Goal: Task Accomplishment & Management: Manage account settings

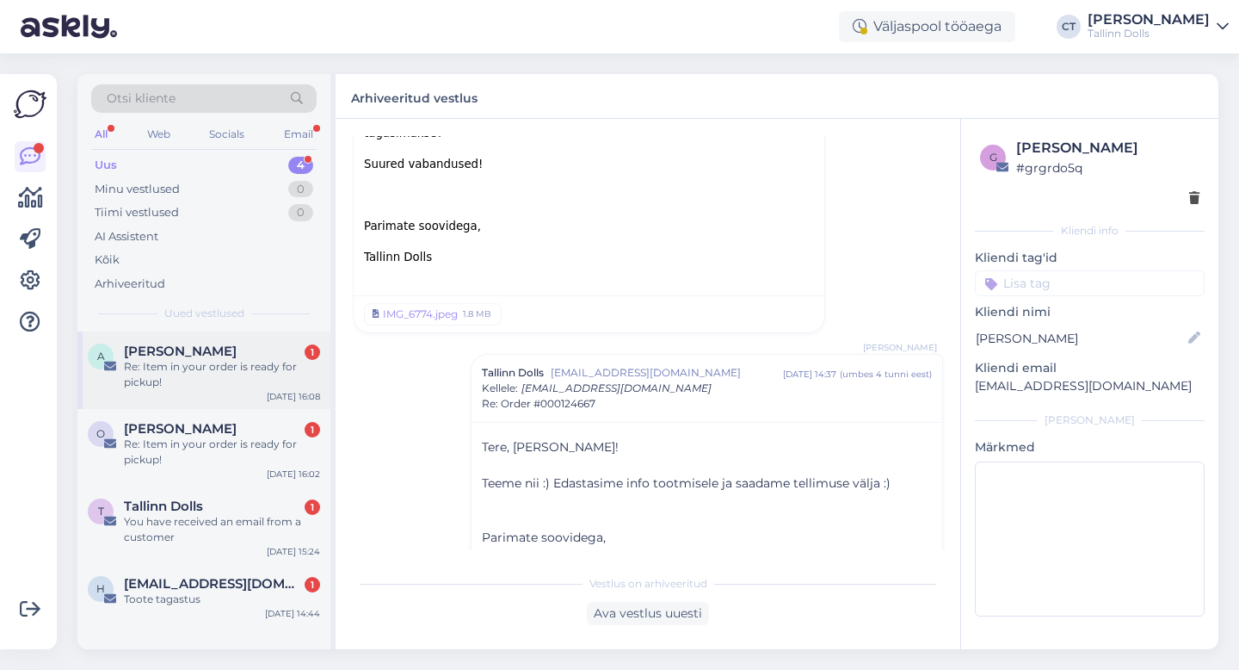
click at [143, 374] on div "Re: Item in your order is ready for pickup!" at bounding box center [222, 374] width 196 height 31
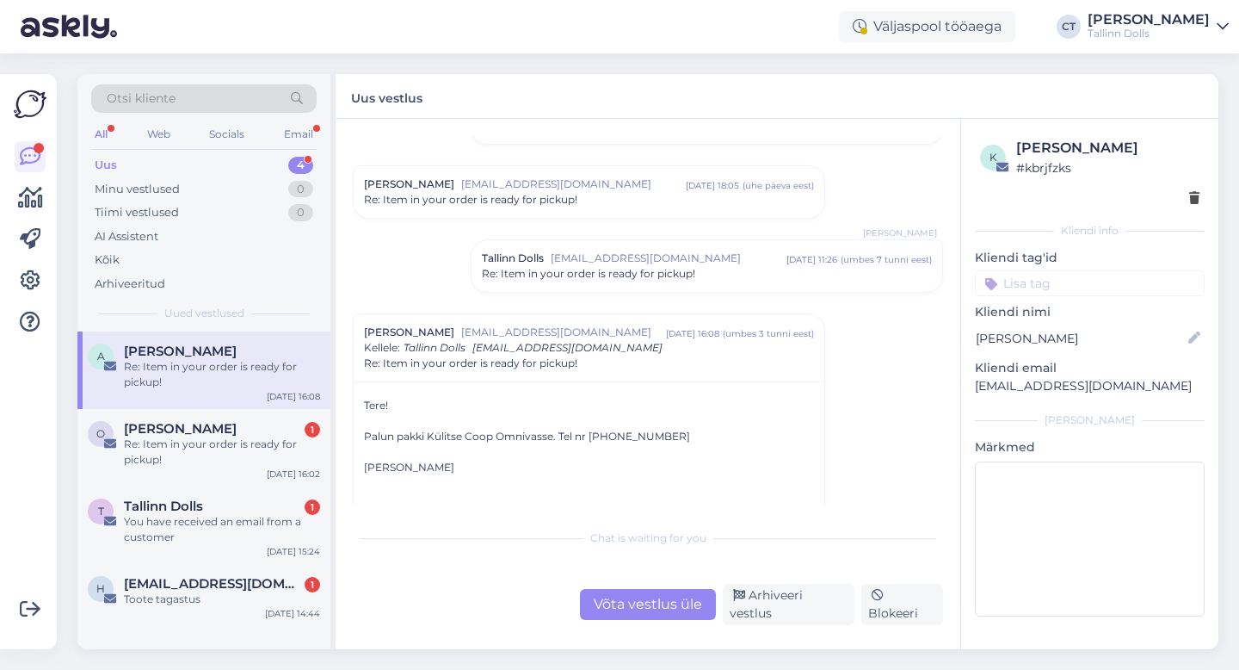
scroll to position [621, 0]
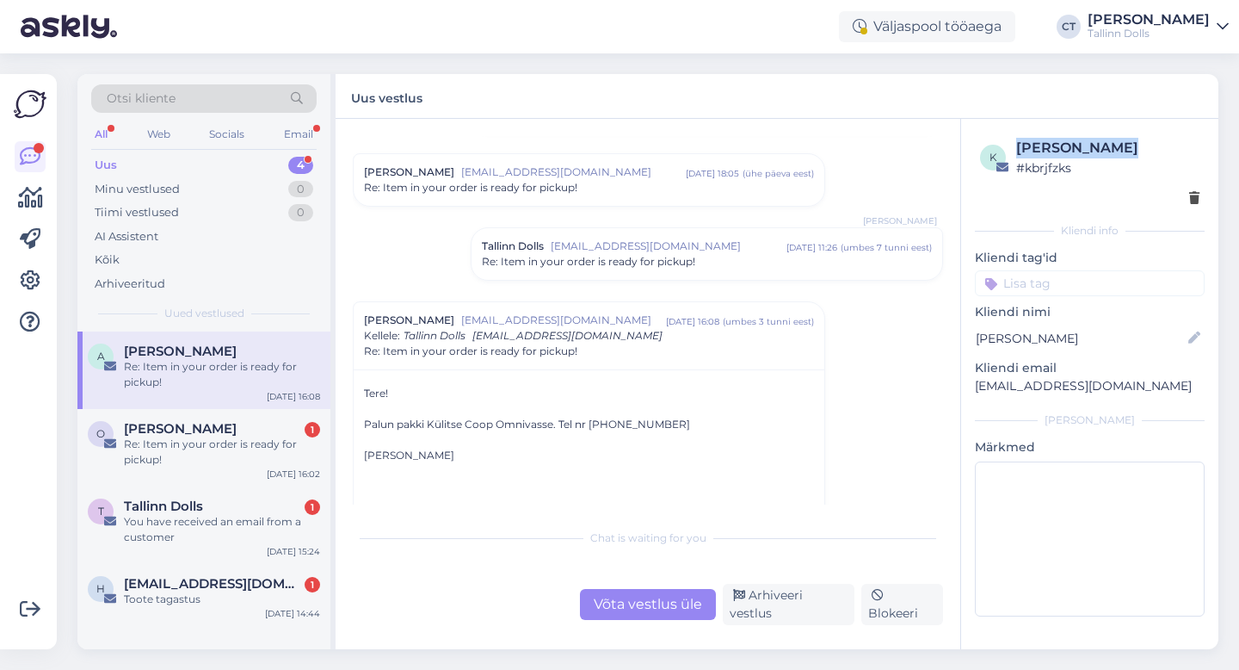
drag, startPoint x: 1011, startPoint y: 146, endPoint x: 1113, endPoint y: 145, distance: 101.6
click at [1113, 145] on div "k [PERSON_NAME] # kbrjfzks" at bounding box center [1089, 158] width 219 height 40
copy div "[PERSON_NAME]"
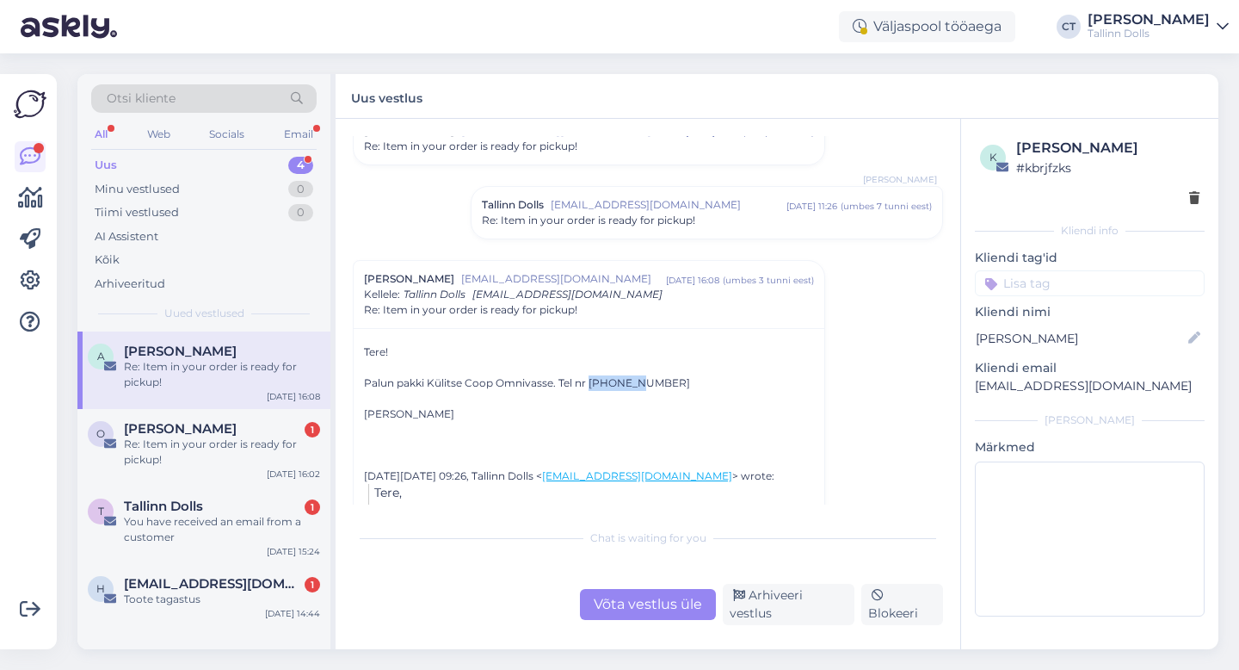
drag, startPoint x: 590, startPoint y: 381, endPoint x: 635, endPoint y: 378, distance: 44.9
click at [635, 378] on div "Palun pakki Külitse Coop Omnivasse. Tel nr [PHONE_NUMBER]" at bounding box center [589, 382] width 450 height 15
copy div "53925042"
drag, startPoint x: 1124, startPoint y: 385, endPoint x: 961, endPoint y: 385, distance: 162.7
click at [961, 385] on div "k [PERSON_NAME] # kbrjfzks Kliendi info Kliendi tag'id Kliendi nimi [PERSON_NAM…" at bounding box center [1089, 380] width 257 height 523
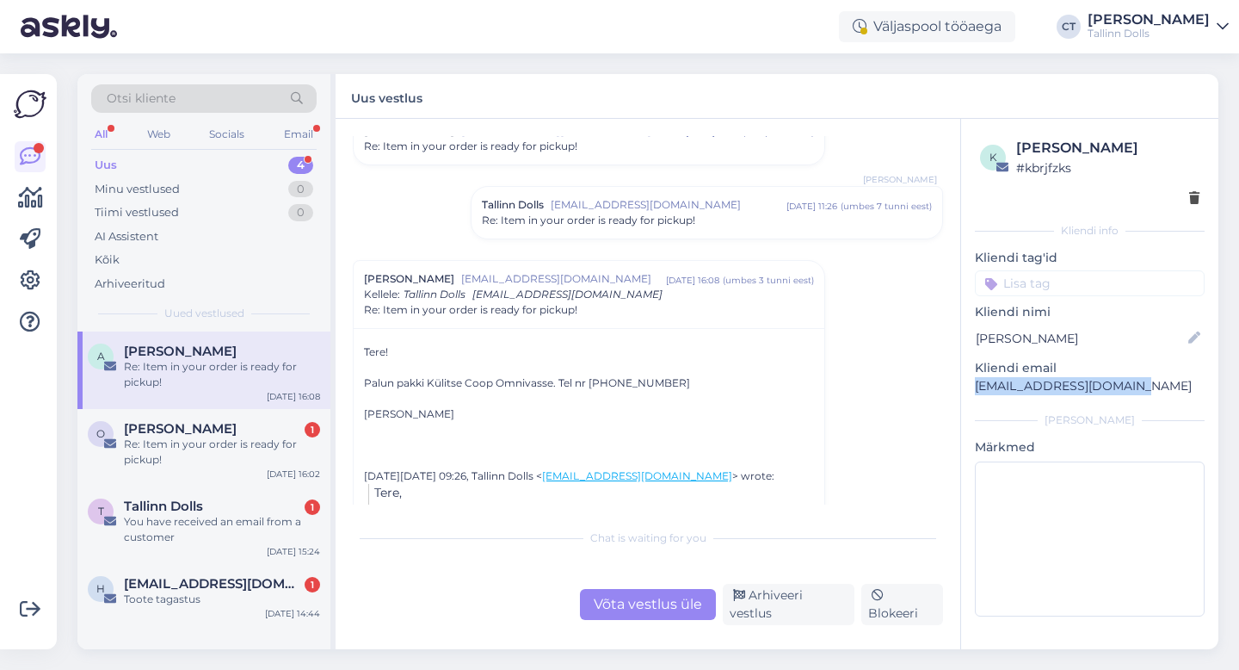
copy p "[EMAIL_ADDRESS][DOMAIN_NAME]"
click at [433, 406] on div "[PERSON_NAME] [EMAIL_ADDRESS][DOMAIN_NAME] [DATE] 16:08 ( umbes 3 tunni eest ) …" at bounding box center [589, 441] width 473 height 362
click at [481, 444] on div at bounding box center [589, 444] width 450 height 15
click at [646, 604] on div "Võta vestlus üle" at bounding box center [648, 604] width 136 height 31
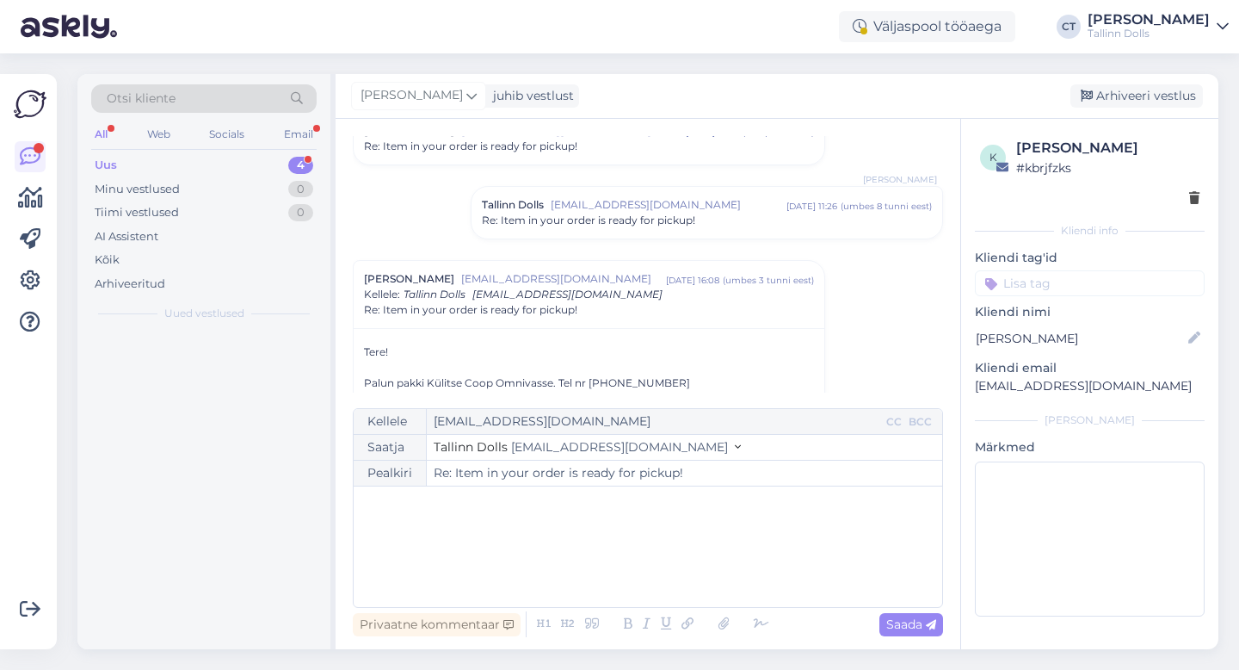
scroll to position [787, 0]
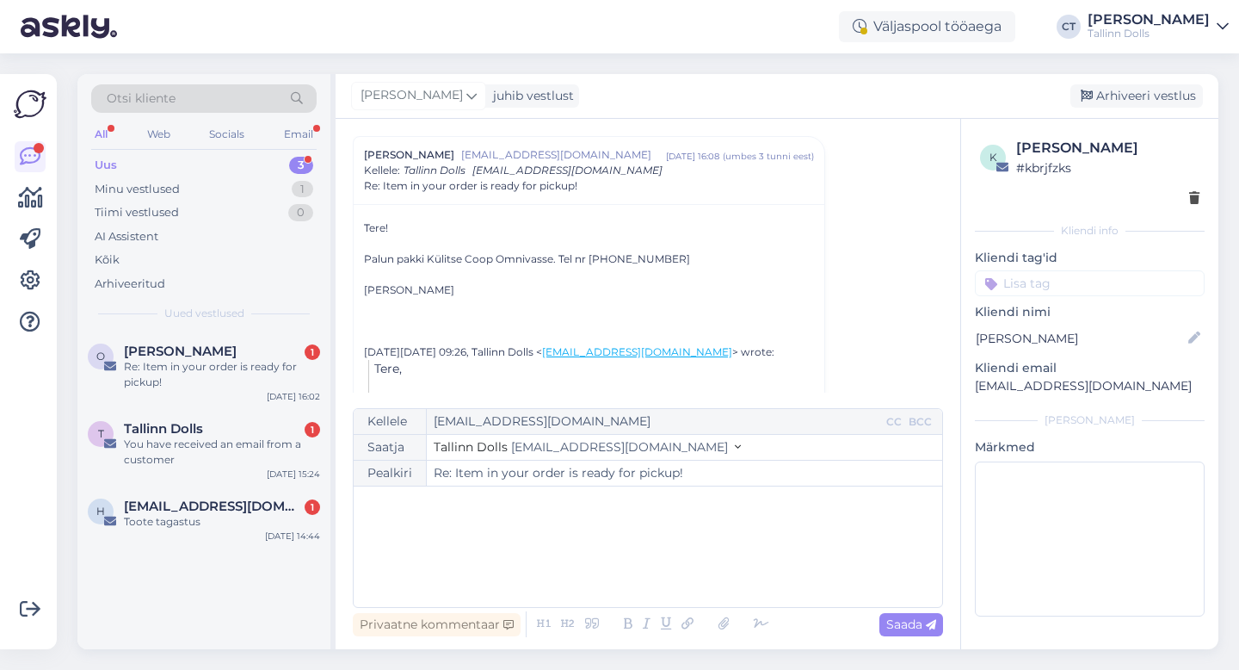
click at [646, 578] on div "﻿" at bounding box center [648, 546] width 572 height 103
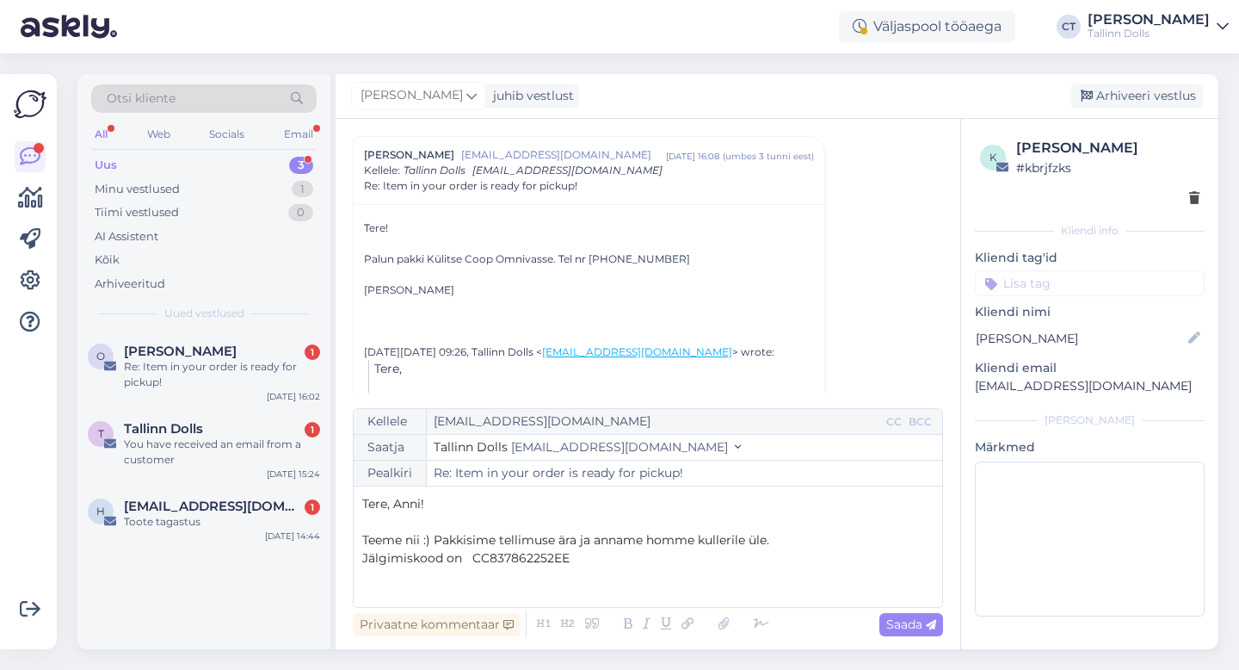
click at [490, 558] on span "Jälgimiskood on CC837862252EE" at bounding box center [465, 557] width 207 height 15
click at [587, 556] on p "Jälgimiskood on CC837862252EE" at bounding box center [648, 558] width 572 height 18
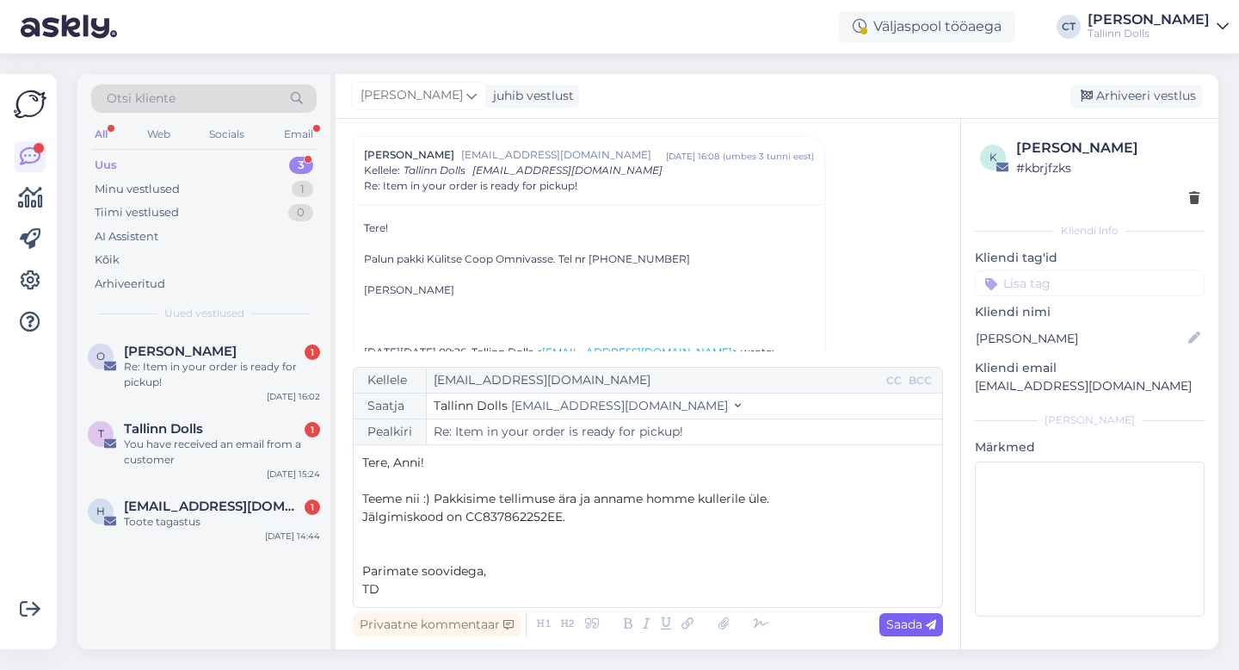
click at [898, 633] on div "Saada" at bounding box center [912, 624] width 64 height 23
type input "Re: Re: Item in your order is ready for pickup!"
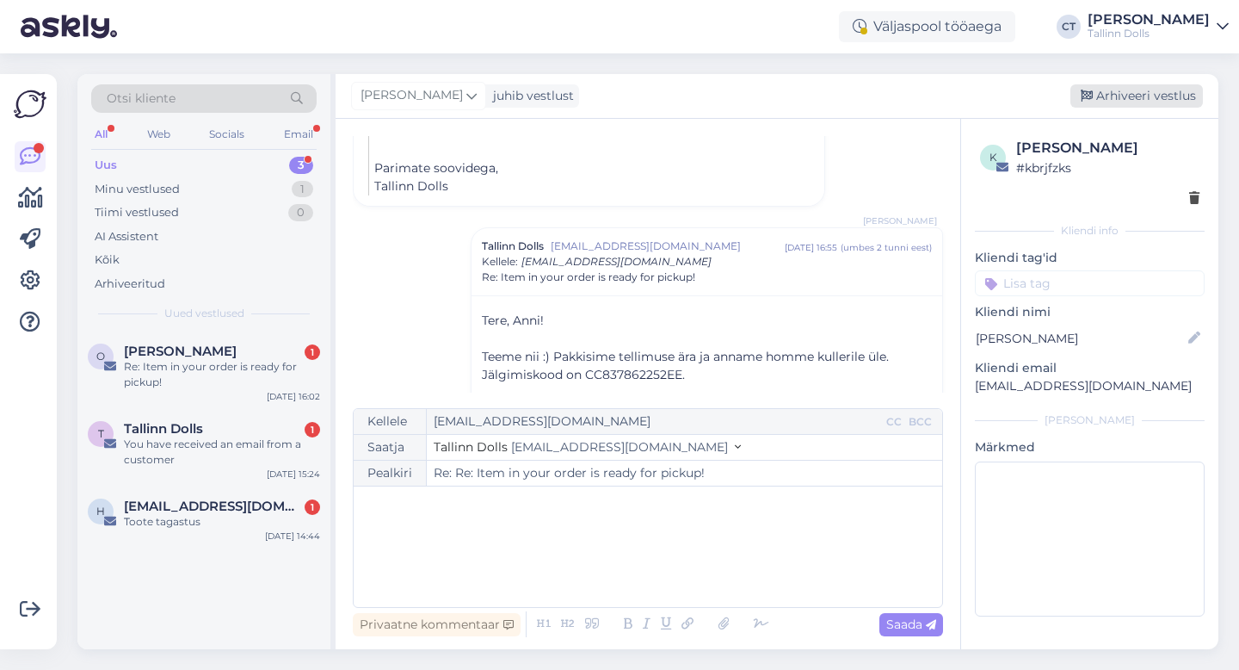
click at [1165, 98] on div "Arhiveeri vestlus" at bounding box center [1137, 95] width 133 height 23
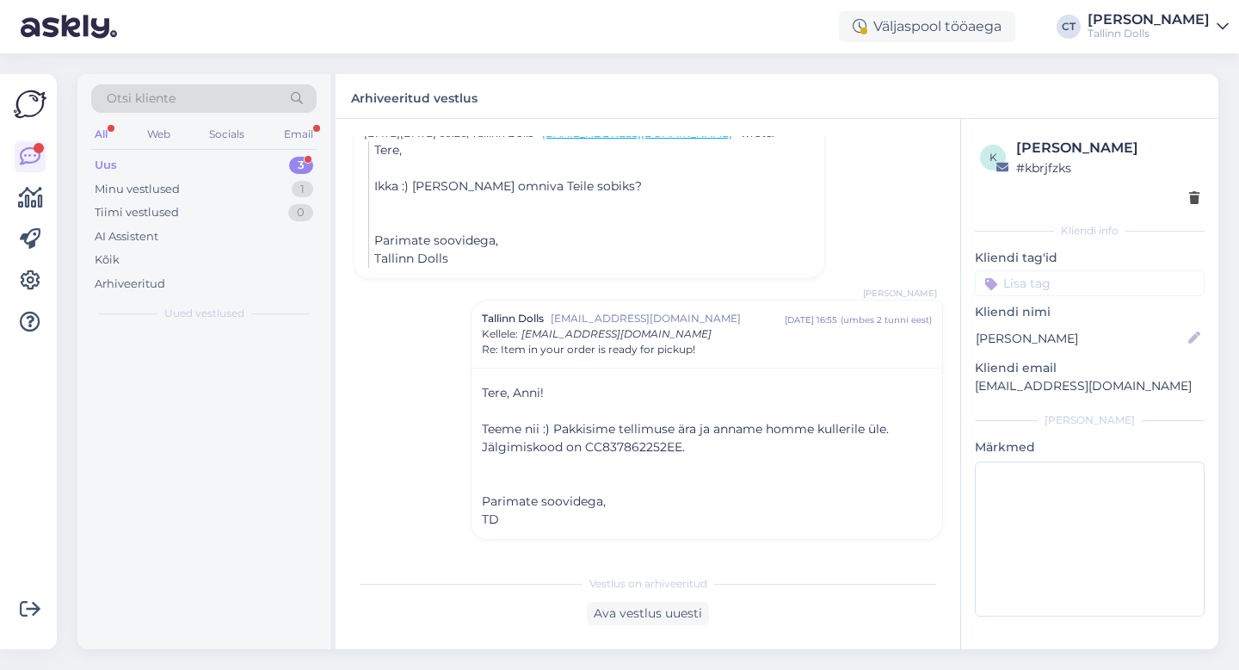
scroll to position [1005, 0]
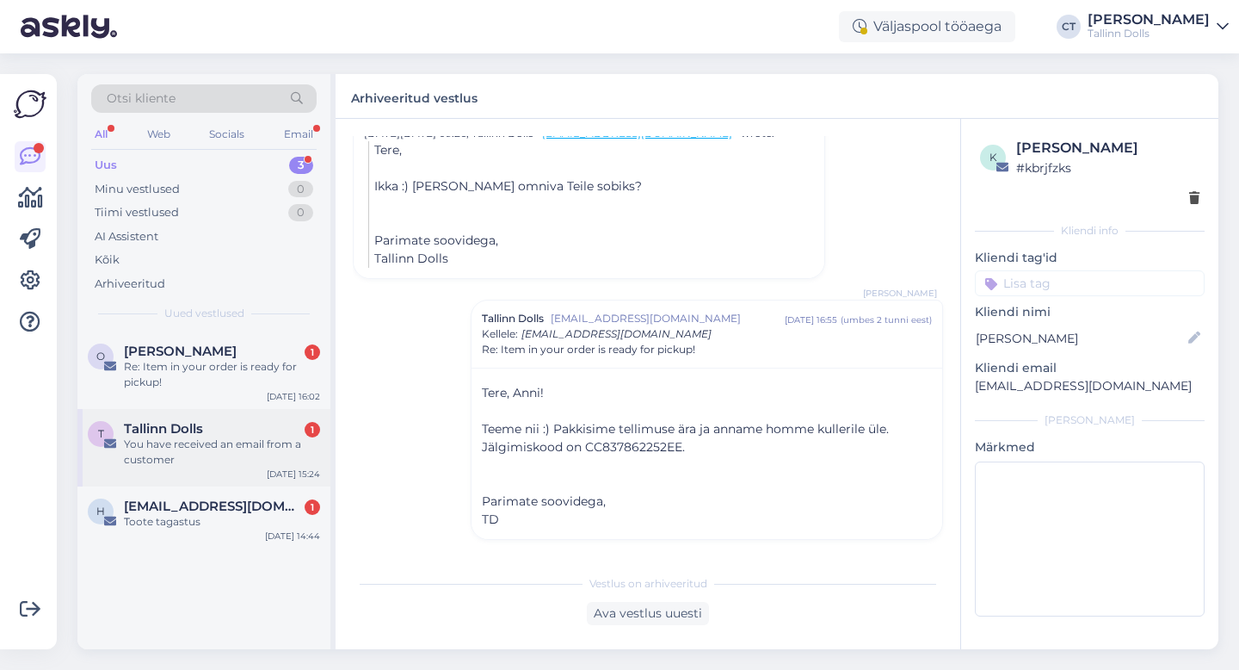
click at [176, 445] on div "You have received an email from a customer" at bounding box center [222, 451] width 196 height 31
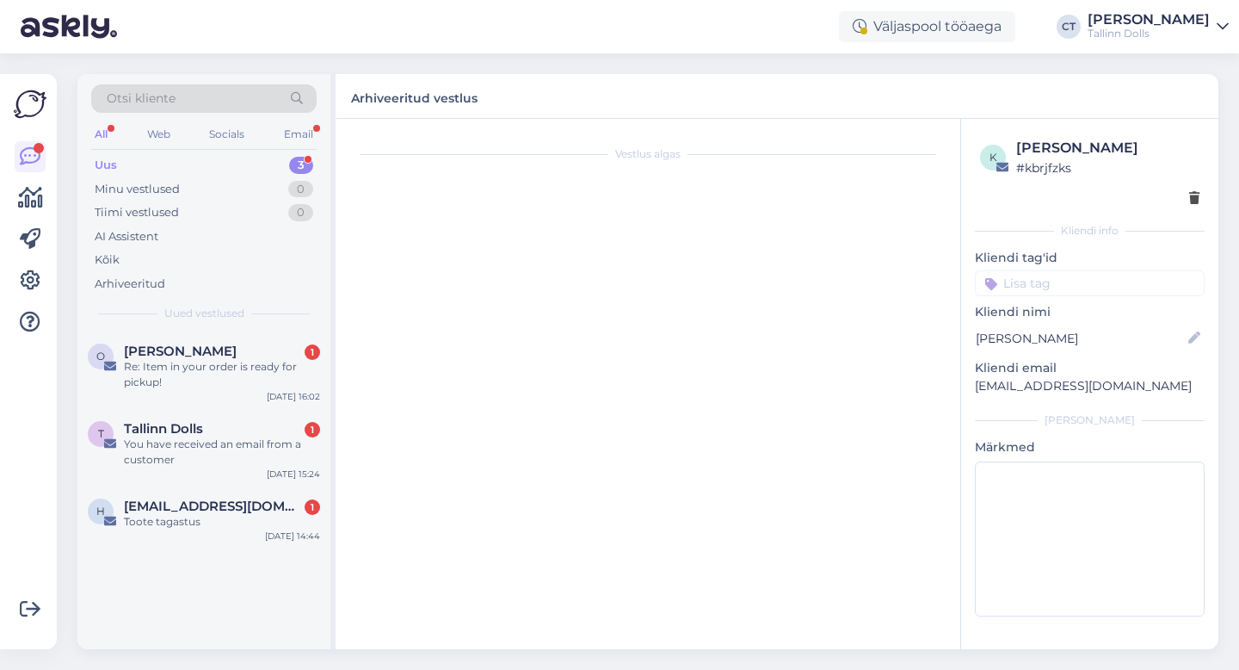
scroll to position [0, 0]
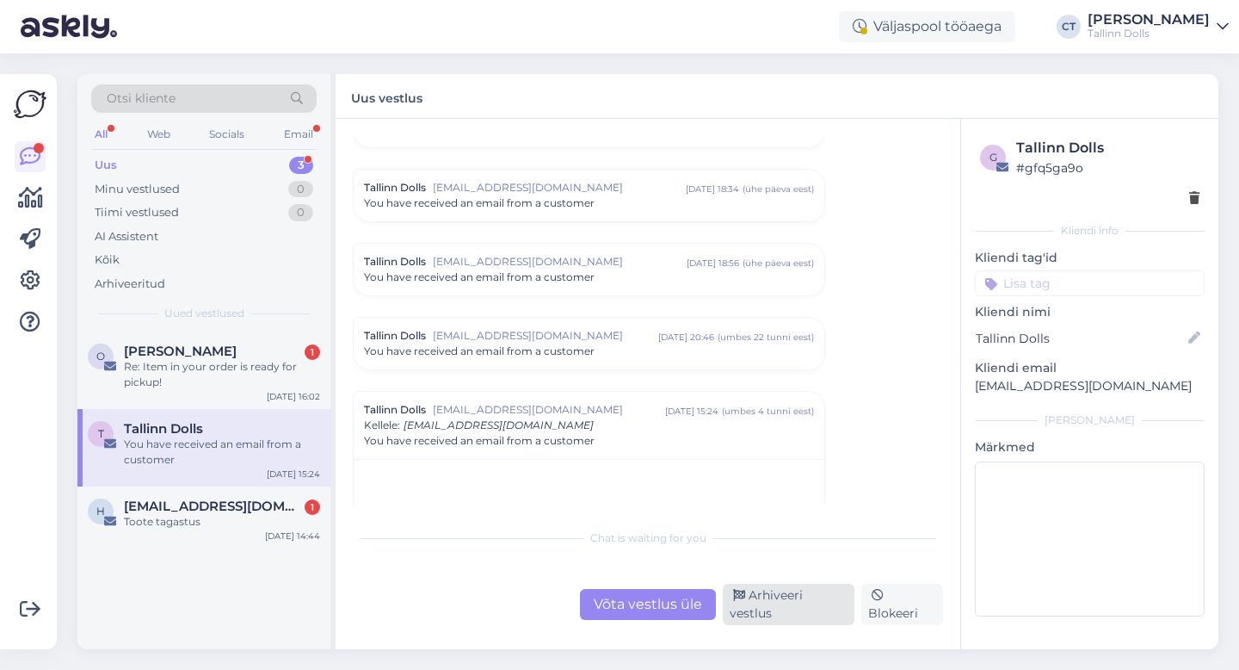
click at [783, 615] on div "Arhiveeri vestlus" at bounding box center [789, 604] width 132 height 41
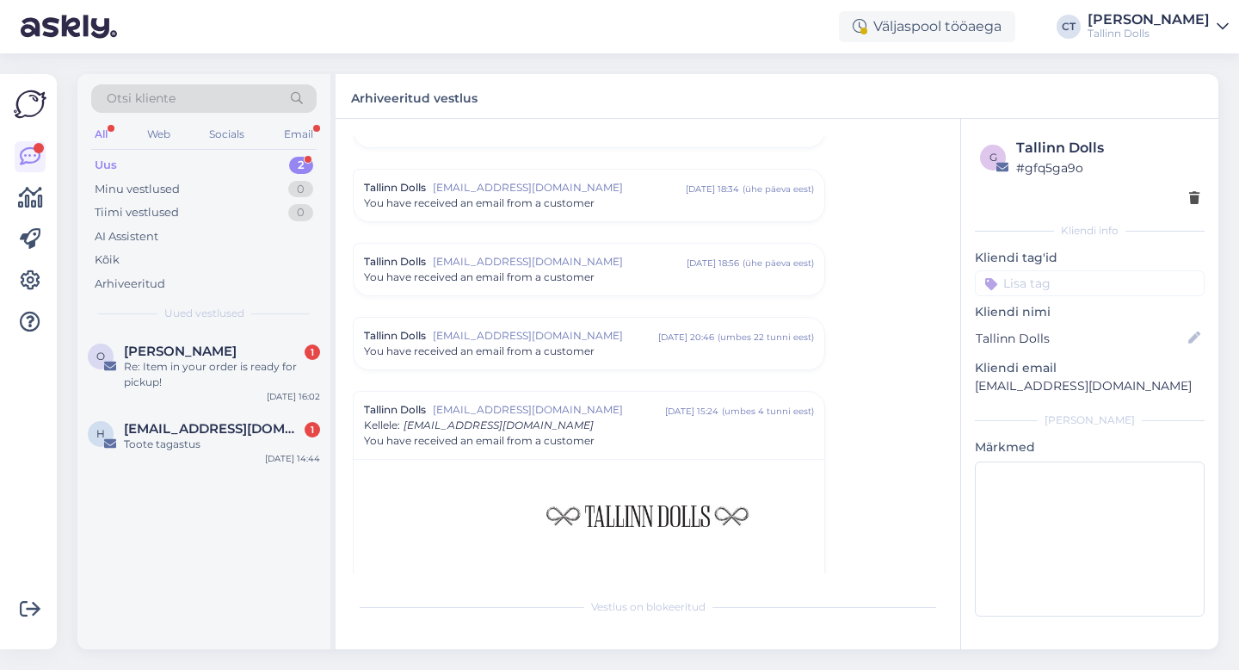
scroll to position [7375, 0]
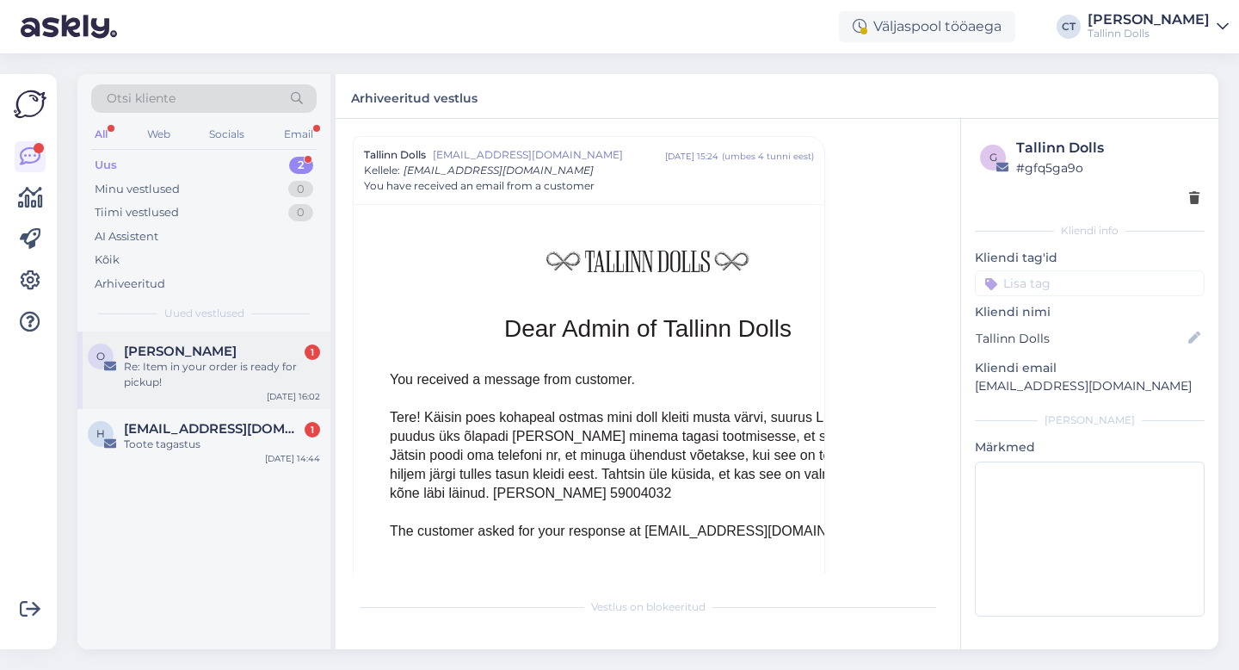
click at [251, 363] on div "Re: Item in your order is ready for pickup!" at bounding box center [222, 374] width 196 height 31
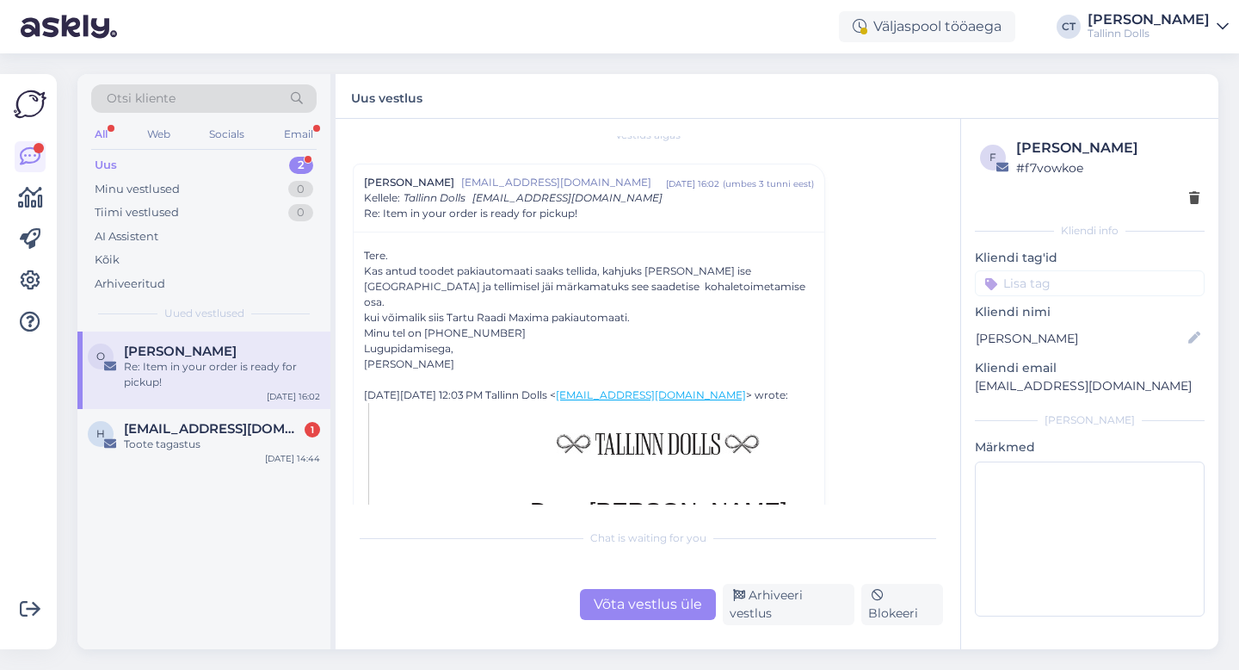
scroll to position [578, 0]
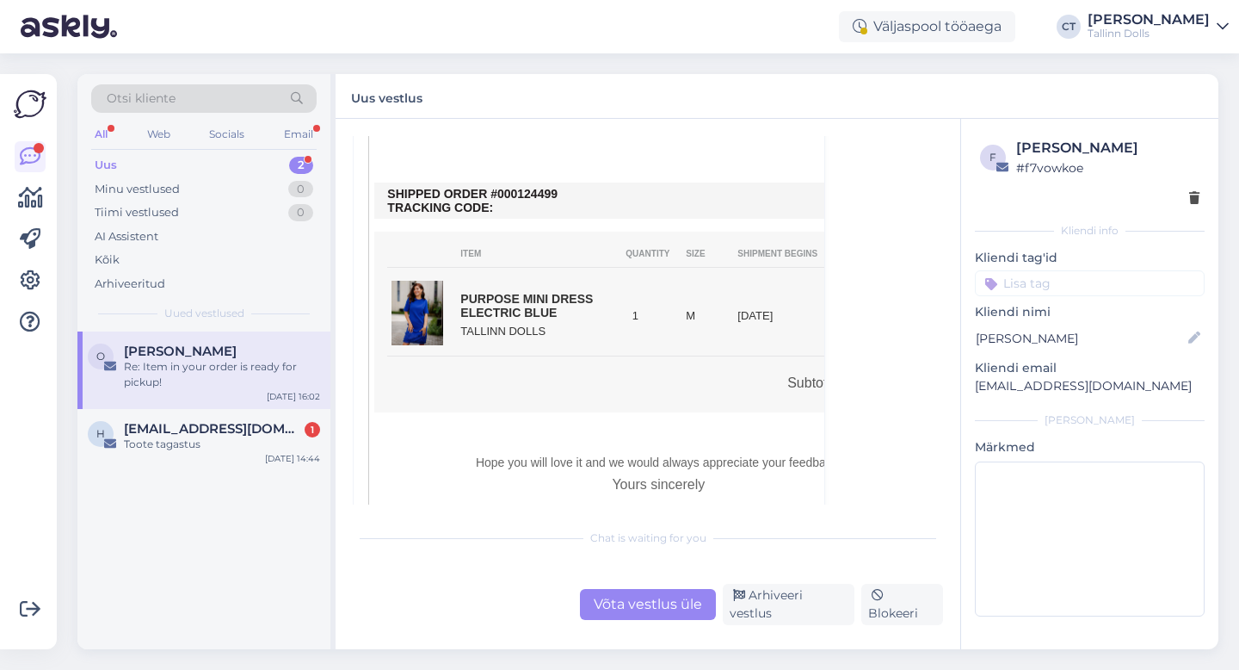
drag, startPoint x: 572, startPoint y: 179, endPoint x: 502, endPoint y: 176, distance: 69.8
click at [502, 187] on td "SHIPPED ORDER #000124499 TRACKING CODE:" at bounding box center [658, 201] width 542 height 28
copy td "00124499"
click at [210, 97] on div "Otsi kliente" at bounding box center [204, 98] width 226 height 28
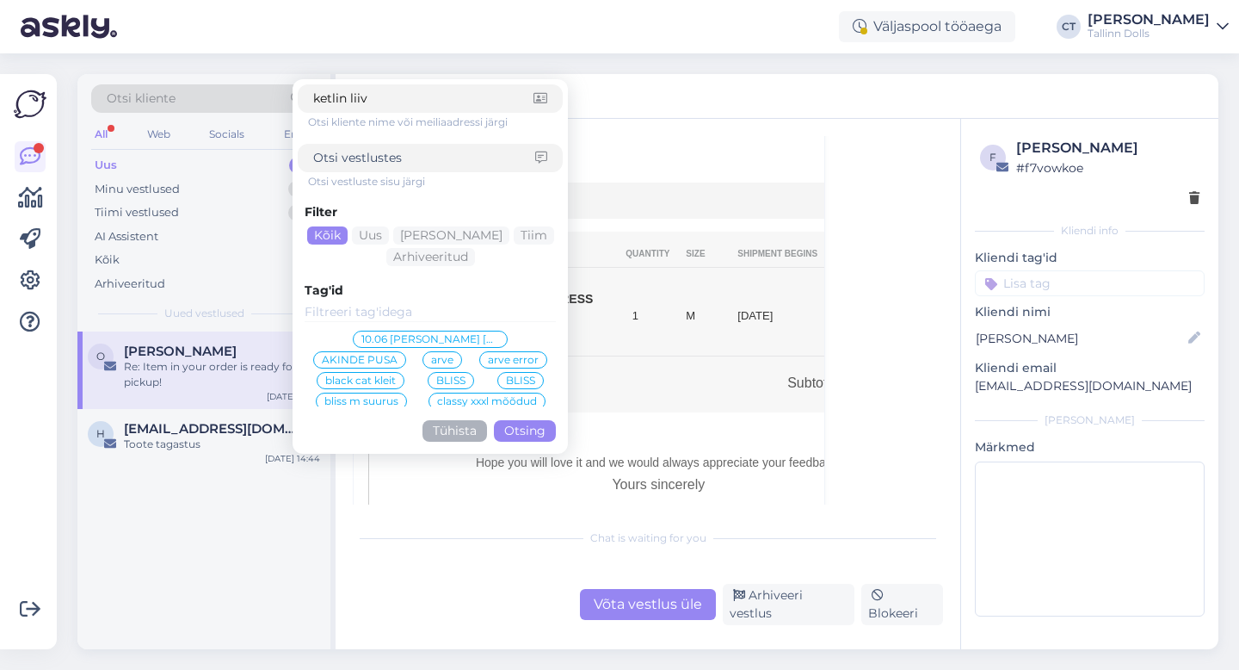
type input "ketlin liiva"
click button "Otsing" at bounding box center [525, 431] width 62 height 22
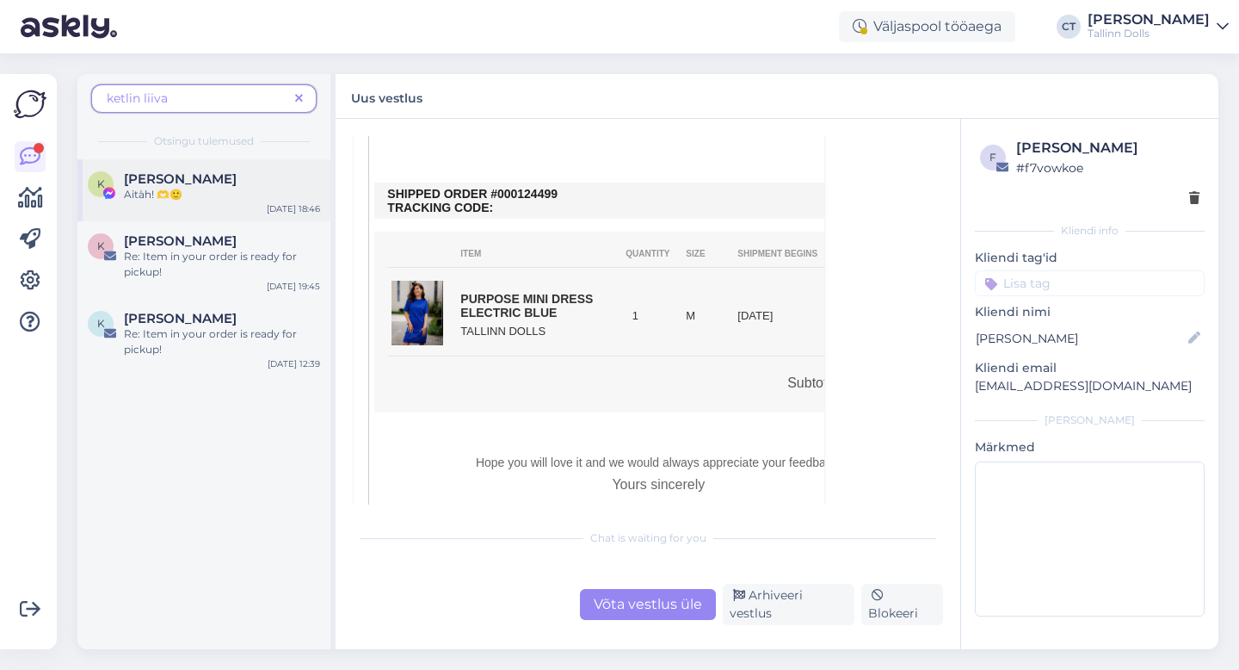
click at [171, 210] on div "K [PERSON_NAME] Aitàh! 🫶🙂 [DATE] 18:46" at bounding box center [203, 190] width 253 height 62
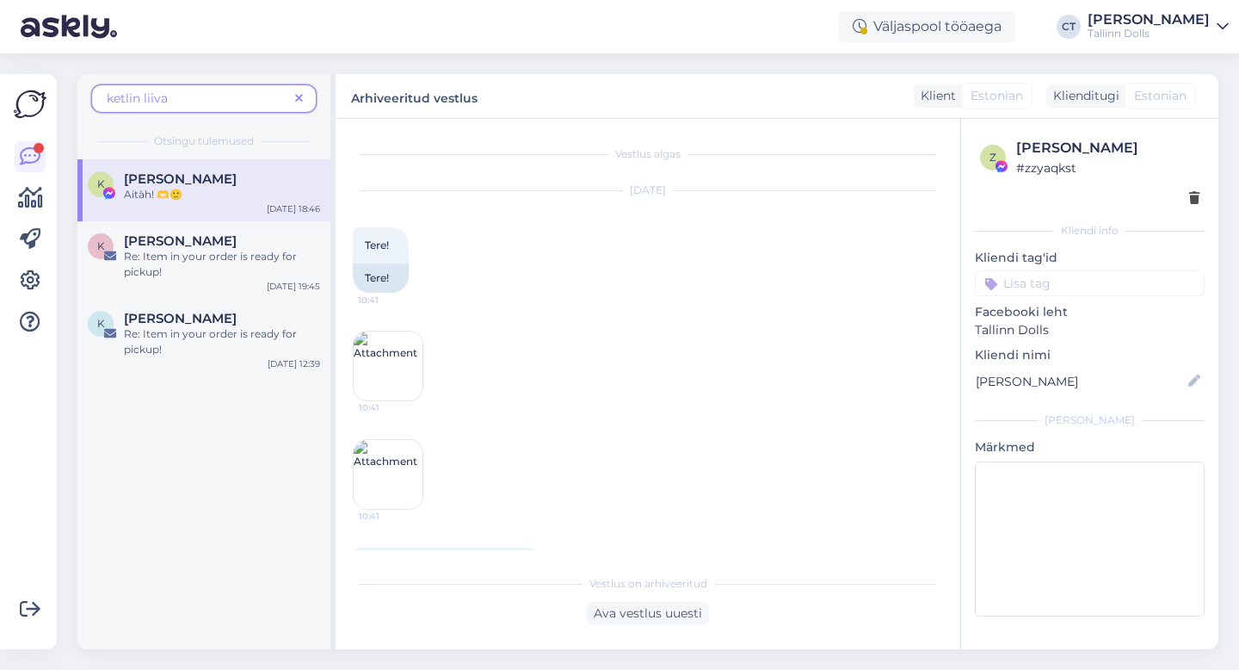
scroll to position [4711, 0]
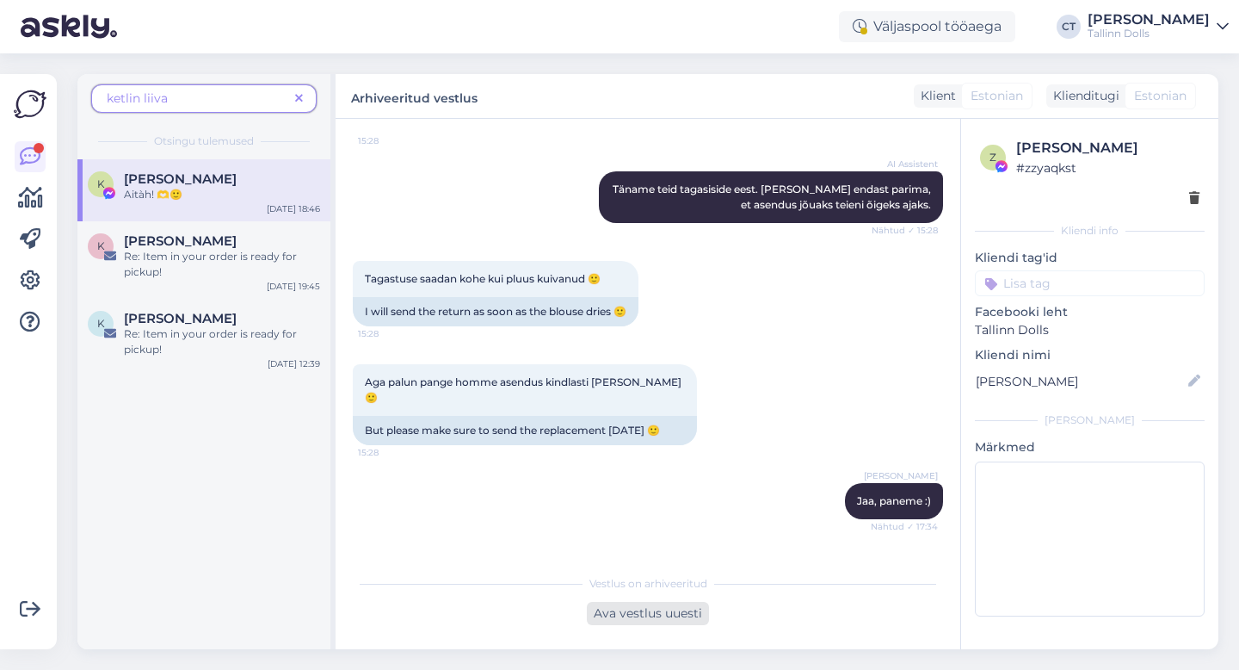
click at [642, 613] on div "Ava vestlus uuesti" at bounding box center [648, 613] width 122 height 23
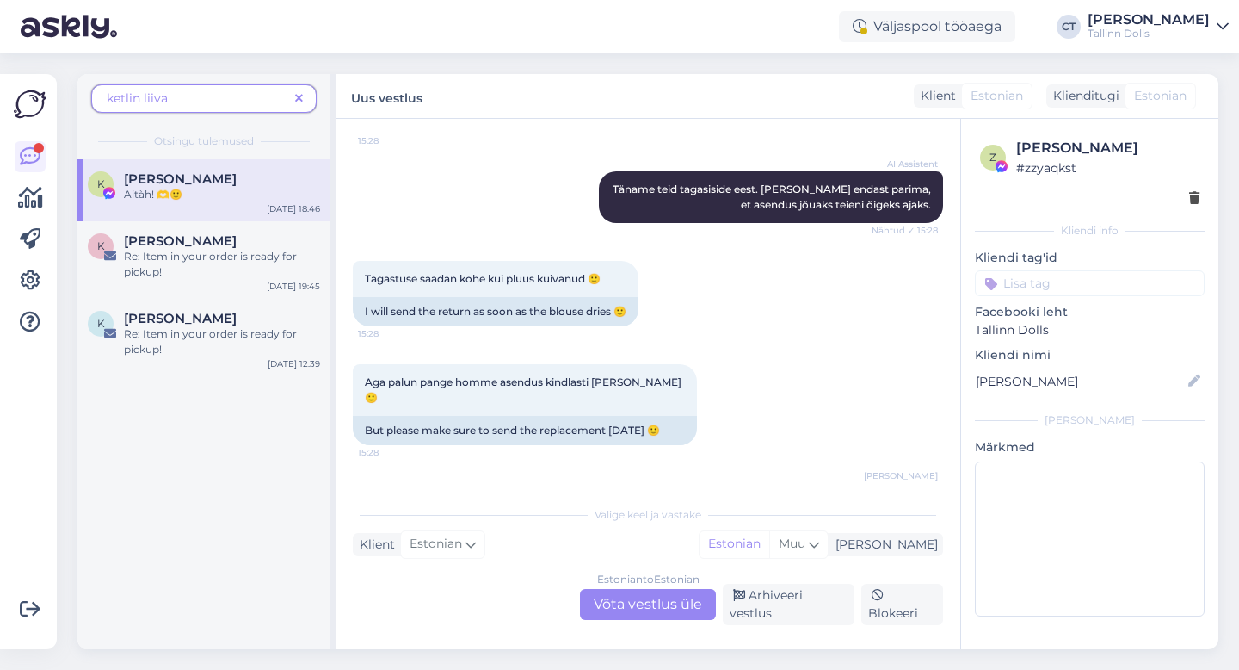
click at [656, 601] on div "Estonian to Estonian Võta vestlus üle" at bounding box center [648, 604] width 136 height 31
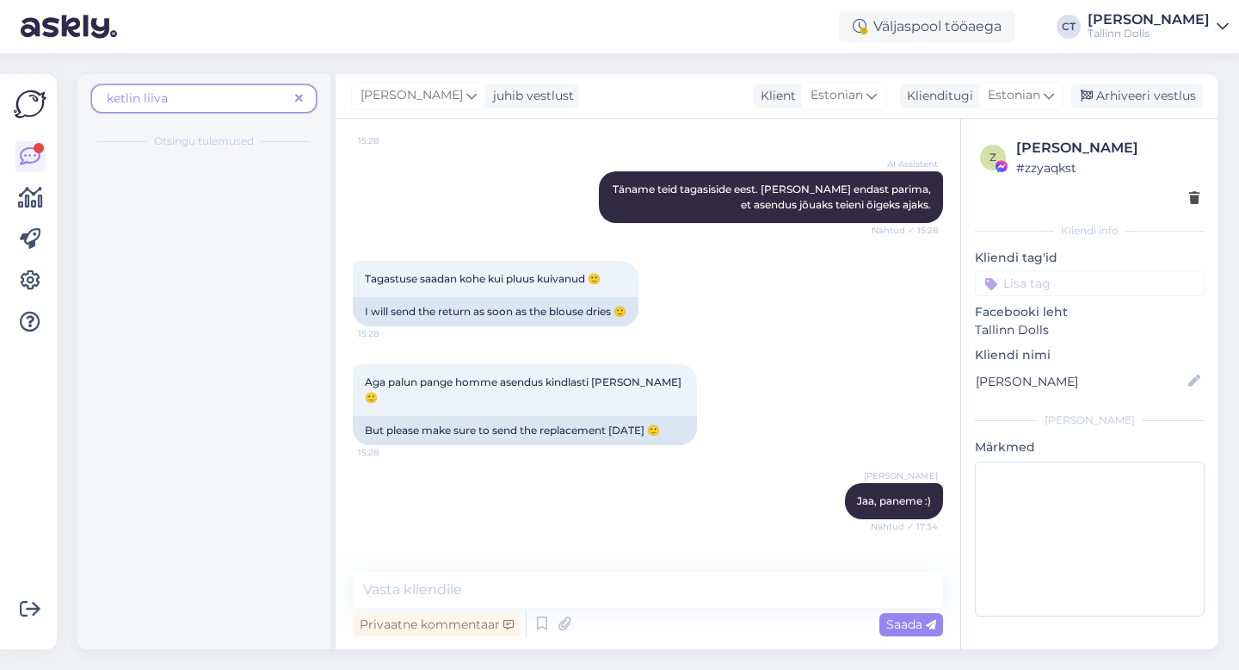
scroll to position [4705, 0]
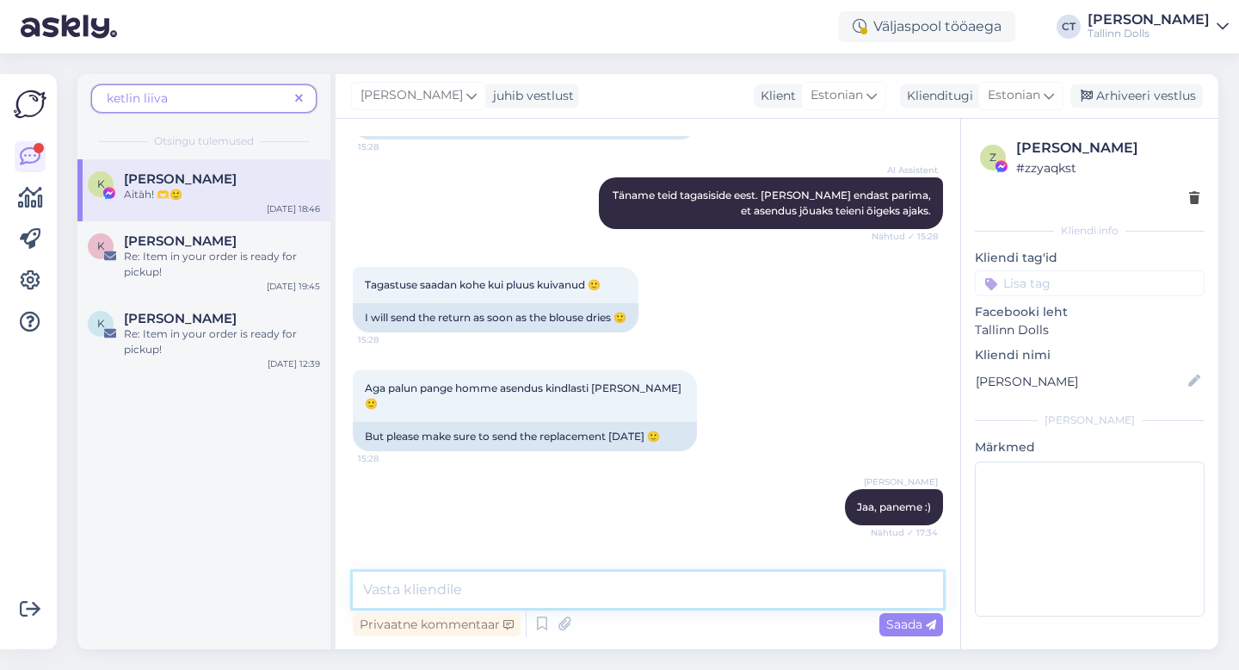
click at [671, 600] on textarea at bounding box center [648, 590] width 590 height 36
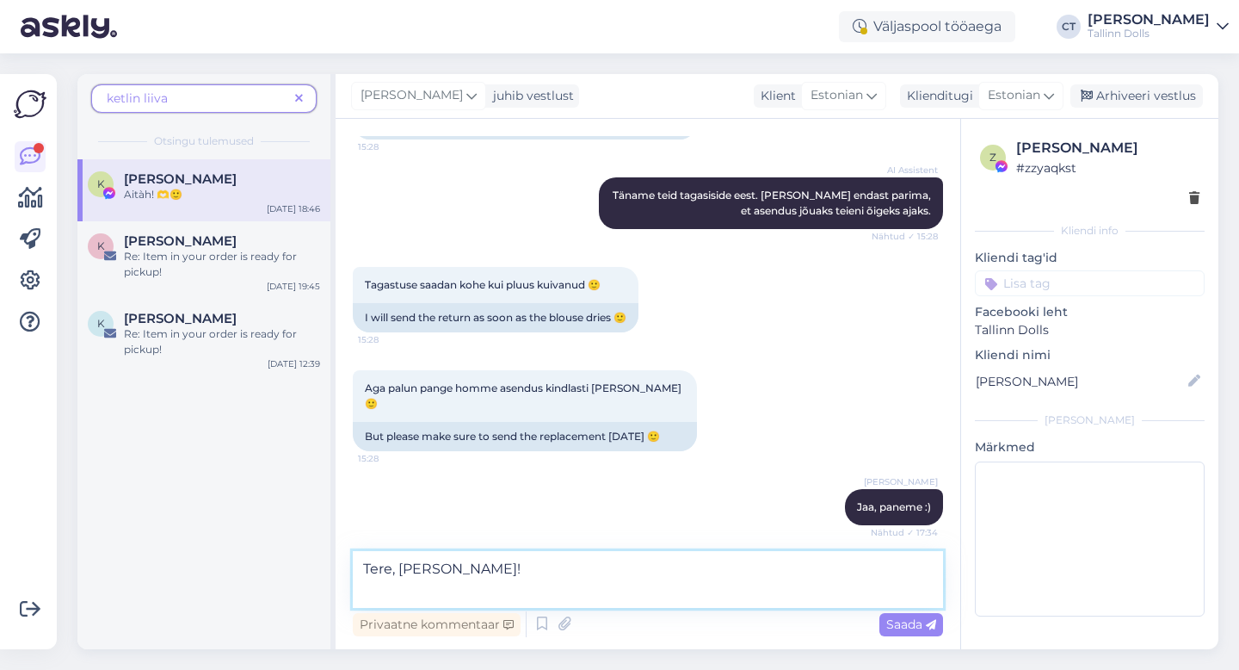
scroll to position [4711, 0]
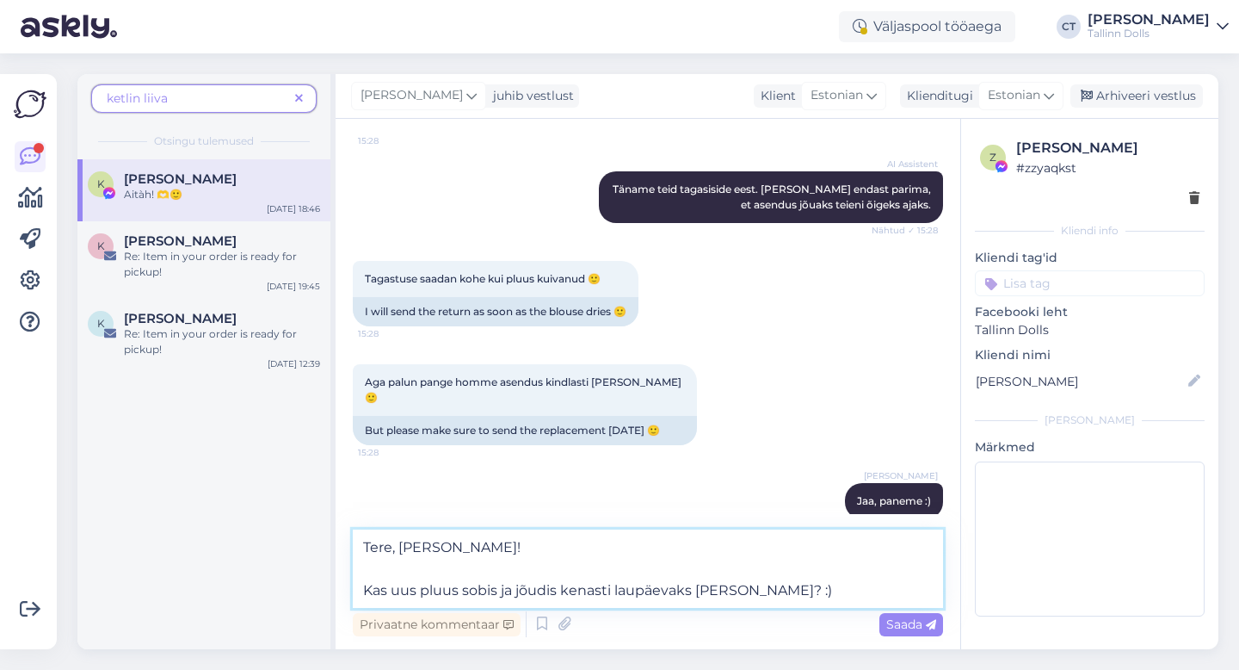
type textarea "Tere, [PERSON_NAME]! Kas uus pluus sobis ja jõudis kenasti laupäevaks [PERSON_N…"
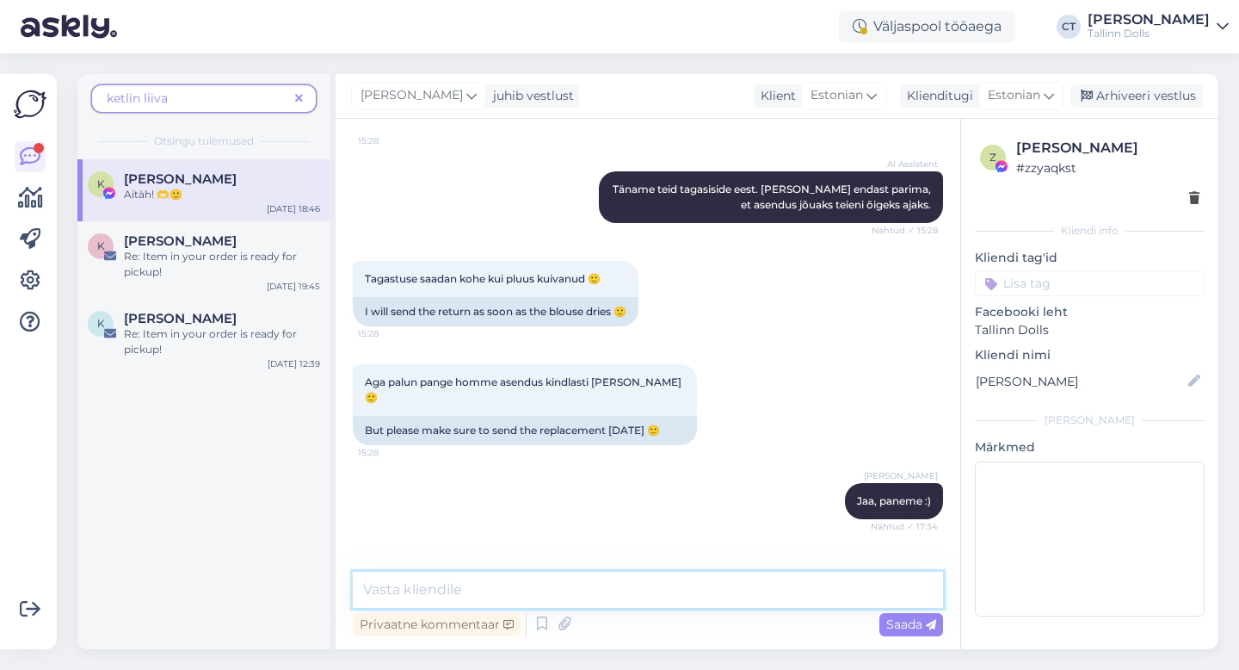
scroll to position [4846, 0]
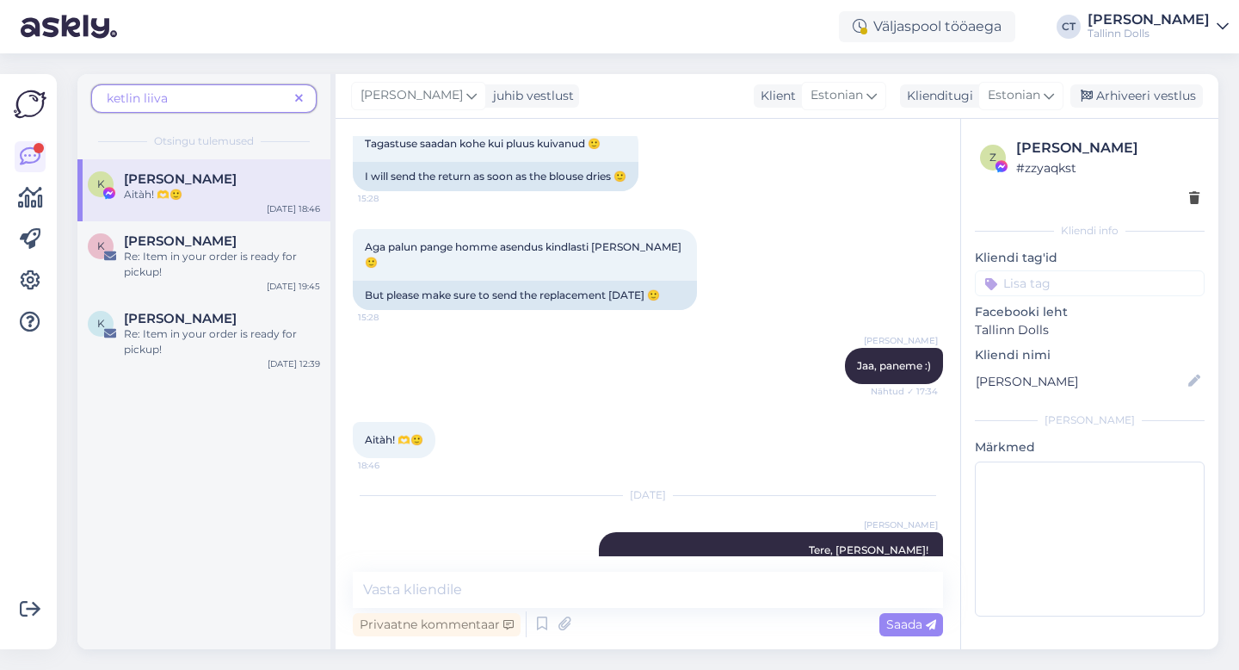
click at [301, 93] on icon at bounding box center [299, 99] width 8 height 12
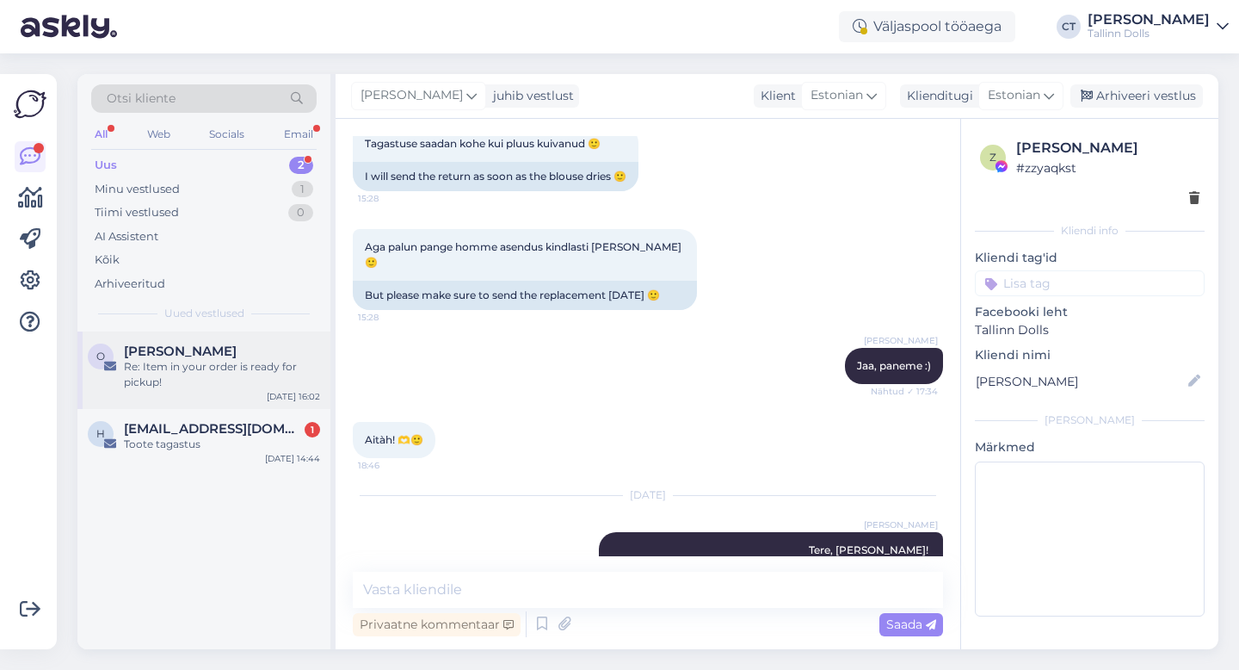
click at [214, 344] on div "[PERSON_NAME]" at bounding box center [222, 350] width 196 height 15
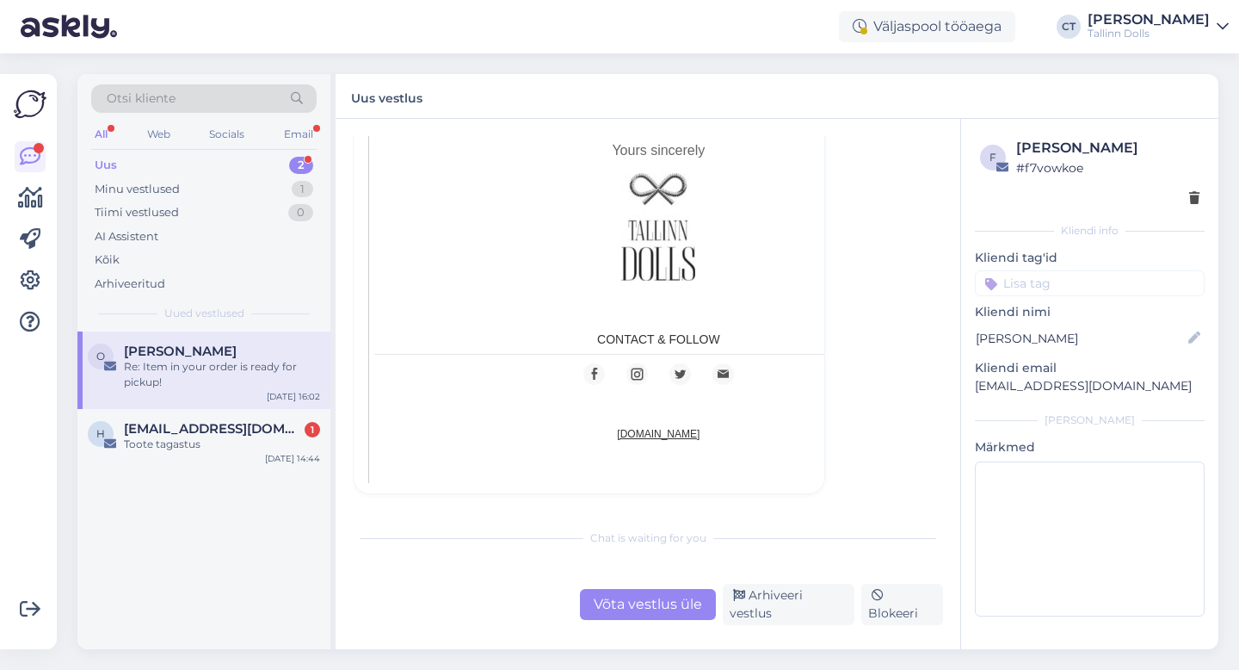
scroll to position [46, 0]
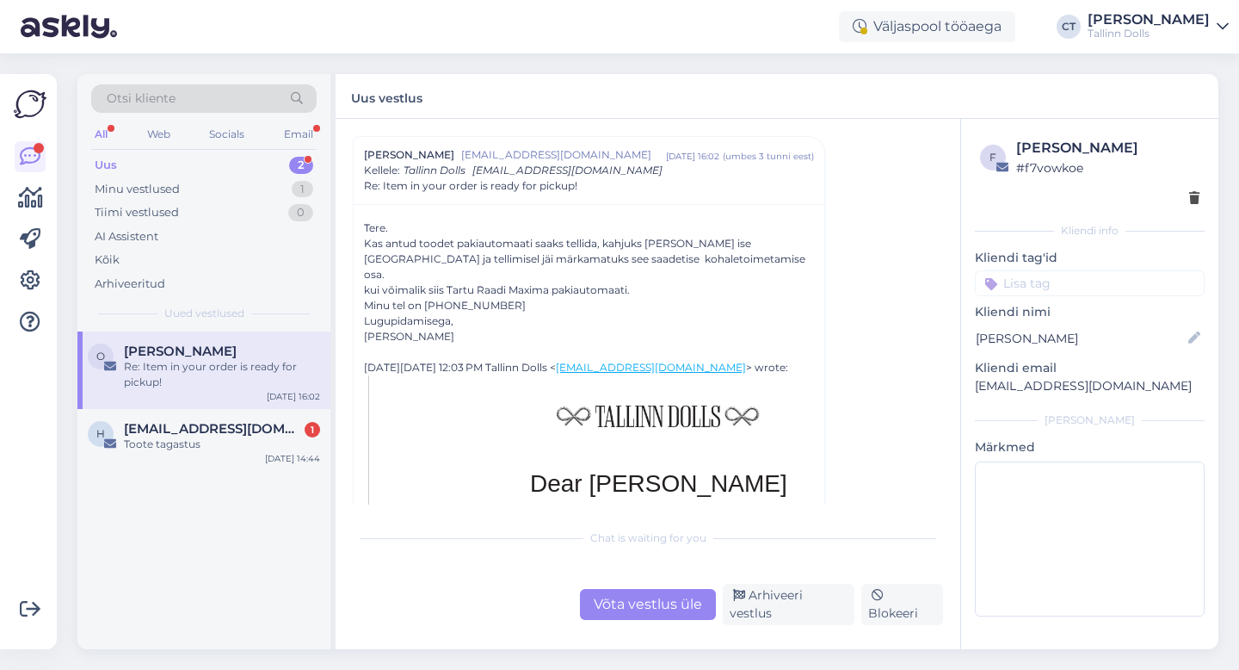
click at [640, 601] on div "Võta vestlus üle" at bounding box center [648, 604] width 136 height 31
click at [640, 565] on div "Chat is waiting for you Võta vestlus üle Arhiveeri vestlus Blokeeri" at bounding box center [648, 572] width 590 height 105
click at [638, 596] on div "Võta vestlus üle" at bounding box center [648, 604] width 136 height 31
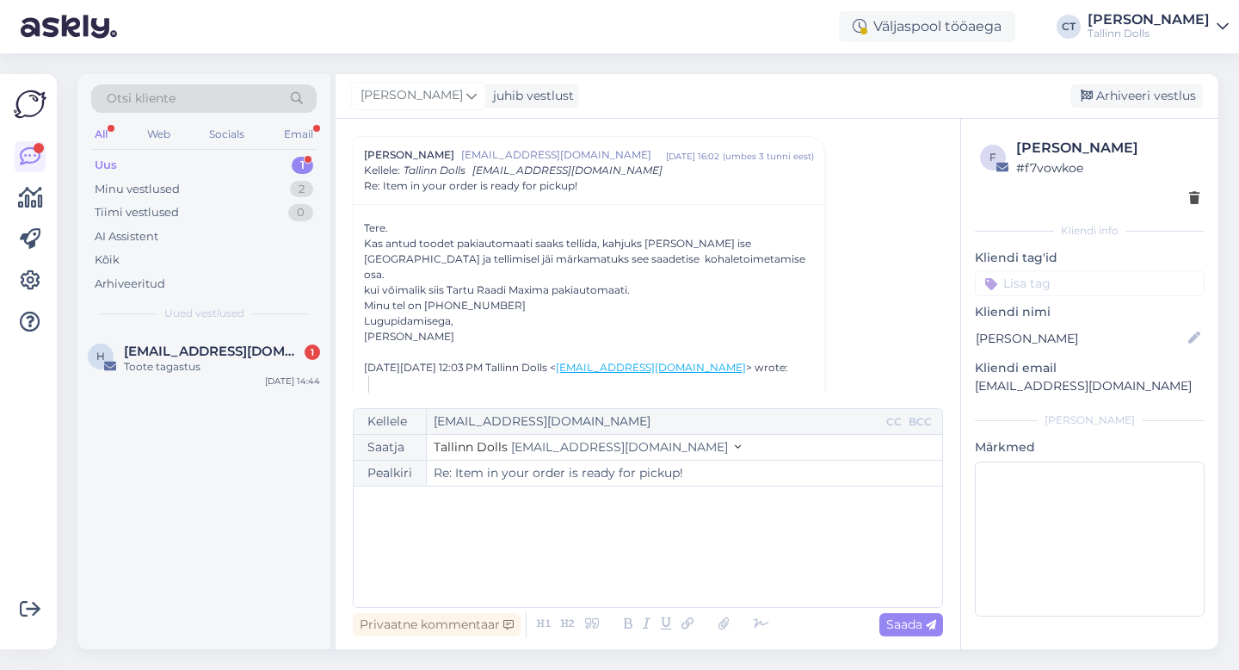
click at [613, 553] on div "﻿" at bounding box center [648, 546] width 572 height 103
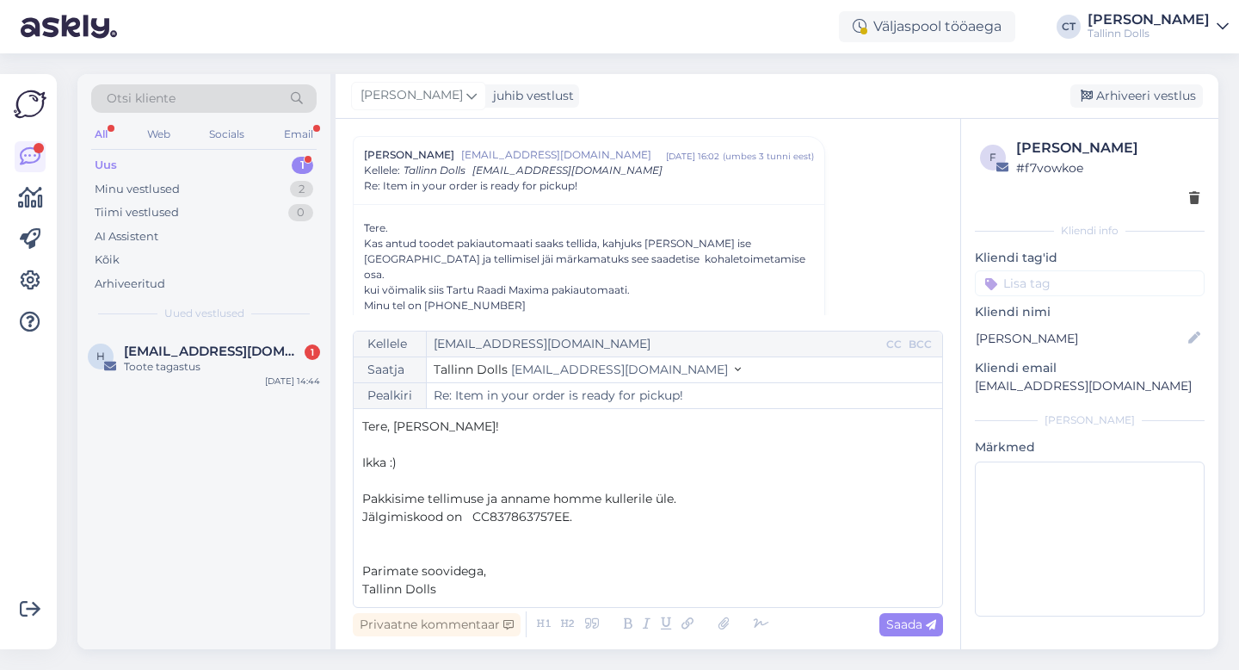
click at [491, 516] on span "Jälgimiskood on CC837863757EE." at bounding box center [467, 516] width 210 height 15
click at [929, 615] on div "Saada" at bounding box center [912, 624] width 64 height 23
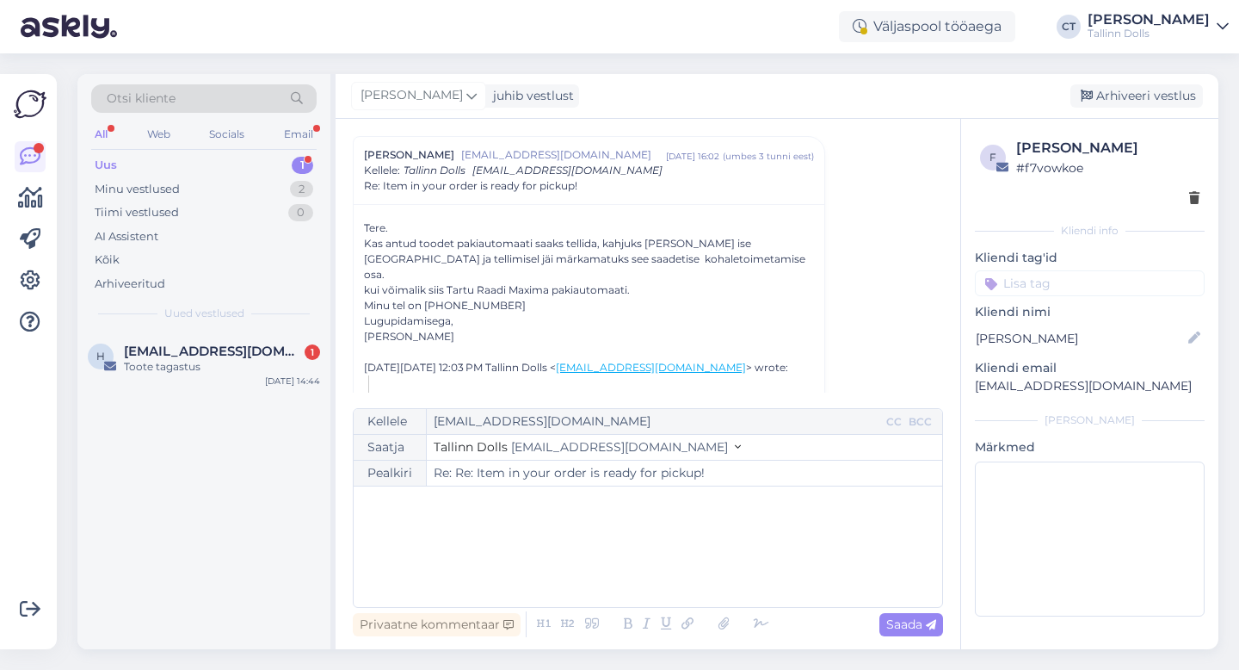
type input "Re: Re: Item in your order is ready for pickup!"
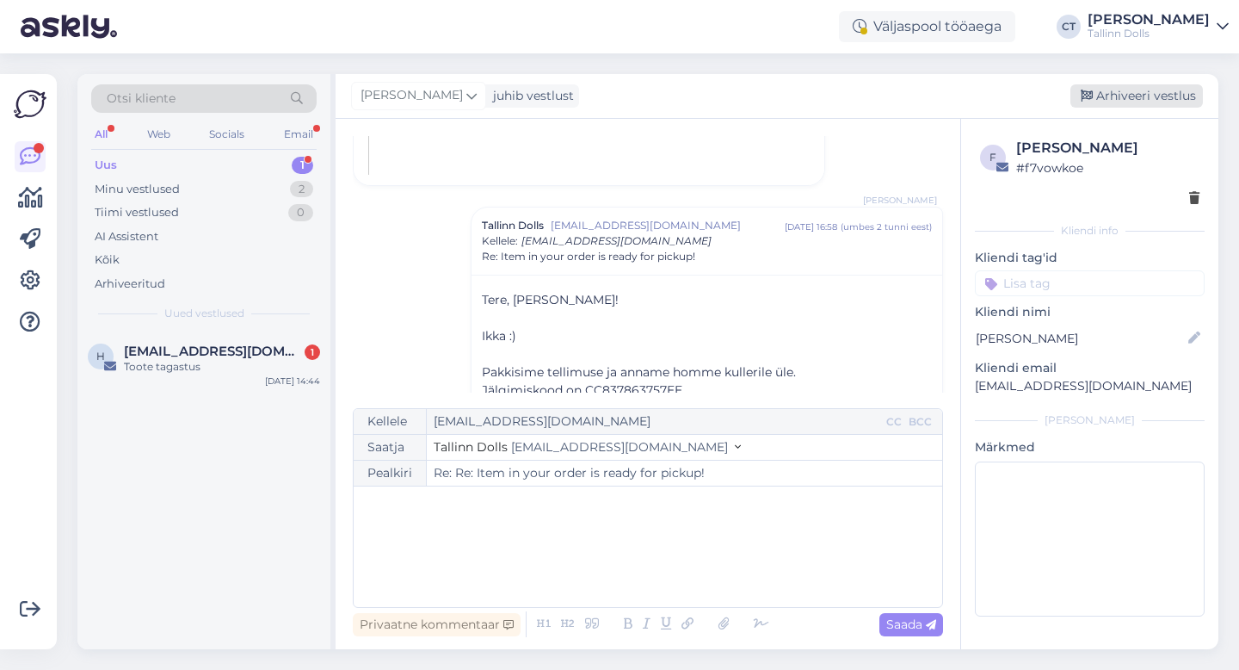
click at [1139, 90] on div "Arhiveeri vestlus" at bounding box center [1137, 95] width 133 height 23
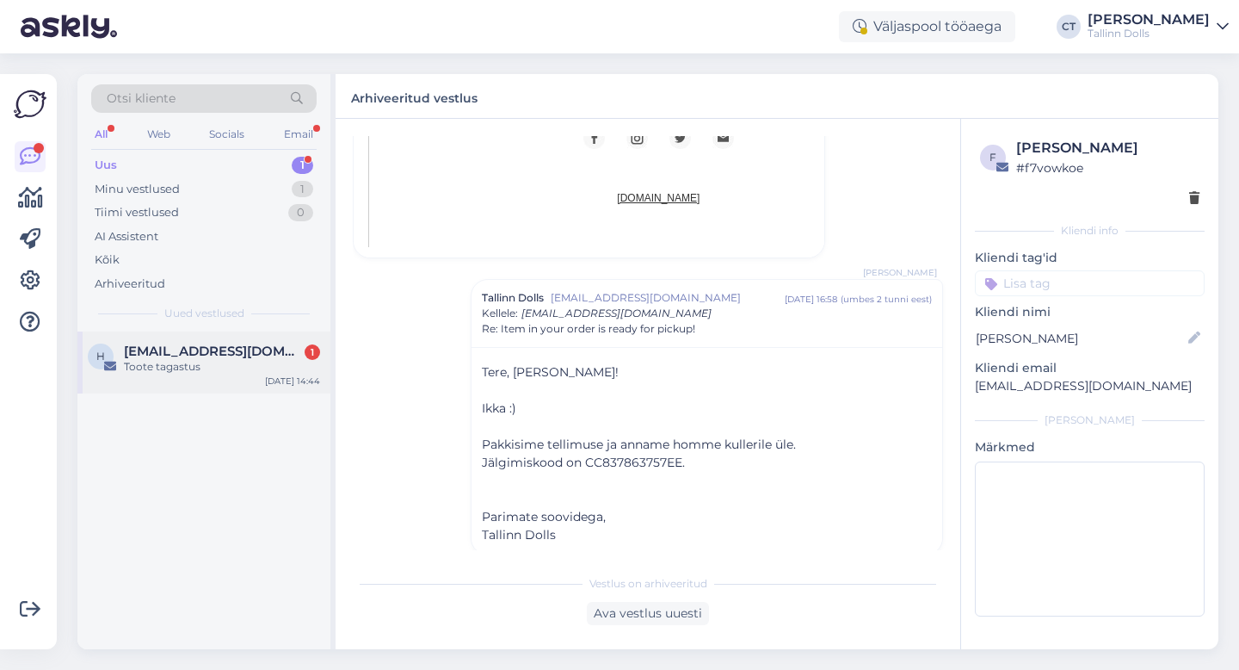
click at [241, 338] on div "h [EMAIL_ADDRESS][DOMAIN_NAME] 1 Toote tagastus [DATE] 14:44" at bounding box center [203, 362] width 253 height 62
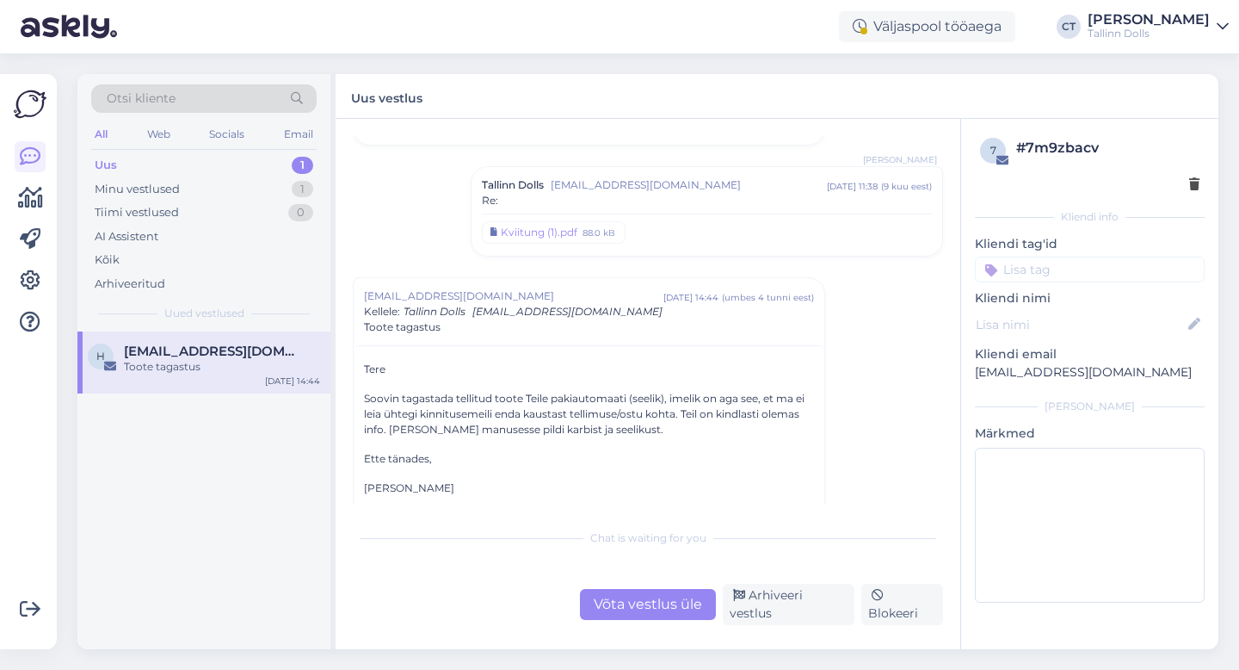
scroll to position [316, 0]
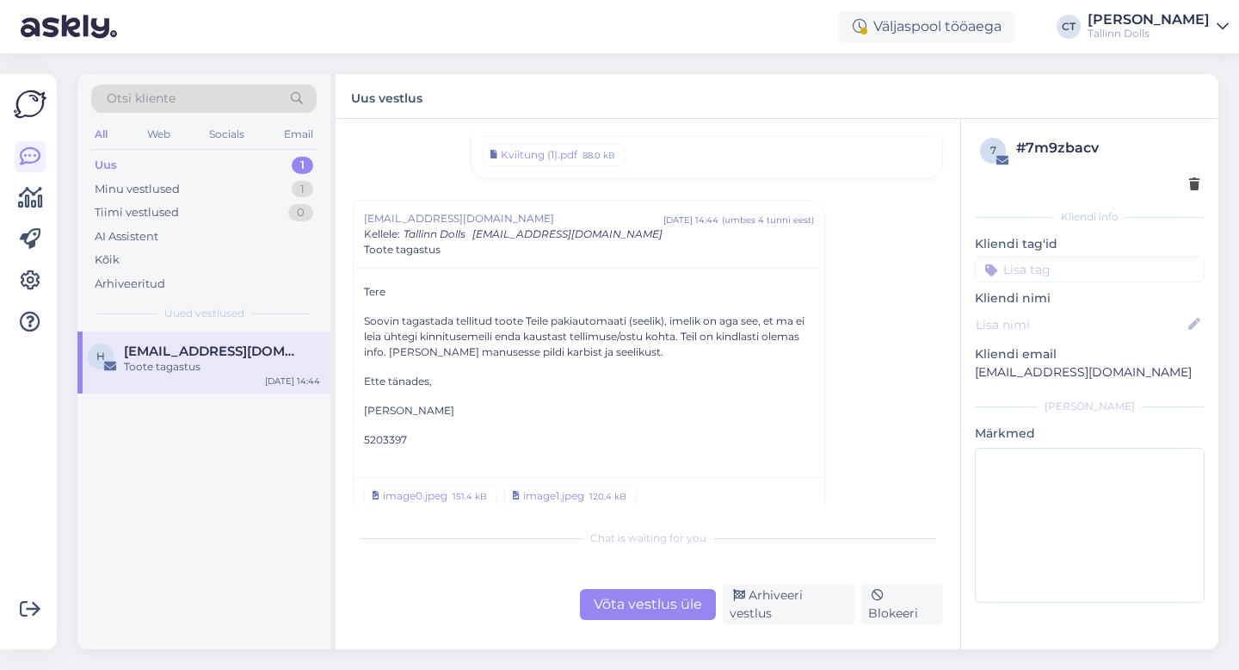
click at [634, 603] on div "Võta vestlus üle" at bounding box center [648, 604] width 136 height 31
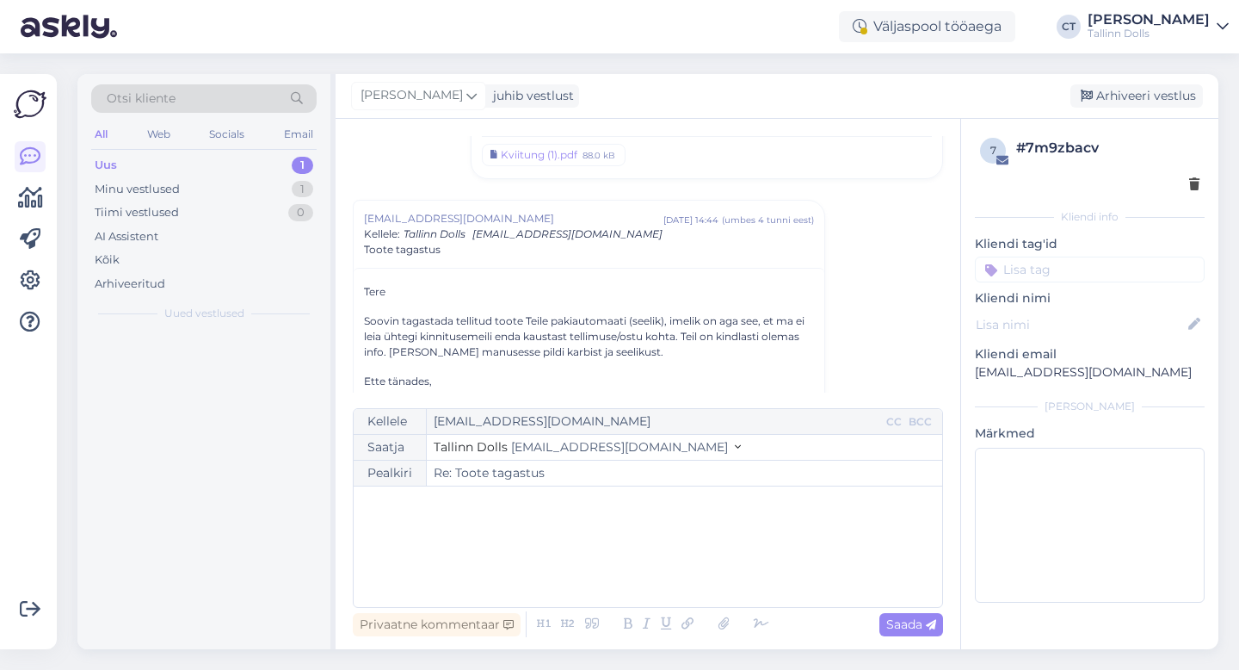
scroll to position [380, 0]
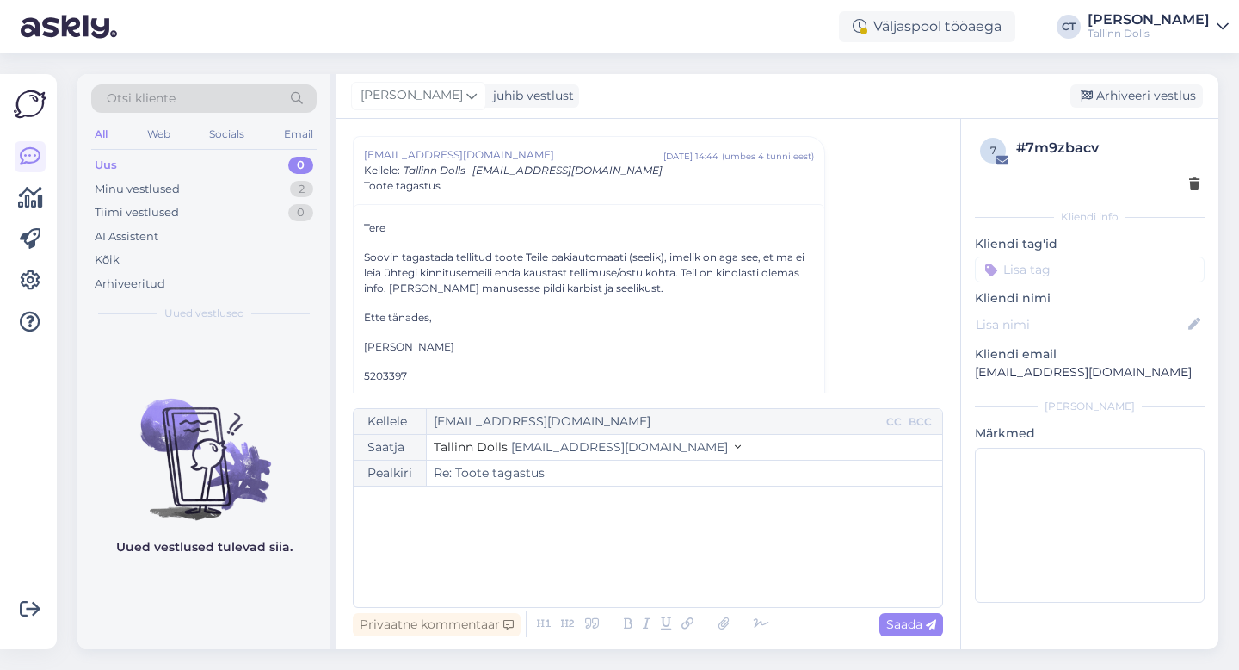
click at [626, 545] on div "﻿" at bounding box center [648, 546] width 572 height 103
click at [574, 571] on div "﻿" at bounding box center [648, 546] width 572 height 103
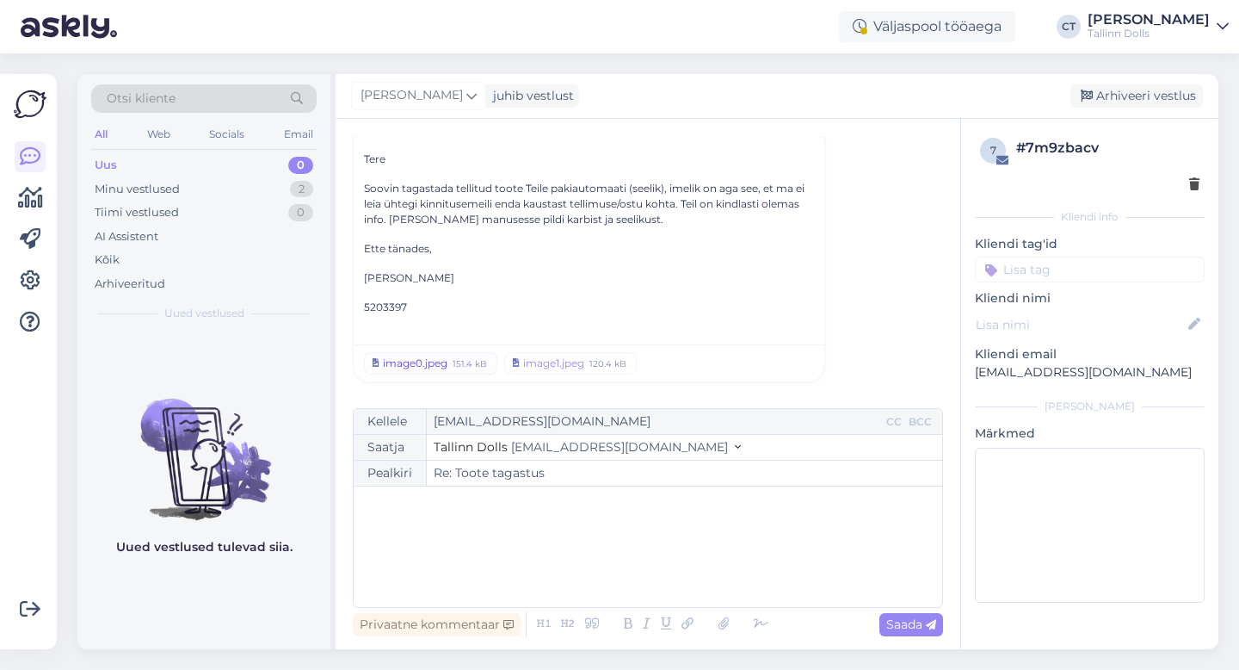
click at [449, 371] on link "image0.jpeg 151.4 kB" at bounding box center [430, 363] width 133 height 22
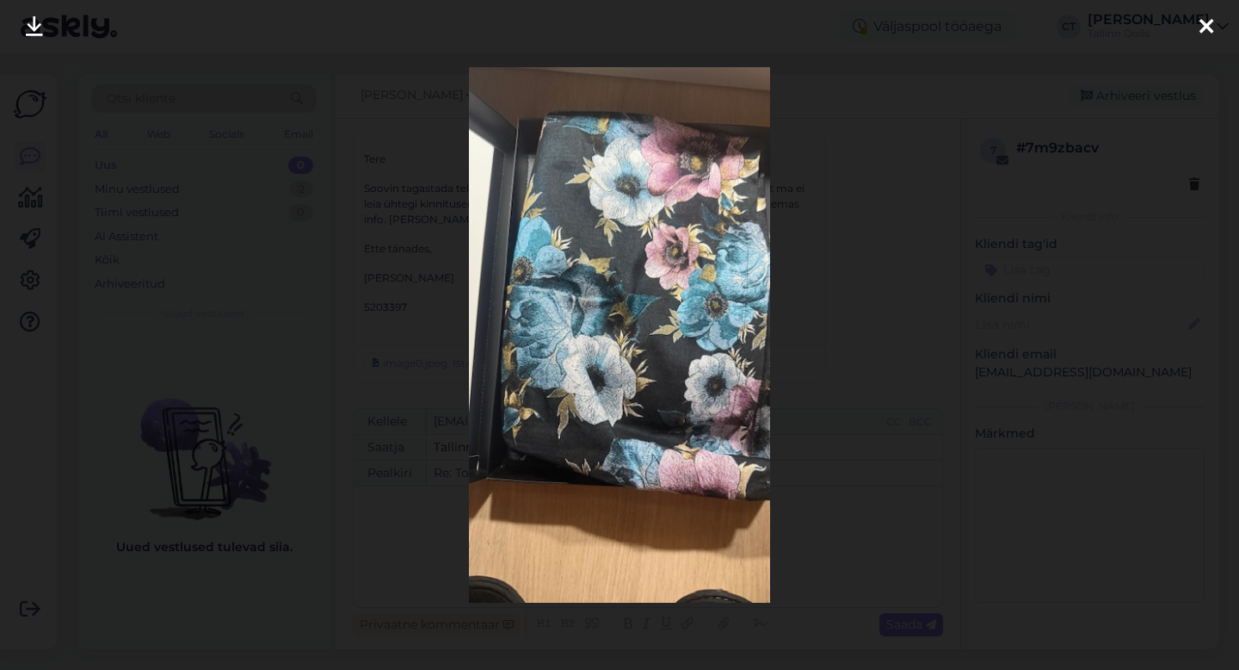
click at [1208, 24] on icon at bounding box center [1207, 27] width 14 height 22
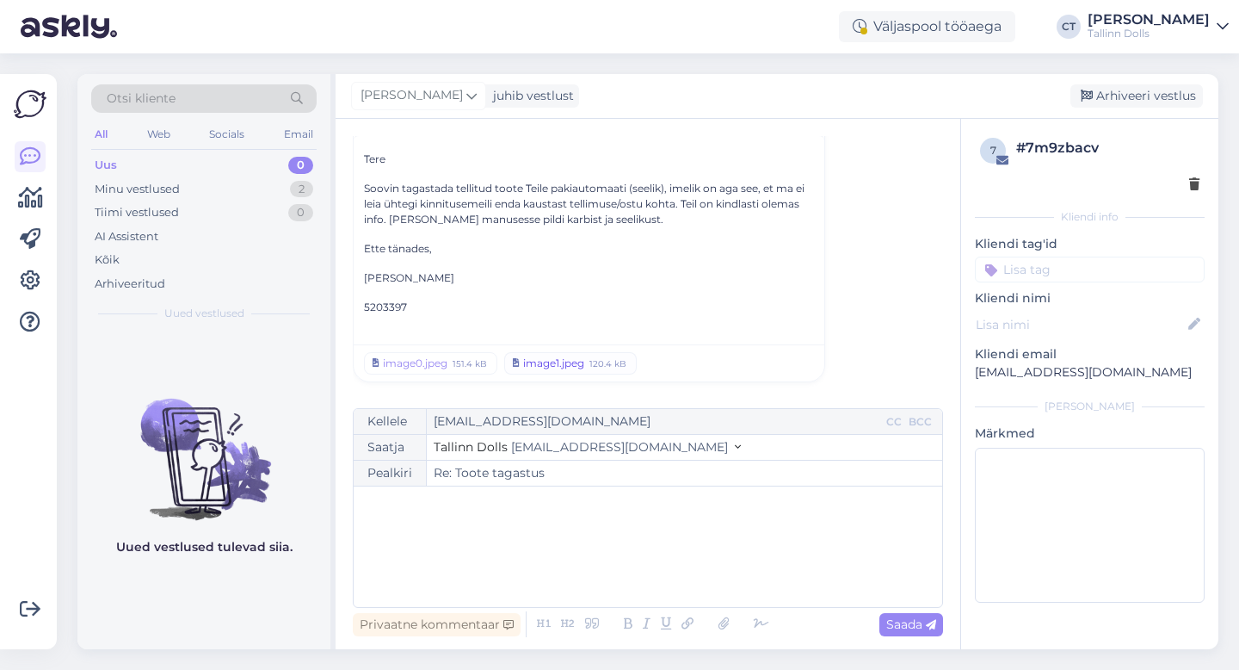
click at [572, 353] on link "image1.jpeg 120.4 kB" at bounding box center [570, 363] width 133 height 22
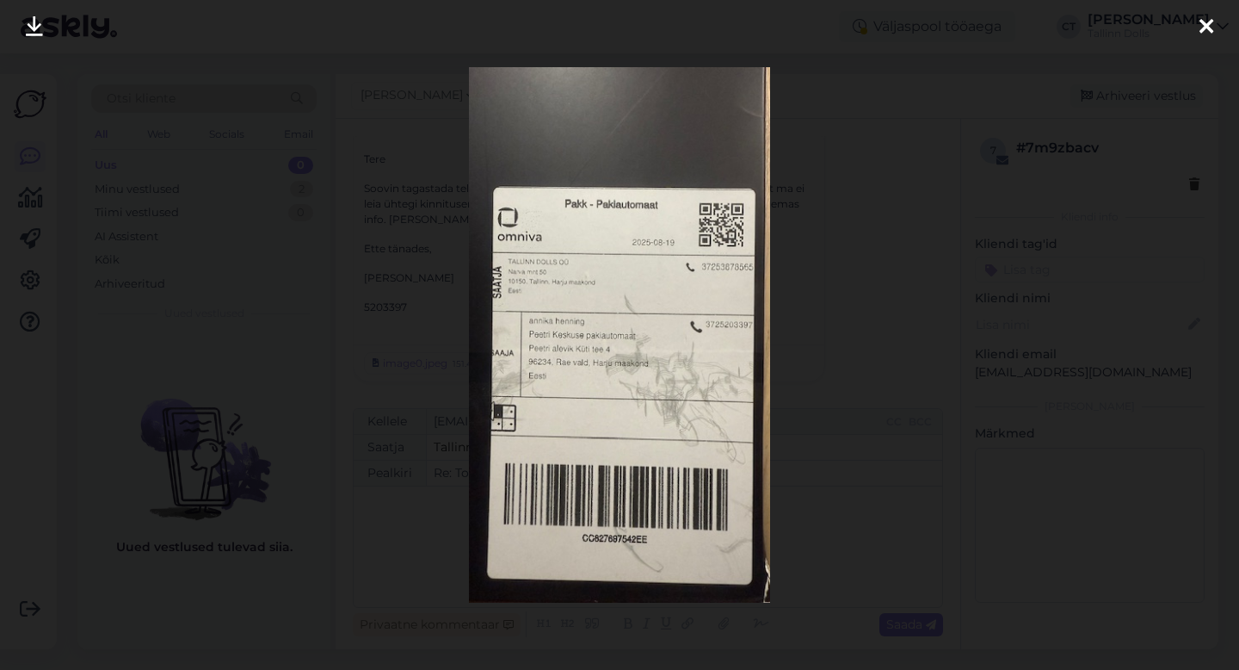
click at [1200, 26] on icon at bounding box center [1207, 27] width 14 height 22
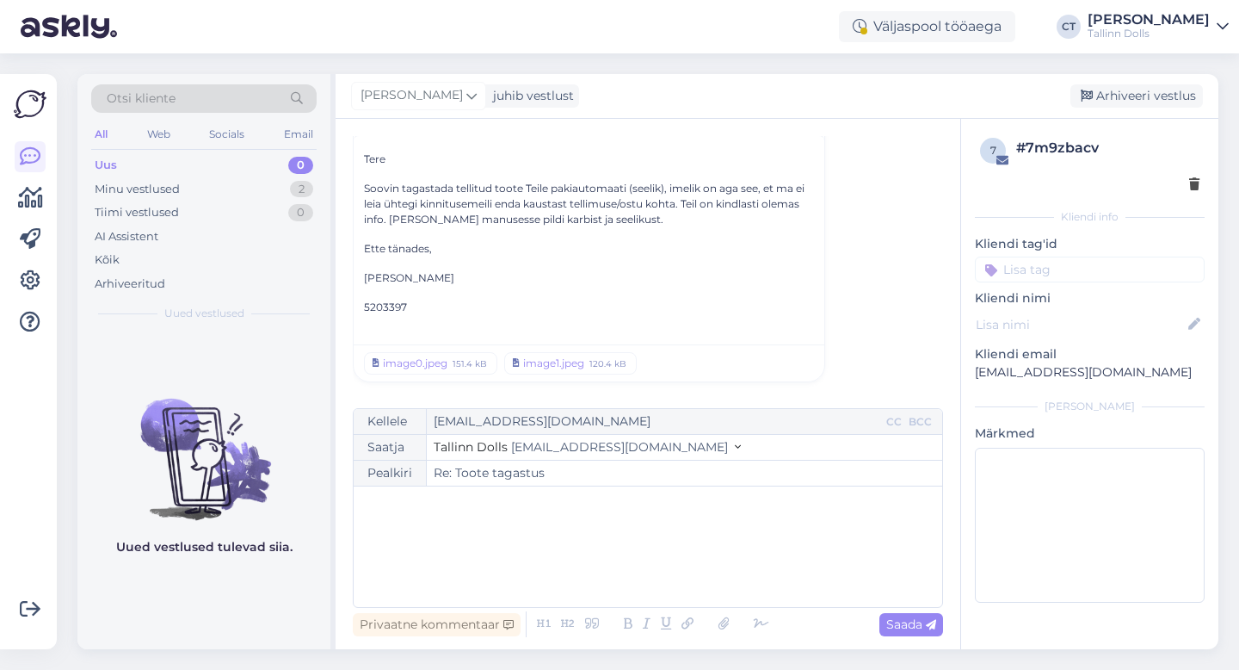
click at [653, 520] on div "﻿" at bounding box center [648, 546] width 572 height 103
click at [496, 537] on div "﻿" at bounding box center [648, 546] width 572 height 103
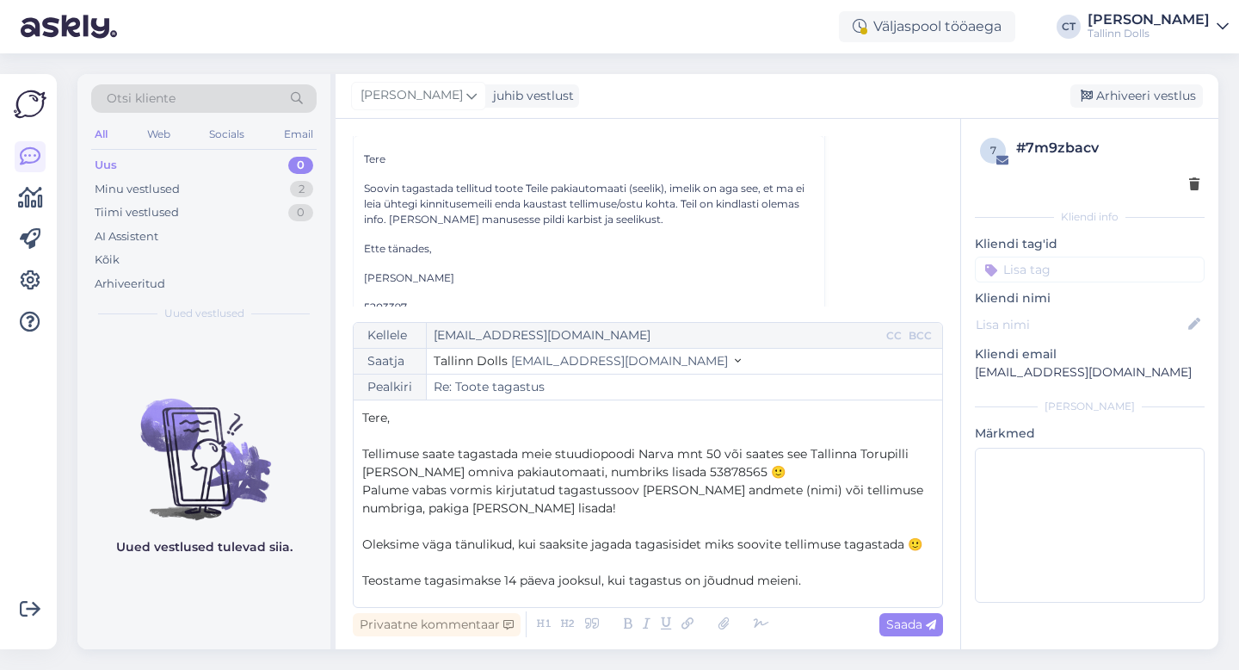
scroll to position [82, 0]
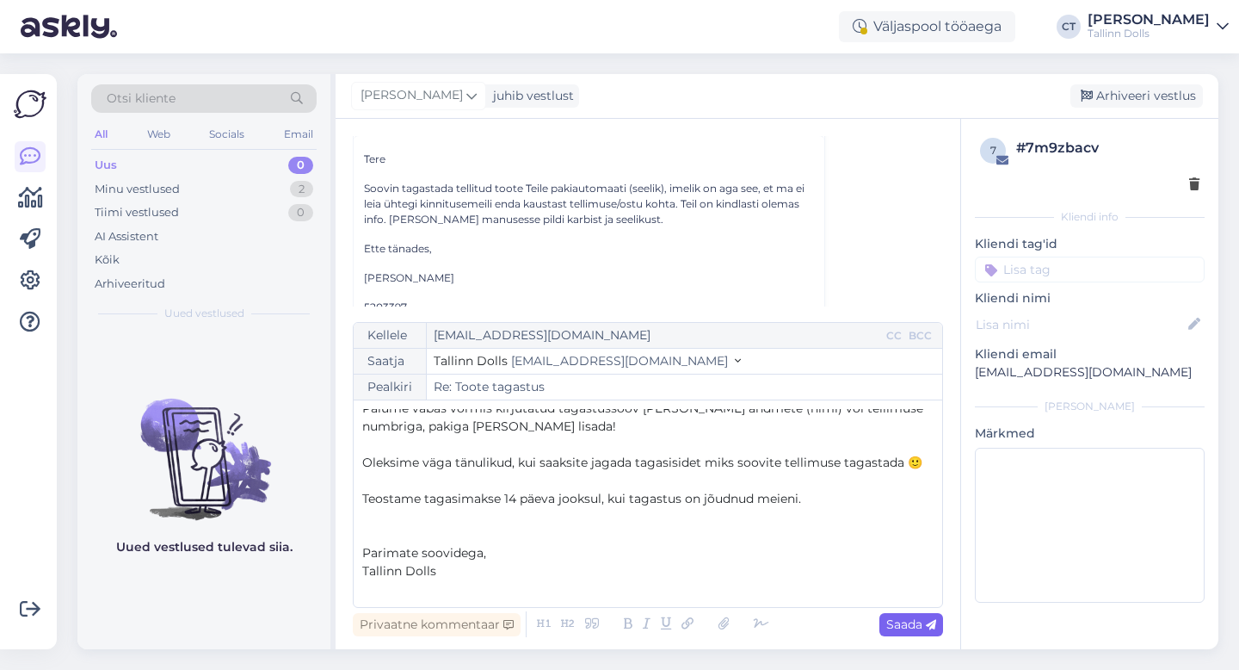
click at [906, 629] on span "Saada" at bounding box center [912, 623] width 50 height 15
type input "Re: Toote tagastus"
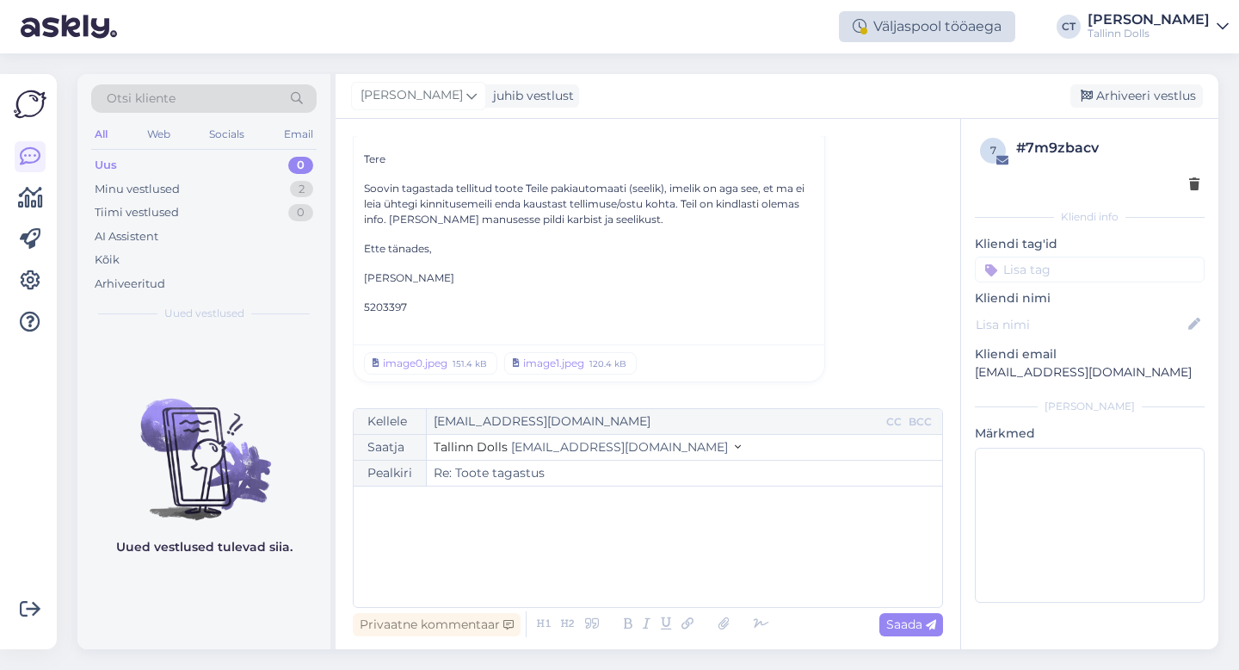
scroll to position [583, 0]
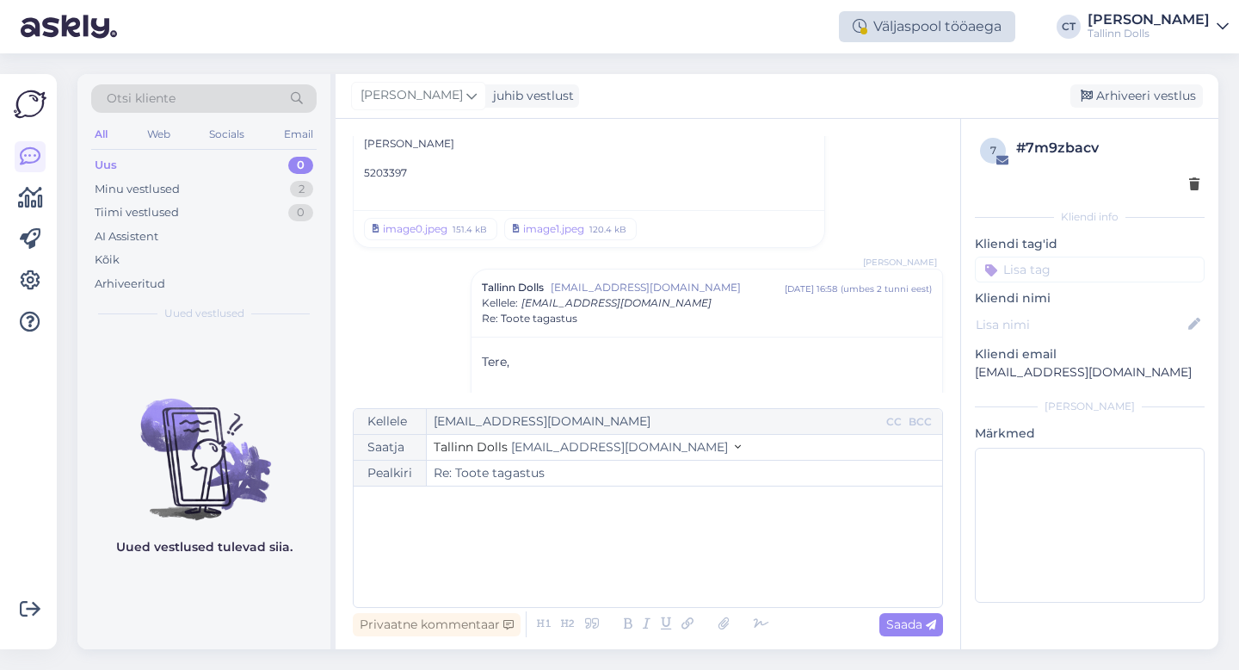
click at [924, 28] on div "Väljaspool tööaega" at bounding box center [927, 26] width 176 height 31
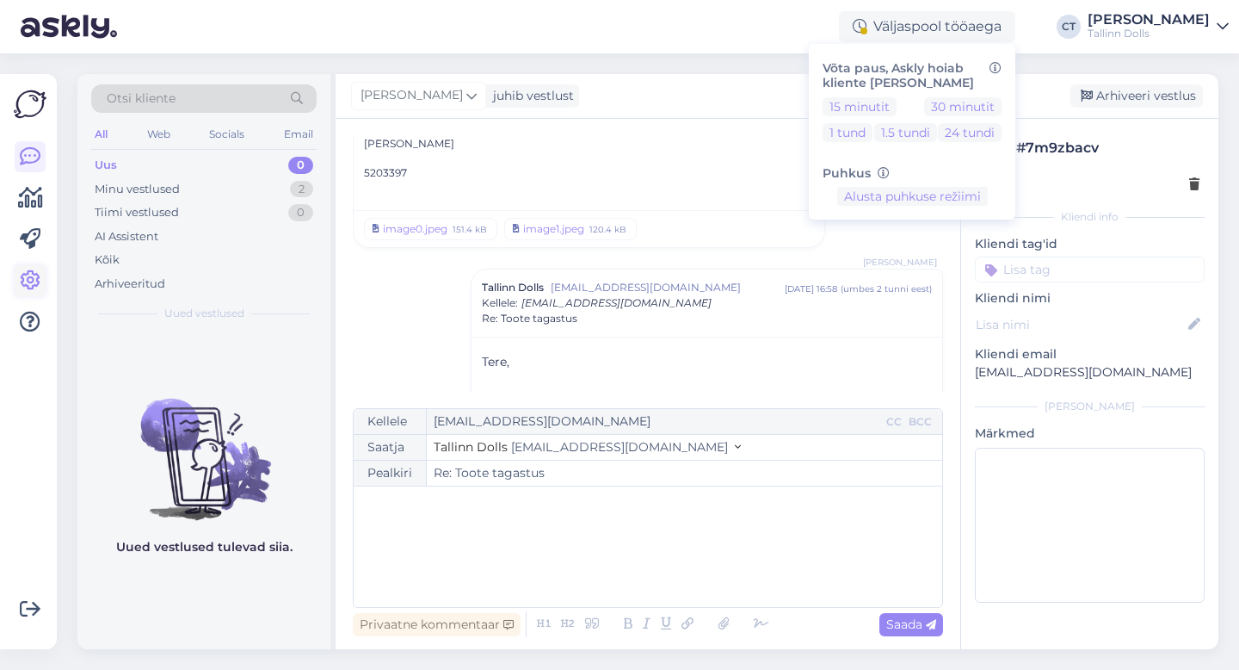
click at [28, 276] on icon at bounding box center [30, 280] width 21 height 21
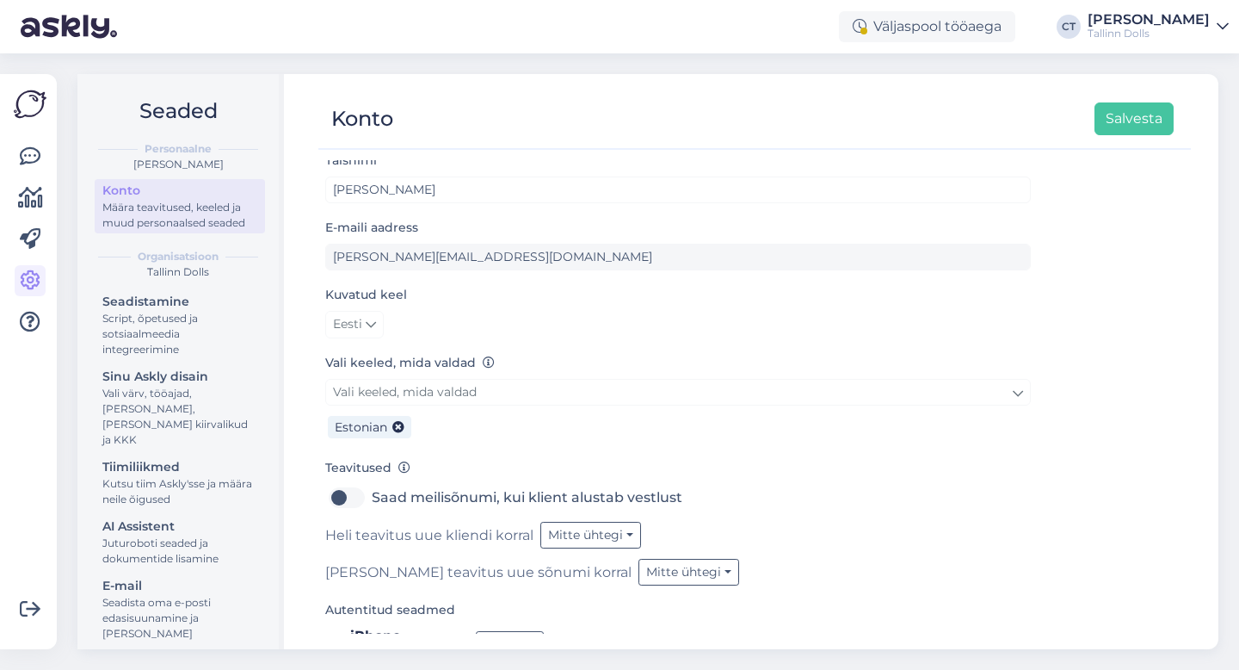
scroll to position [99, 0]
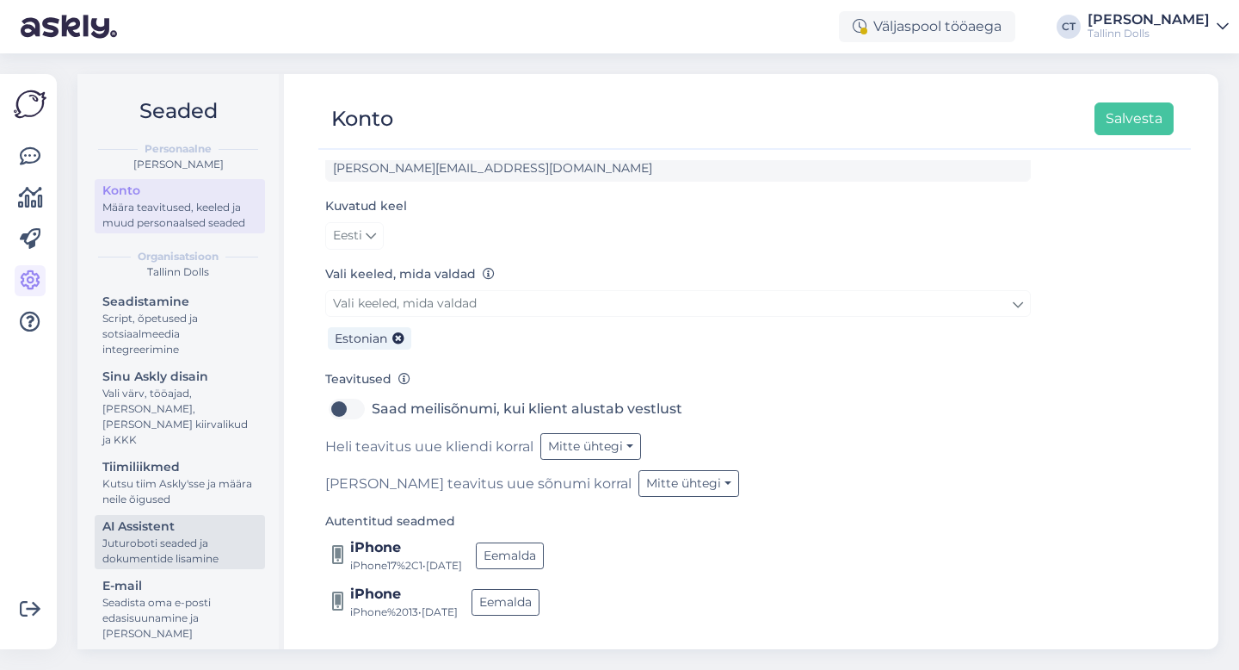
click at [171, 541] on div "Juturoboti seaded ja dokumentide lisamine" at bounding box center [179, 550] width 155 height 31
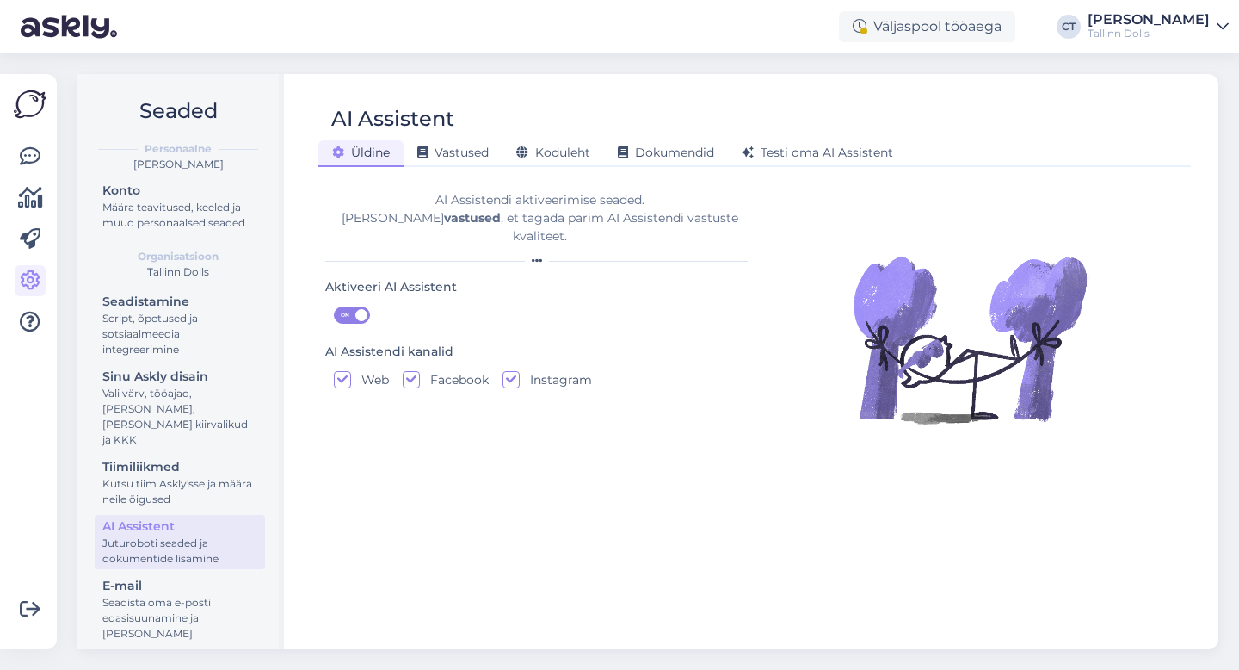
click at [360, 309] on span at bounding box center [361, 315] width 12 height 12
click at [334, 306] on input "ON" at bounding box center [334, 306] width 0 height 0
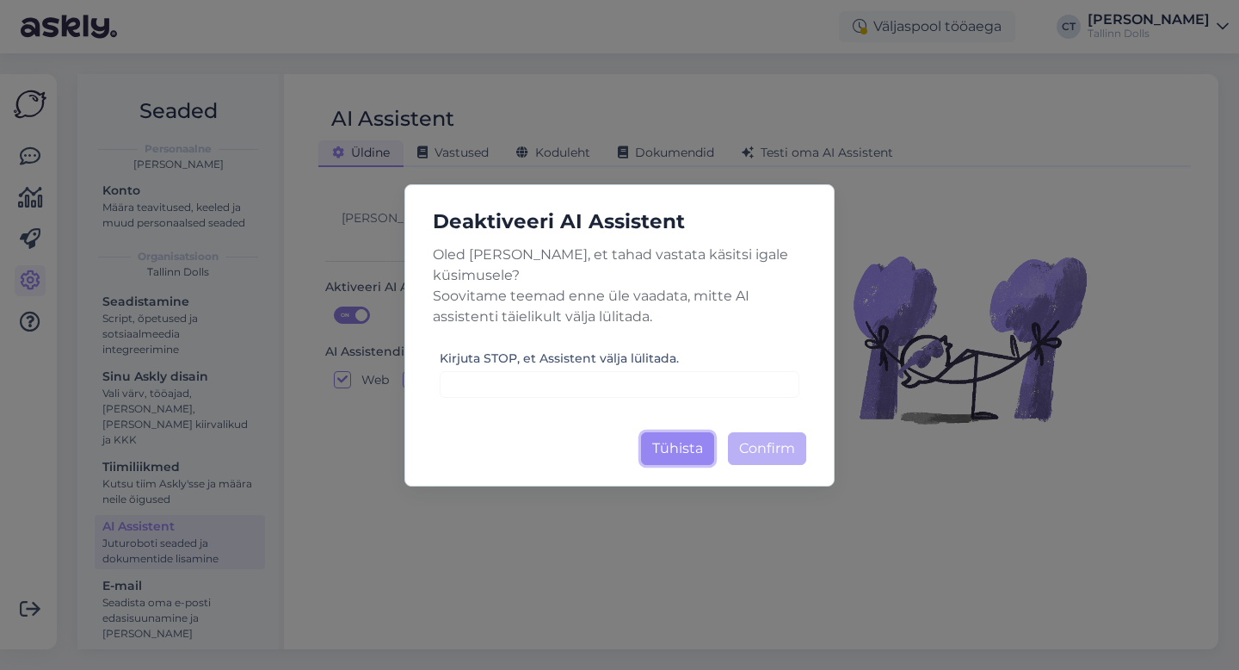
click at [675, 440] on button "Tühista" at bounding box center [677, 448] width 73 height 33
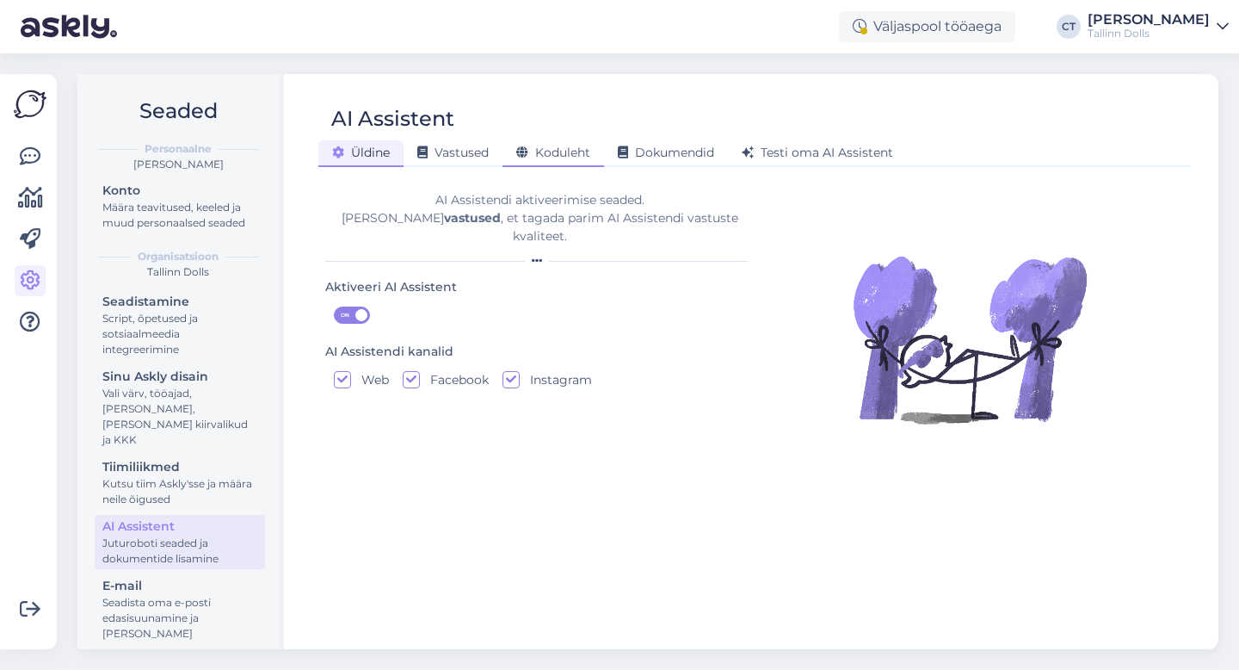
click at [565, 143] on div "Koduleht" at bounding box center [554, 153] width 102 height 27
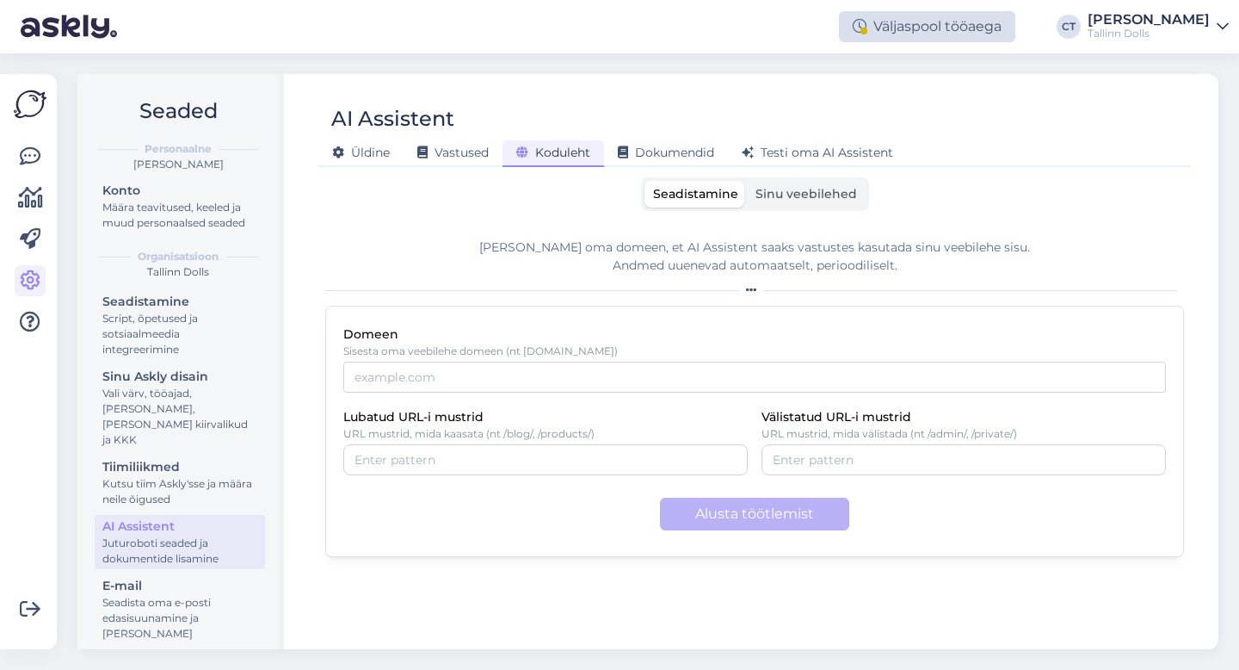
click at [944, 18] on div "Väljaspool tööaega" at bounding box center [927, 26] width 176 height 31
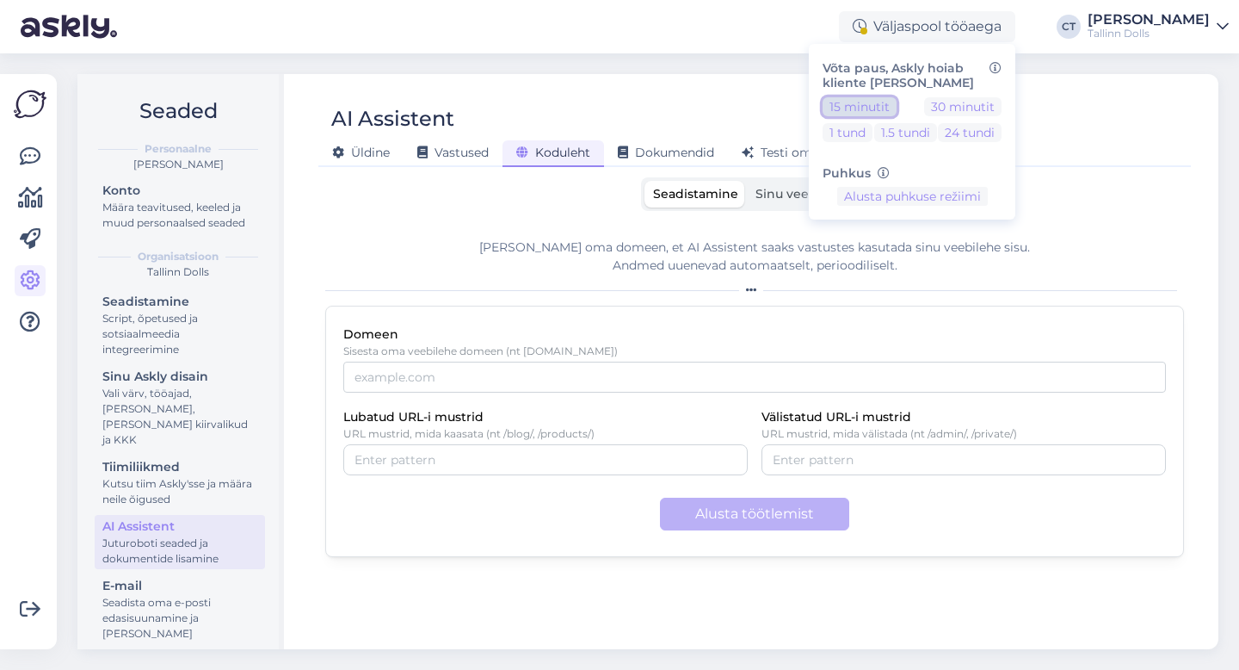
click at [863, 101] on button "15 minutit" at bounding box center [860, 106] width 74 height 19
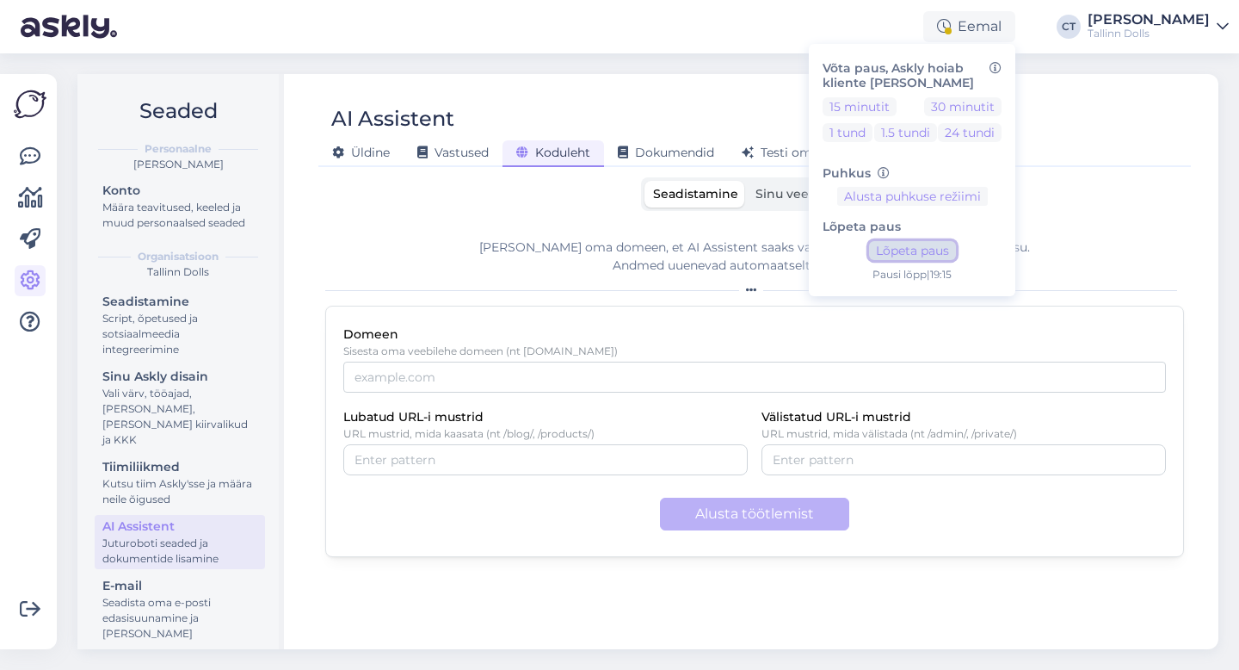
click at [923, 246] on button "Lõpeta paus" at bounding box center [912, 250] width 87 height 19
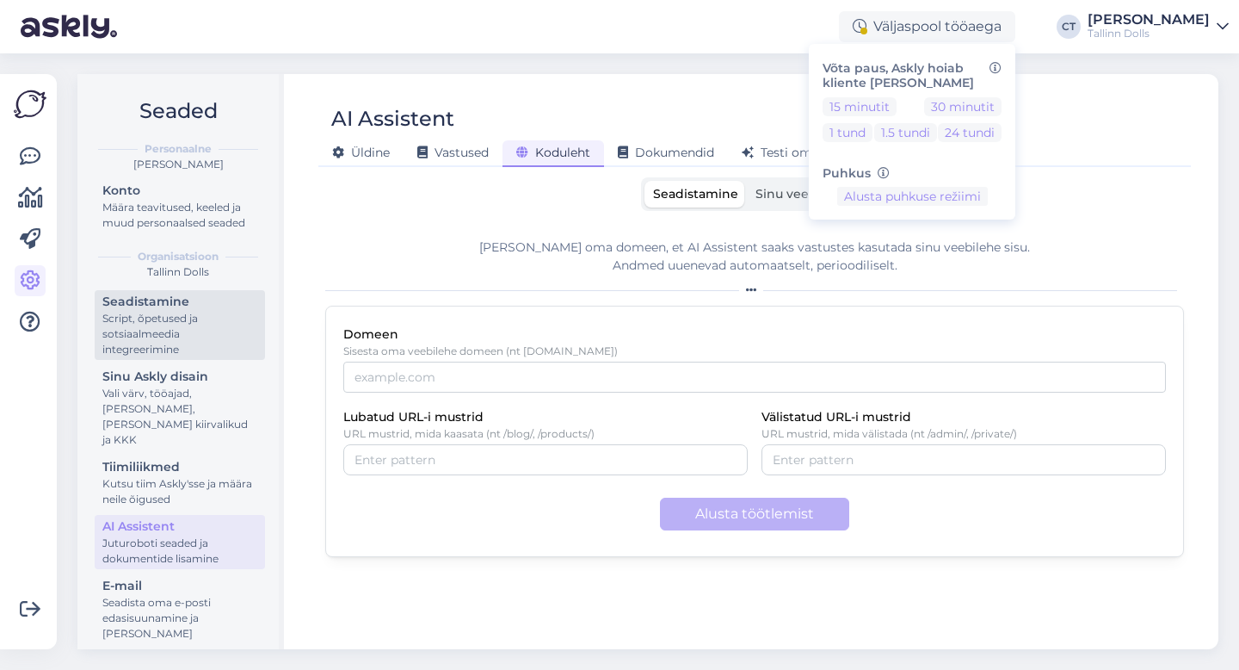
click at [182, 344] on div "Script, õpetused ja sotsiaalmeedia integreerimine" at bounding box center [179, 334] width 155 height 46
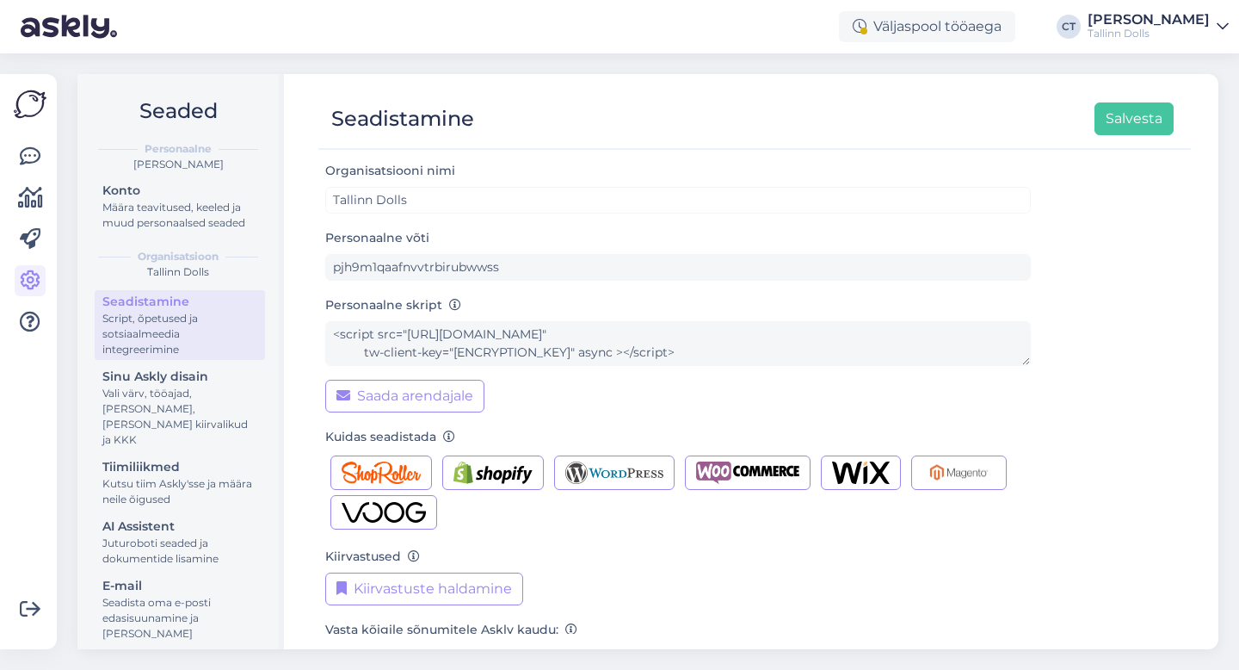
scroll to position [171, 0]
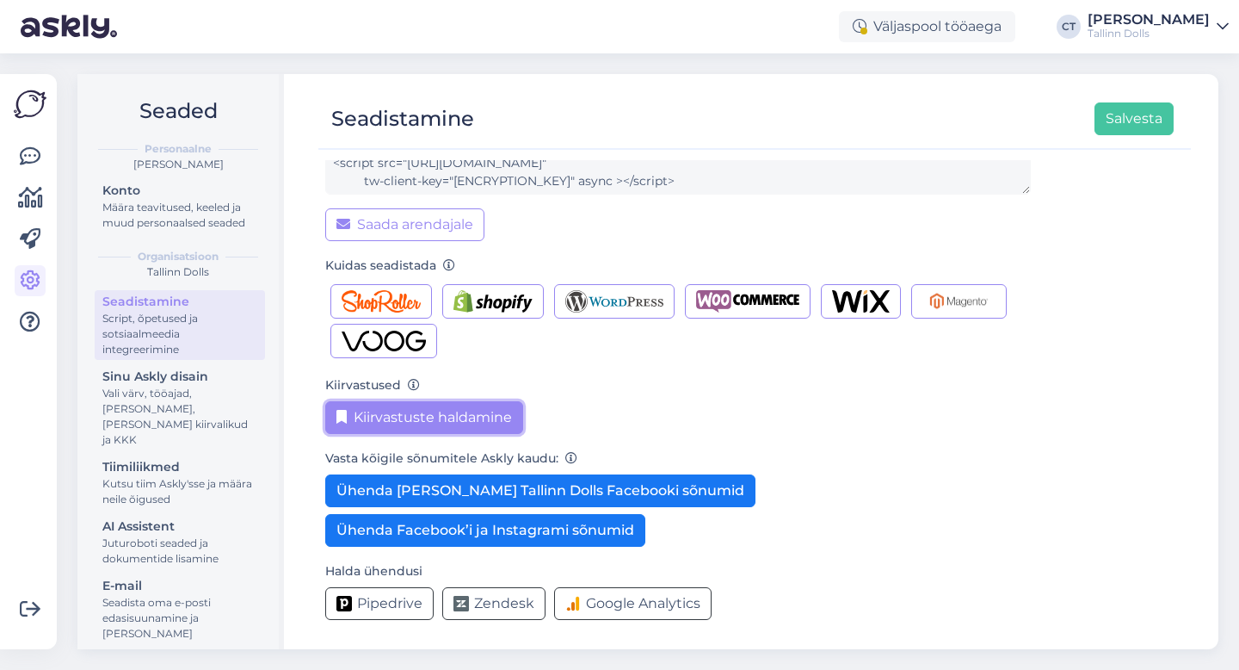
click at [454, 422] on button "Kiirvastuste haldamine" at bounding box center [424, 417] width 198 height 33
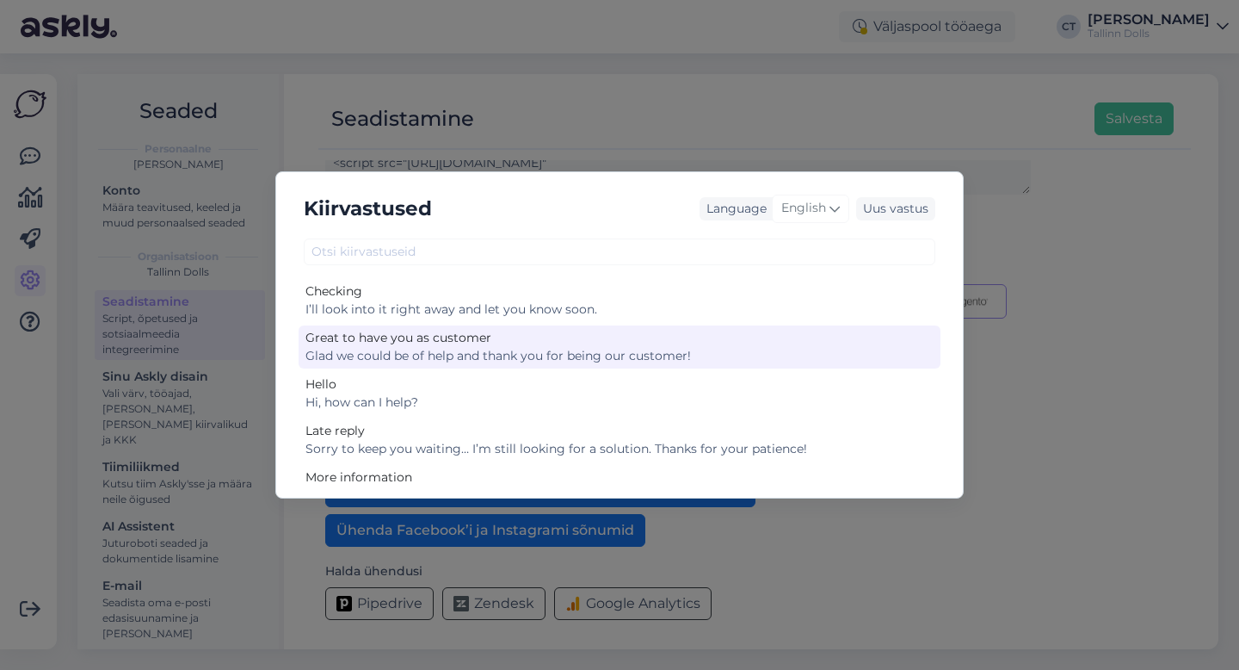
scroll to position [77, 0]
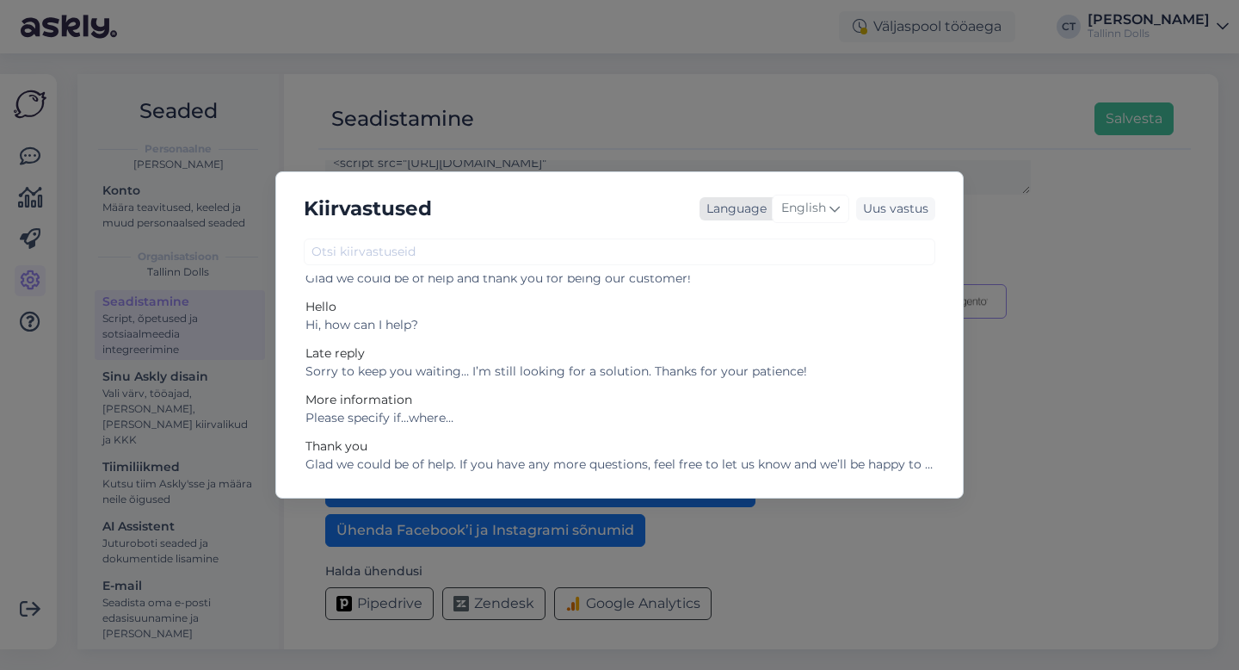
click at [797, 207] on span "English" at bounding box center [804, 208] width 45 height 19
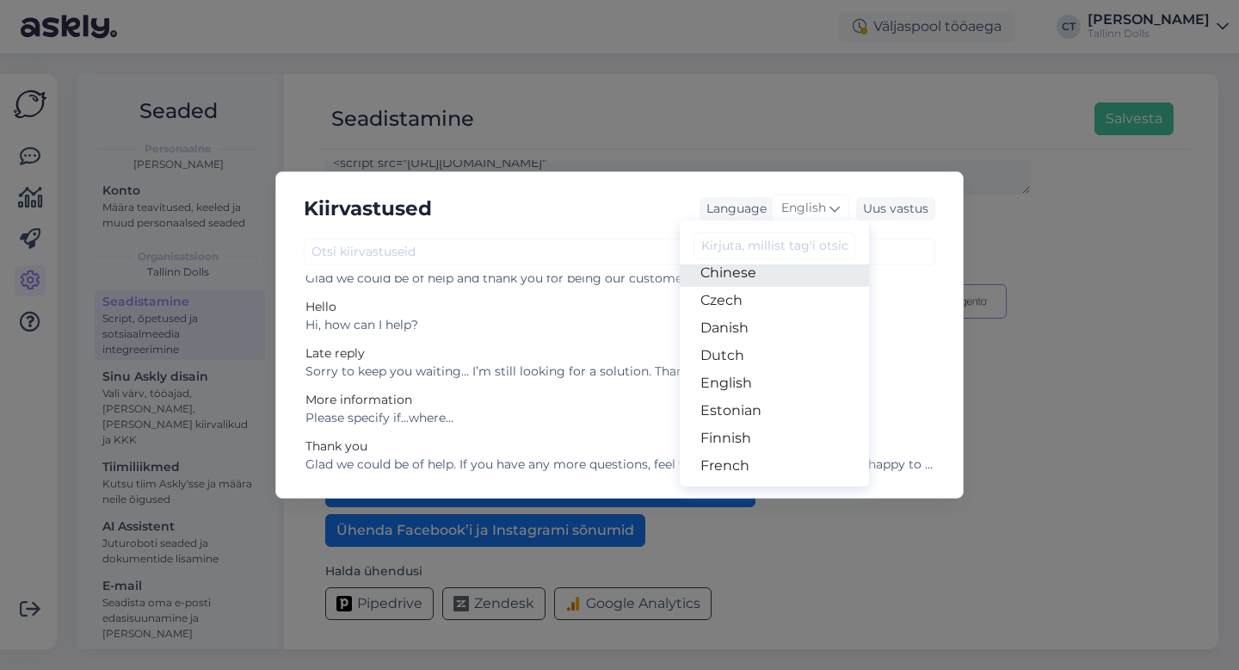
scroll to position [102, 0]
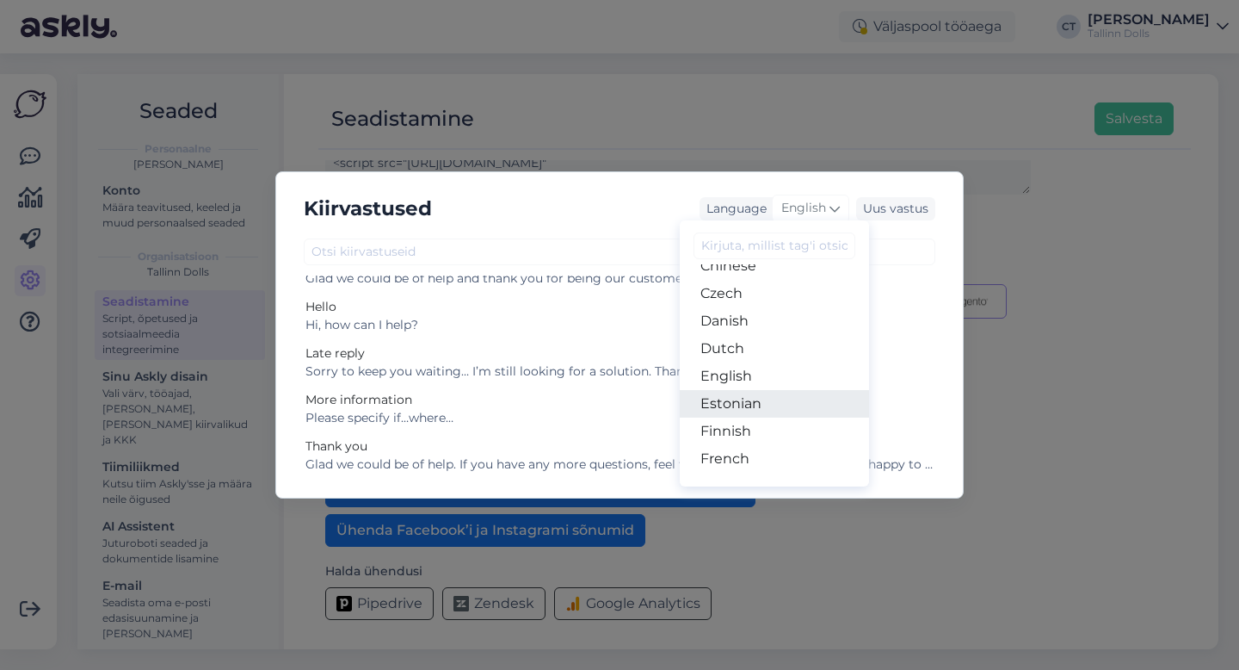
click at [734, 401] on link "Estonian" at bounding box center [774, 404] width 189 height 28
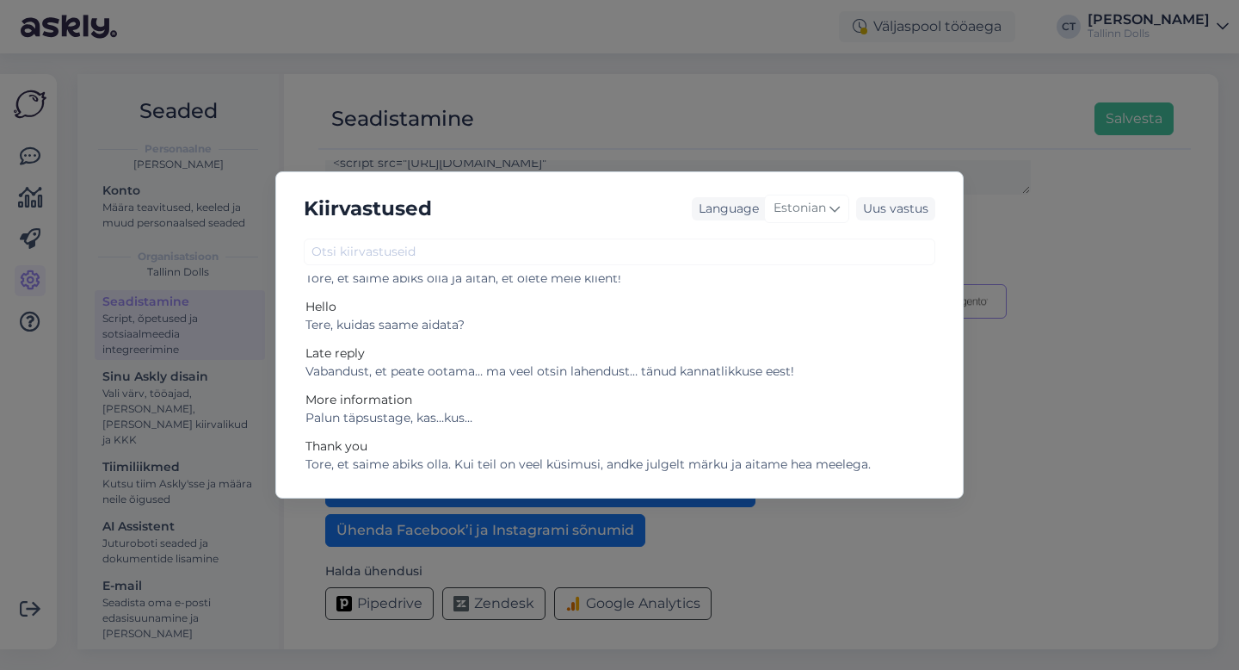
scroll to position [0, 0]
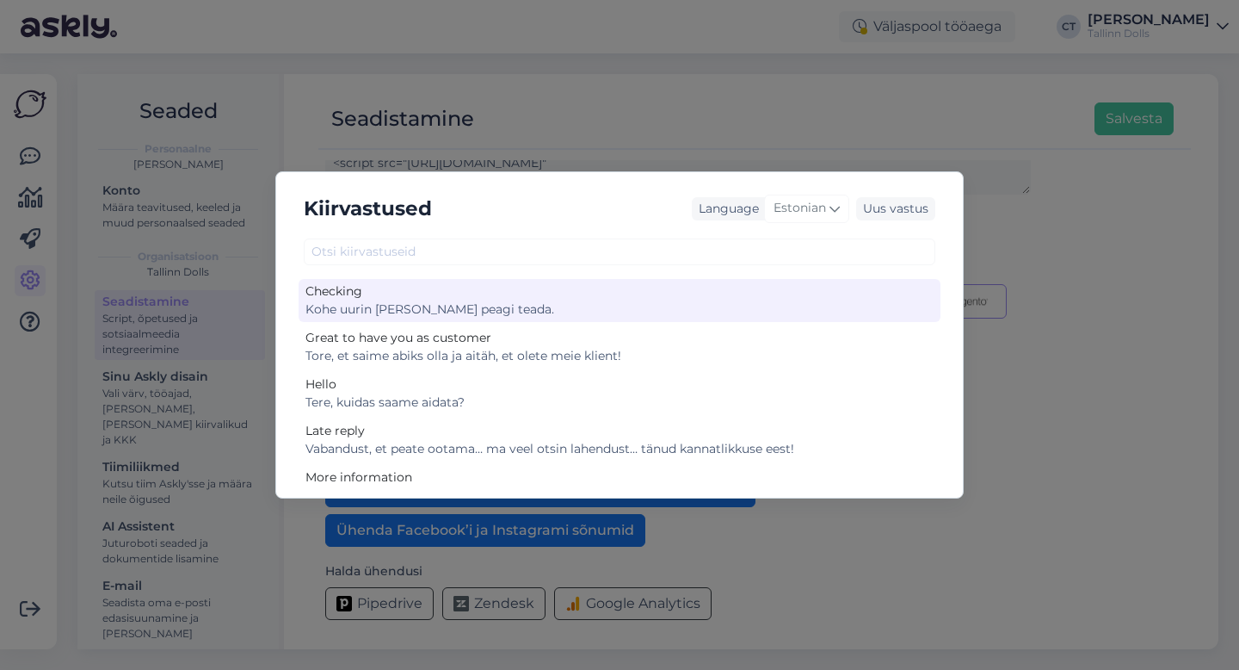
click at [487, 312] on div "Kohe uurin [PERSON_NAME] peagi teada." at bounding box center [620, 309] width 628 height 18
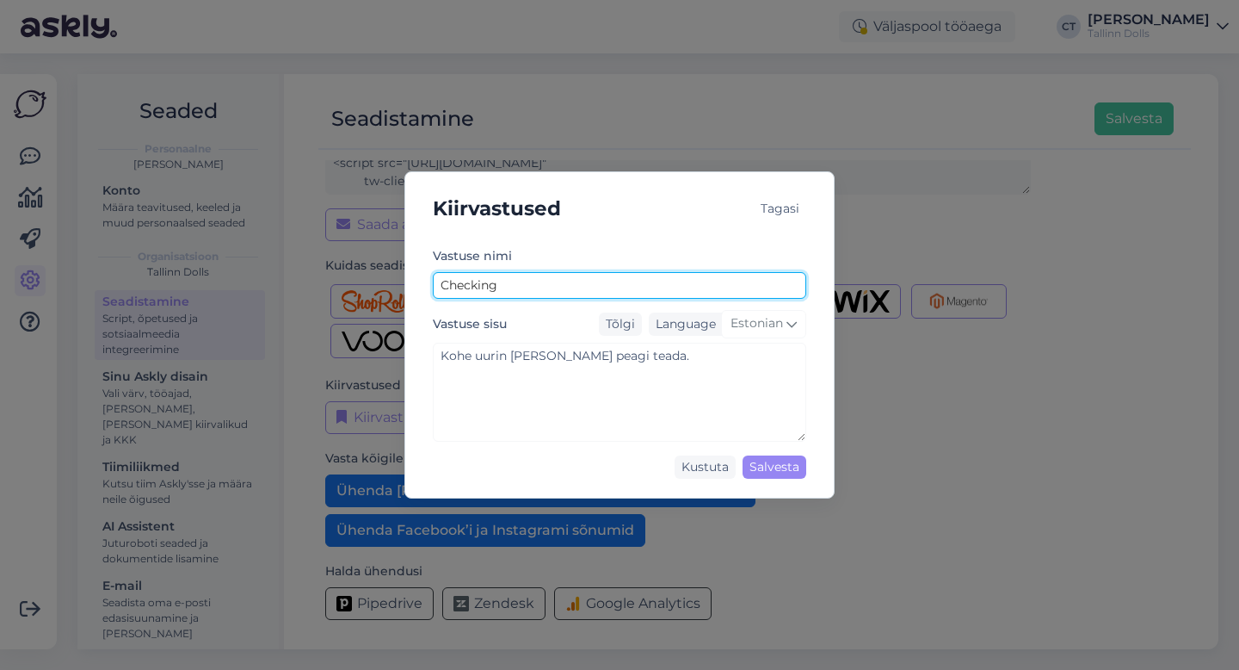
click at [584, 278] on input "Checking" at bounding box center [620, 285] width 374 height 27
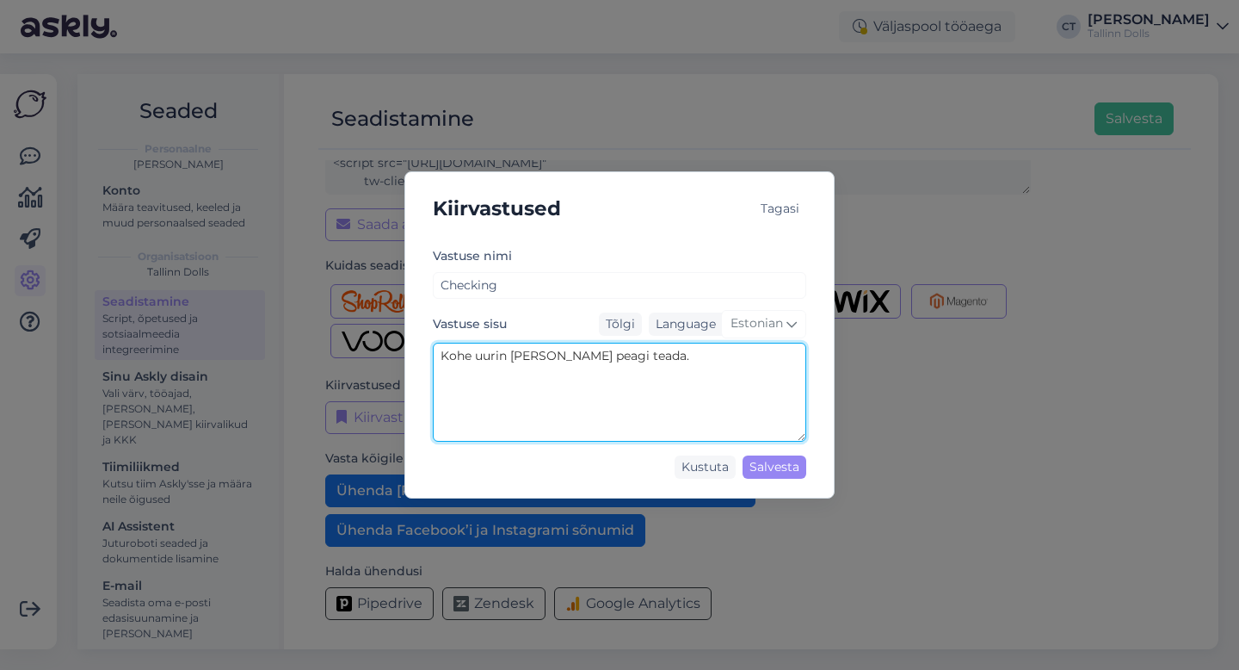
click at [664, 365] on textarea "Kohe uurin [PERSON_NAME] peagi teada." at bounding box center [620, 392] width 374 height 99
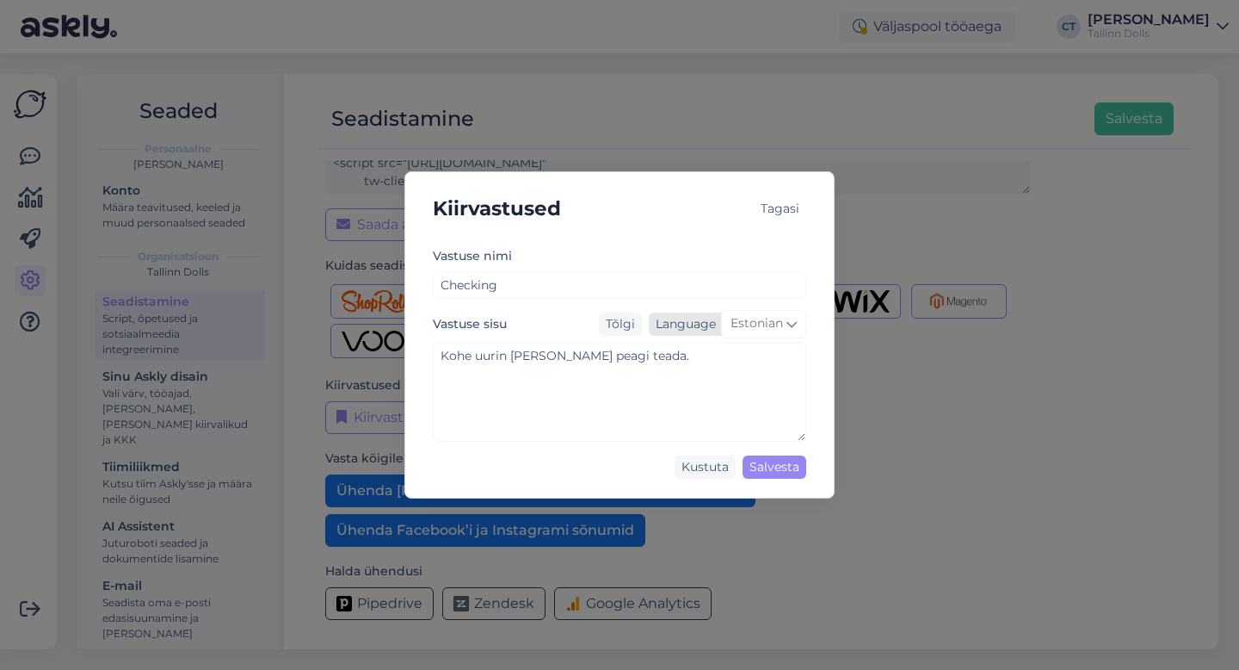
click at [763, 321] on span "Estonian" at bounding box center [757, 323] width 53 height 19
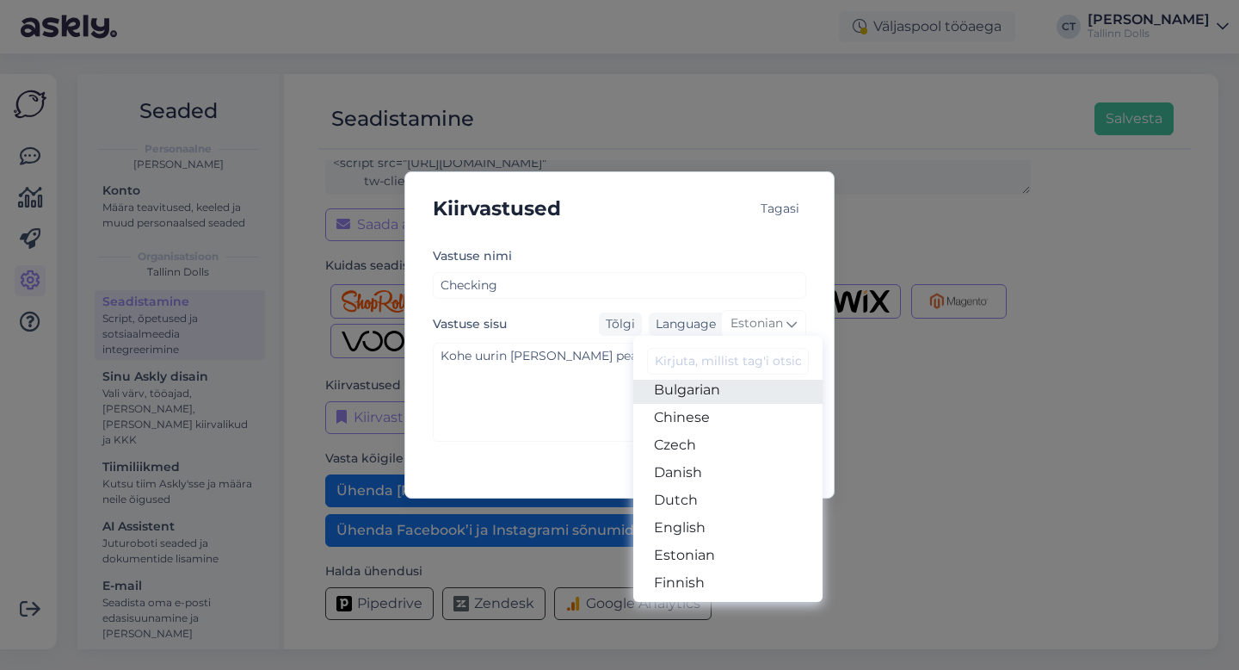
scroll to position [77, 0]
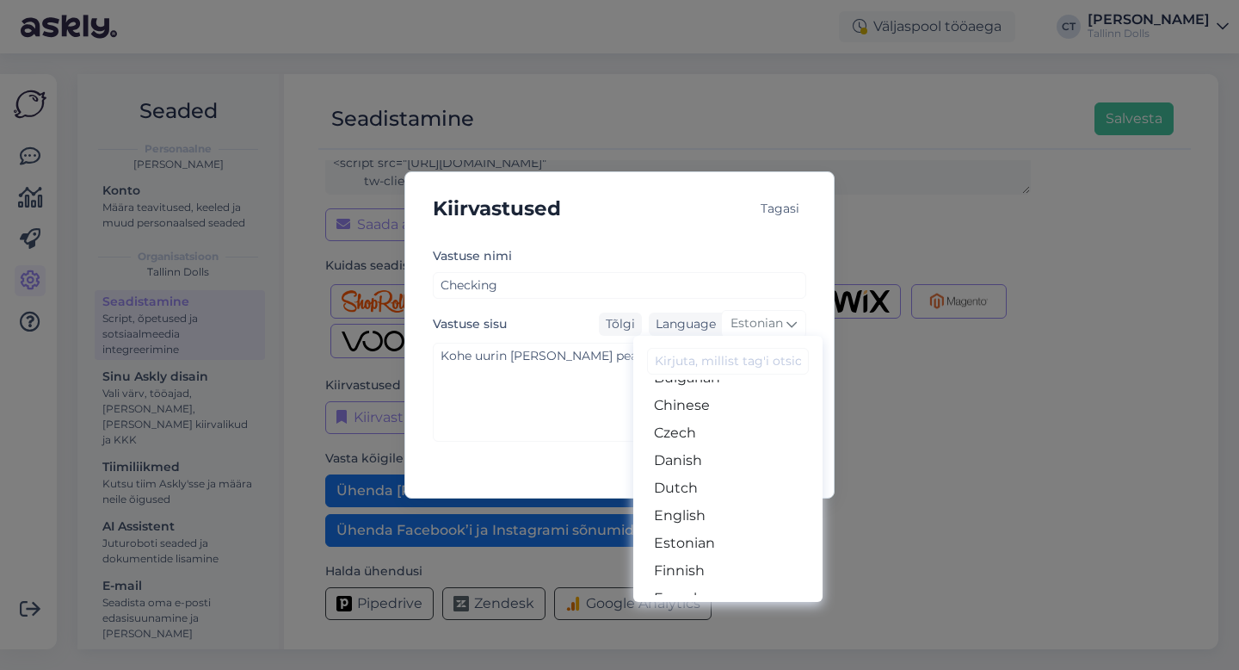
click at [699, 246] on div "Vastuse nimi Checking" at bounding box center [620, 271] width 374 height 53
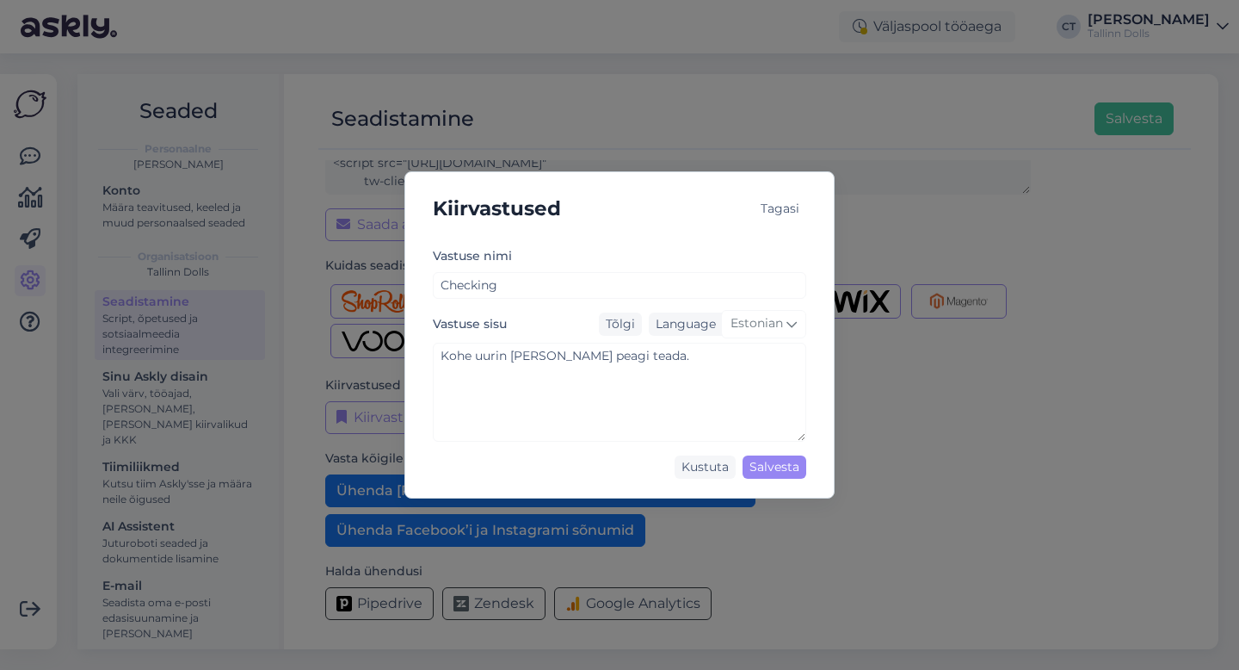
click at [789, 207] on div "Tagasi" at bounding box center [780, 208] width 53 height 23
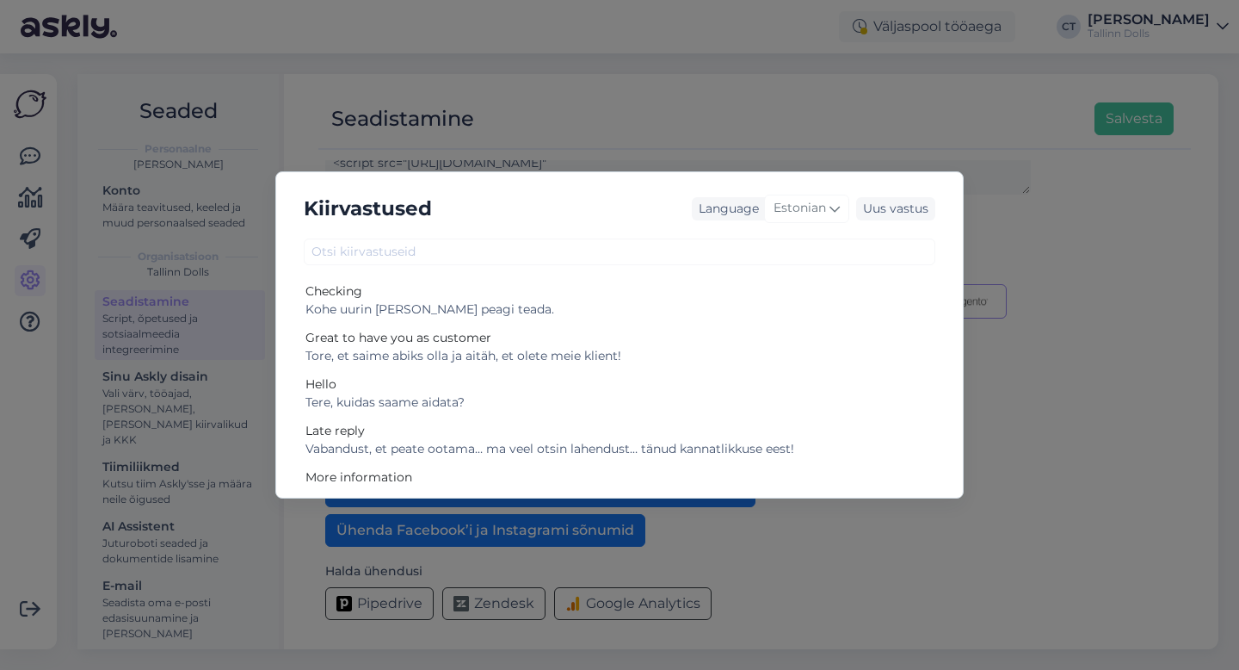
click at [732, 65] on div "Kiirvastused Language Estonian Uus vastus Checking Kohe uurin [PERSON_NAME] pea…" at bounding box center [619, 335] width 1239 height 670
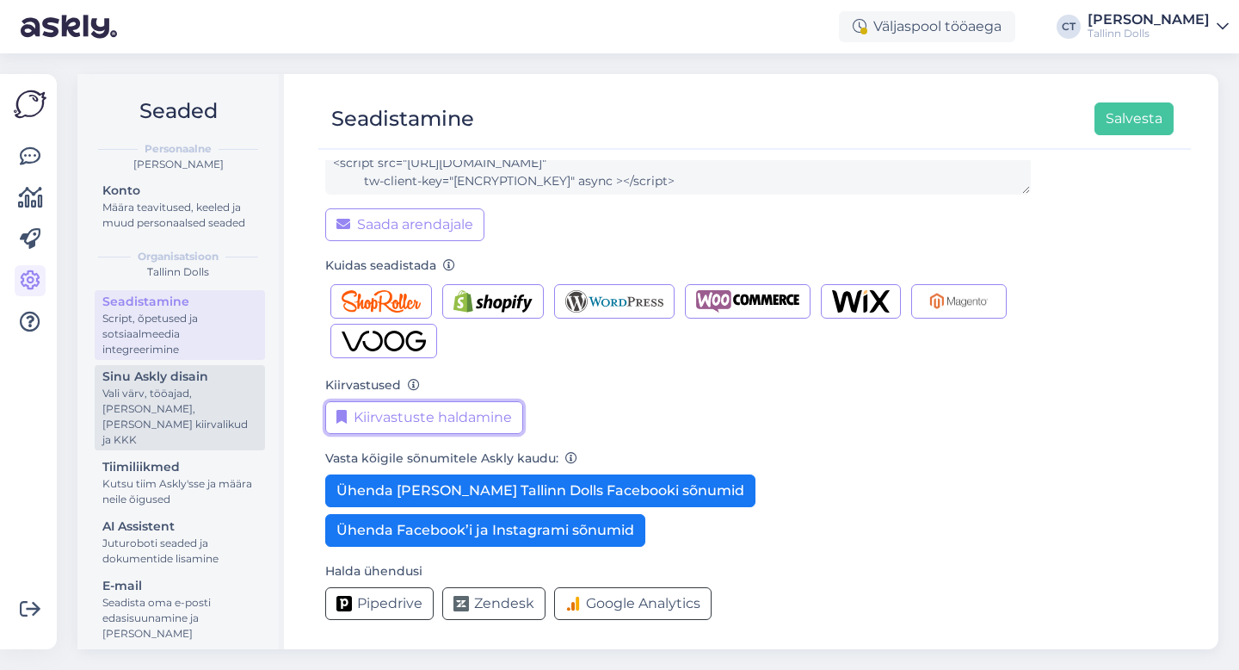
scroll to position [54, 0]
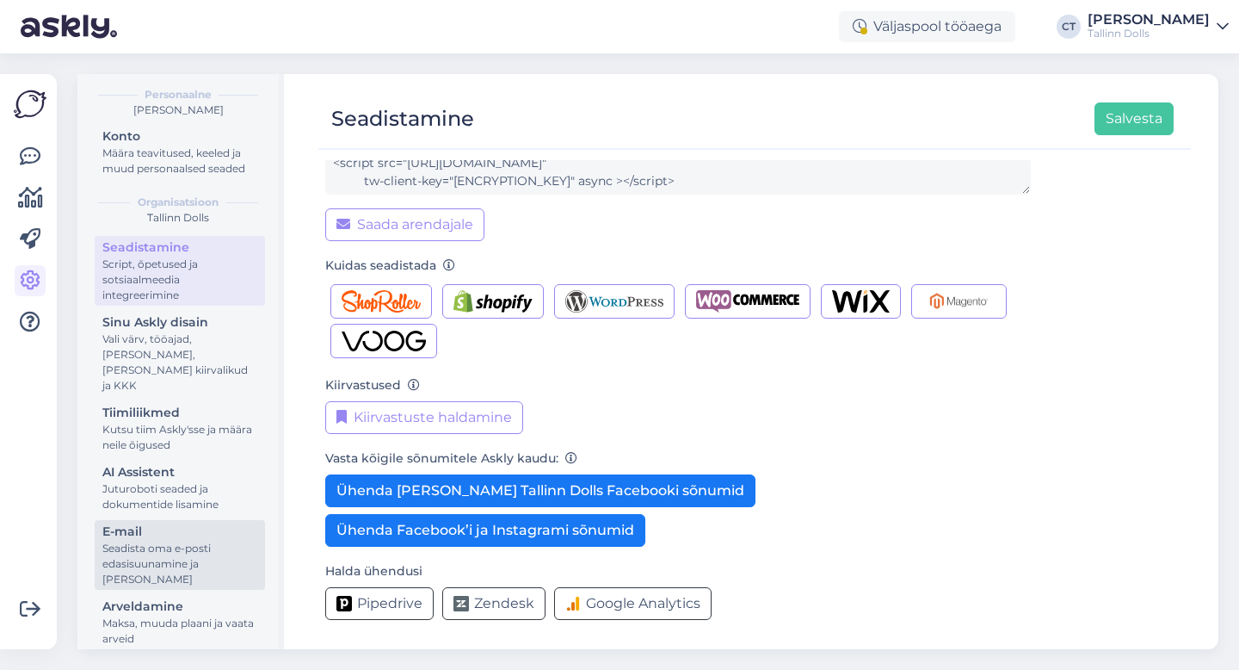
click at [180, 547] on div "Seadista oma e-posti edasisuunamine ja [PERSON_NAME]" at bounding box center [179, 564] width 155 height 46
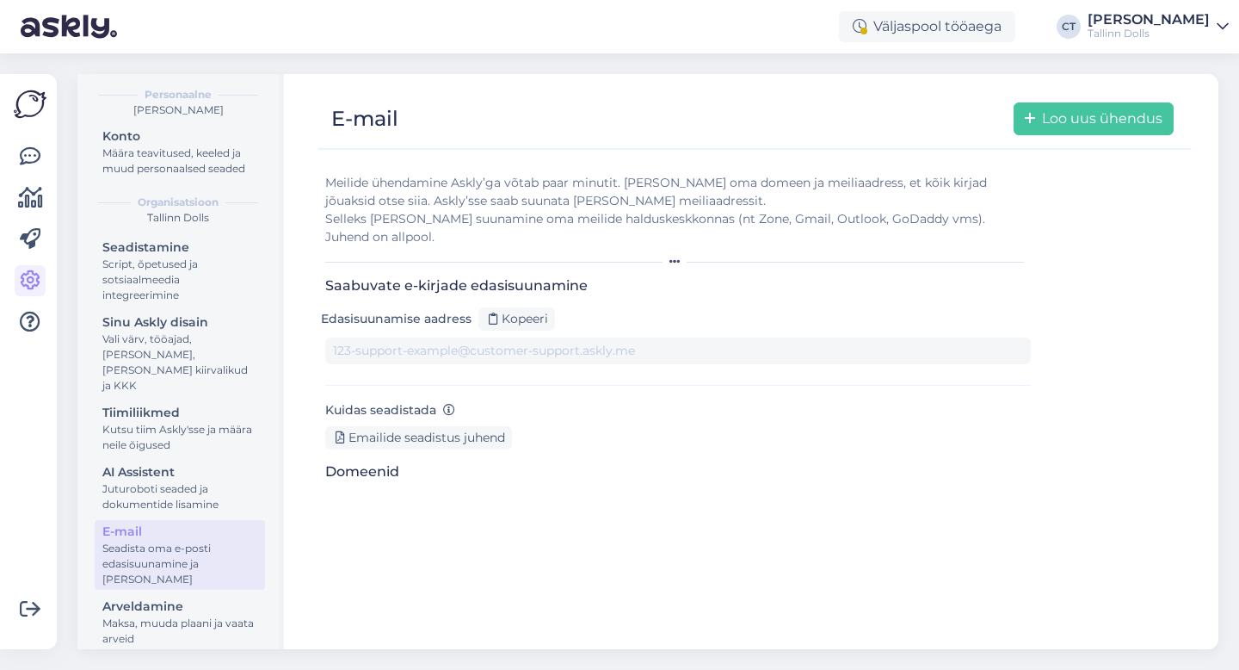
type input "[DOMAIN_NAME][EMAIL_ADDRESS][DOMAIN_NAME]"
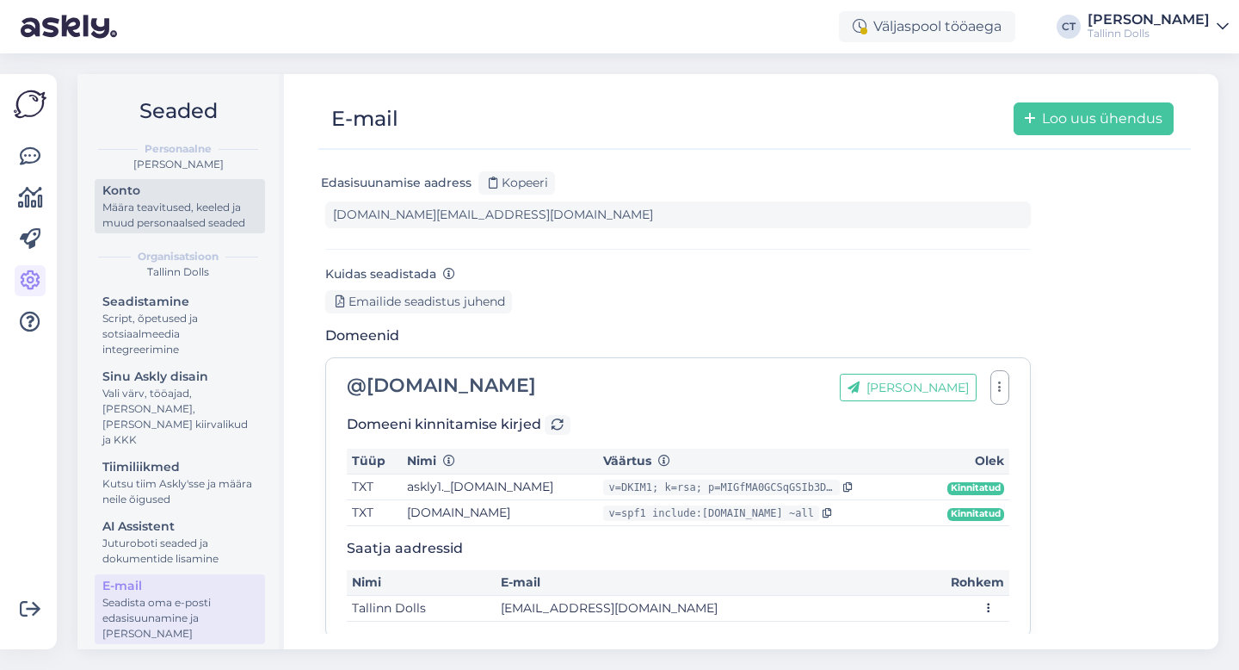
click at [137, 194] on div "Konto" at bounding box center [179, 191] width 155 height 18
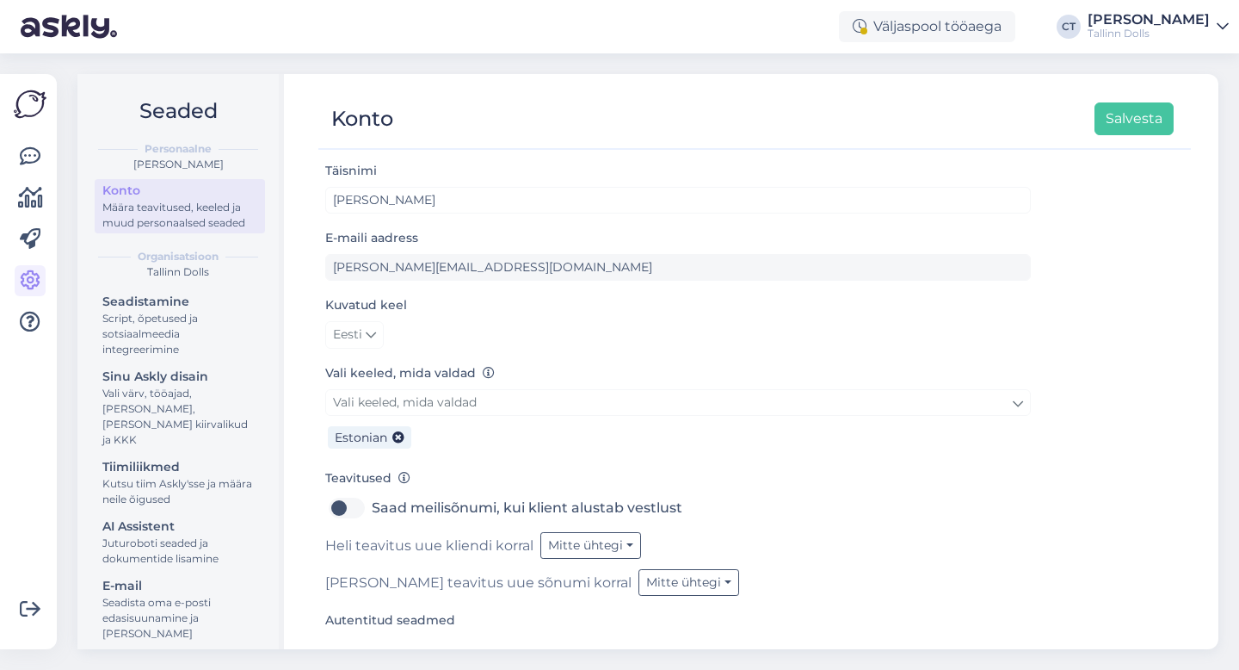
scroll to position [99, 0]
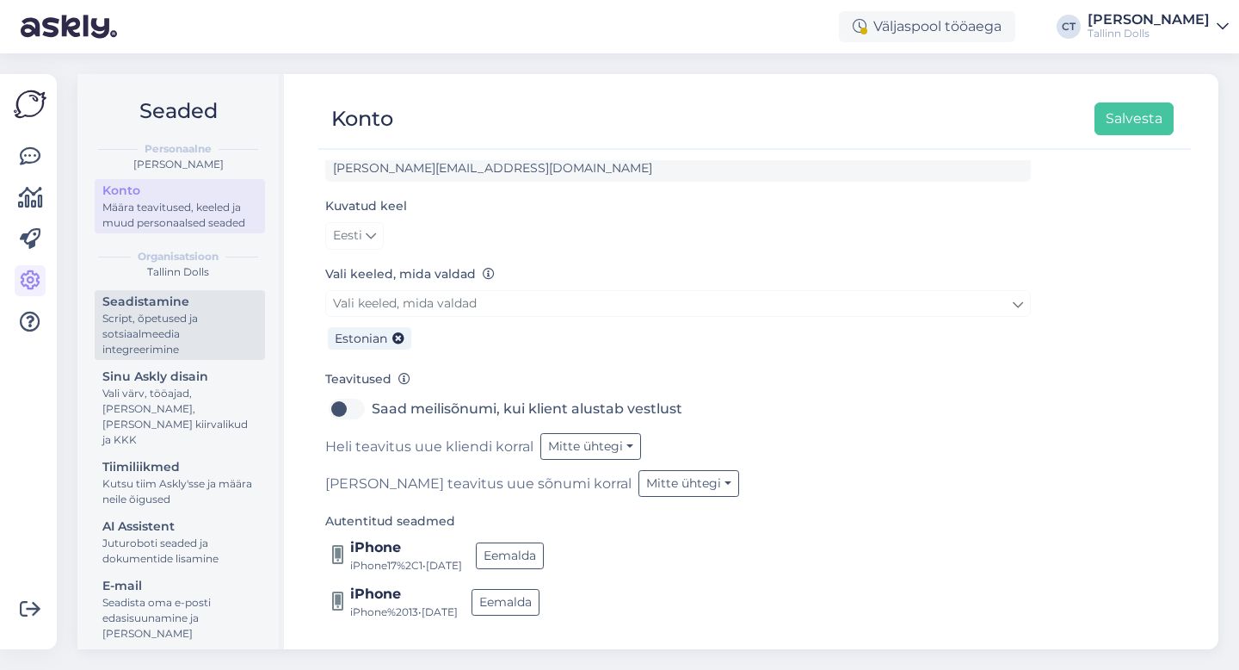
click at [196, 334] on div "Script, õpetused ja sotsiaalmeedia integreerimine" at bounding box center [179, 334] width 155 height 46
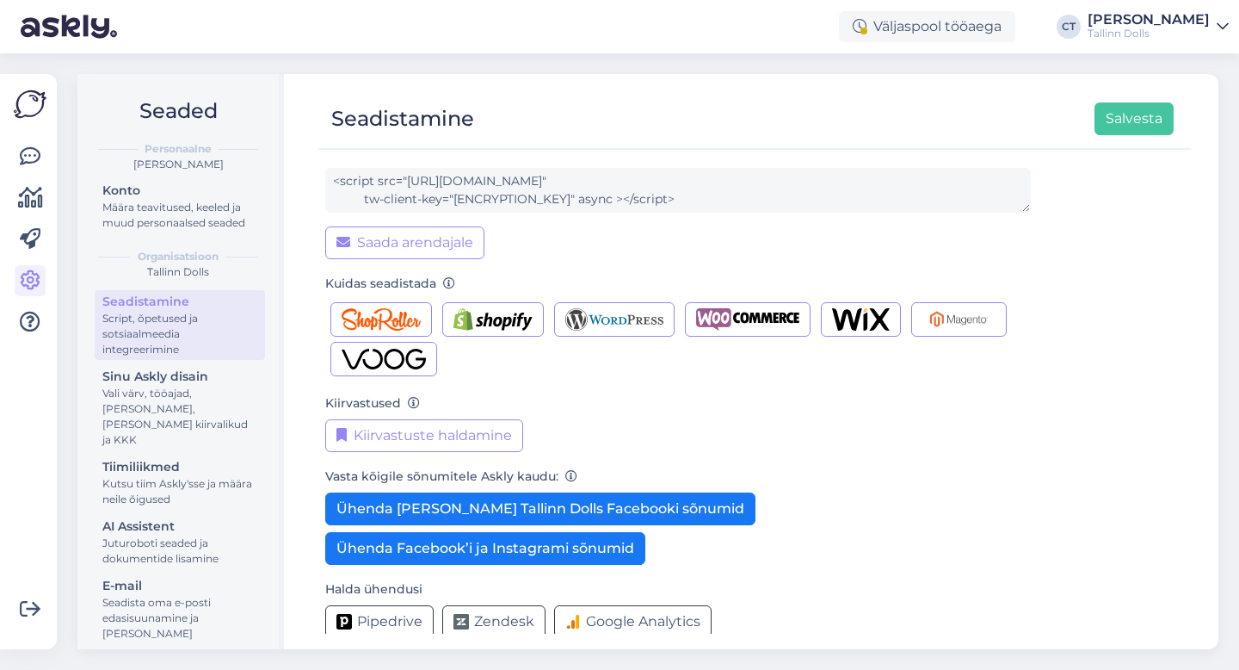
scroll to position [171, 0]
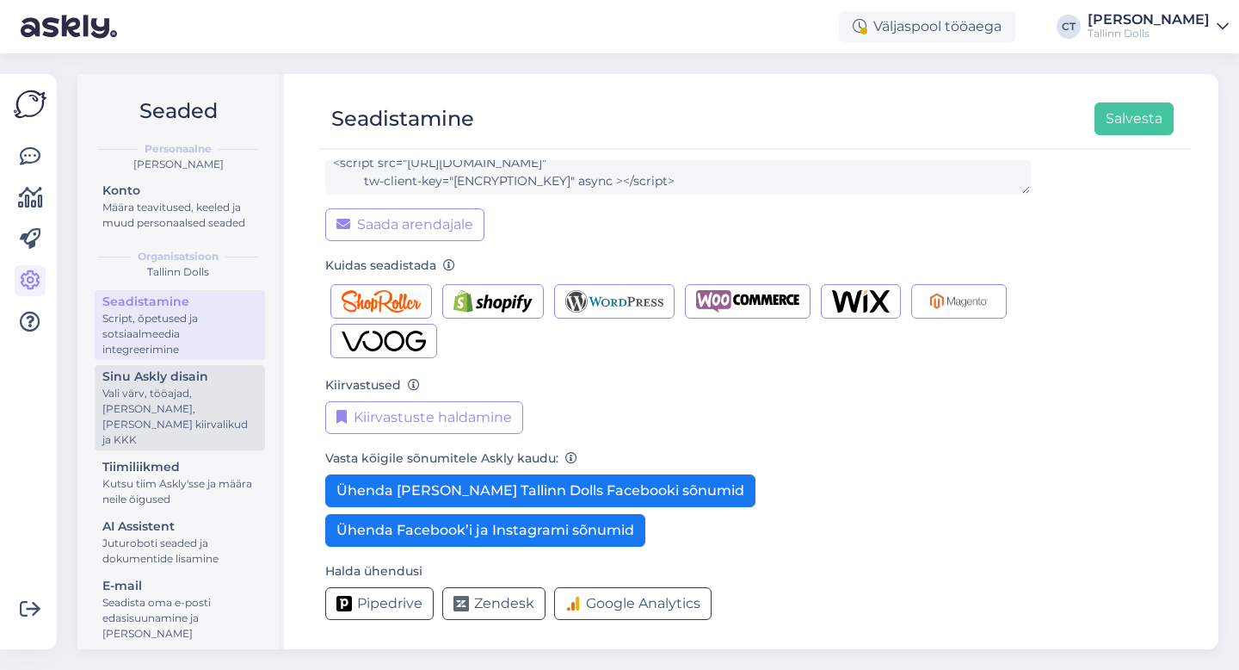
click at [182, 397] on div "Vali värv, tööajad, [PERSON_NAME], [PERSON_NAME] kiirvalikud ja KKK" at bounding box center [179, 417] width 155 height 62
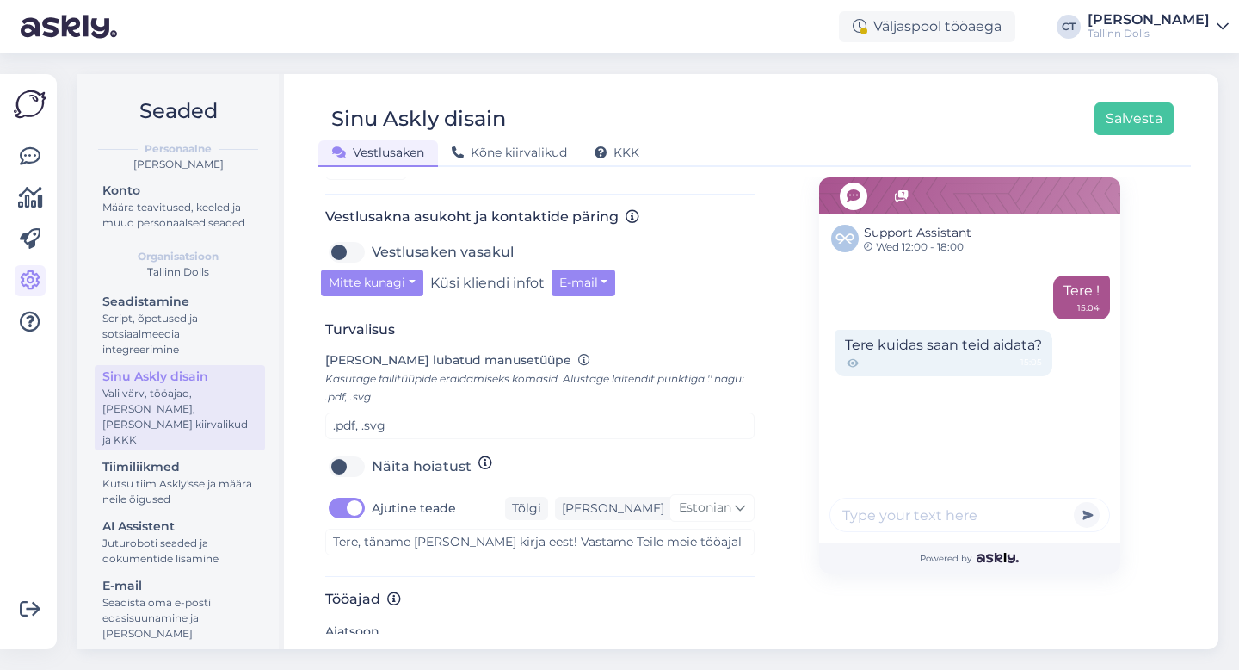
scroll to position [557, 0]
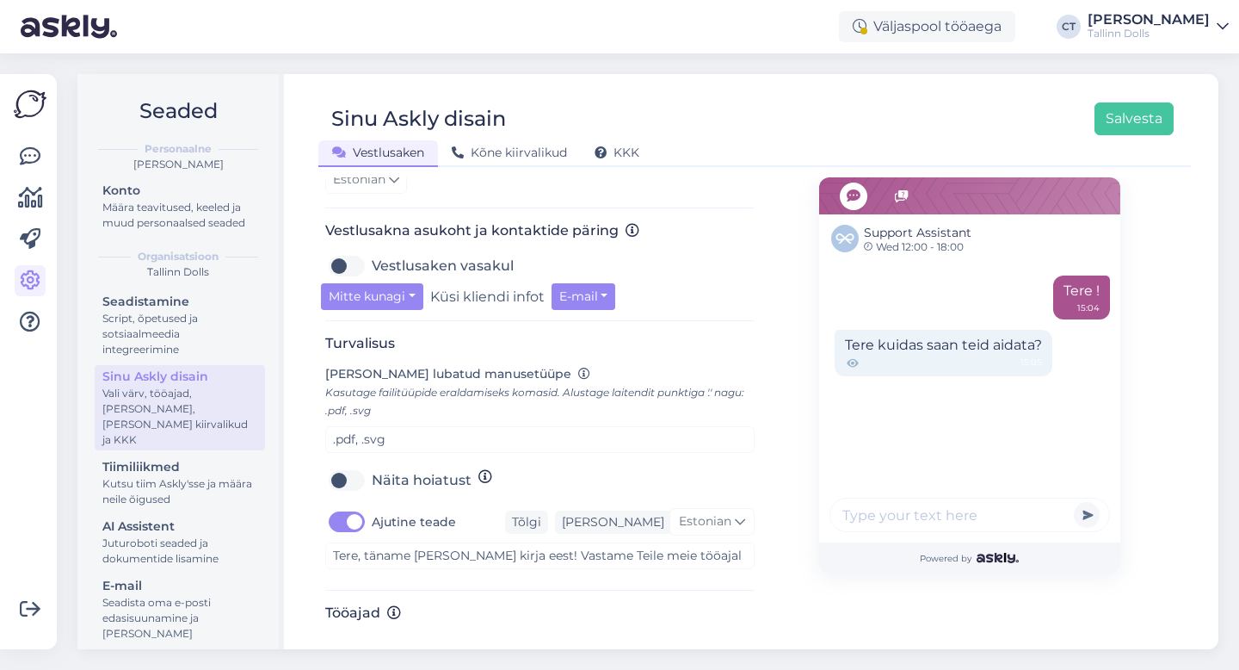
click at [372, 259] on label "Vestlusaken vasakul" at bounding box center [443, 266] width 142 height 28
click at [347, 259] on input "Vestlusaken vasakul" at bounding box center [346, 266] width 43 height 28
checkbox input "true"
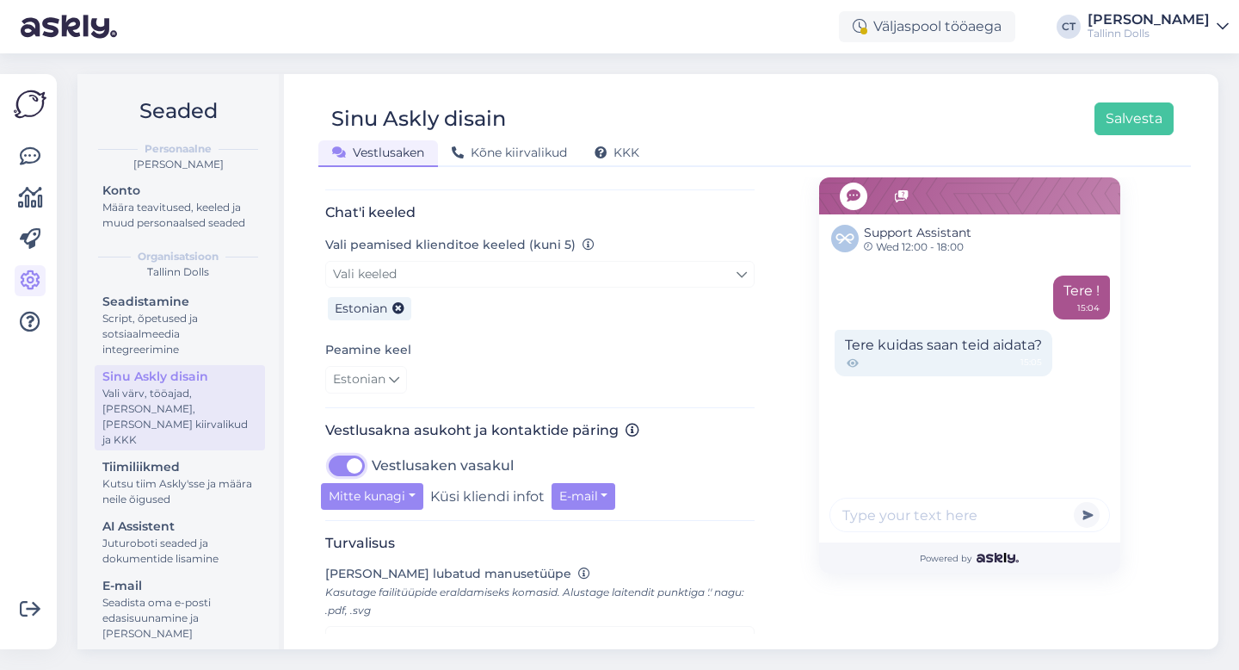
scroll to position [0, 0]
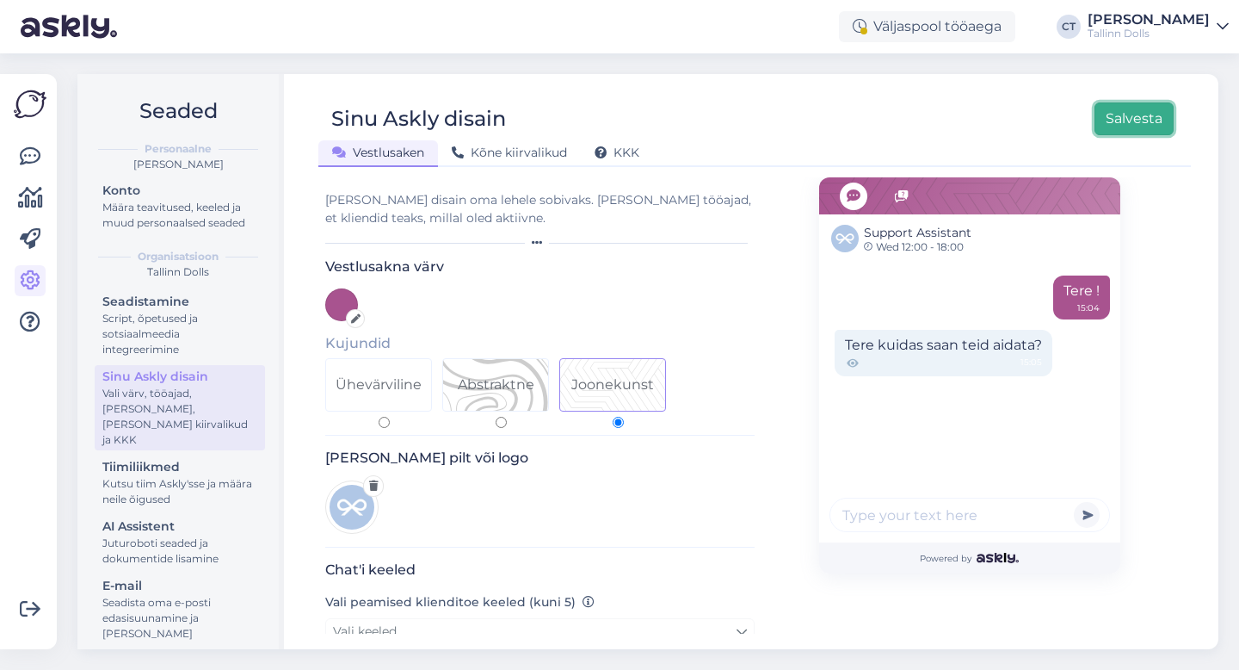
click at [1149, 121] on button "Salvesta" at bounding box center [1134, 118] width 79 height 33
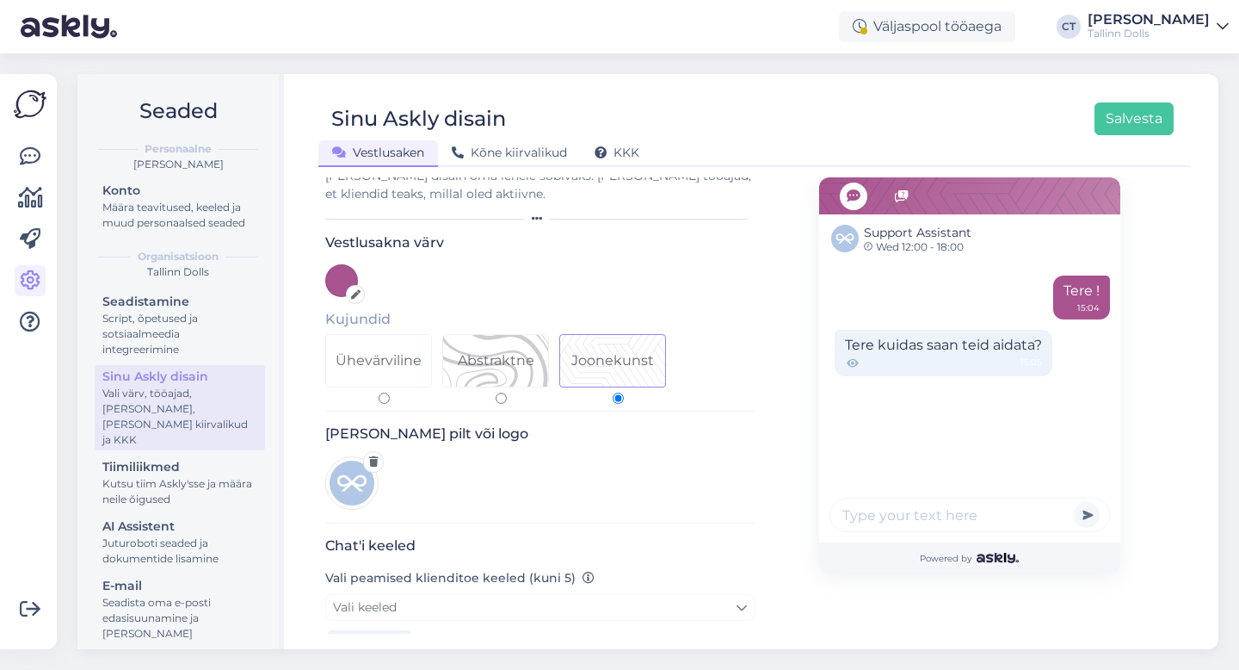
click at [384, 365] on div "Ühevärviline" at bounding box center [379, 360] width 86 height 21
click at [384, 392] on input "Ühevärviline" at bounding box center [384, 397] width 11 height 11
radio input "true"
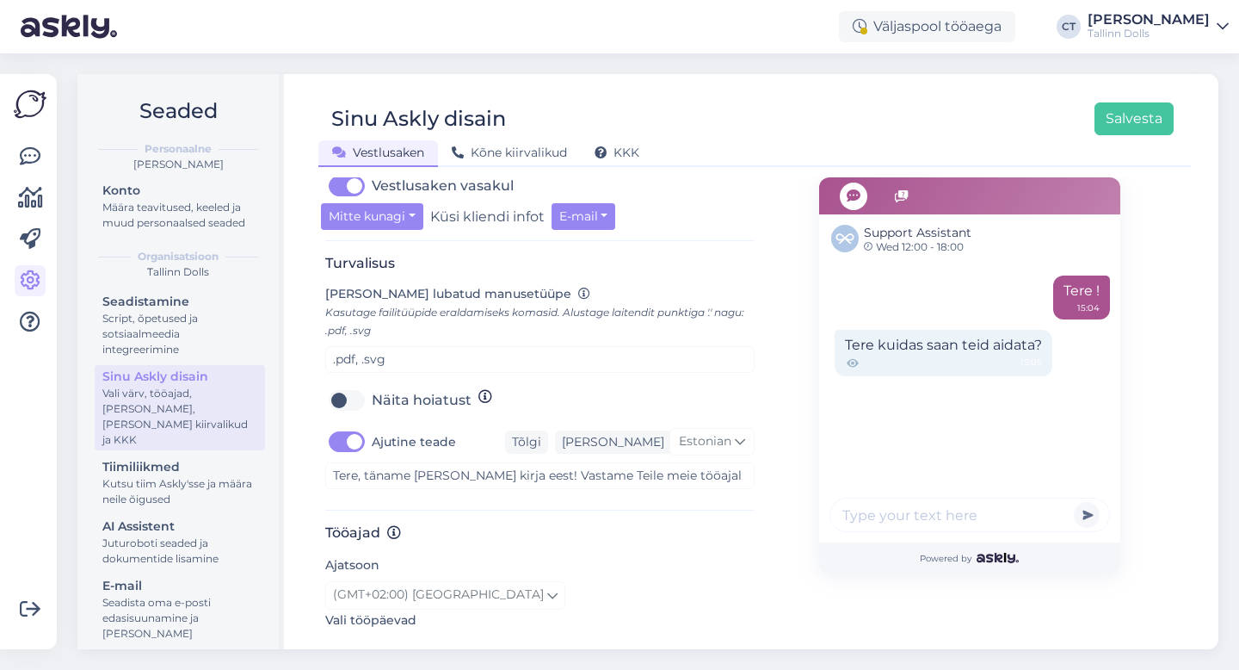
scroll to position [640, 0]
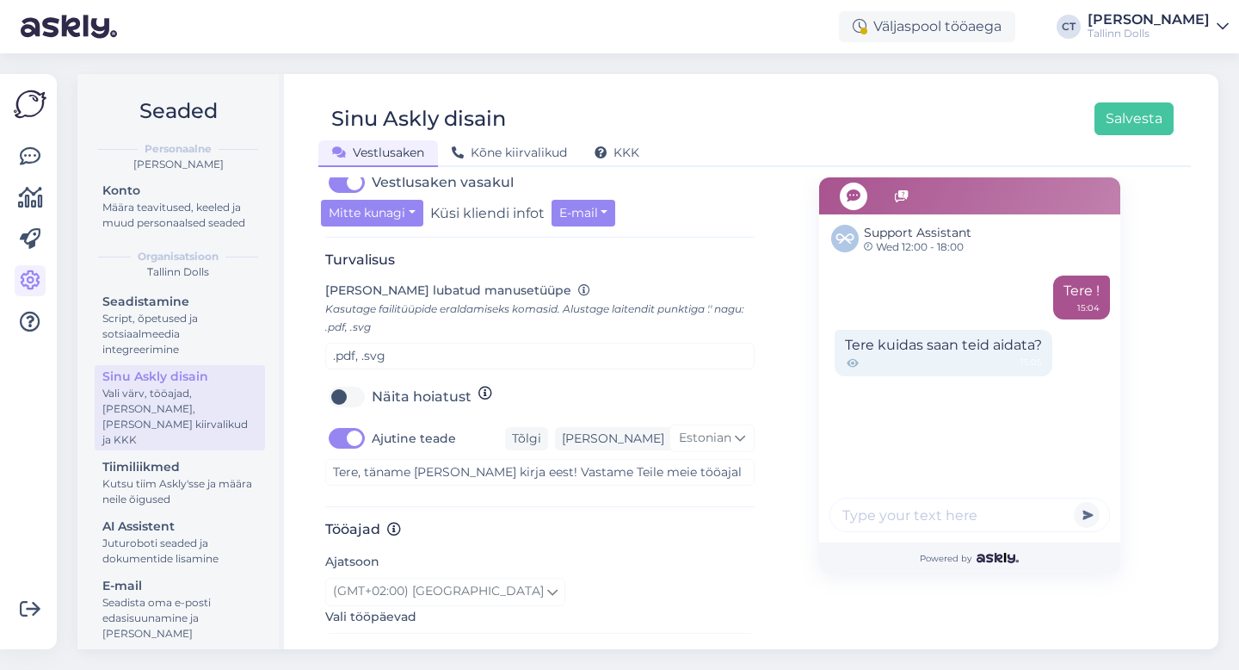
click at [372, 404] on label "Näita hoiatust" at bounding box center [422, 397] width 100 height 28
click at [359, 404] on input "Näita hoiatust" at bounding box center [346, 397] width 43 height 28
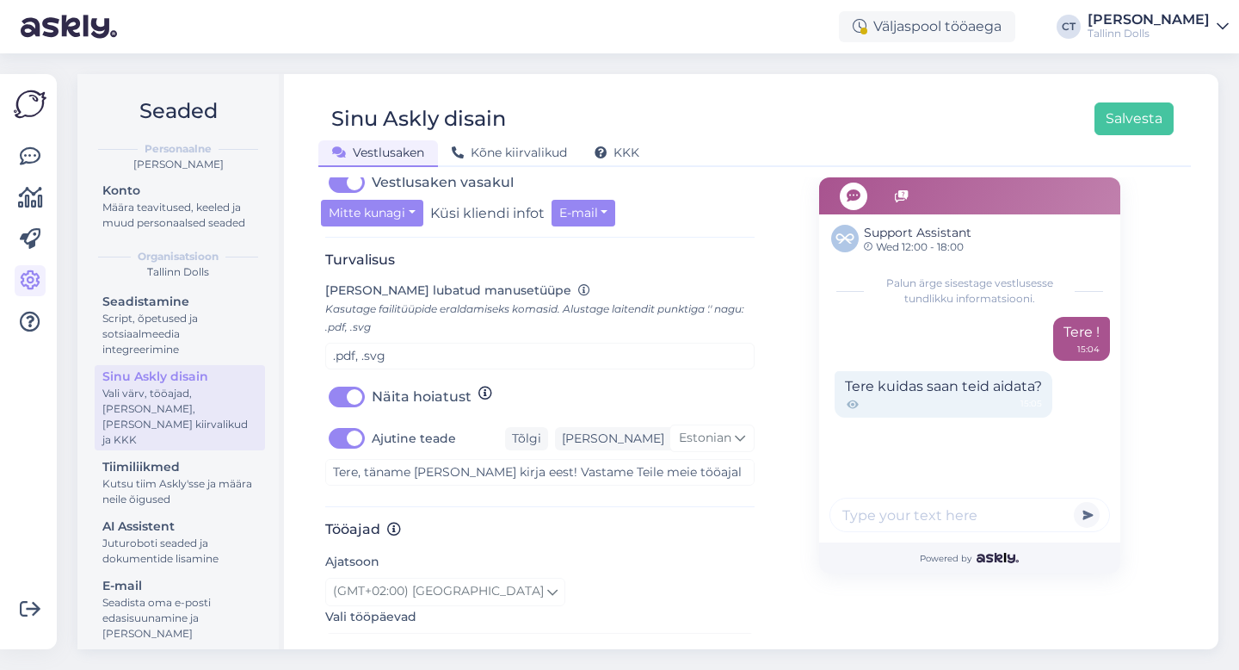
click at [372, 404] on label "Näita hoiatust" at bounding box center [422, 397] width 100 height 28
click at [359, 404] on input "Näita hoiatust" at bounding box center [346, 397] width 43 height 28
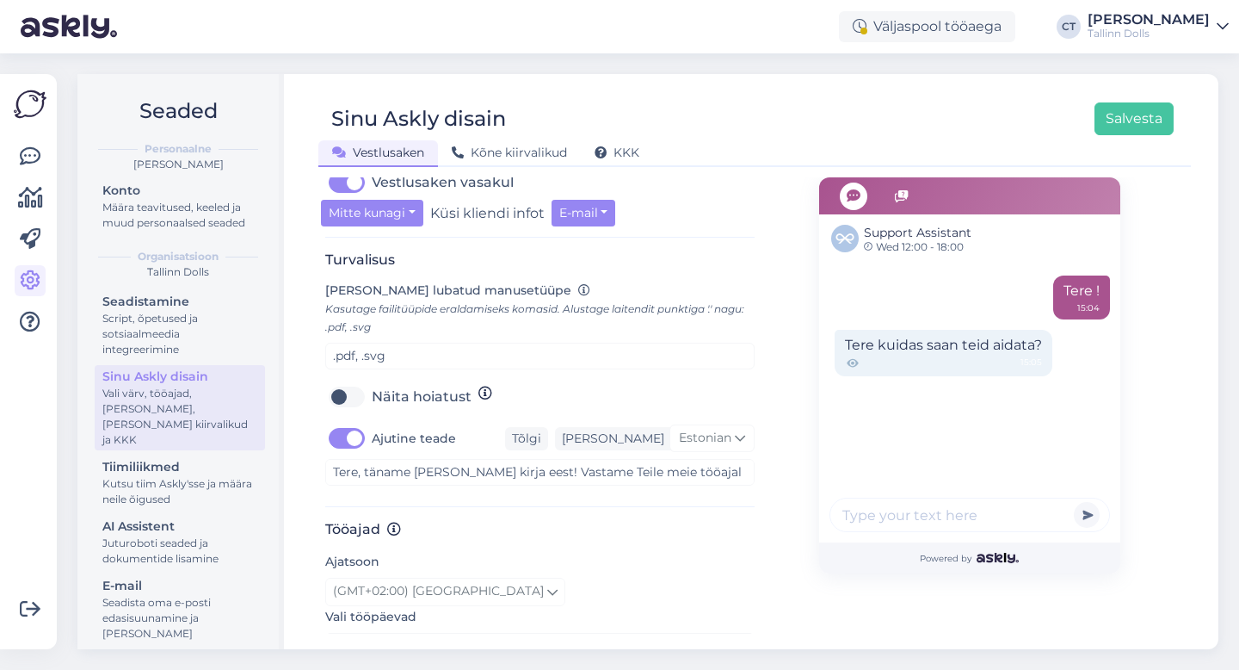
click at [372, 404] on label "Näita hoiatust" at bounding box center [422, 397] width 100 height 28
click at [359, 404] on input "Näita hoiatust" at bounding box center [346, 397] width 43 height 28
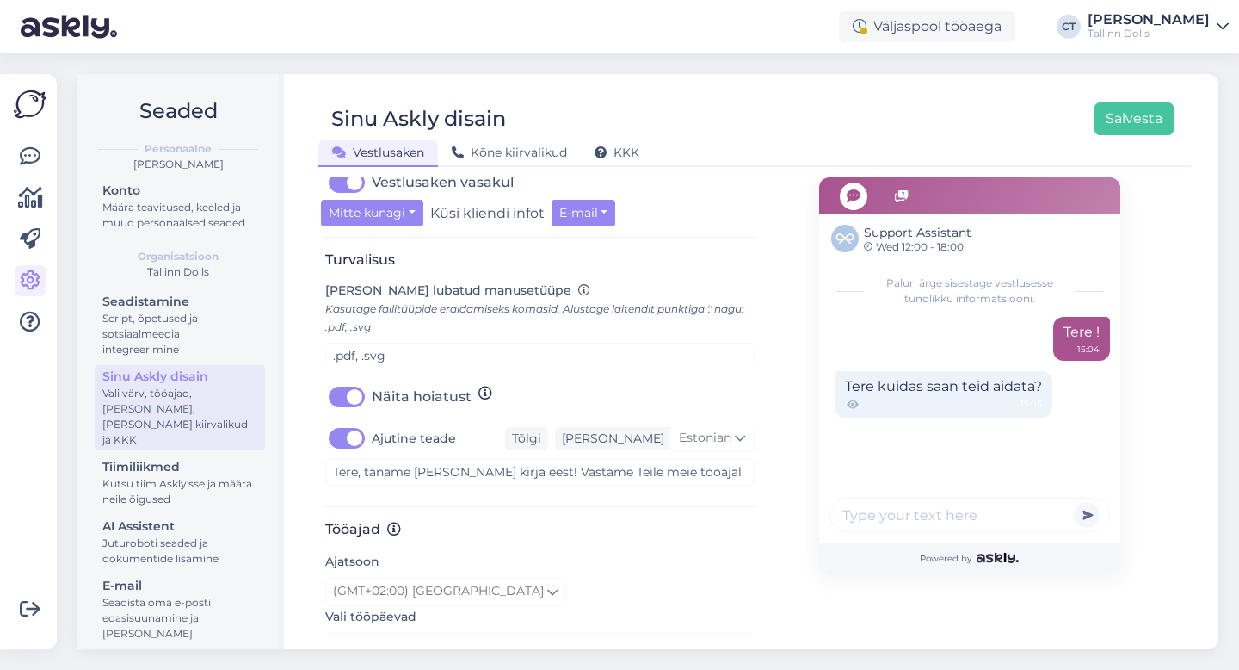
click at [372, 404] on label "Näita hoiatust" at bounding box center [422, 397] width 100 height 28
click at [359, 404] on input "Näita hoiatust" at bounding box center [346, 397] width 43 height 28
checkbox input "false"
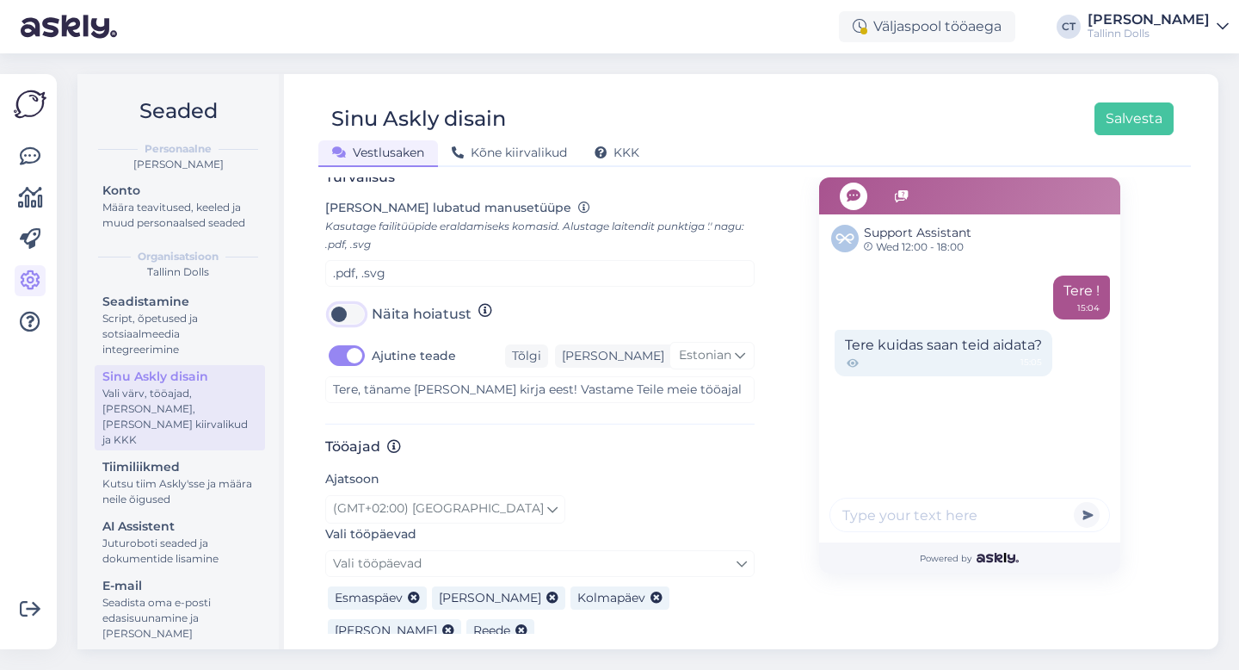
scroll to position [726, 0]
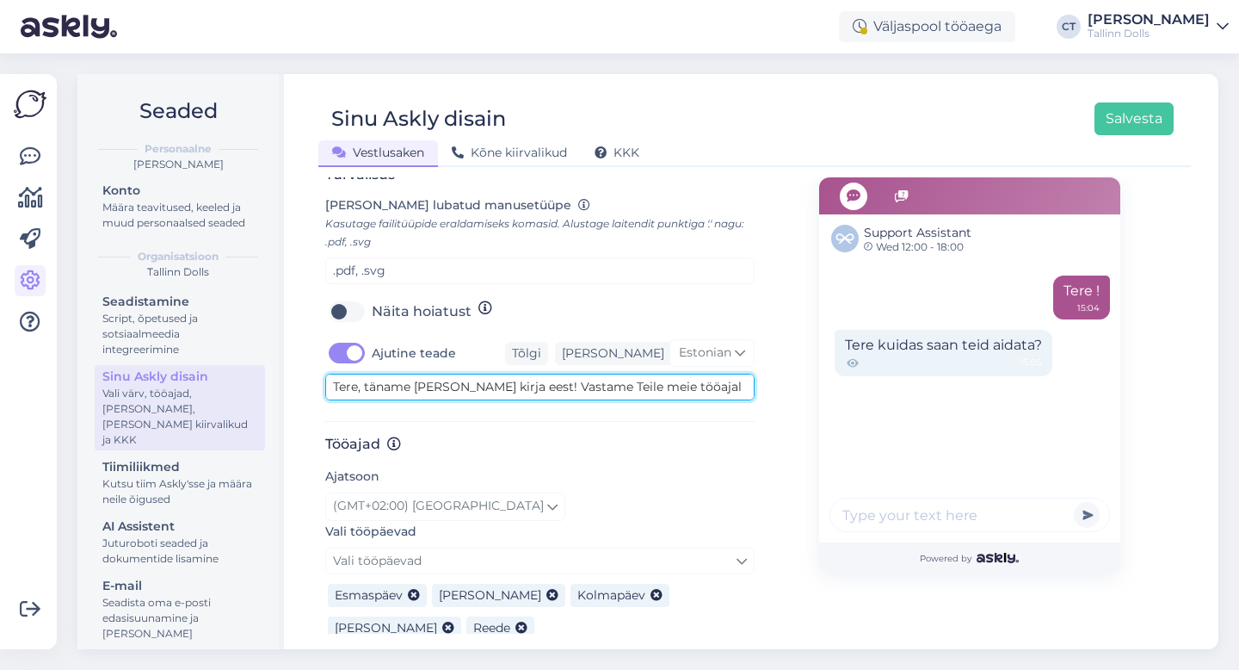
click at [577, 392] on textarea "Tere, täname [PERSON_NAME] kirja eest! Vastame Teile meie tööajal E-R 12:00-18:…" at bounding box center [539, 387] width 429 height 27
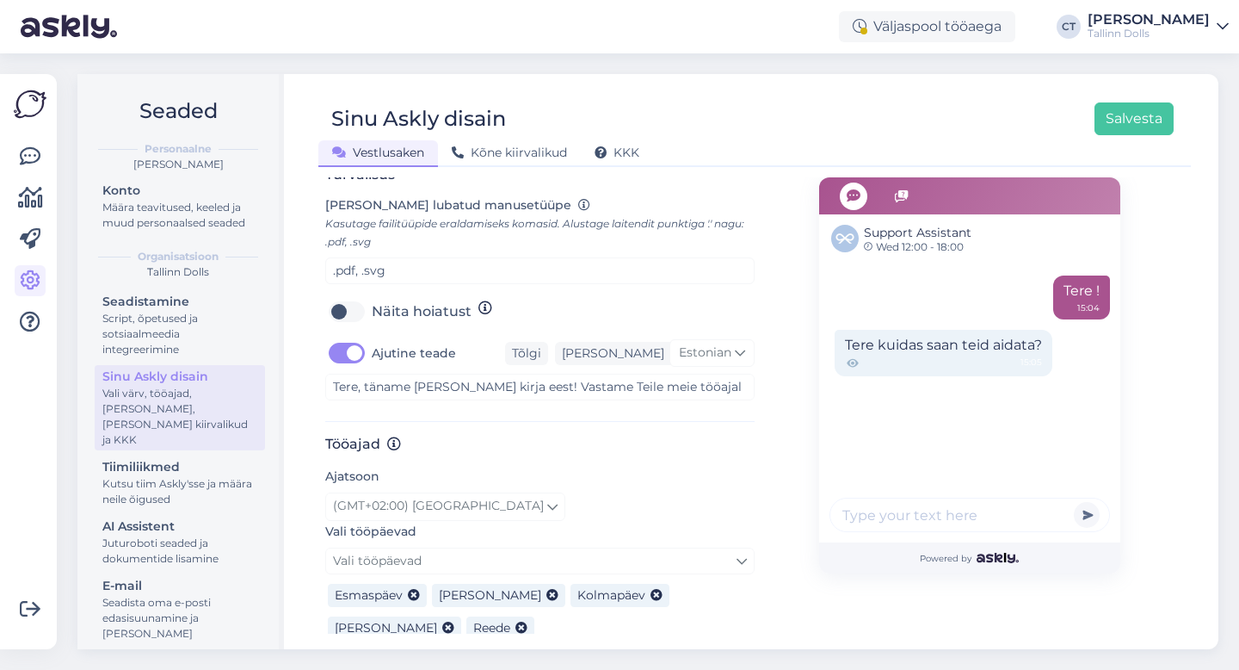
click at [572, 428] on div "[PERSON_NAME] disain oma lehele sobivaks. [PERSON_NAME] tööajad, et kliendid te…" at bounding box center [539, 121] width 429 height 1313
click at [372, 349] on label "Ajutine teade" at bounding box center [414, 353] width 84 height 28
click at [337, 349] on input "Ajutine teade" at bounding box center [346, 353] width 43 height 28
click at [372, 355] on label "Ajutine teade" at bounding box center [414, 353] width 84 height 28
click at [343, 355] on input "Ajutine teade" at bounding box center [346, 353] width 43 height 28
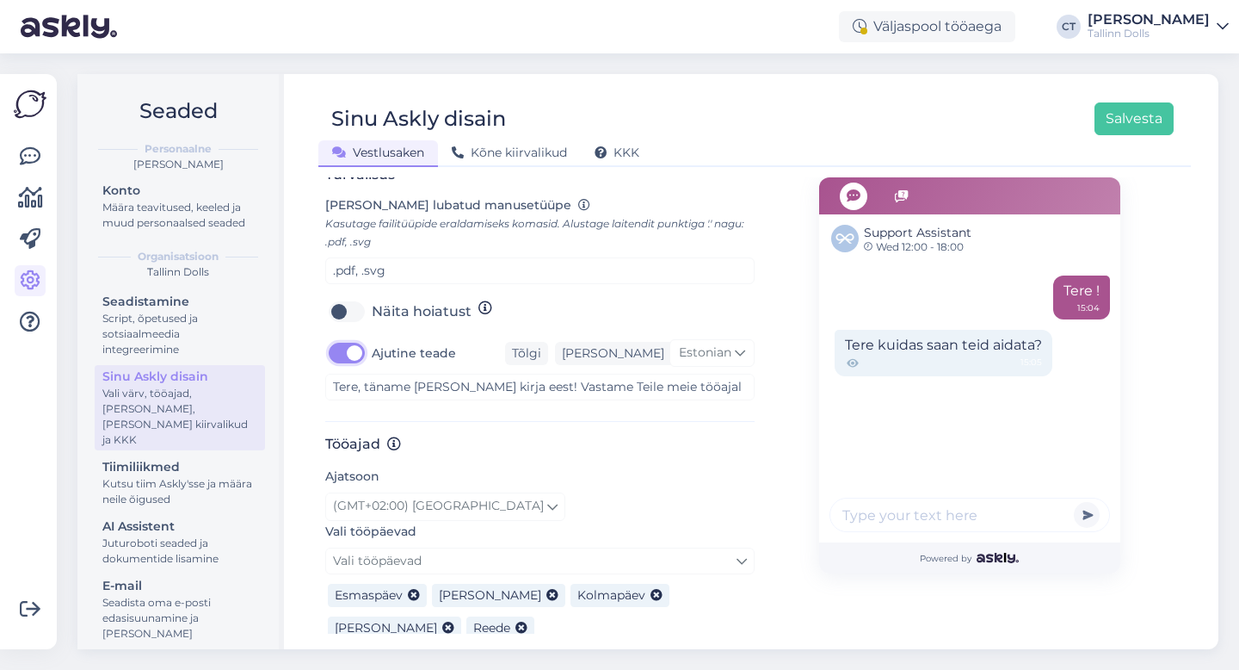
checkbox input "true"
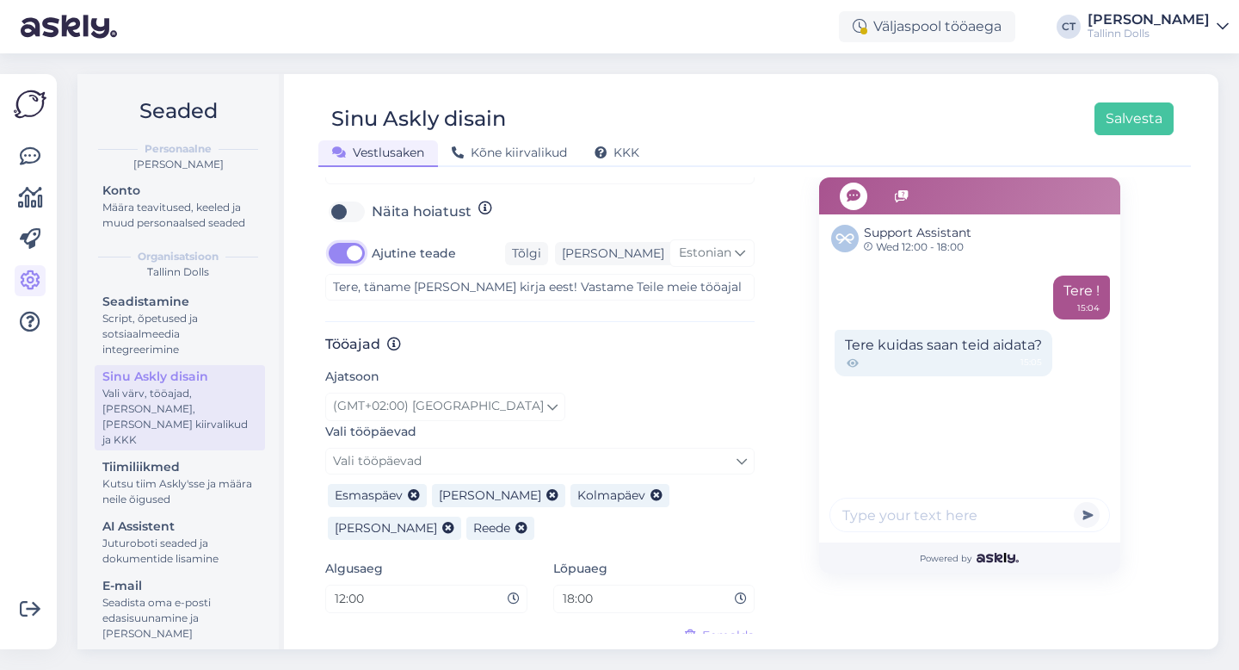
scroll to position [871, 0]
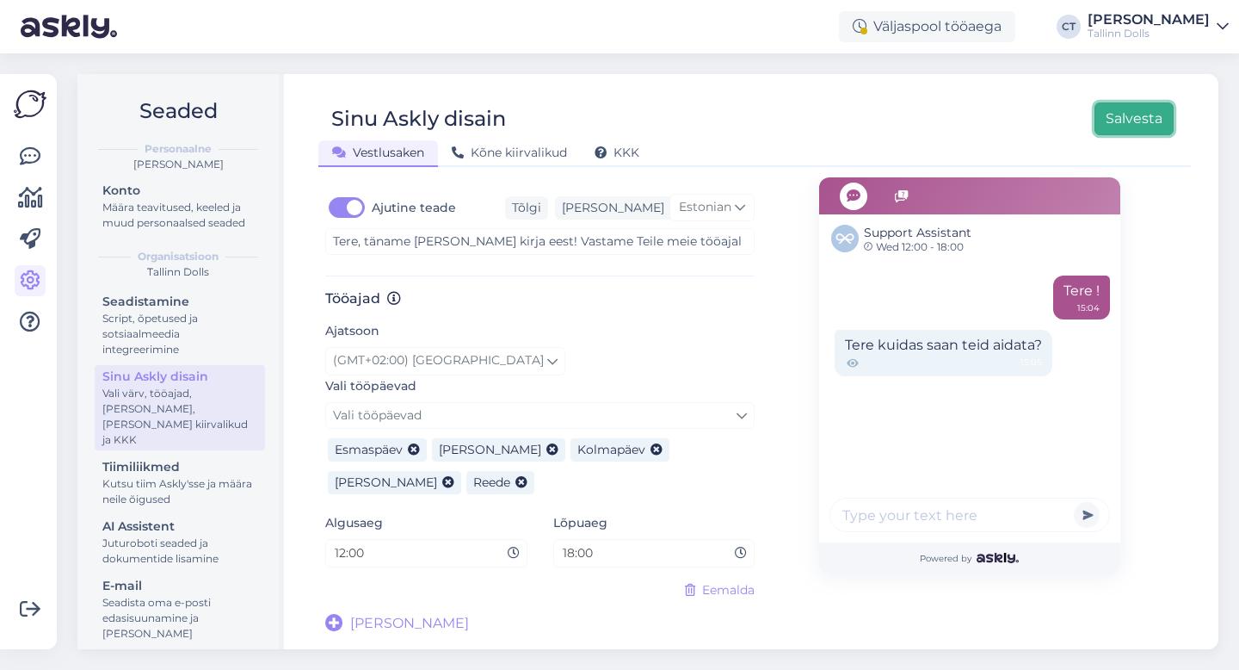
click at [1136, 117] on button "Salvesta" at bounding box center [1134, 118] width 79 height 33
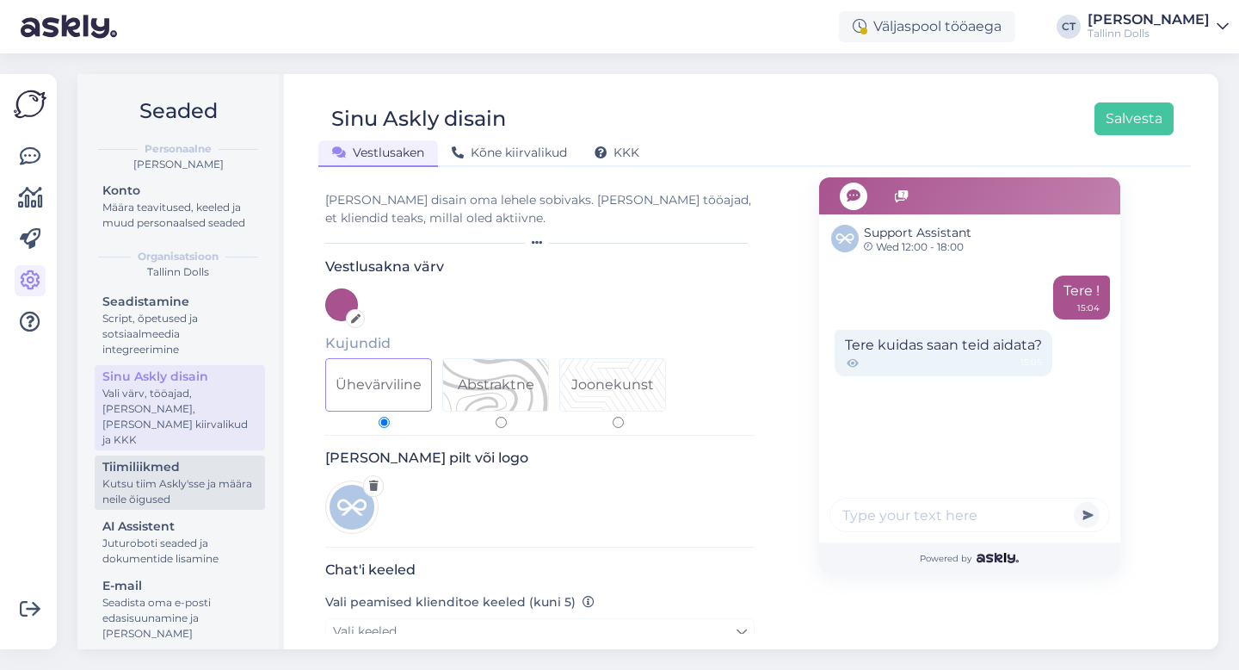
click at [155, 479] on div "Kutsu tiim Askly'sse ja määra neile õigused" at bounding box center [179, 491] width 155 height 31
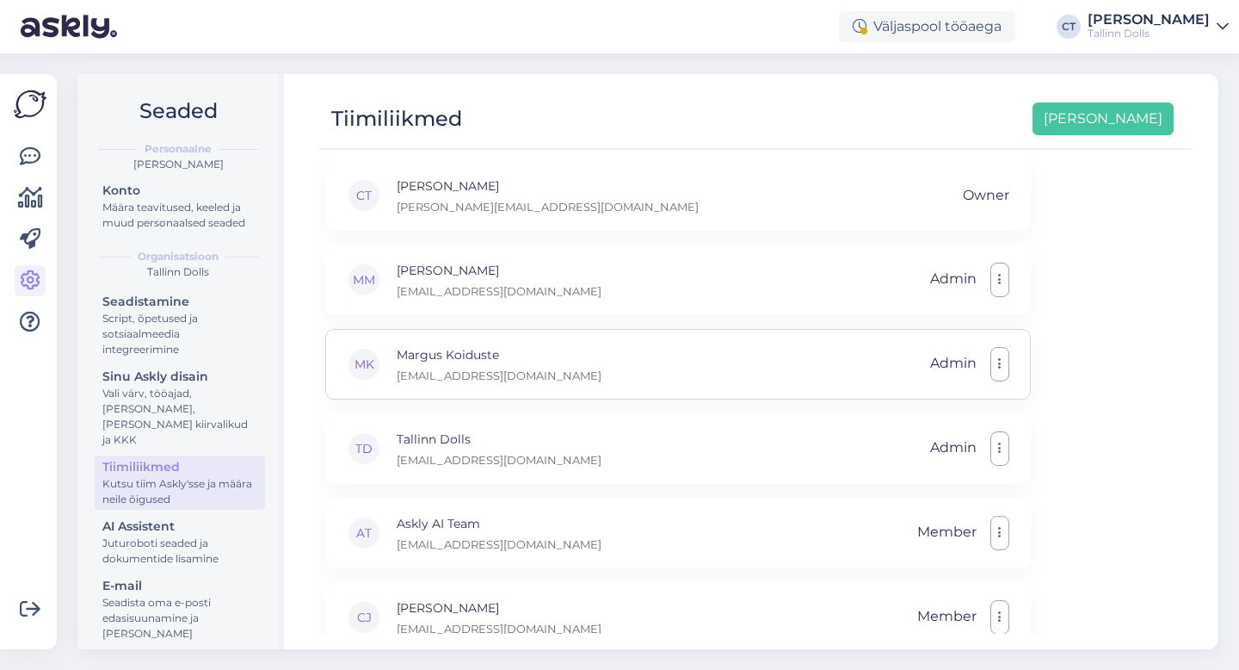
scroll to position [33, 0]
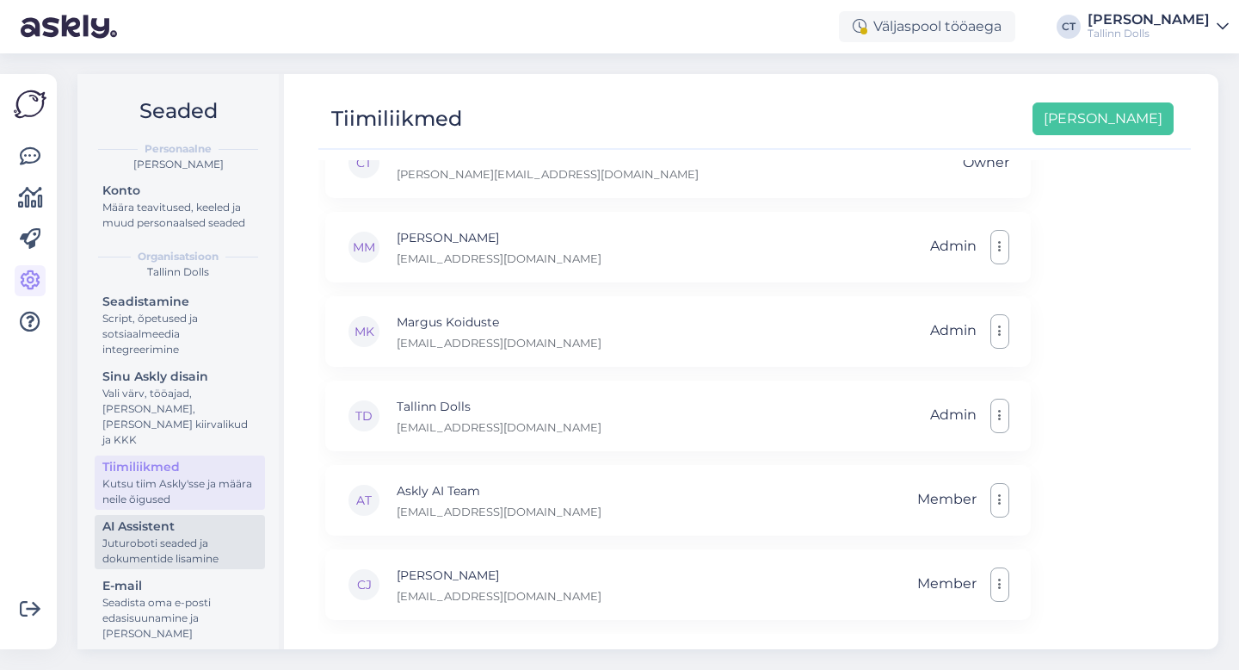
click at [151, 539] on div "Juturoboti seaded ja dokumentide lisamine" at bounding box center [179, 550] width 155 height 31
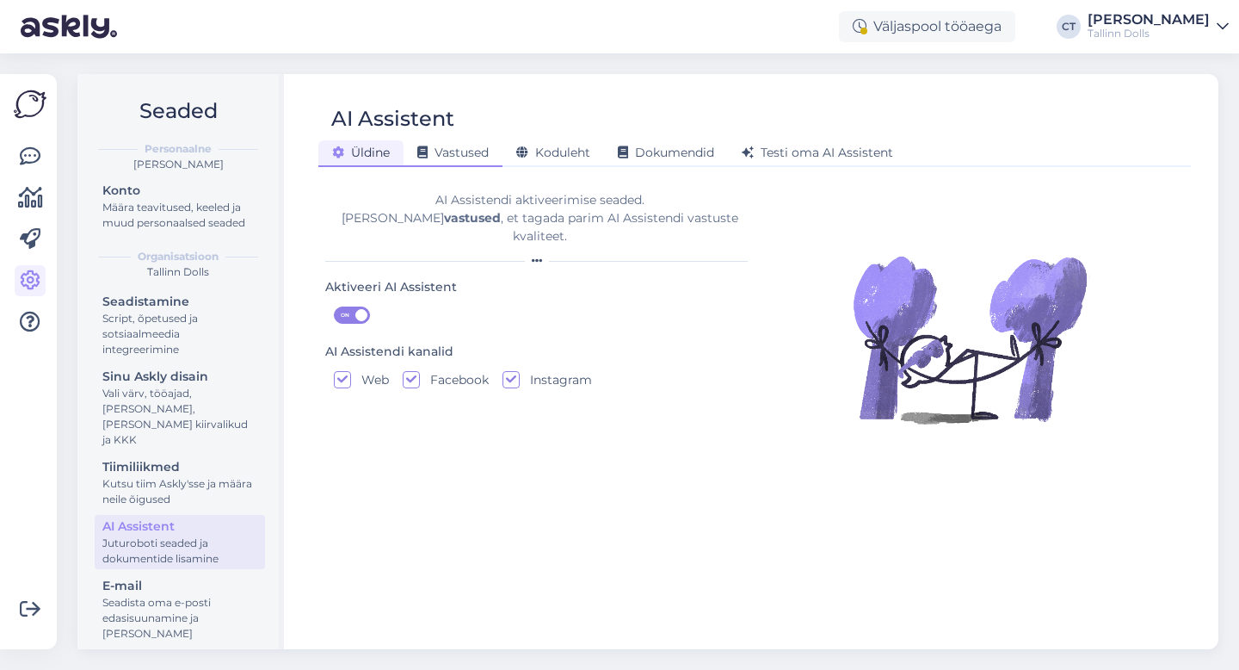
click at [473, 158] on span "Vastused" at bounding box center [452, 152] width 71 height 15
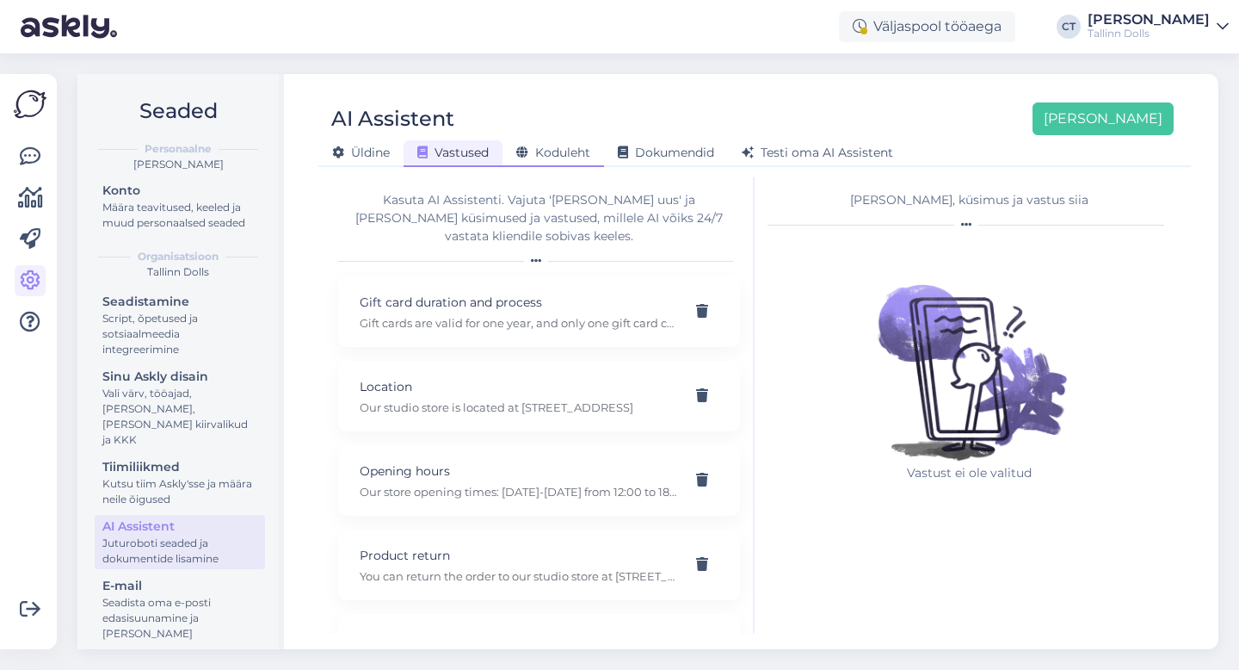
click at [554, 148] on span "Koduleht" at bounding box center [553, 152] width 74 height 15
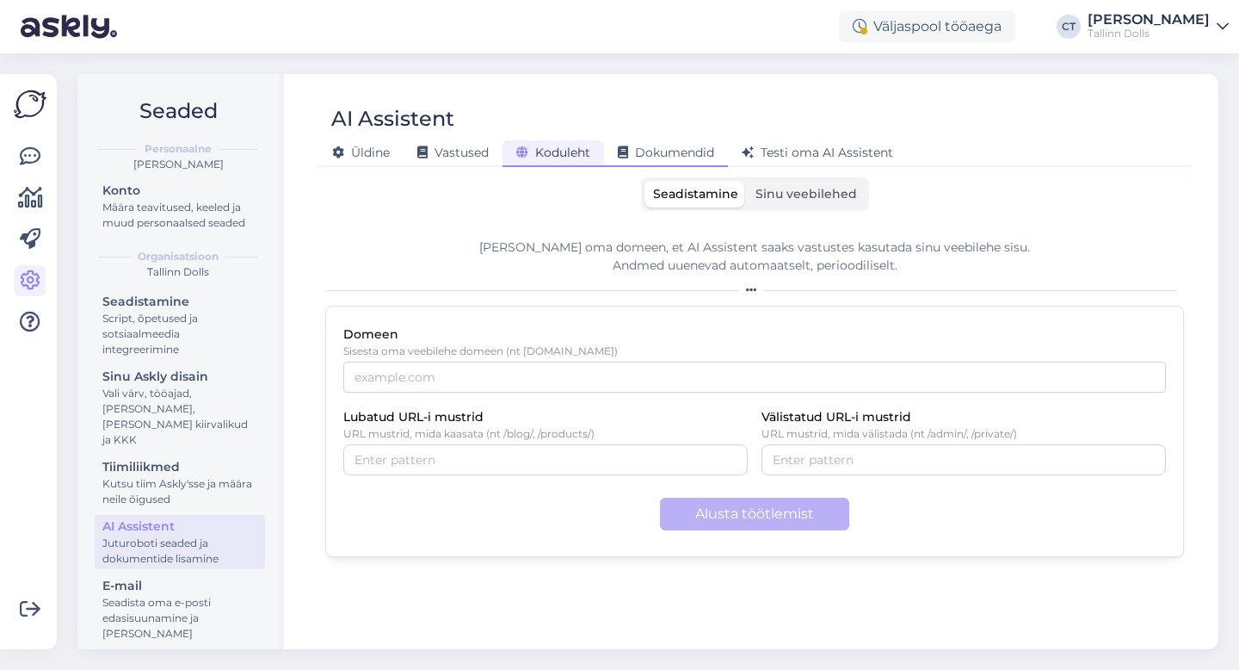
click at [665, 147] on span "Dokumendid" at bounding box center [666, 152] width 96 height 15
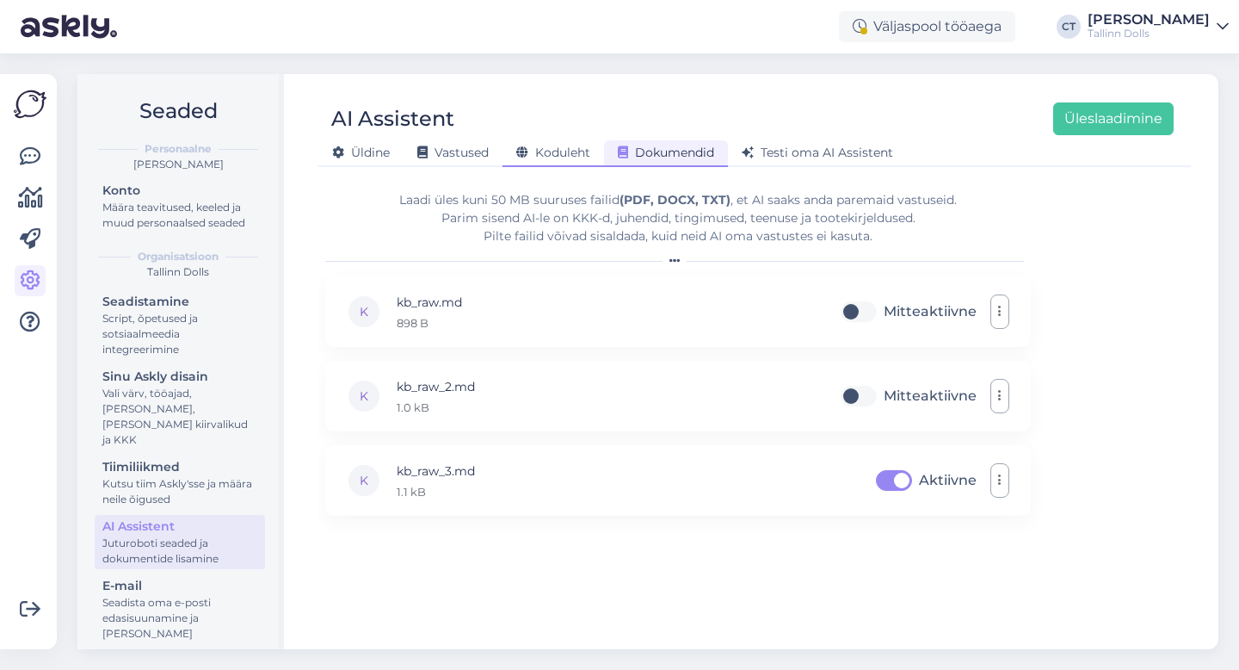
click at [547, 147] on span "Koduleht" at bounding box center [553, 152] width 74 height 15
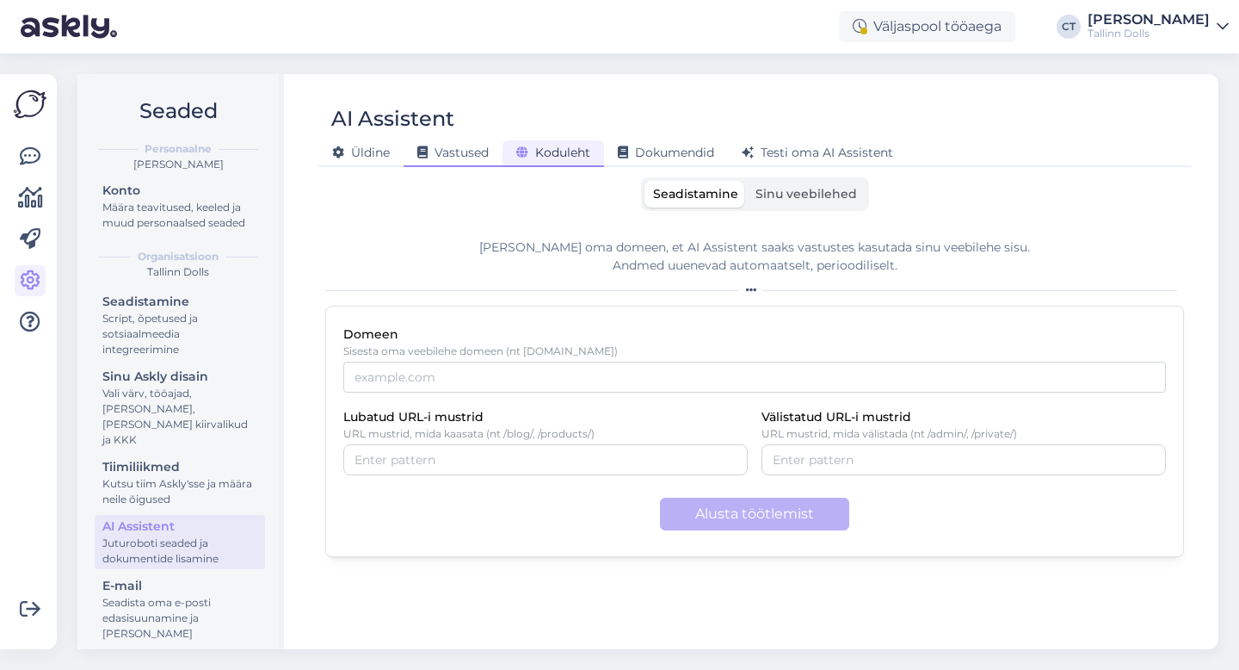
click at [470, 155] on span "Vastused" at bounding box center [452, 152] width 71 height 15
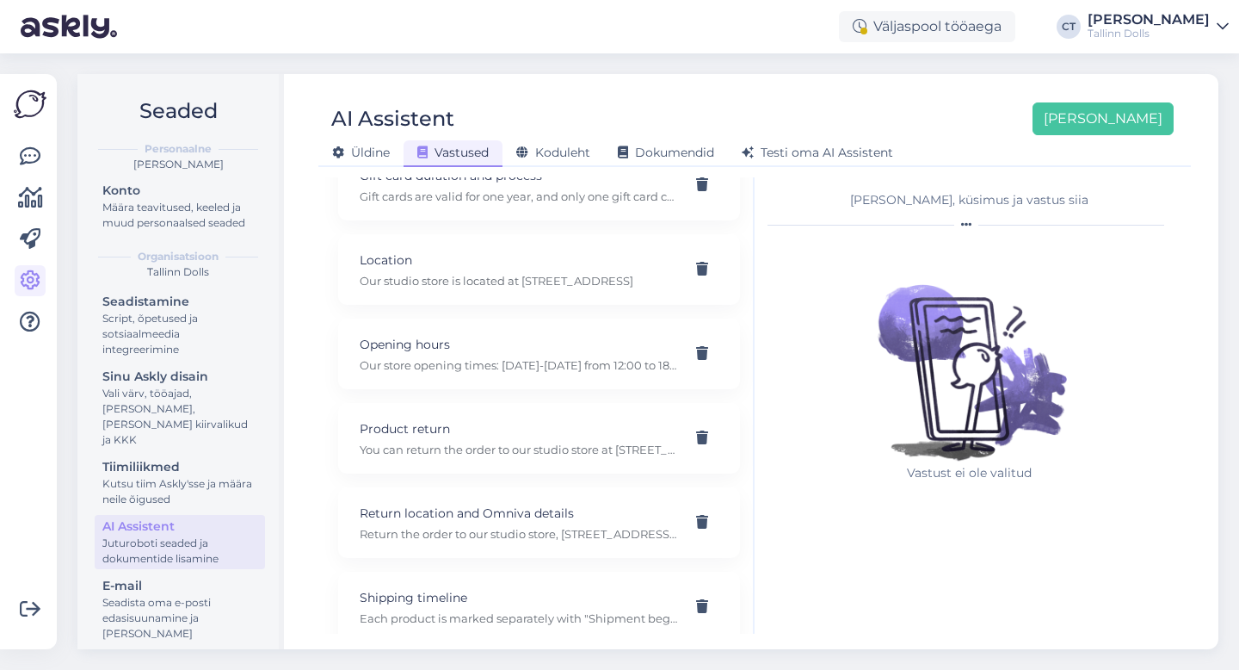
scroll to position [130, 0]
click at [445, 438] on p "You can return the order to our studio store at [STREET_ADDRESS] or by sending …" at bounding box center [519, 445] width 318 height 15
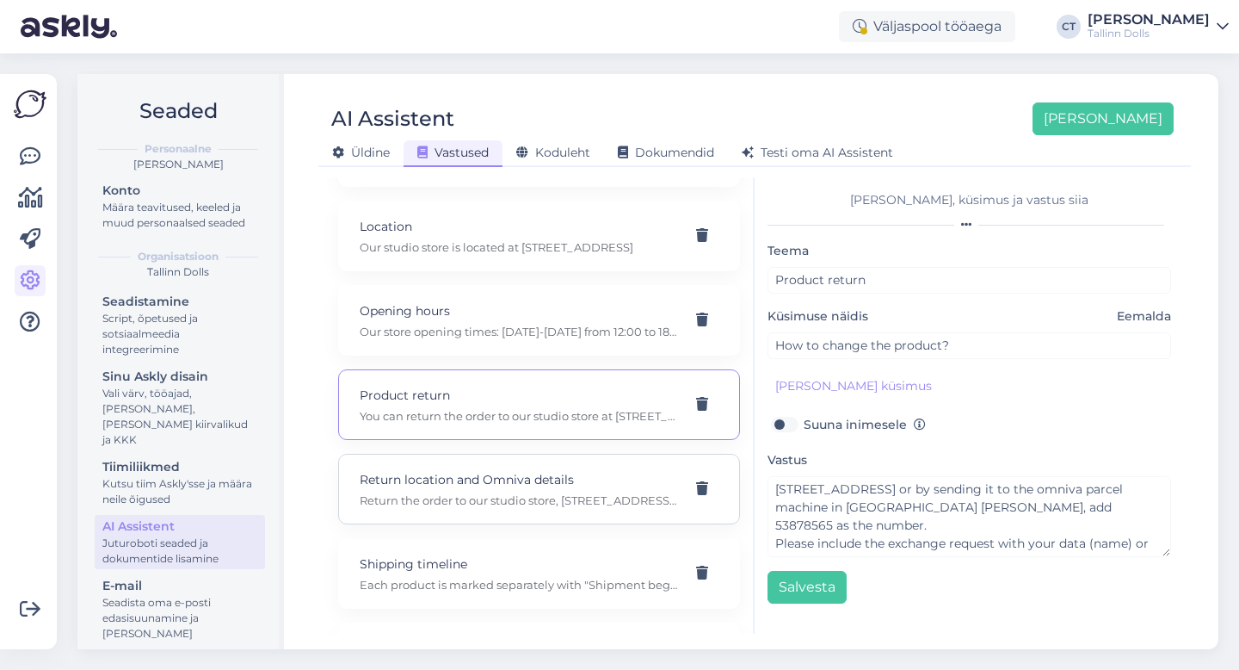
scroll to position [215, 0]
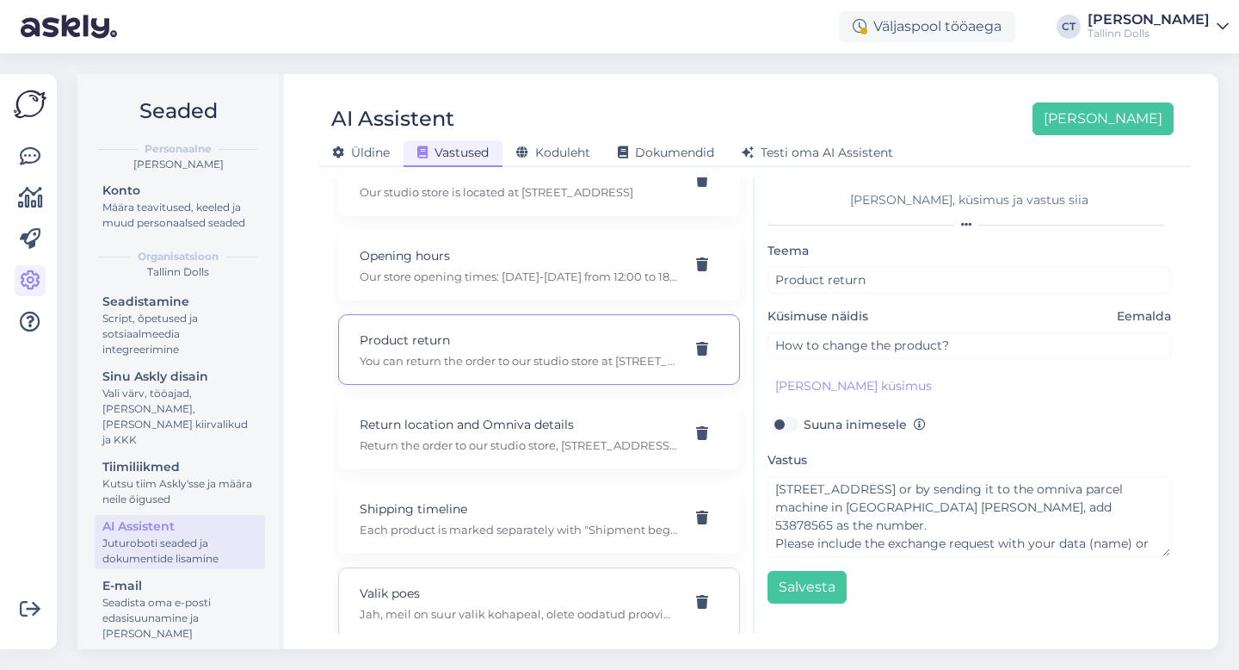
click at [497, 584] on p "Valik poes" at bounding box center [519, 593] width 318 height 19
type input "Valik poes"
type input "Kas seal on suur valik ?"
type textarea "Jah, meil on suur valik kohapeal, olete oodatud proovima ja usume, et leiate ki…"
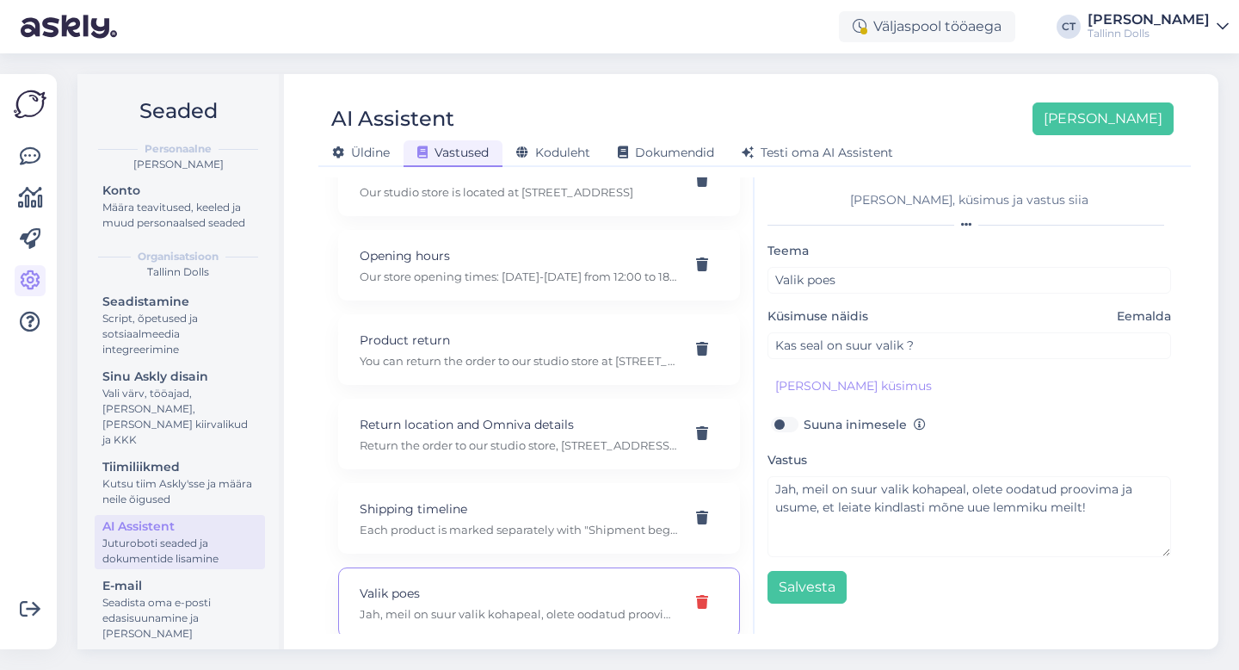
click at [700, 596] on icon at bounding box center [702, 603] width 12 height 14
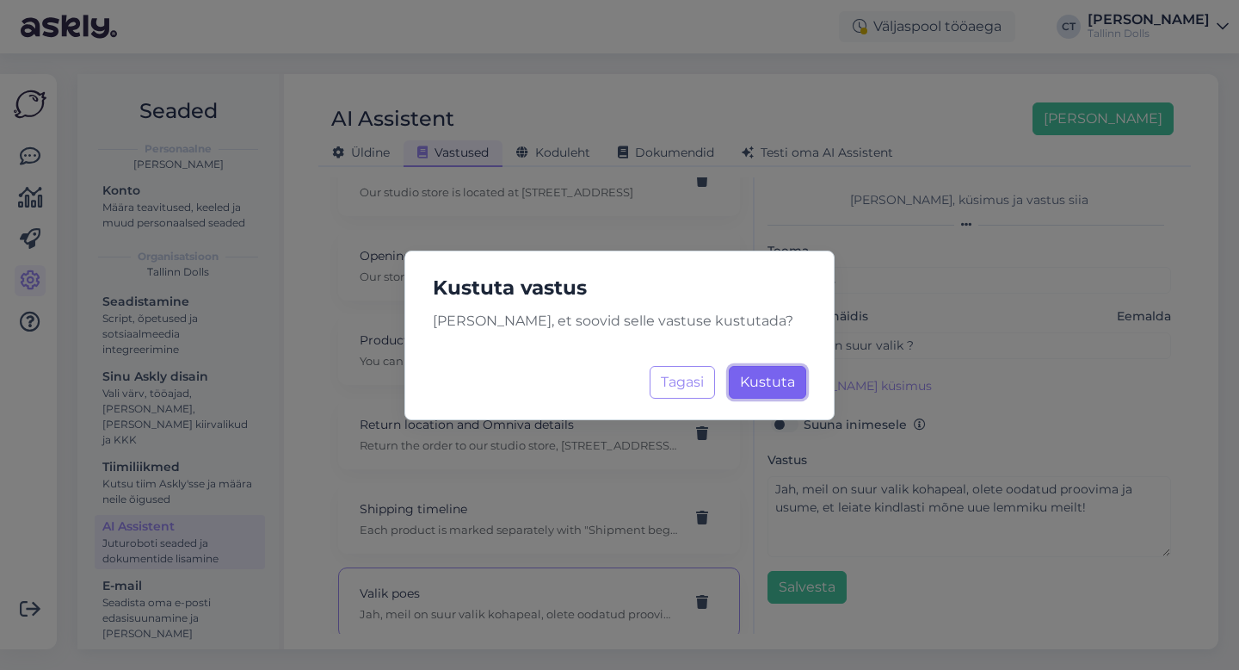
click at [775, 384] on span "Kustuta" at bounding box center [767, 382] width 55 height 16
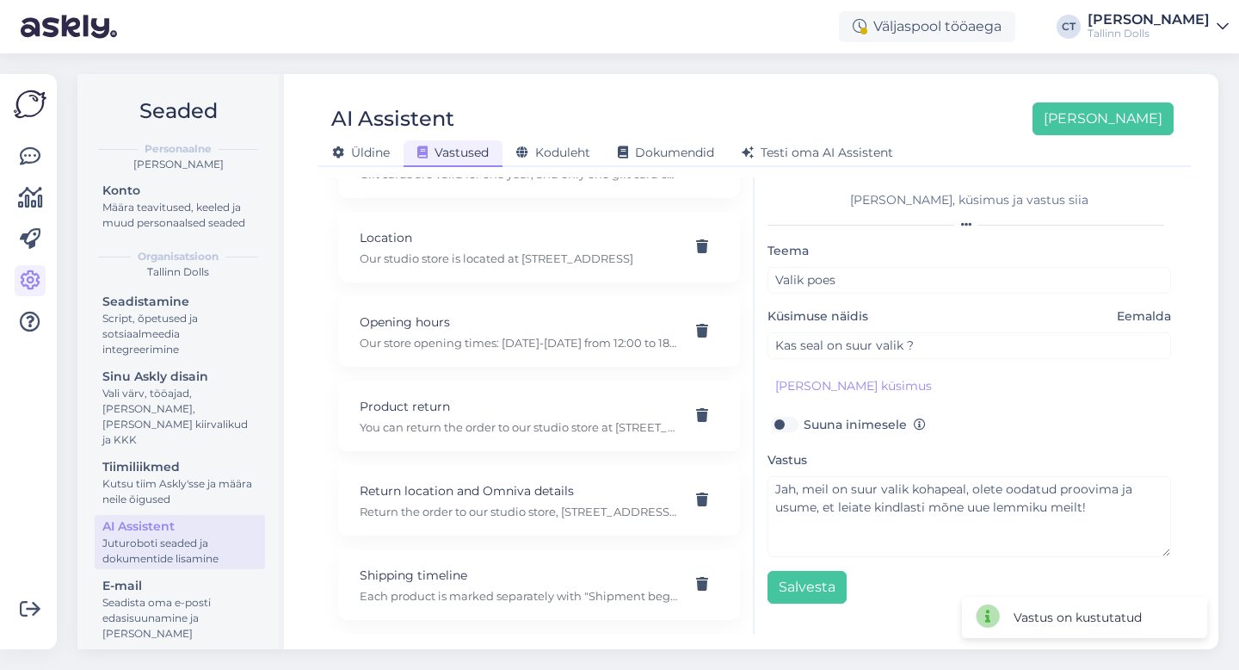
scroll to position [131, 0]
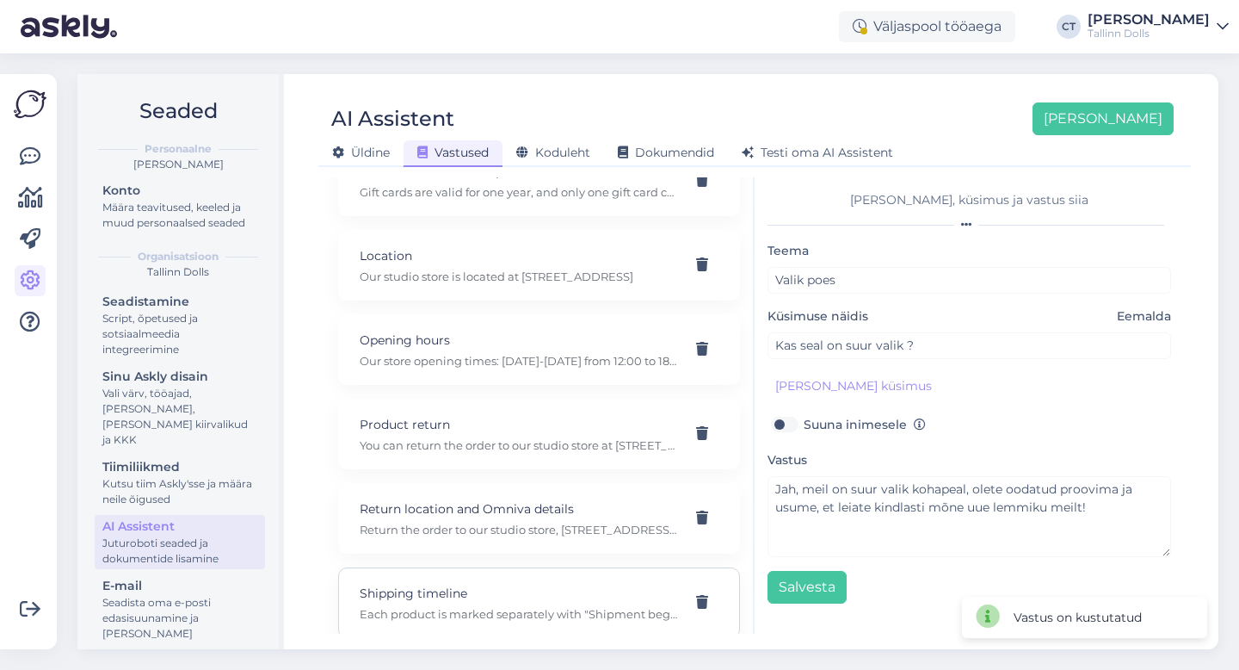
click at [508, 584] on div "Shipping timeline Each product is marked separately with "Shipment begins" and …" at bounding box center [519, 603] width 318 height 38
type input "Shipping timeline"
type input "When will the product be delivered?"
type textarea "Each product is marked separately with "Shipment begins" and a date indicating …"
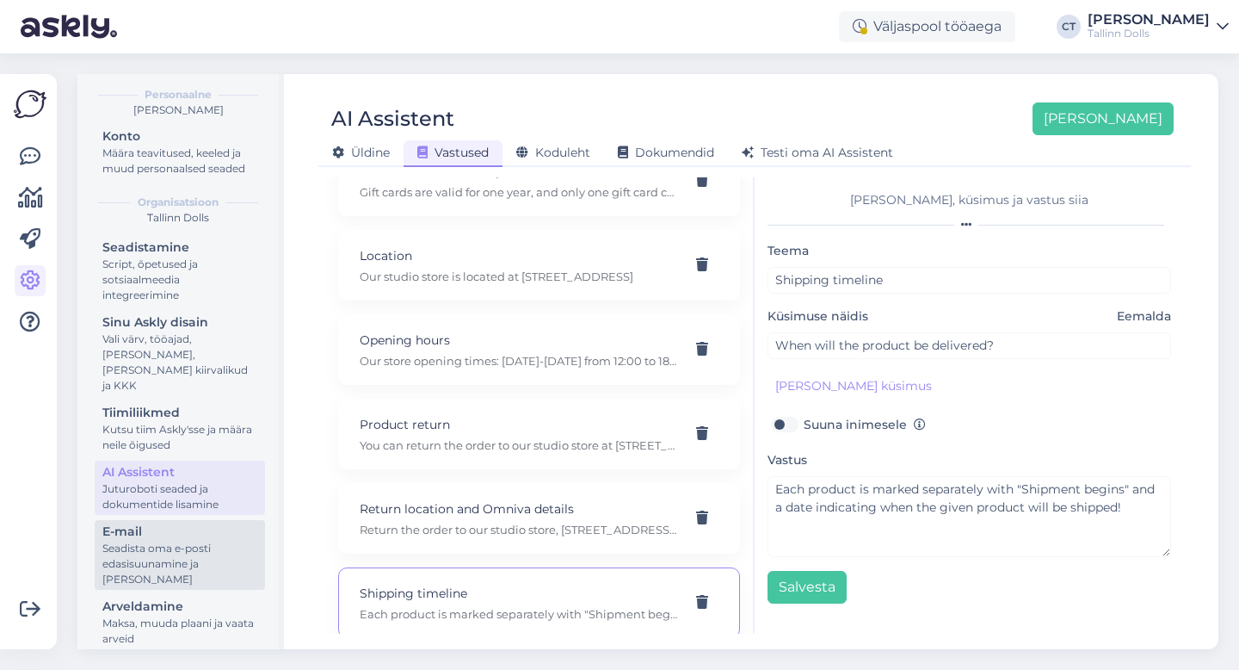
click at [145, 541] on div "Seadista oma e-posti edasisuunamine ja [PERSON_NAME]" at bounding box center [179, 564] width 155 height 46
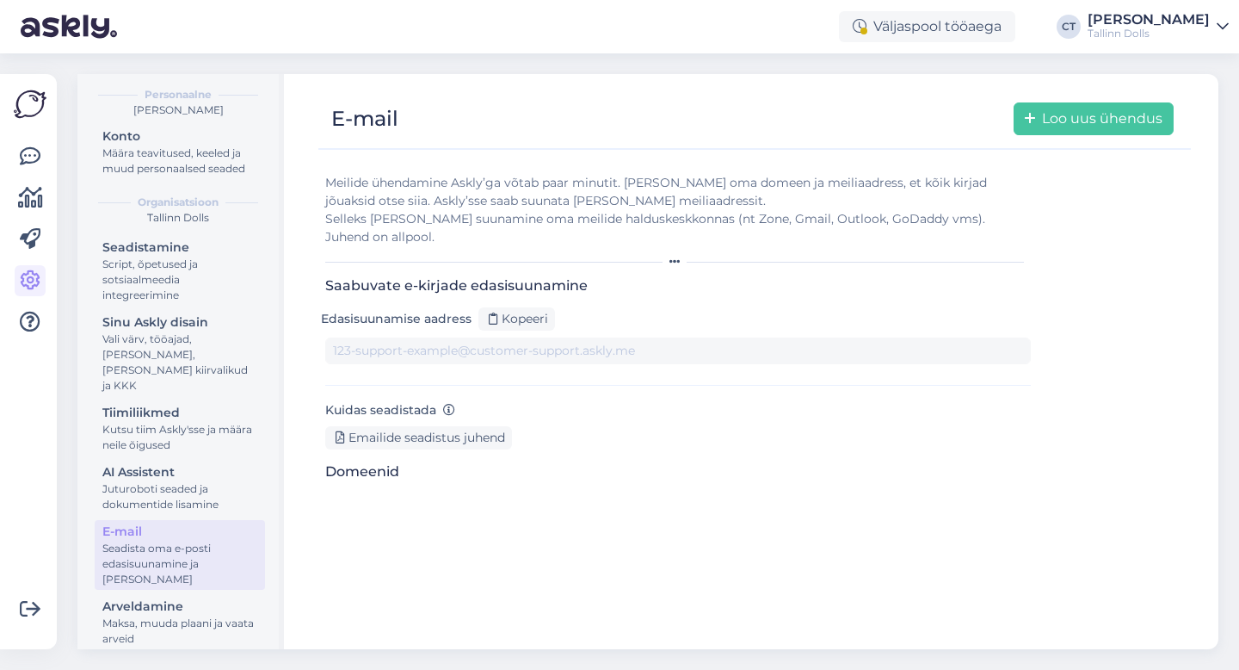
type input "[DOMAIN_NAME][EMAIL_ADDRESS][DOMAIN_NAME]"
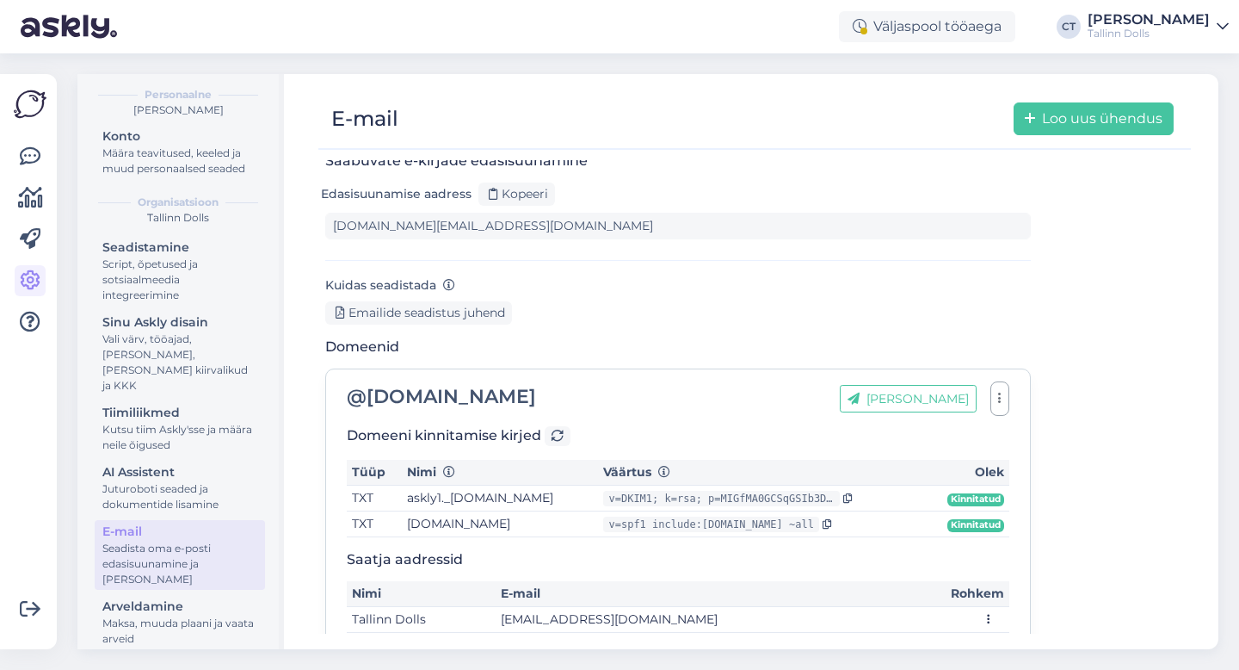
scroll to position [136, 0]
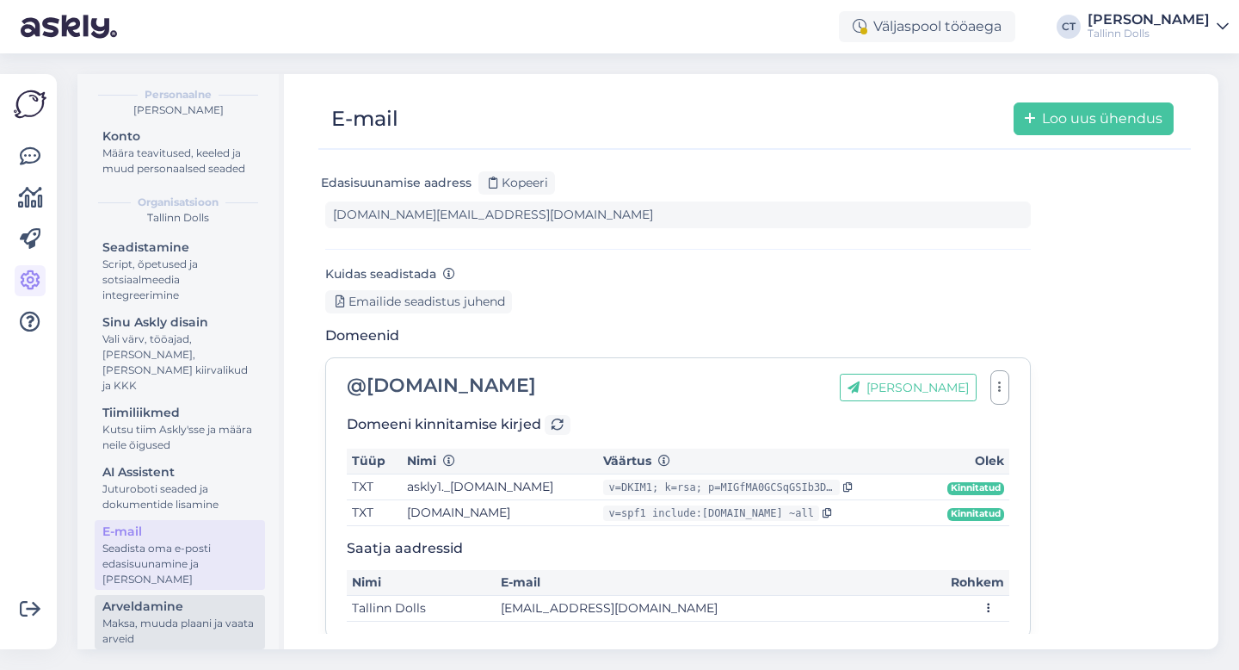
click at [186, 615] on div "Maksa, muuda plaani ja vaata arveid" at bounding box center [179, 630] width 155 height 31
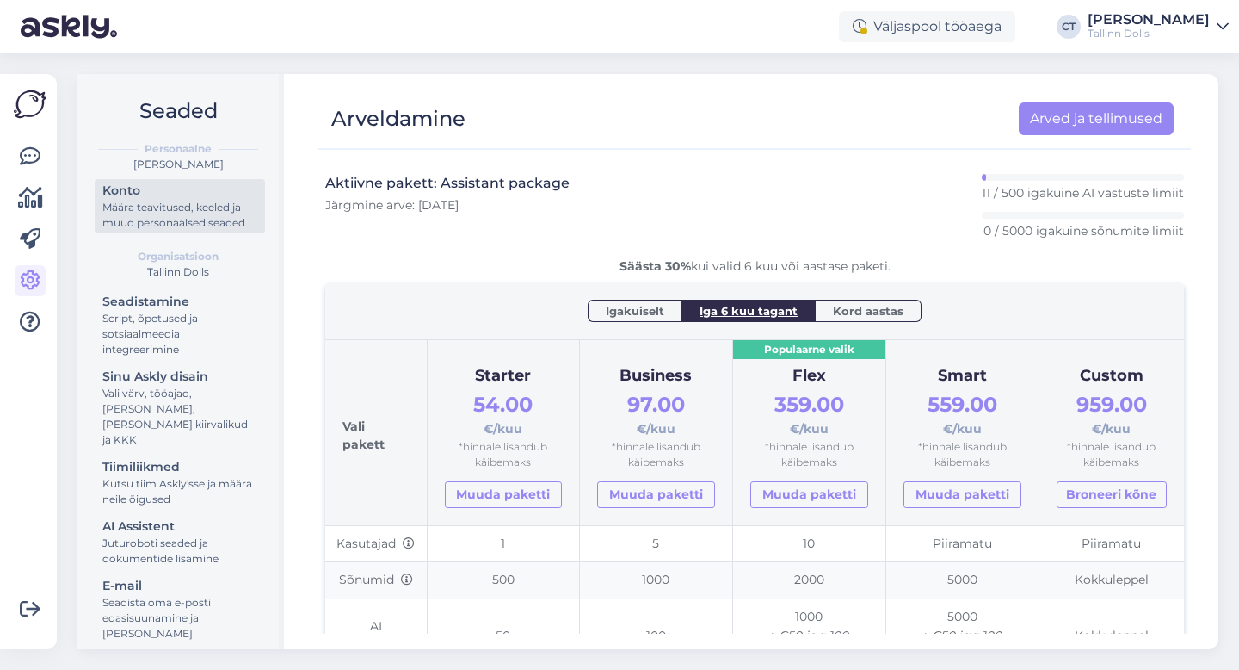
click at [139, 195] on div "Konto" at bounding box center [179, 191] width 155 height 18
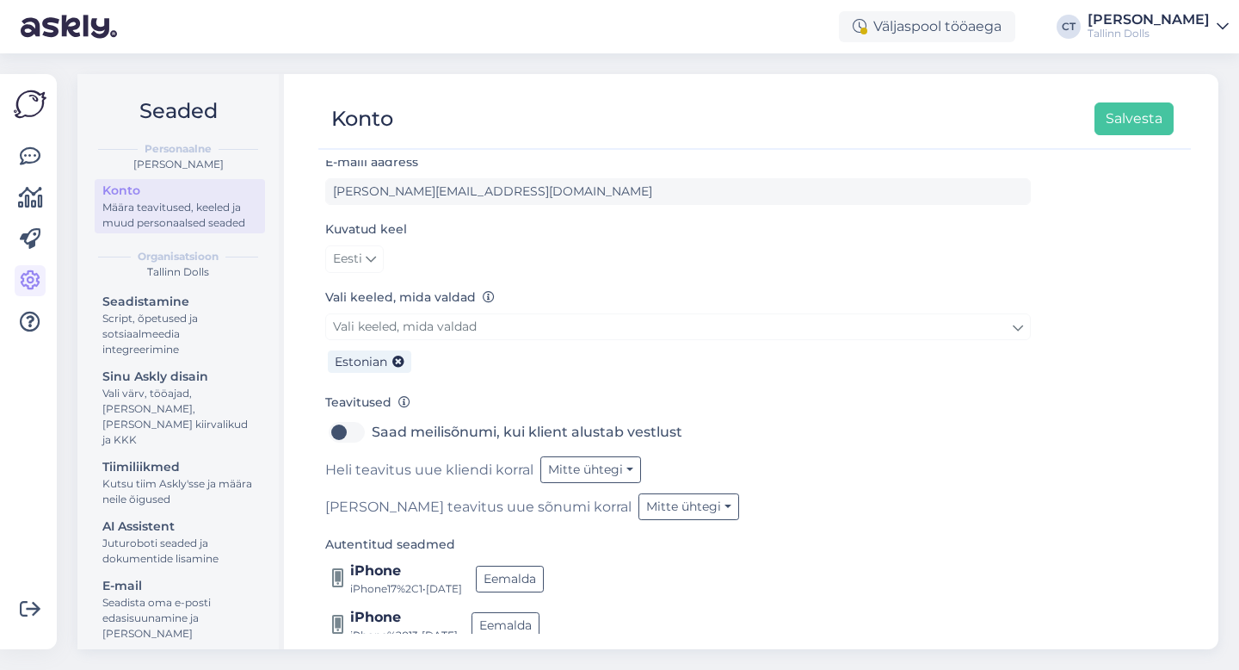
scroll to position [77, 0]
click at [940, 25] on div "Väljaspool tööaega" at bounding box center [927, 26] width 176 height 31
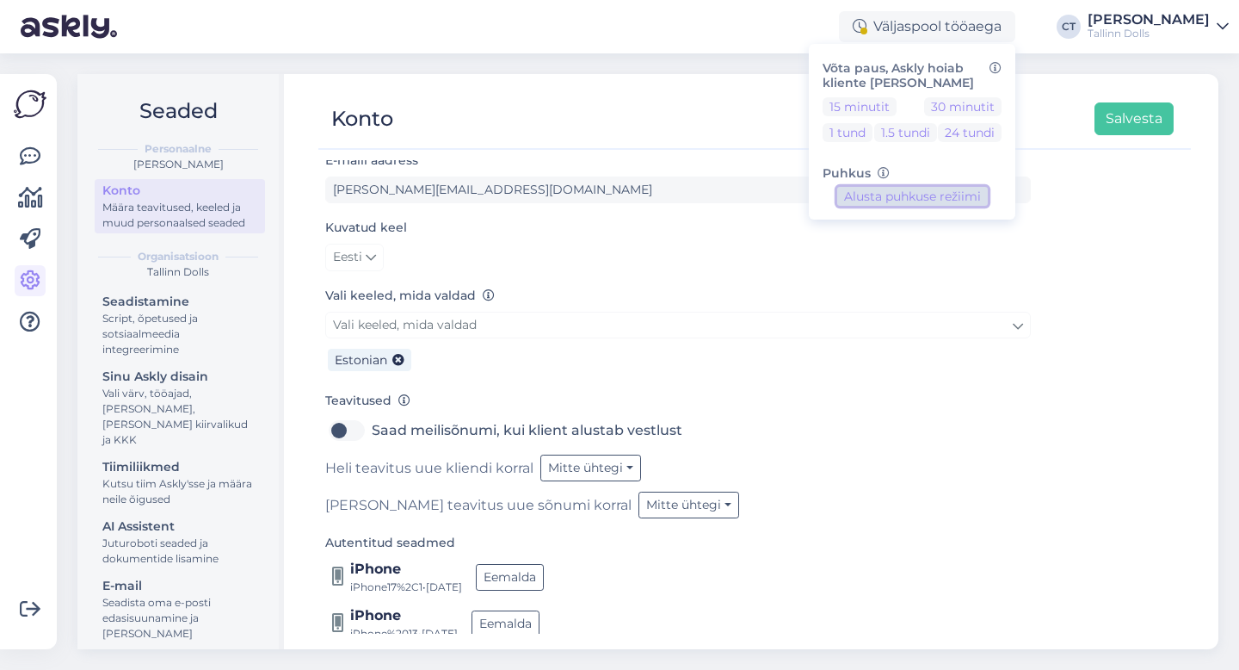
click at [923, 195] on button "Alusta puhkuse režiimi" at bounding box center [912, 196] width 151 height 19
click at [923, 195] on button "Lõpeta puhkuse režiim" at bounding box center [912, 196] width 151 height 19
click at [776, 126] on div "Konto Salvesta" at bounding box center [746, 118] width 856 height 33
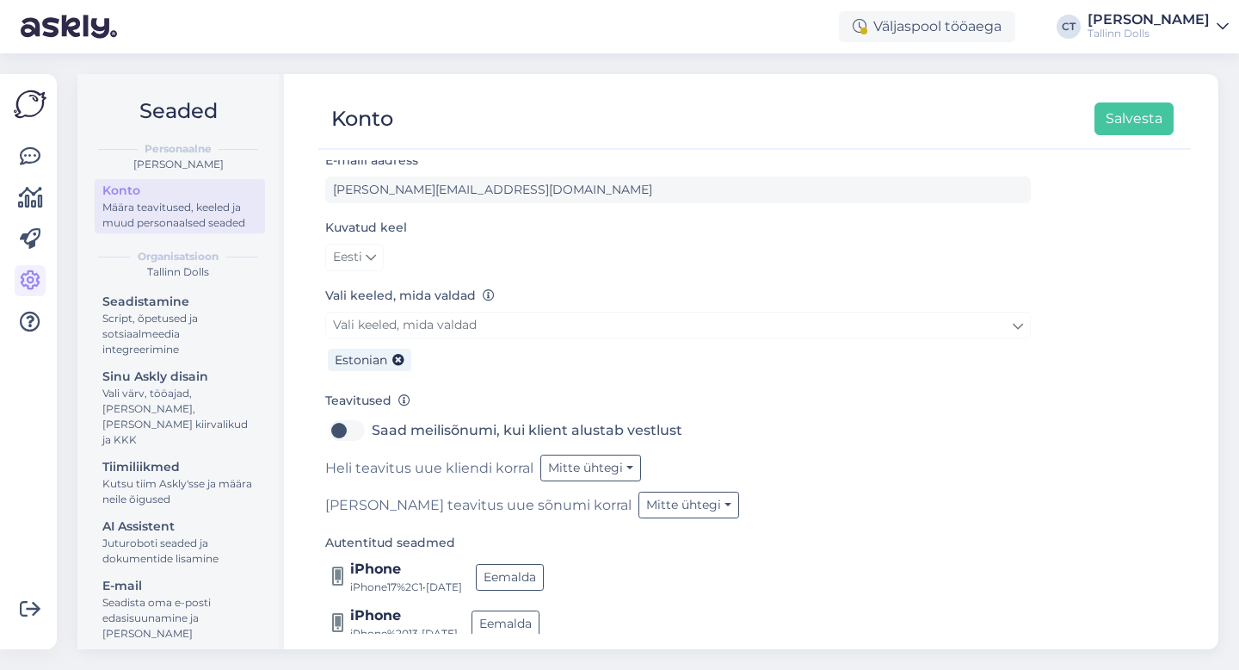
click at [1095, 50] on div "Väljaspool tööaega Võta paus, Askly hoiab kliente [PERSON_NAME] 15 minutit 30 m…" at bounding box center [619, 26] width 1239 height 53
click at [1101, 34] on div "Tallinn Dolls" at bounding box center [1149, 34] width 122 height 14
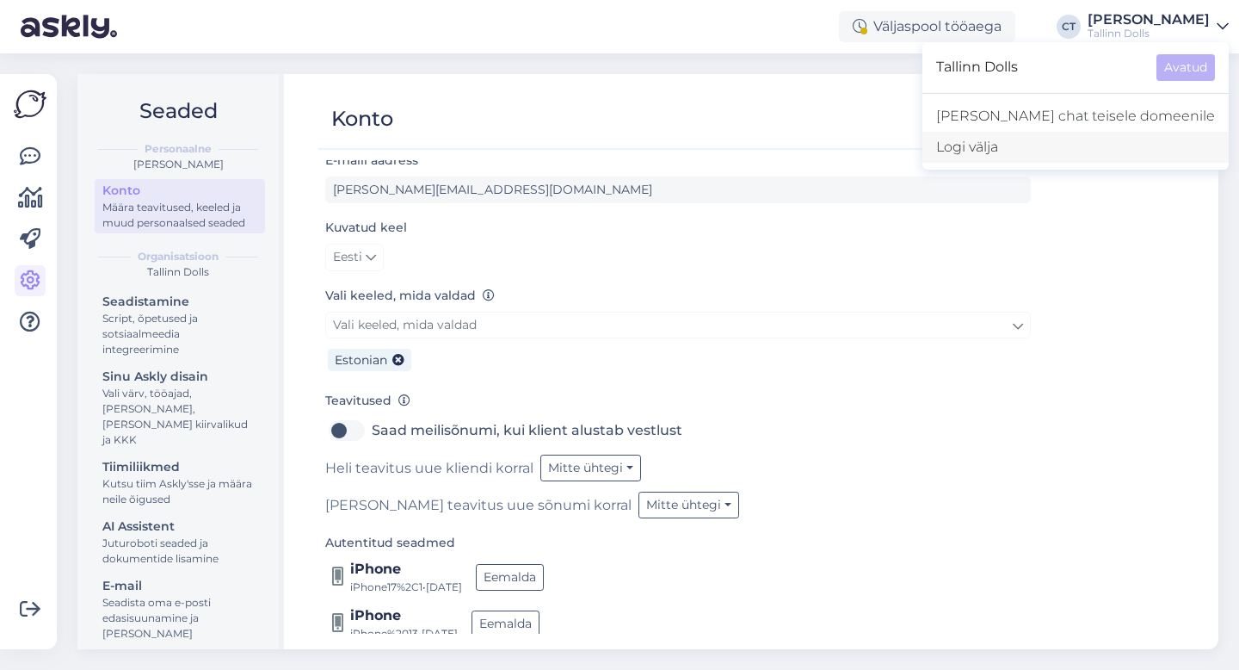
click at [1065, 142] on div "Logi välja" at bounding box center [1076, 147] width 306 height 31
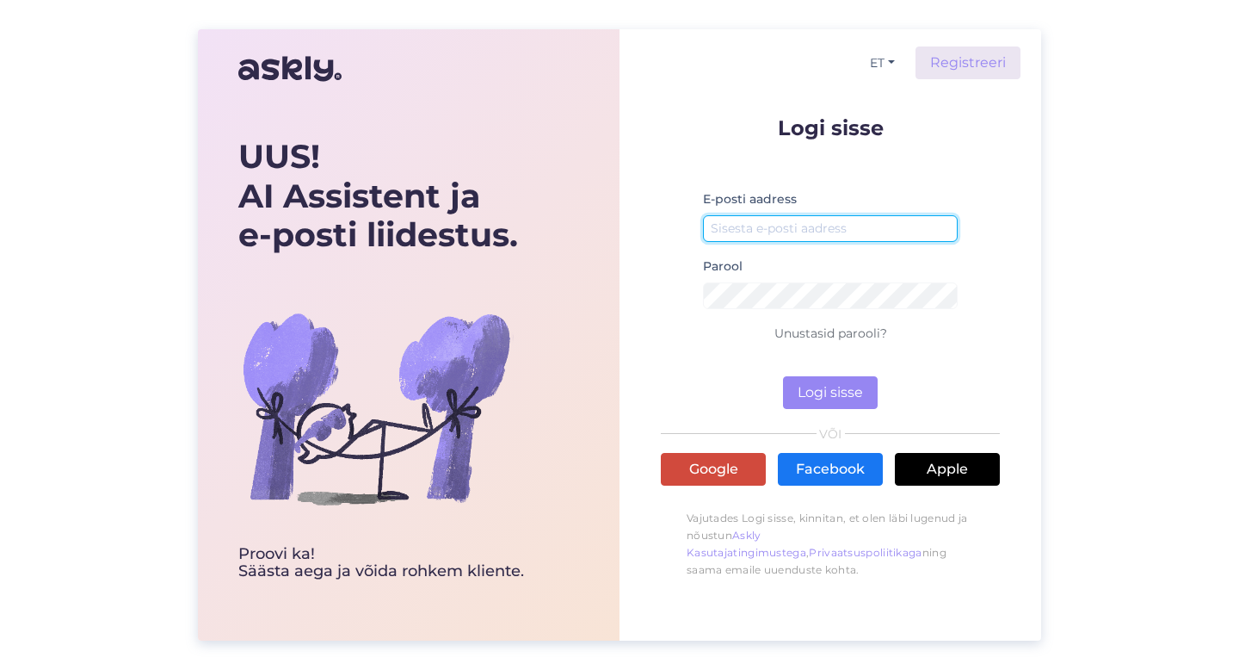
type input "Tallinn Dolls"
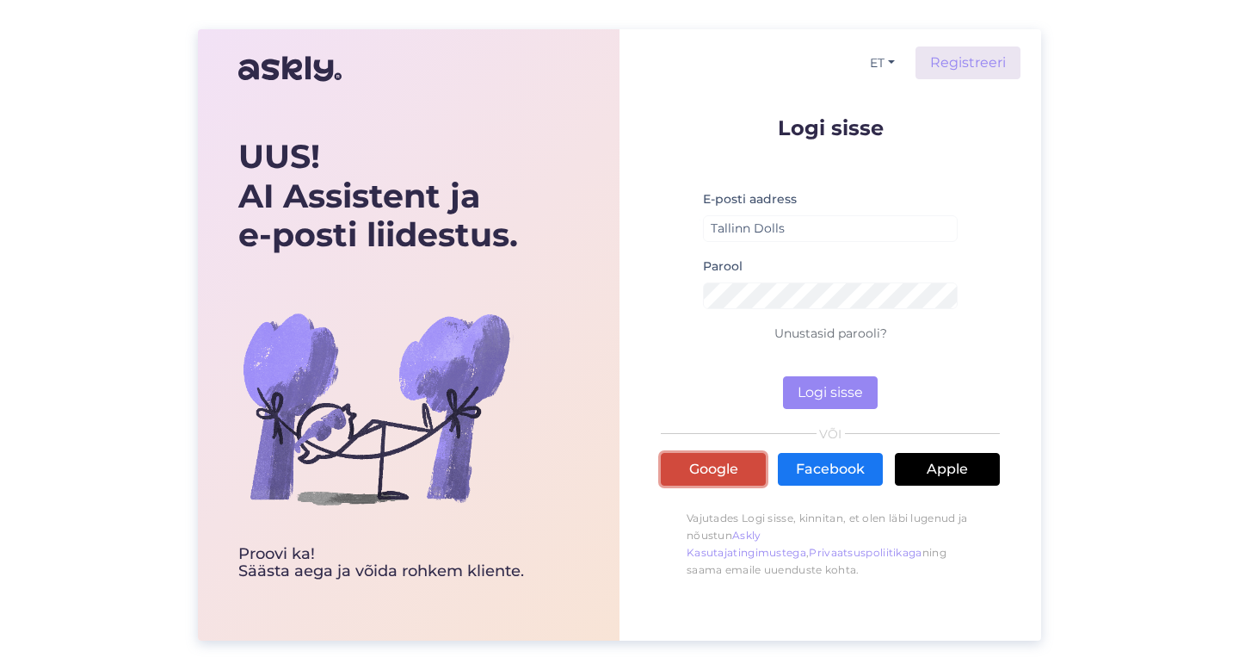
click at [724, 466] on link "Google" at bounding box center [713, 469] width 105 height 33
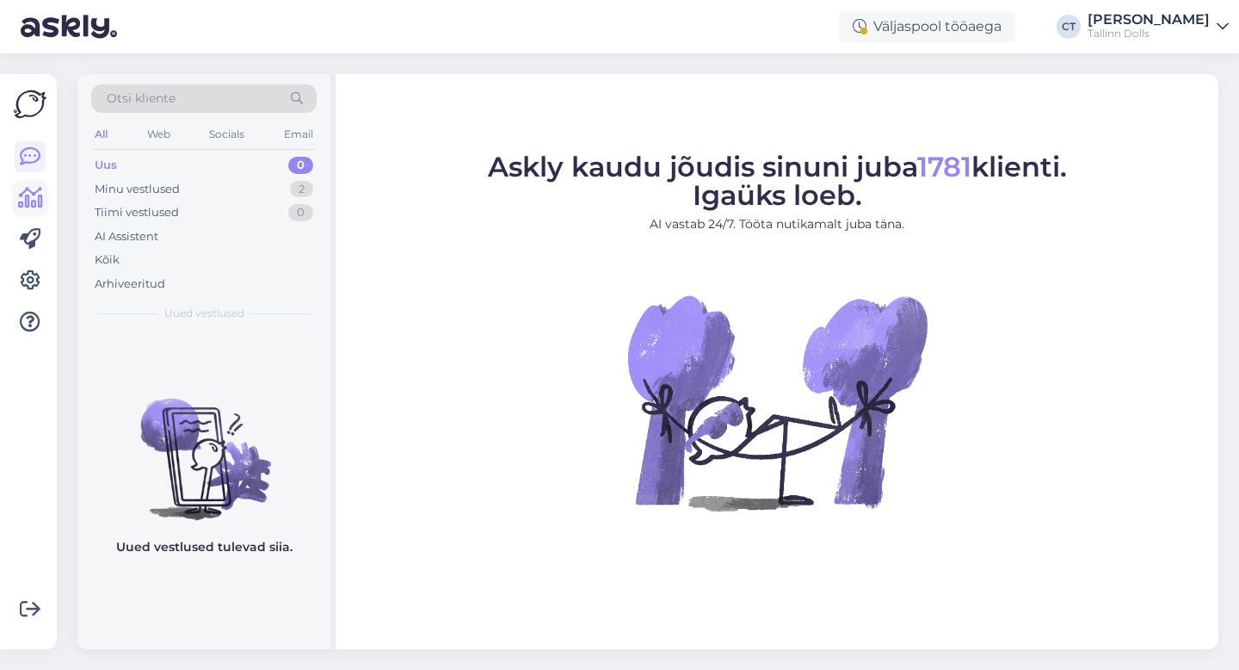
click at [34, 198] on icon at bounding box center [30, 198] width 25 height 21
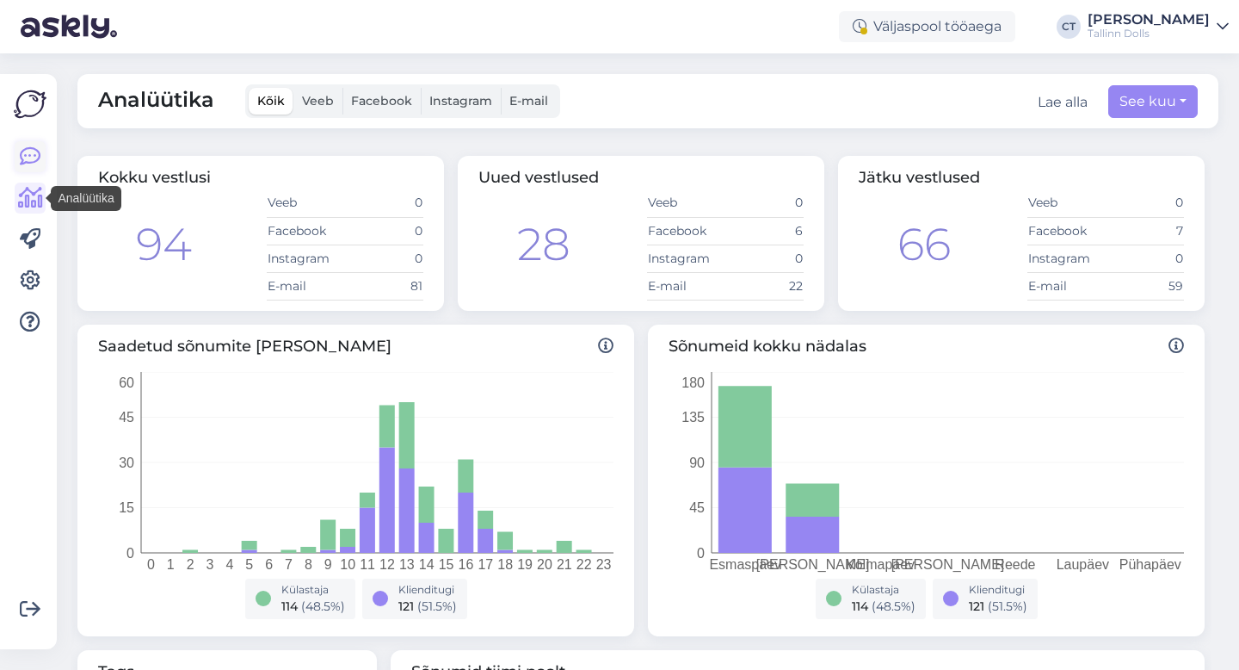
click at [34, 147] on icon at bounding box center [30, 156] width 21 height 21
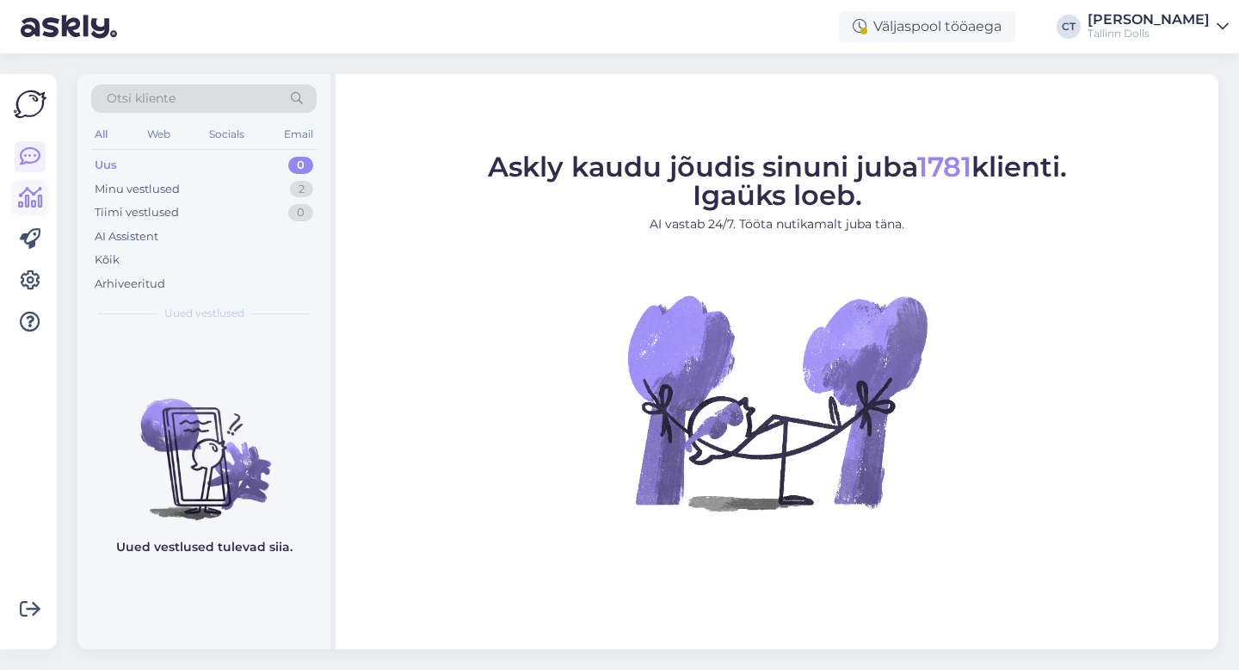
click at [28, 200] on icon at bounding box center [30, 198] width 25 height 21
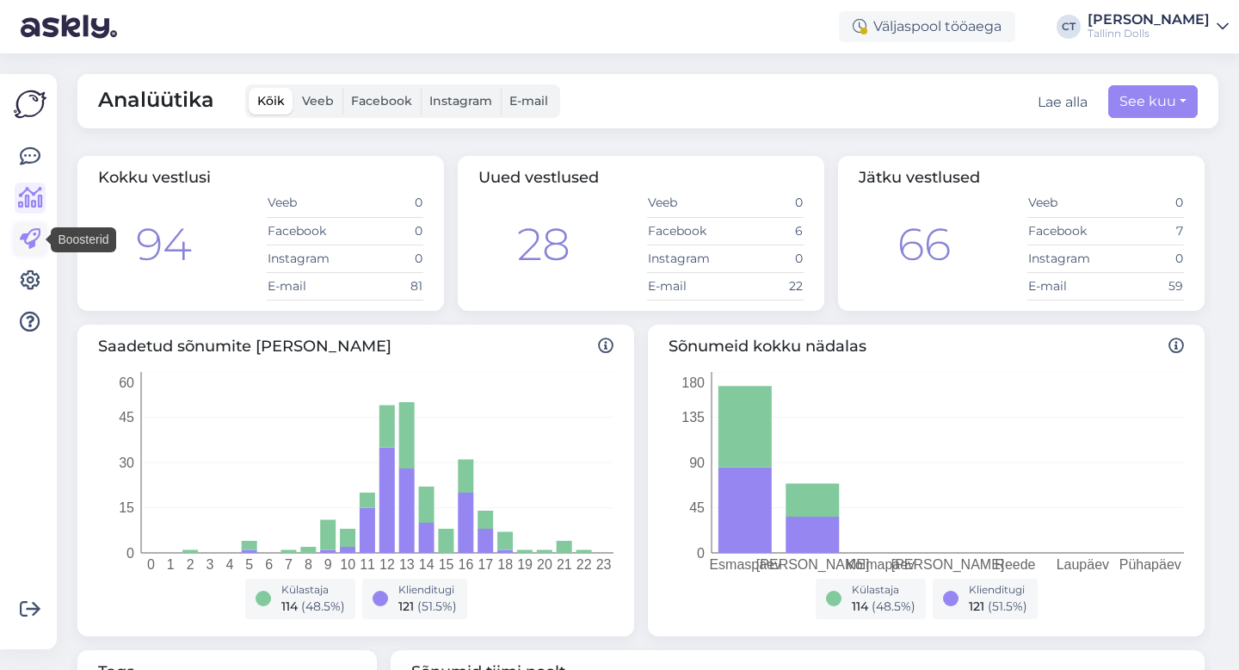
click at [26, 246] on icon at bounding box center [30, 239] width 21 height 21
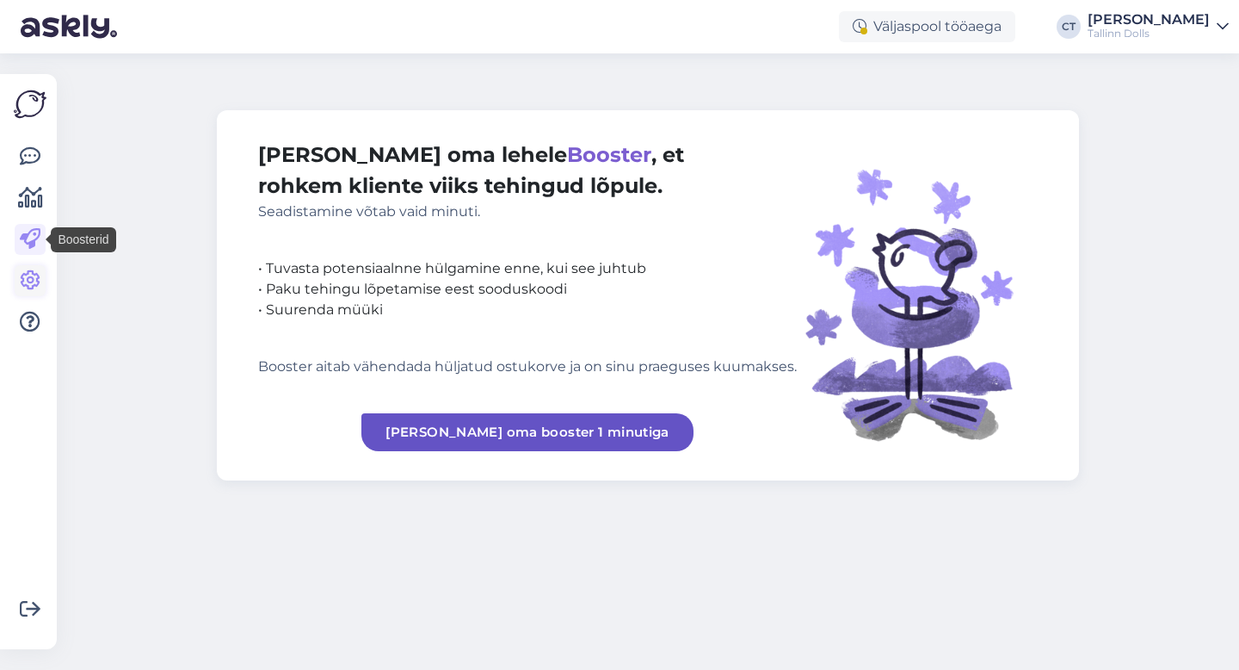
click at [28, 294] on link at bounding box center [30, 280] width 31 height 31
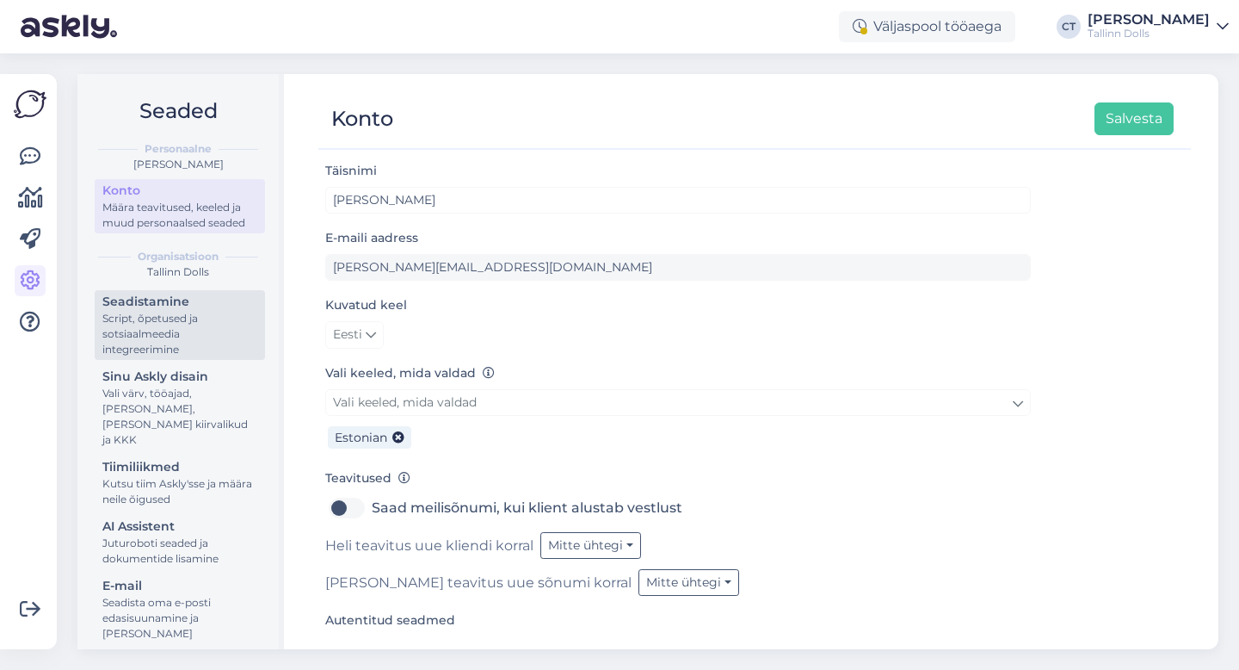
click at [139, 350] on div "Script, õpetused ja sotsiaalmeedia integreerimine" at bounding box center [179, 334] width 155 height 46
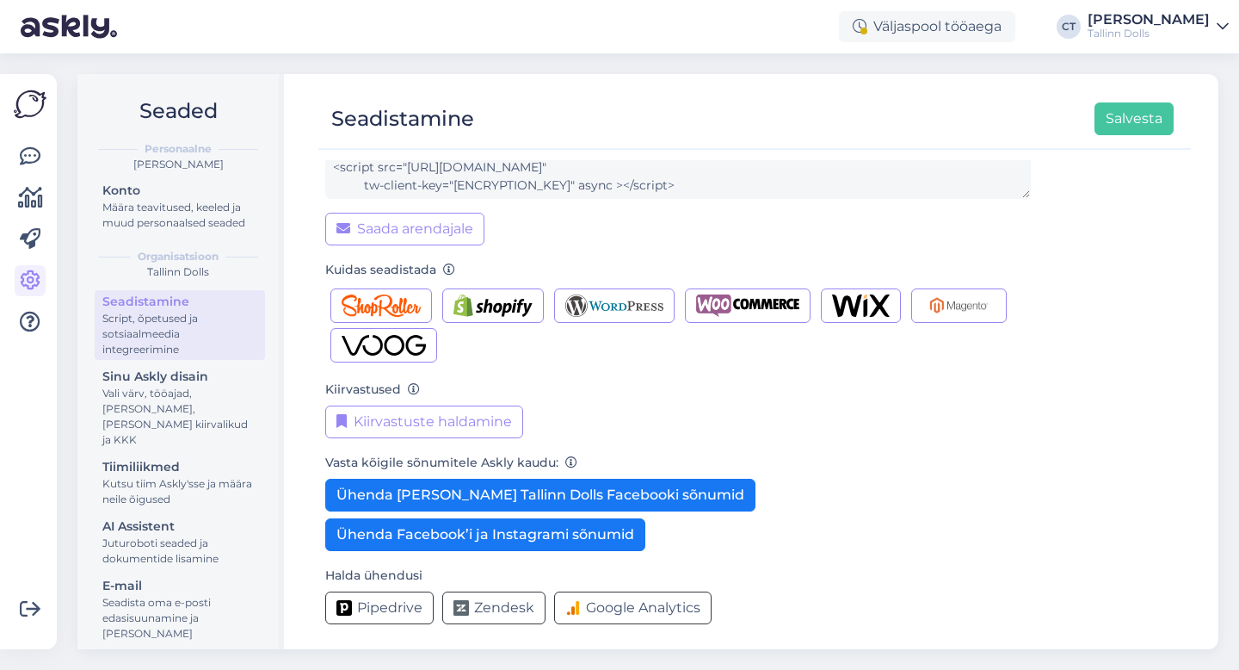
scroll to position [171, 0]
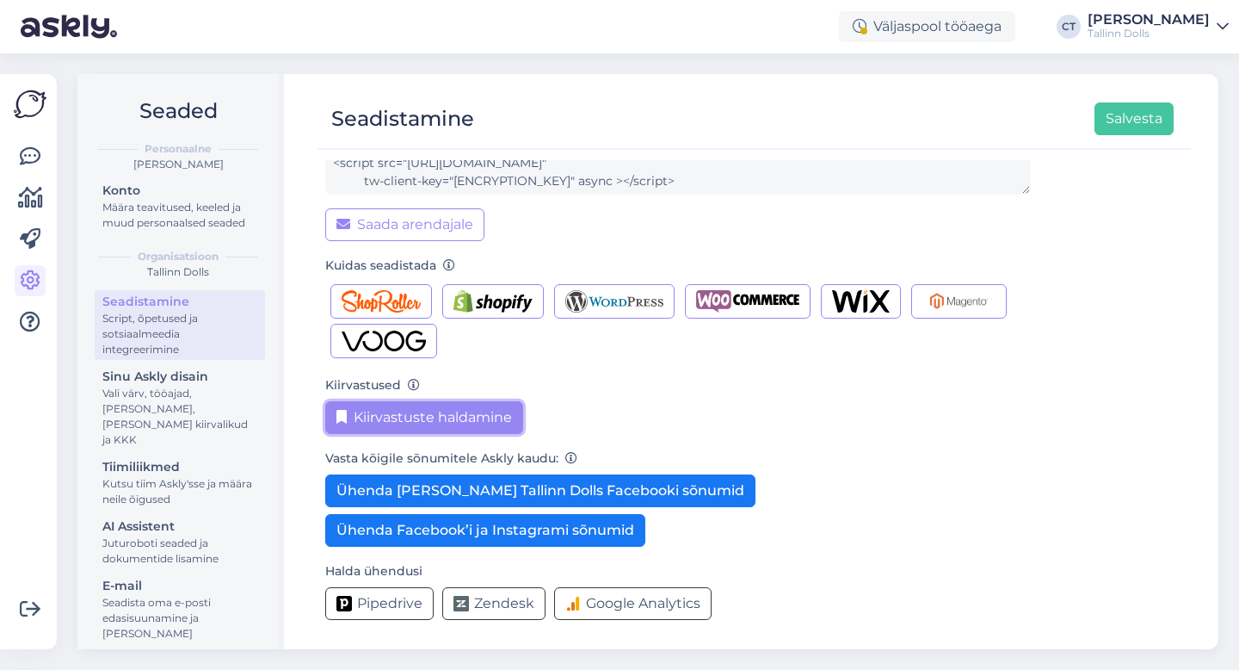
click at [459, 409] on button "Kiirvastuste haldamine" at bounding box center [424, 417] width 198 height 33
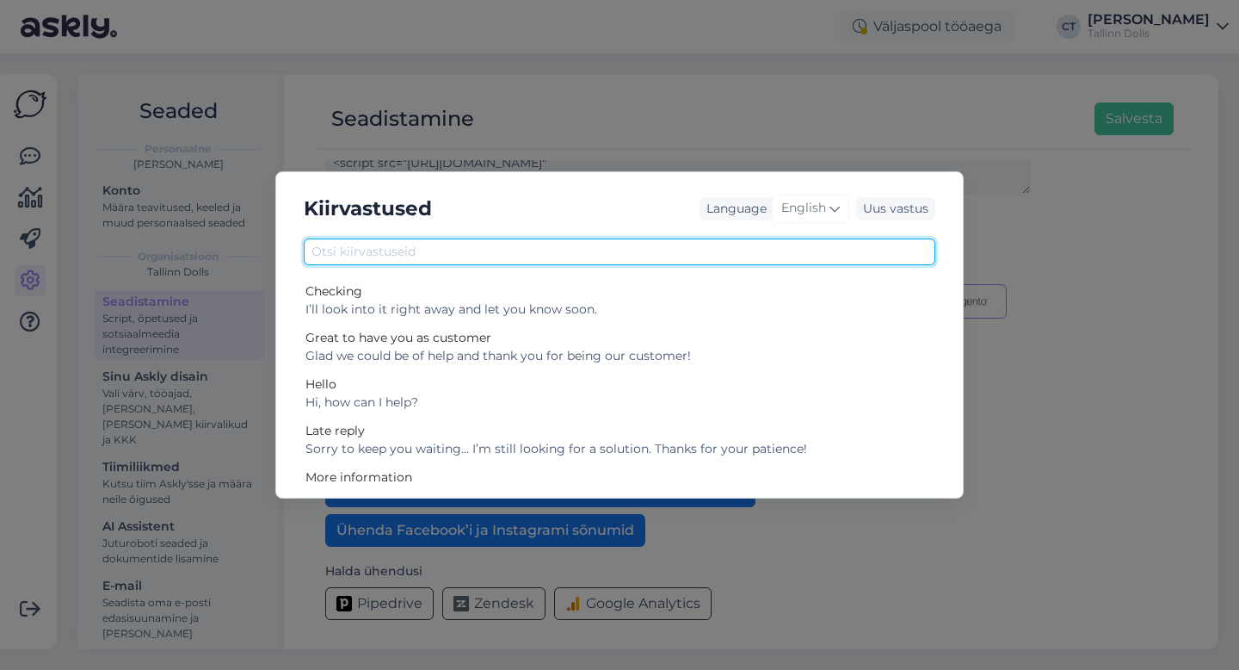
click at [477, 254] on input "text" at bounding box center [620, 251] width 632 height 27
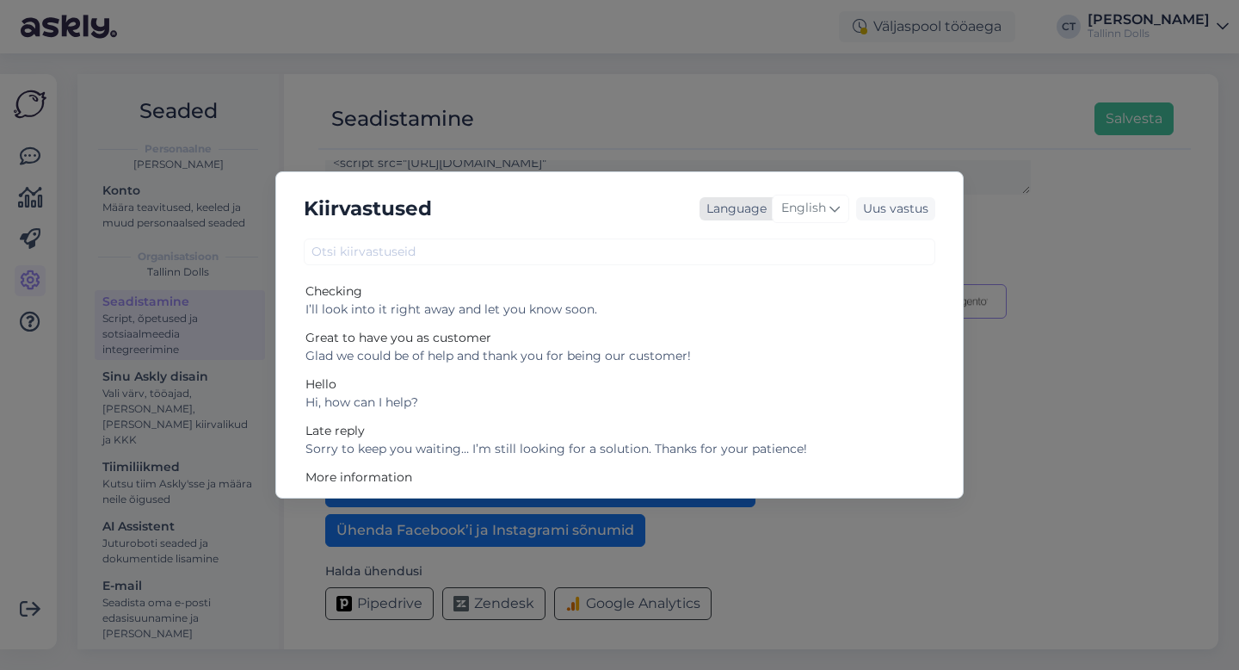
click at [830, 213] on icon at bounding box center [835, 208] width 10 height 19
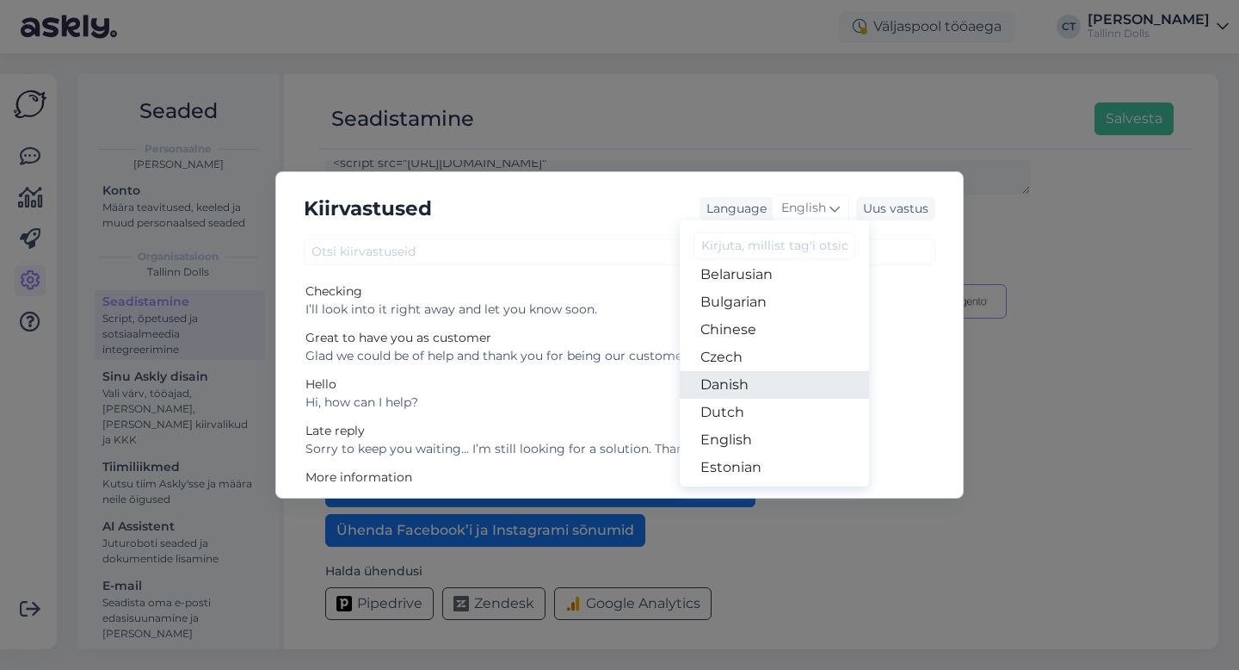
scroll to position [50, 0]
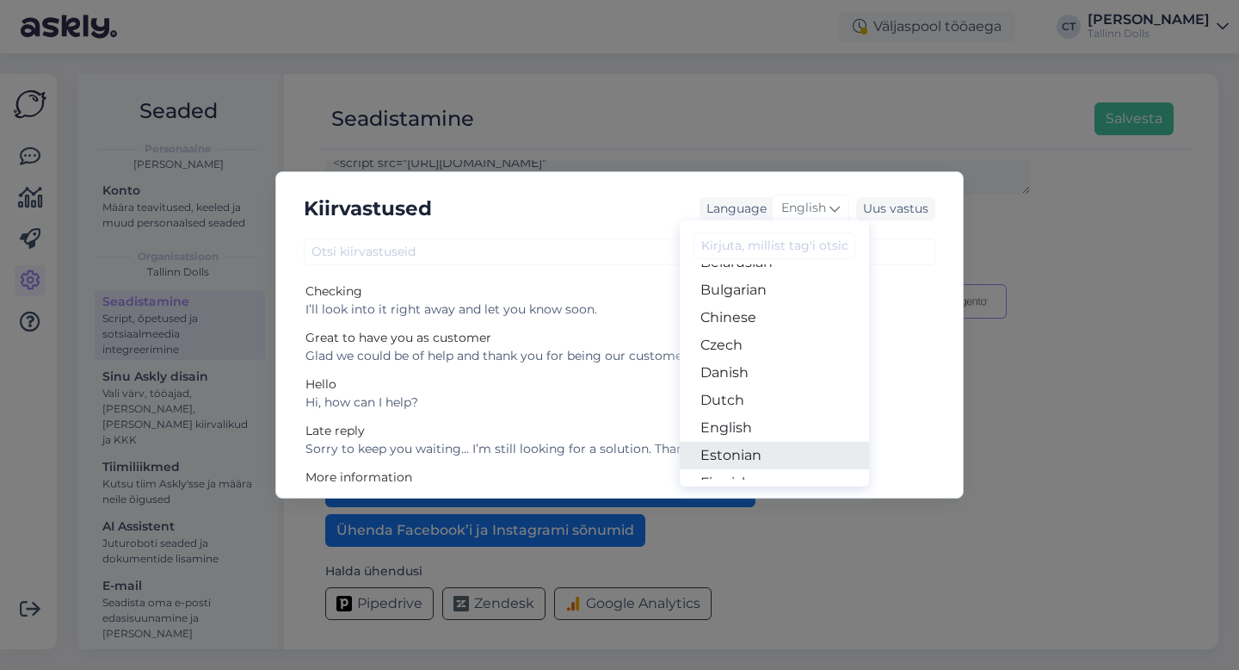
click at [738, 453] on link "Estonian" at bounding box center [774, 456] width 189 height 28
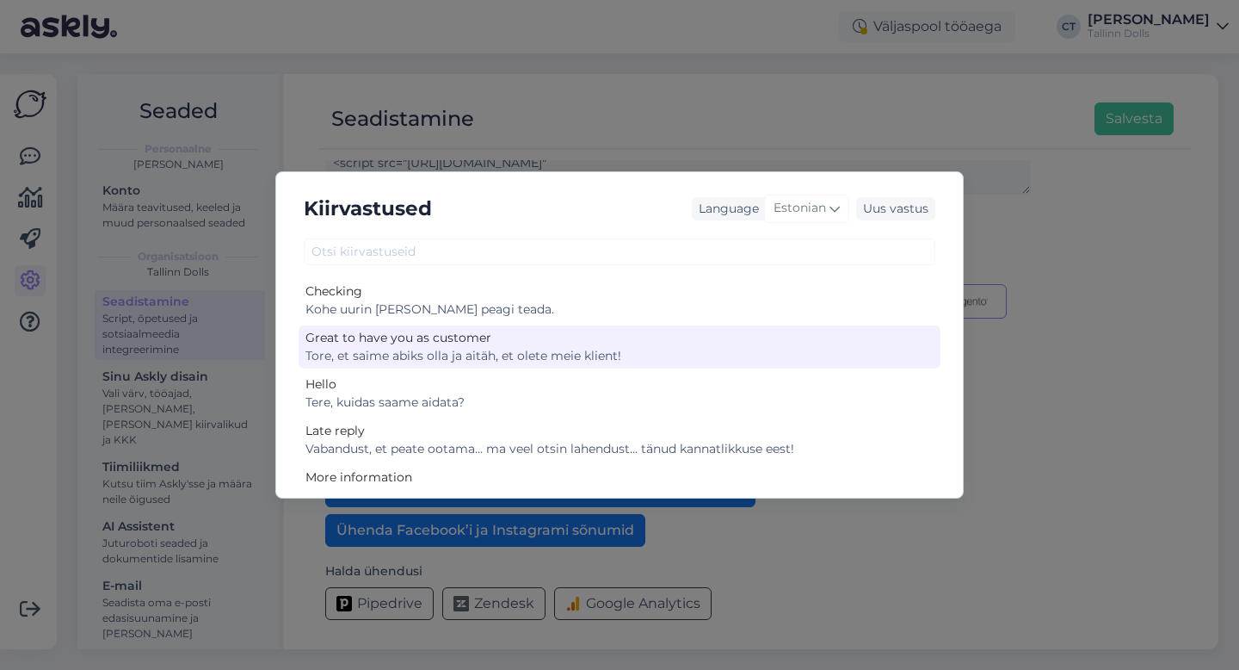
click at [569, 352] on div "Tore, et saime abiks olla ja aitäh, et olete meie klient!" at bounding box center [620, 356] width 628 height 18
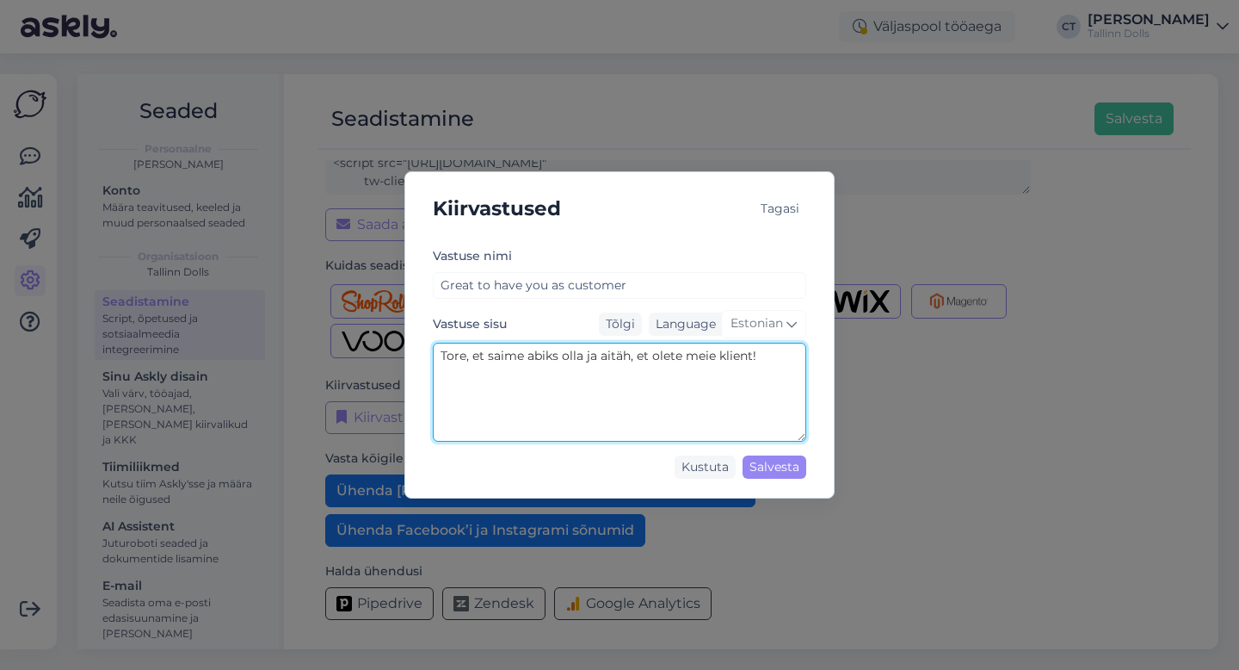
drag, startPoint x: 772, startPoint y: 353, endPoint x: 585, endPoint y: 349, distance: 186.8
click at [585, 349] on textarea "Tore, et saime abiks olla ja aitäh, et olete meie klient!" at bounding box center [620, 392] width 374 height 99
type textarea "Tore, et saime abiks olla."
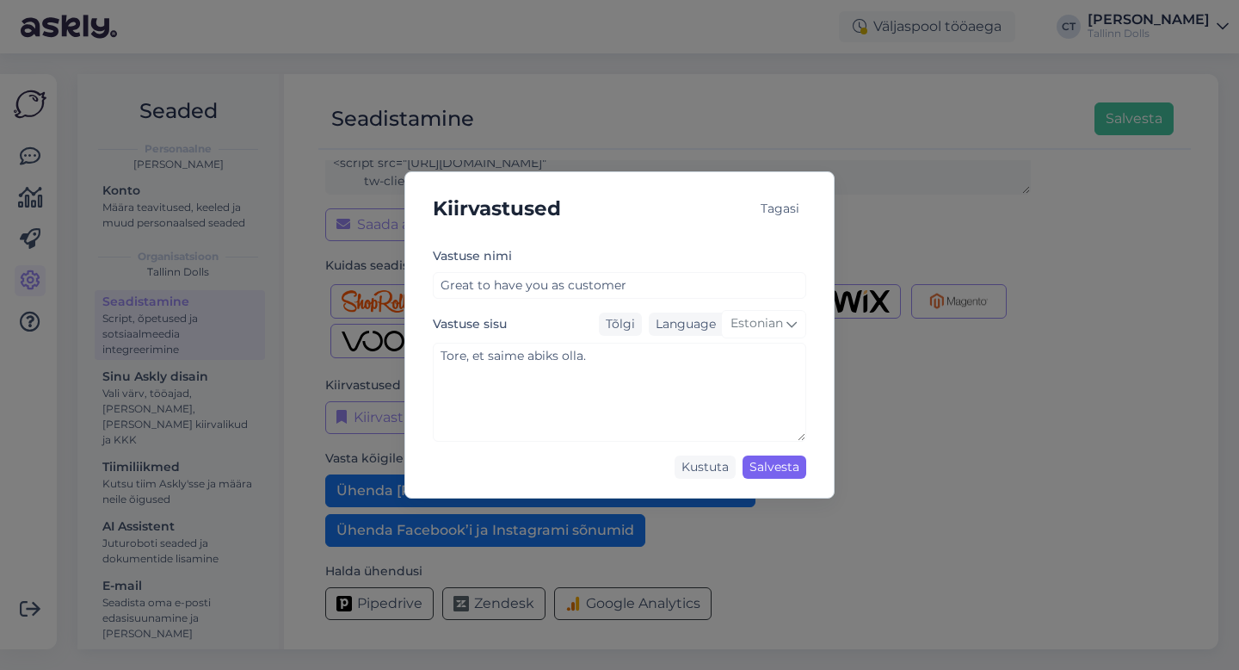
click at [766, 473] on div "Salvesta" at bounding box center [775, 466] width 64 height 23
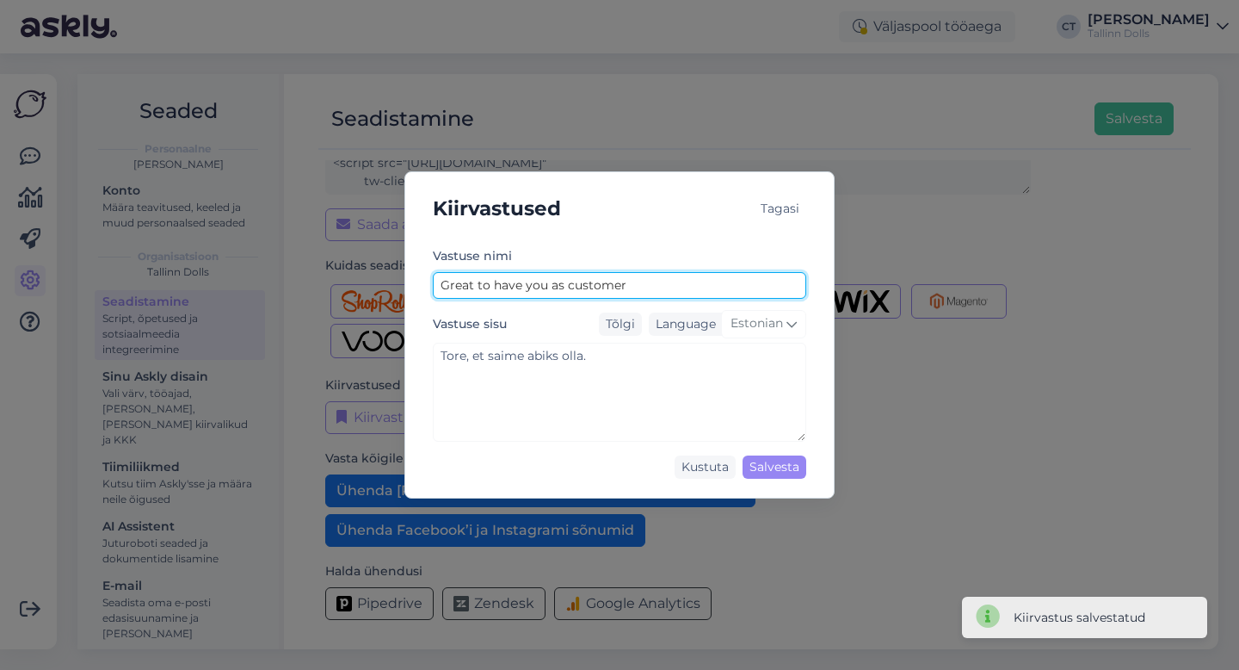
click at [596, 286] on input "Great to have you as customer" at bounding box center [620, 285] width 374 height 27
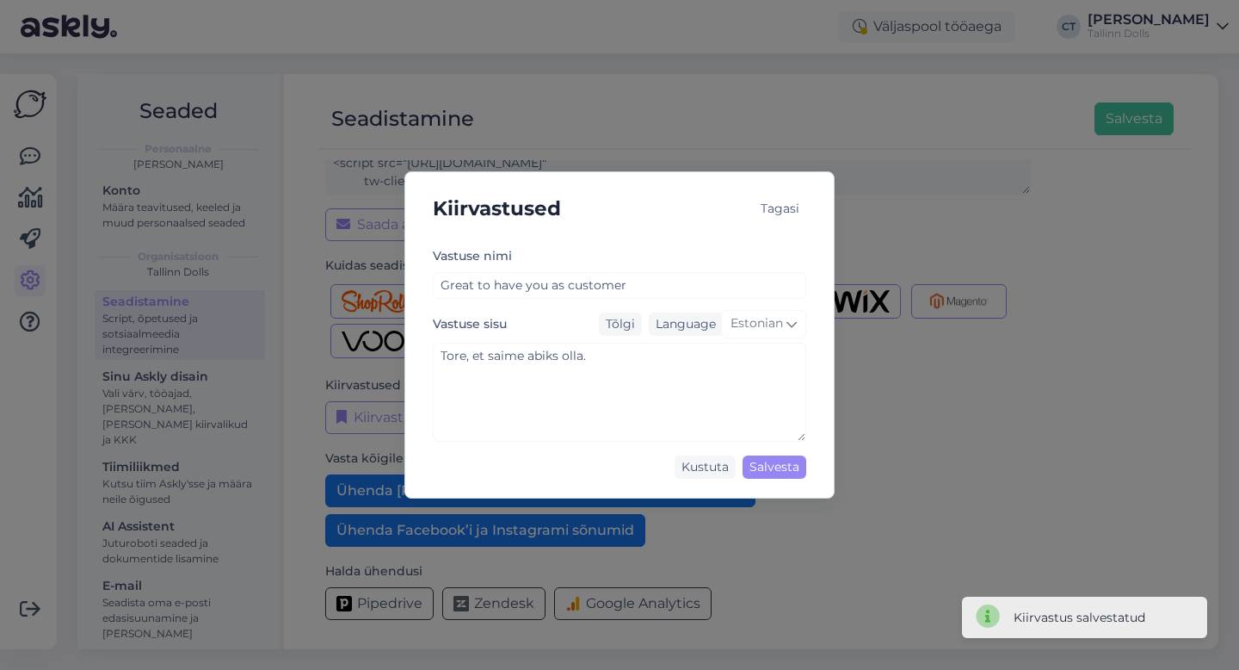
click at [783, 206] on div "Tagasi" at bounding box center [780, 208] width 53 height 23
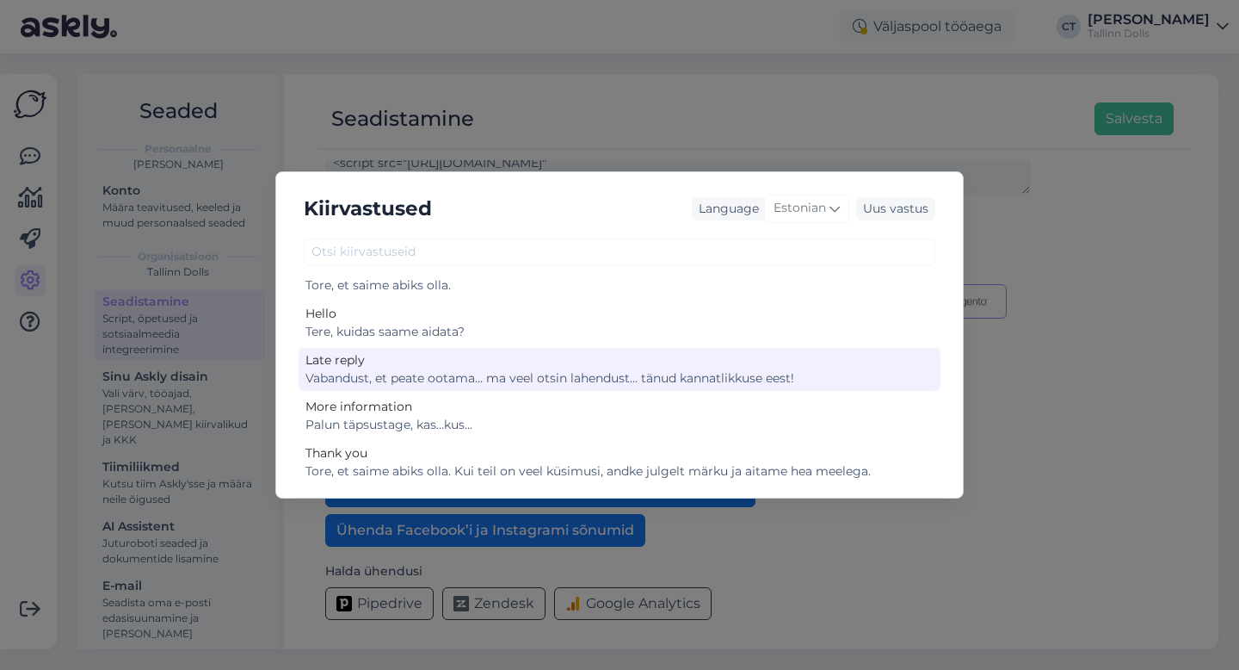
scroll to position [77, 0]
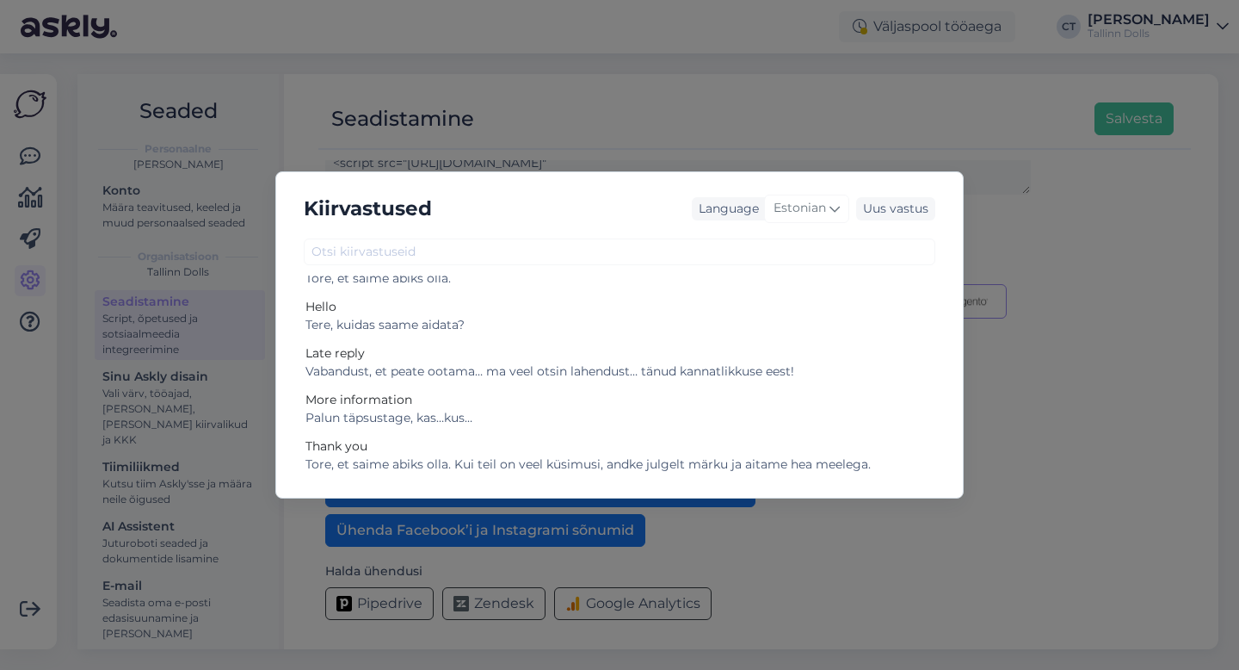
click at [846, 79] on div "Kiirvastused Language Estonian Uus vastus Checking Kohe uurin ja annan peagi te…" at bounding box center [619, 335] width 1239 height 670
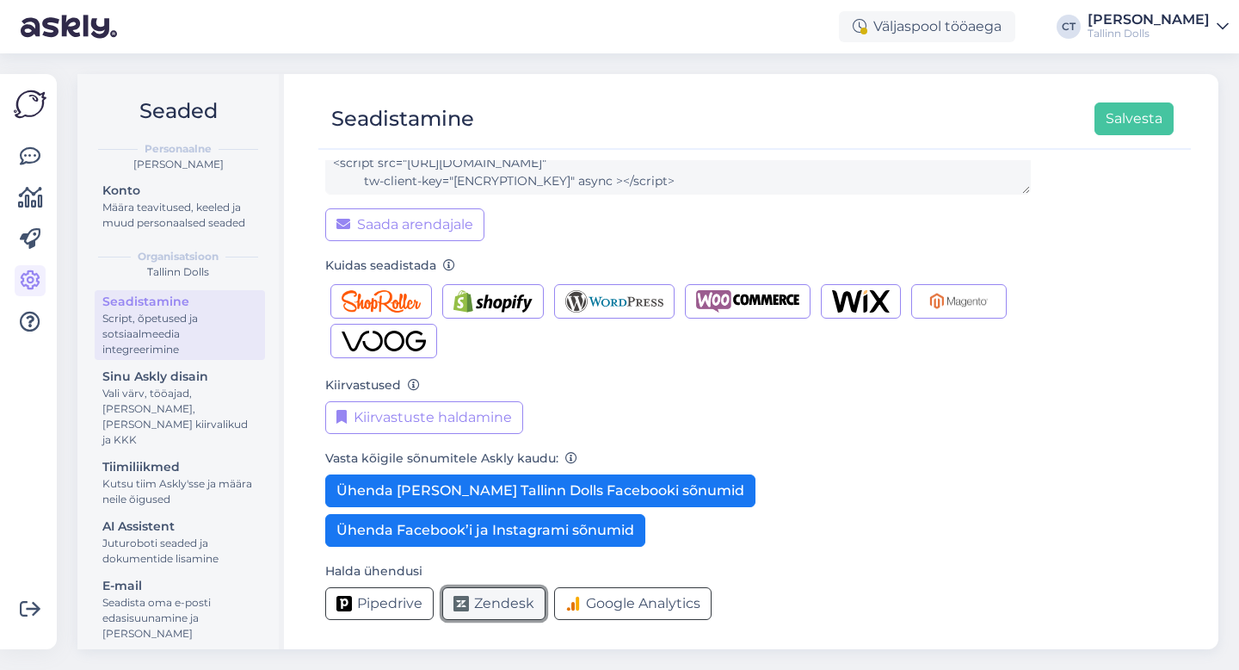
click at [505, 603] on span "Zendesk" at bounding box center [504, 603] width 60 height 21
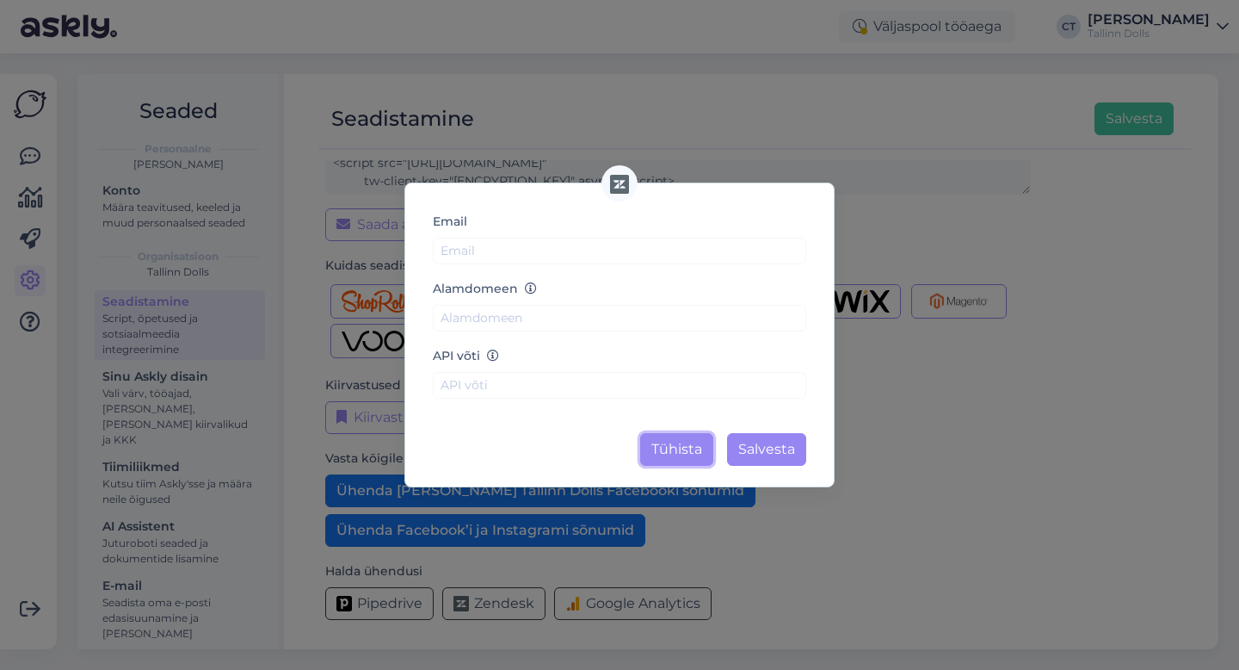
click at [684, 444] on button "Tühista" at bounding box center [676, 449] width 73 height 33
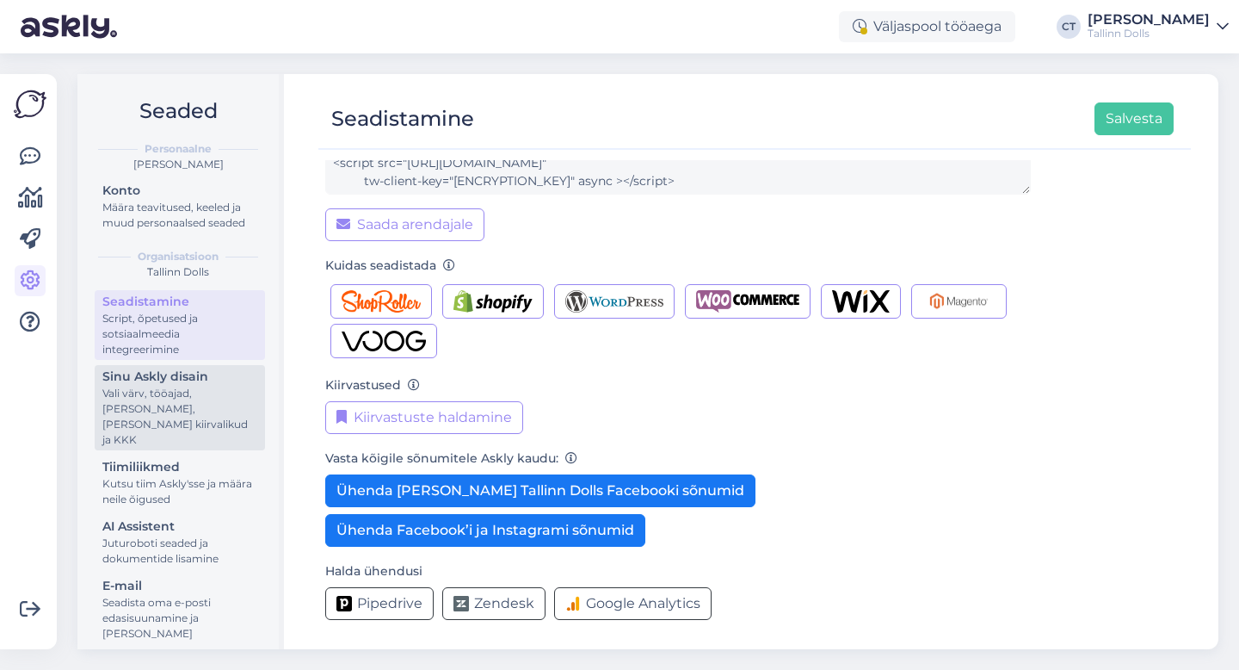
click at [203, 390] on div "Vali värv, tööajad, [PERSON_NAME], [PERSON_NAME] kiirvalikud ja KKK" at bounding box center [179, 417] width 155 height 62
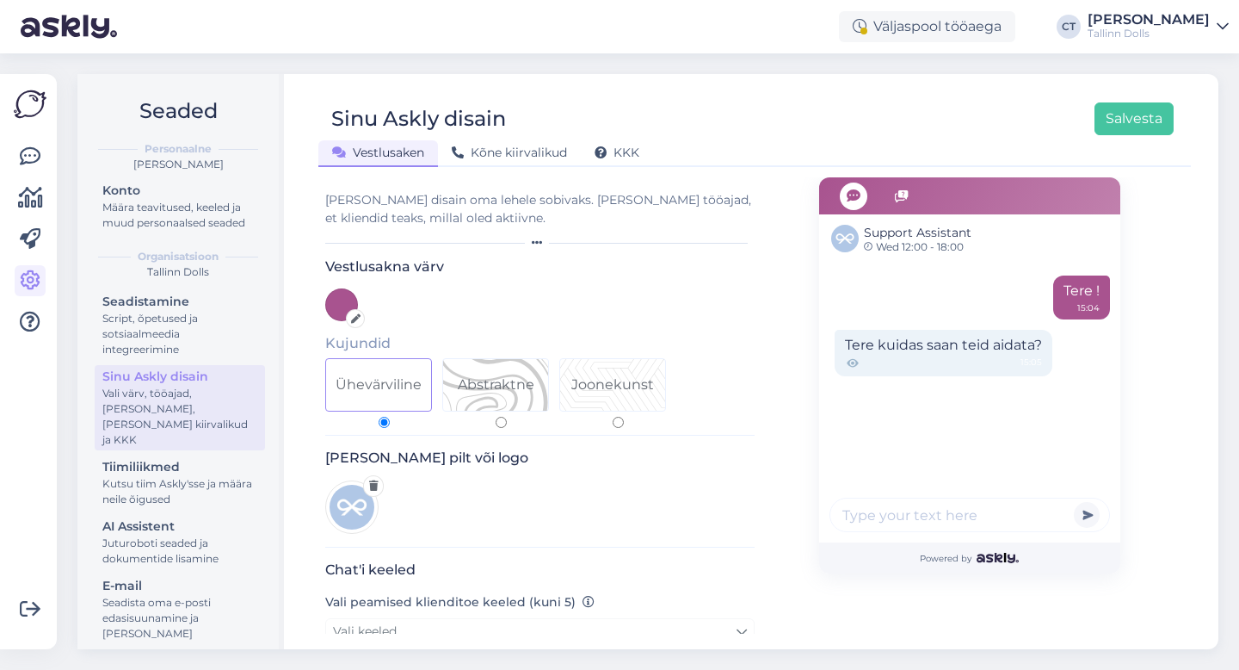
scroll to position [25, 0]
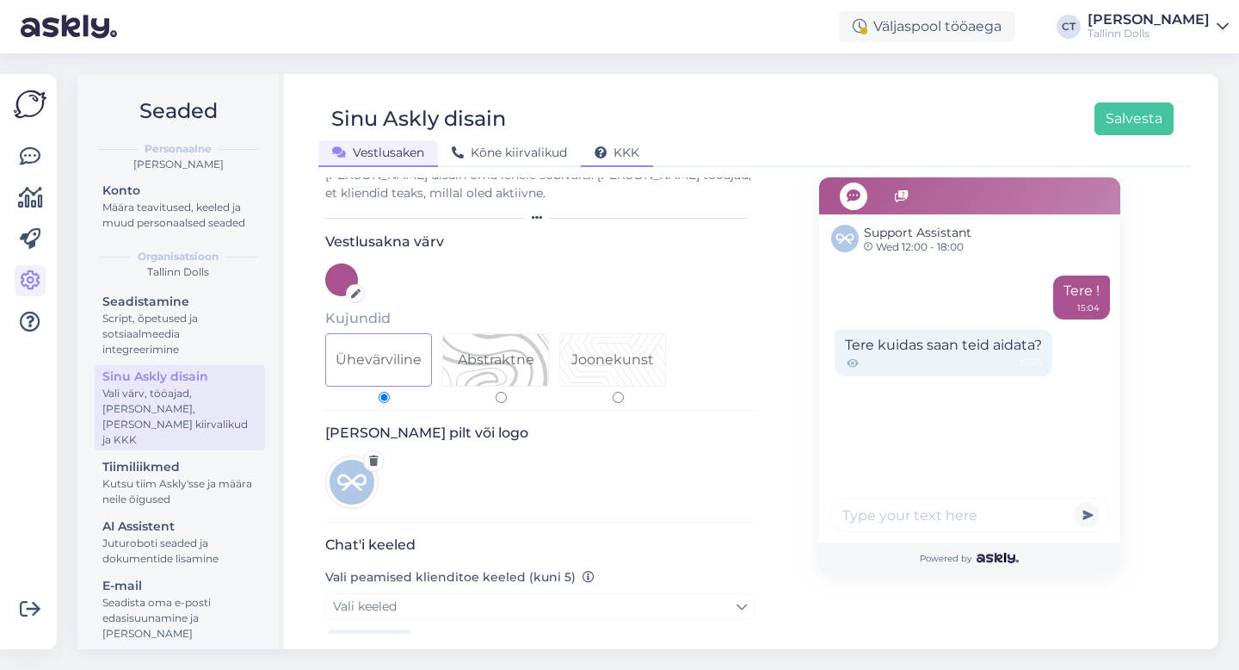
click at [621, 152] on span "KKK" at bounding box center [617, 152] width 45 height 15
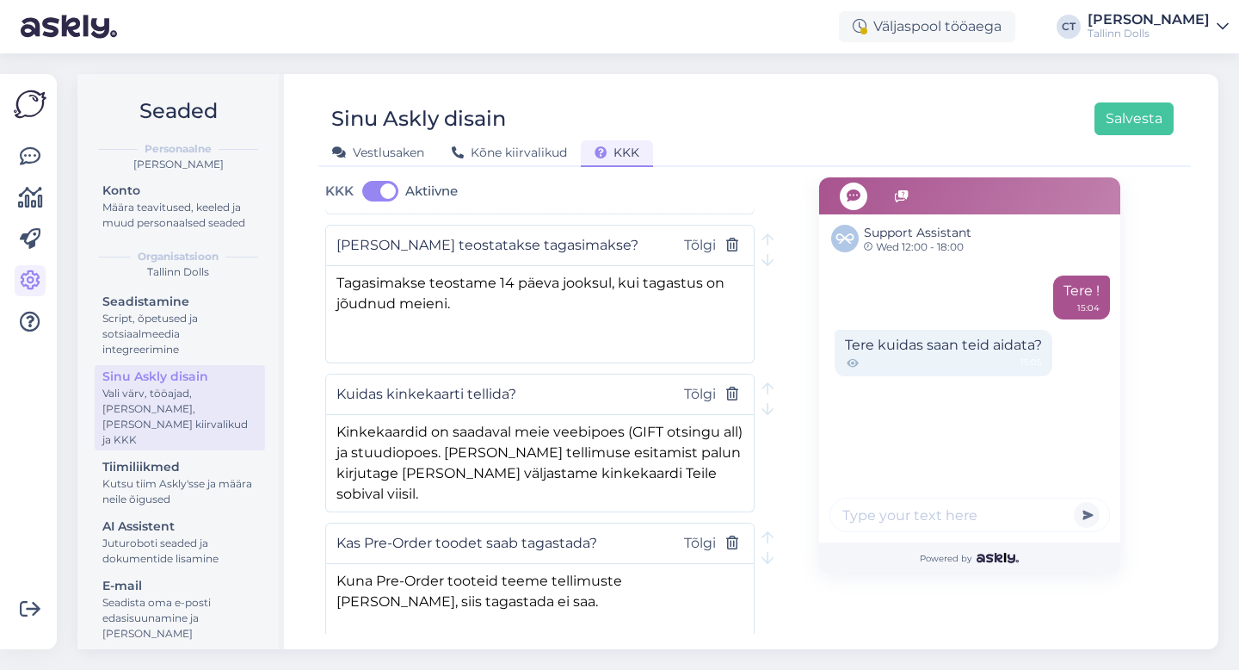
scroll to position [948, 0]
click at [188, 485] on div "Kutsu tiim Askly'sse ja määra neile õigused" at bounding box center [179, 491] width 155 height 31
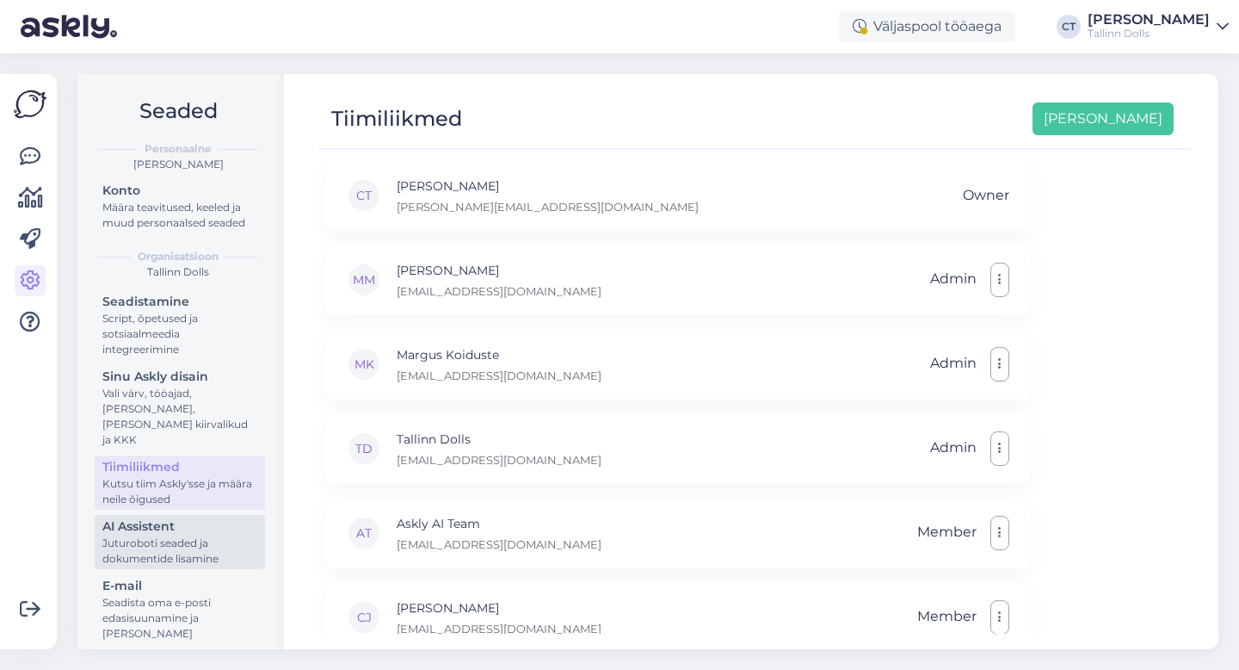
click at [196, 517] on div "AI Assistent" at bounding box center [179, 526] width 155 height 18
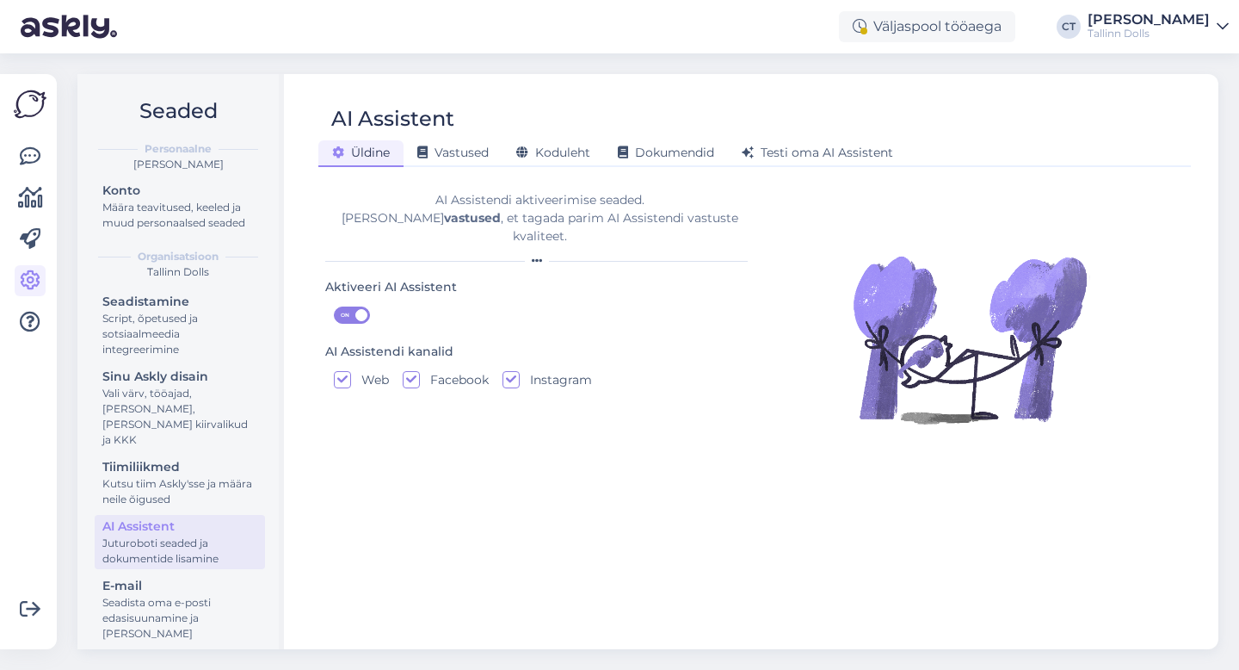
click at [444, 216] on b "vastused" at bounding box center [472, 217] width 57 height 15
click at [364, 309] on span at bounding box center [361, 315] width 12 height 12
click at [334, 306] on input "ON" at bounding box center [334, 306] width 0 height 0
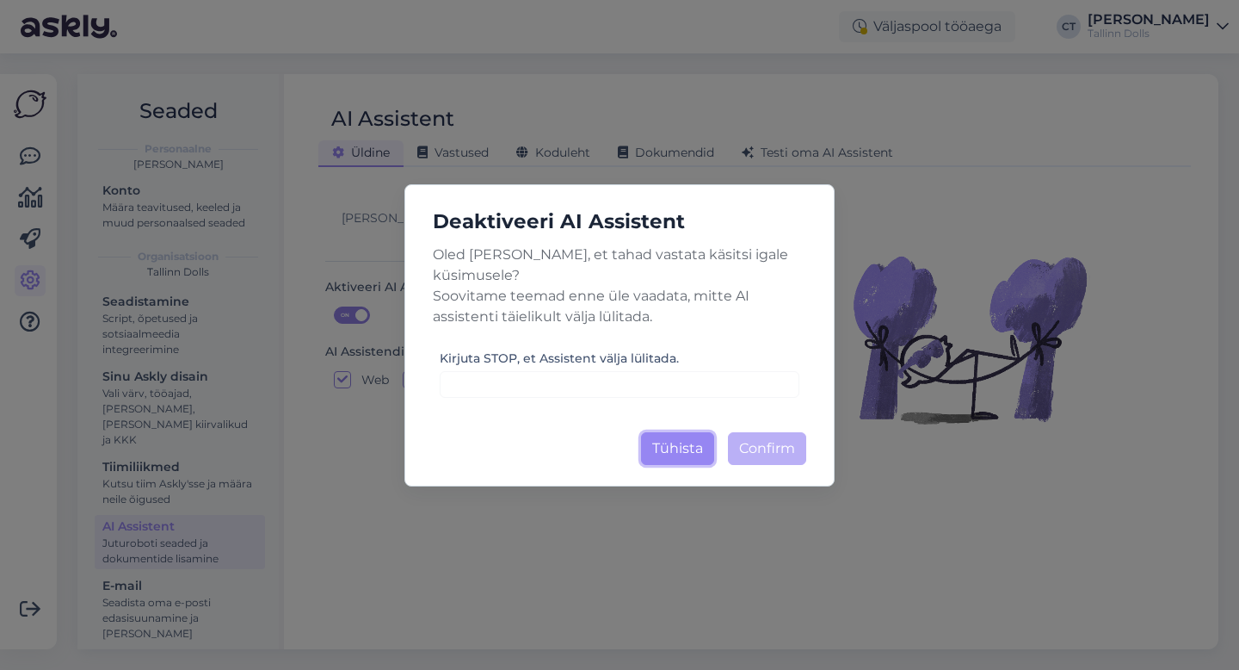
click at [680, 447] on button "Tühista" at bounding box center [677, 448] width 73 height 33
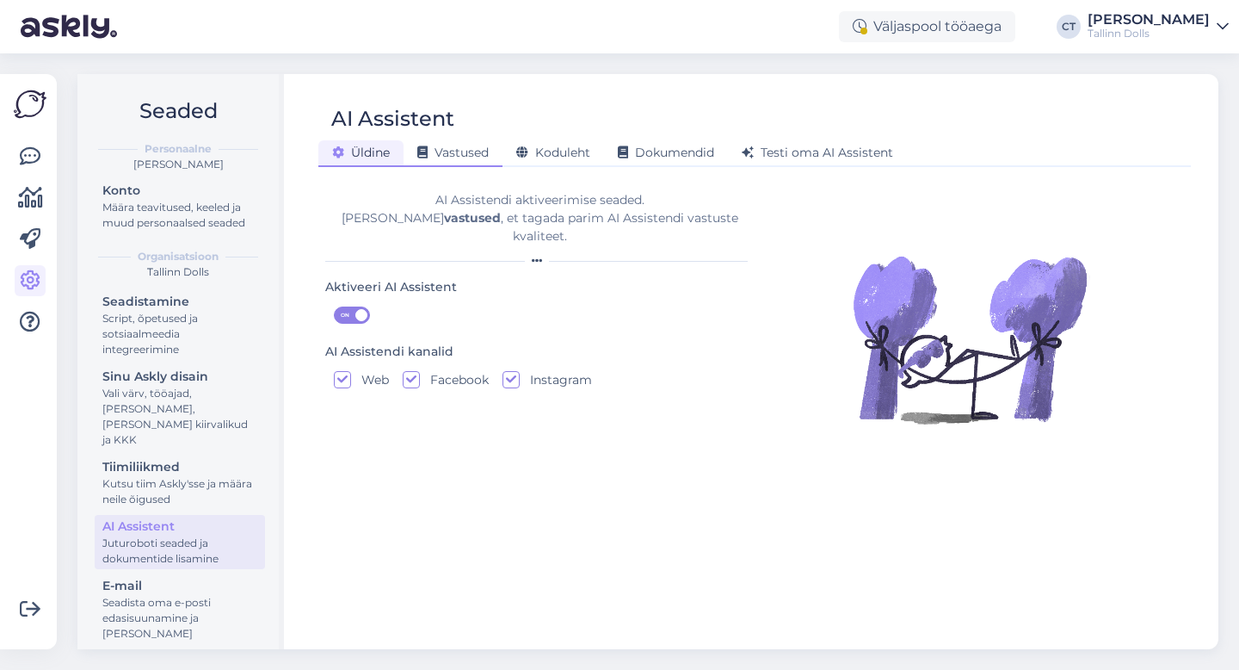
click at [468, 145] on span "Vastused" at bounding box center [452, 152] width 71 height 15
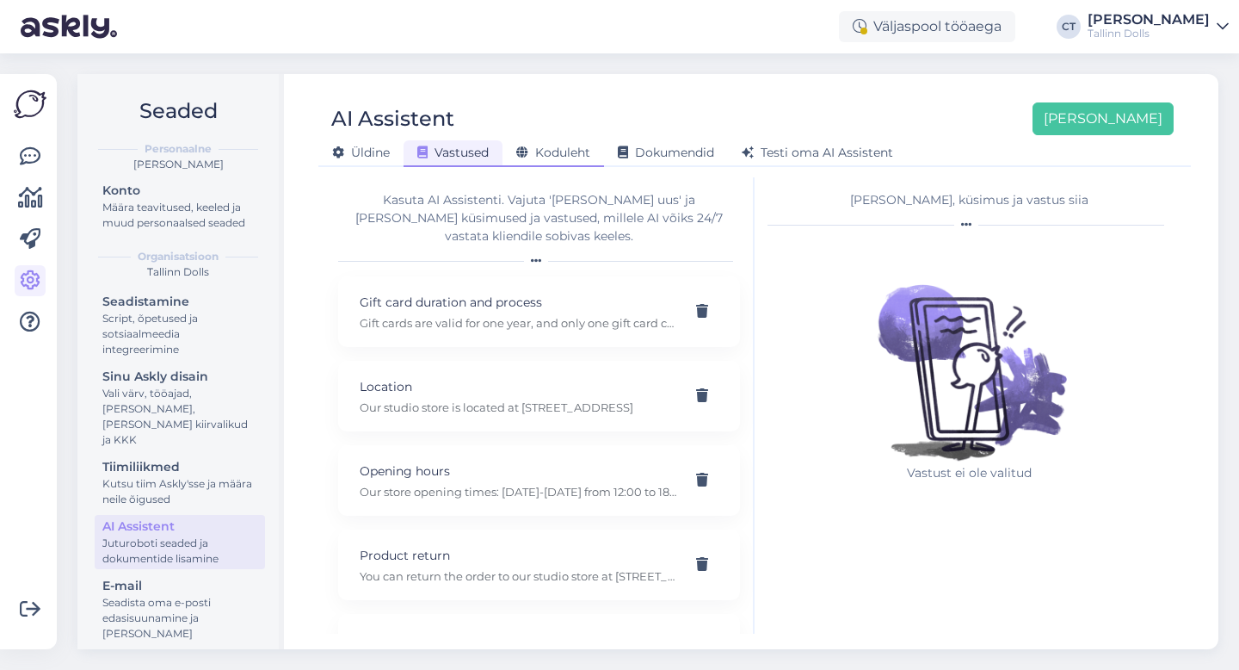
click at [553, 160] on div "Koduleht" at bounding box center [554, 153] width 102 height 27
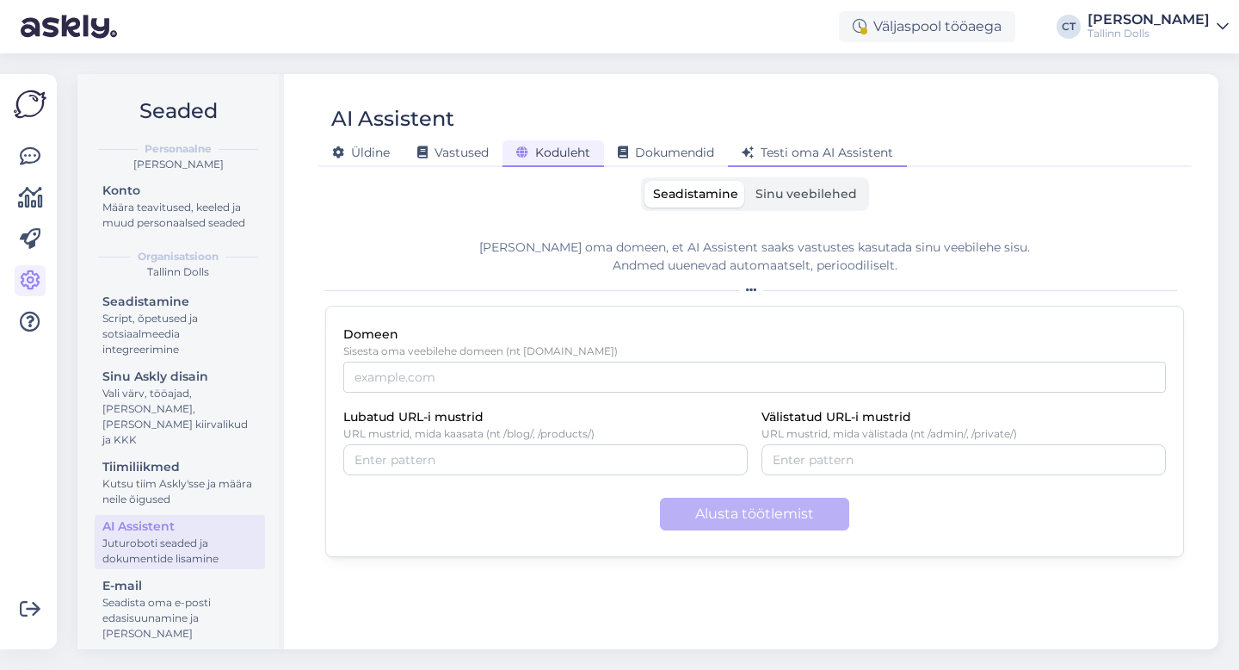
click at [869, 151] on span "Testi oma AI Assistent" at bounding box center [817, 152] width 151 height 15
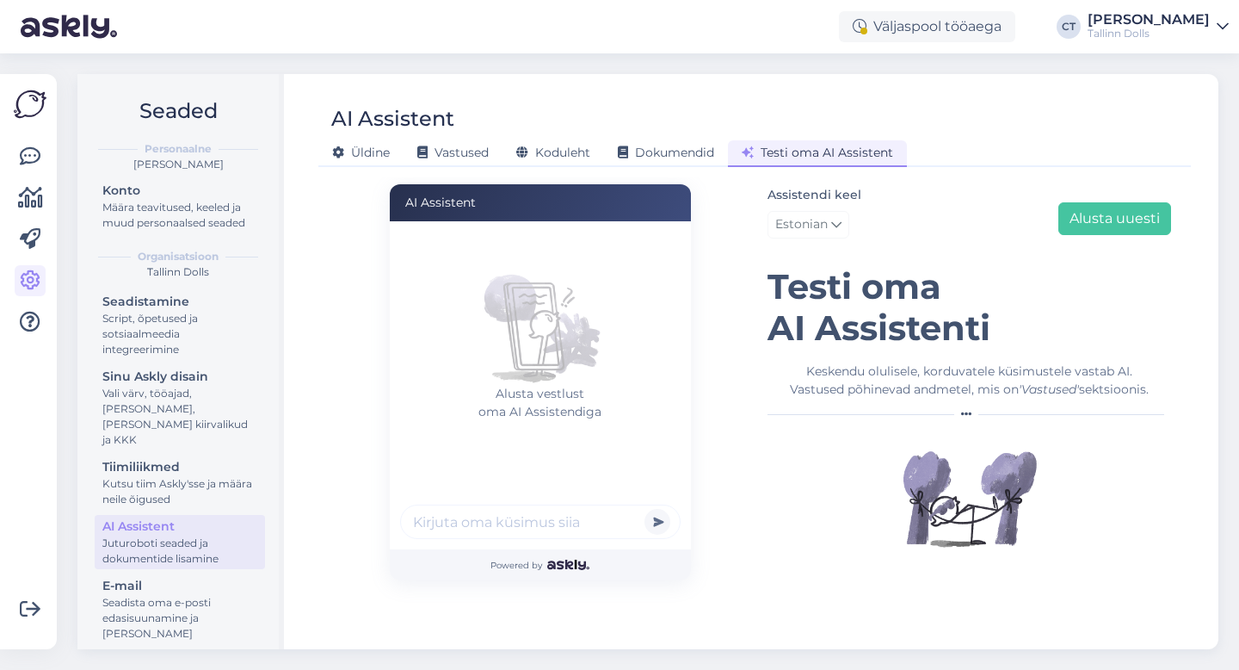
click at [549, 522] on input "text" at bounding box center [540, 521] width 281 height 34
type input "Tere,"
click at [645, 509] on button "submit" at bounding box center [658, 522] width 26 height 26
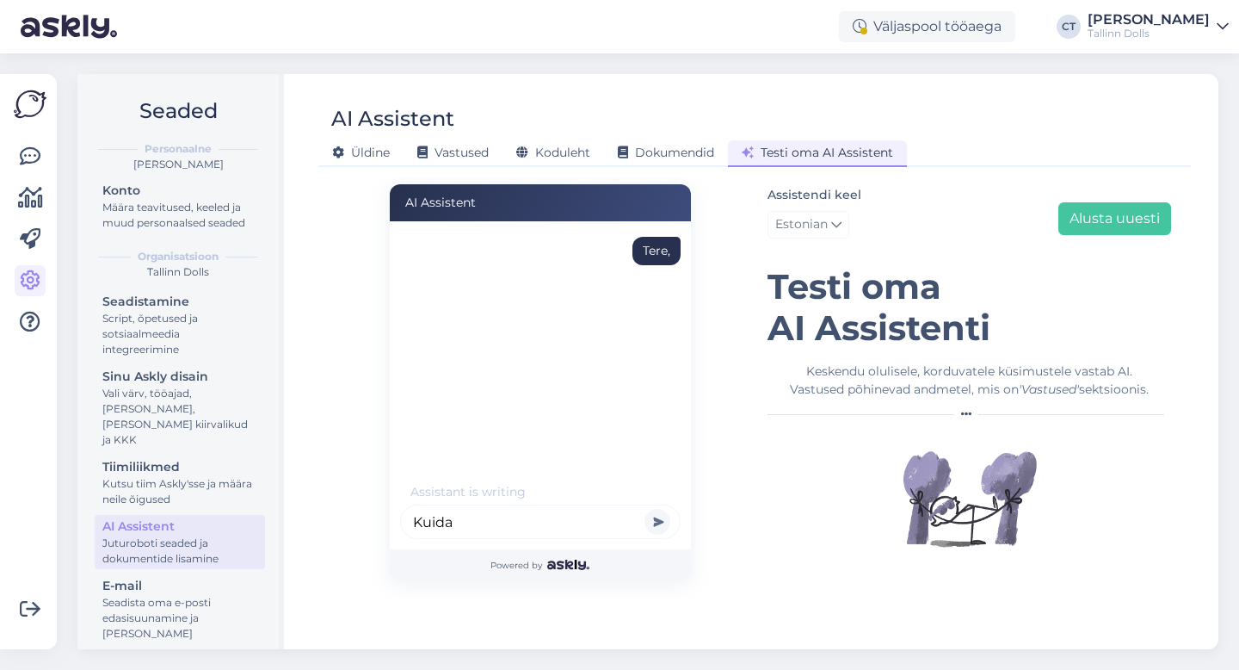
type input "Kuidas"
type input "t"
type input "Kuidas tellimust tagastada?"
click at [645, 509] on button "submit" at bounding box center [658, 522] width 26 height 26
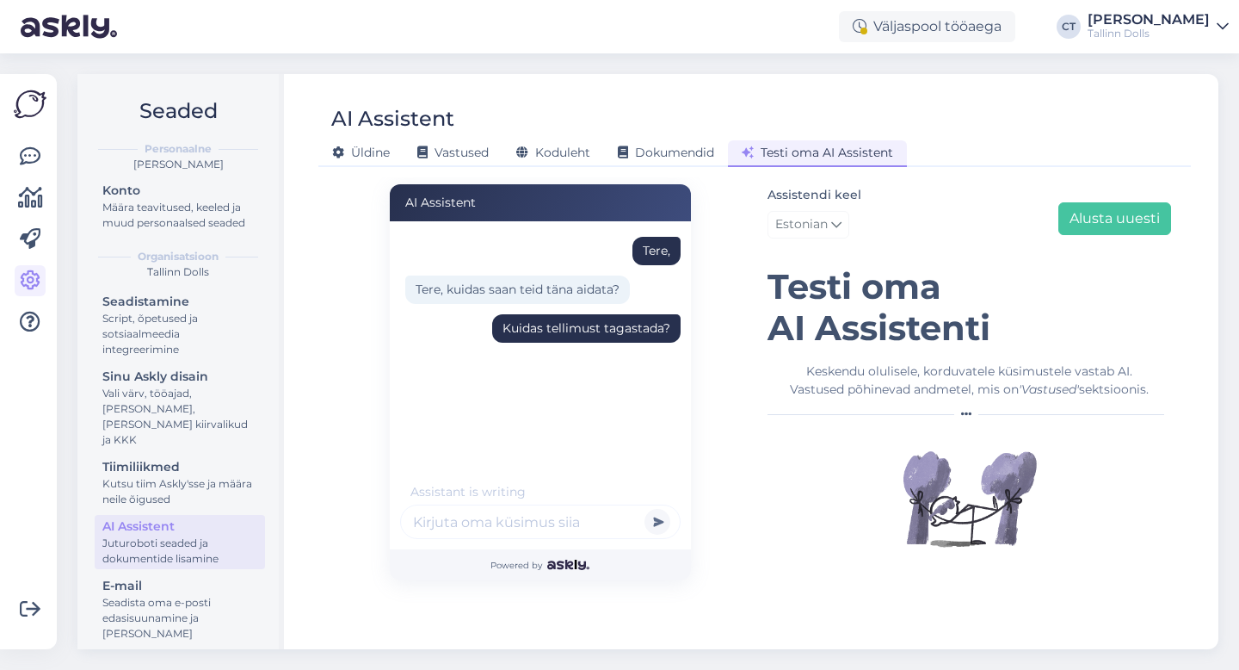
scroll to position [26, 0]
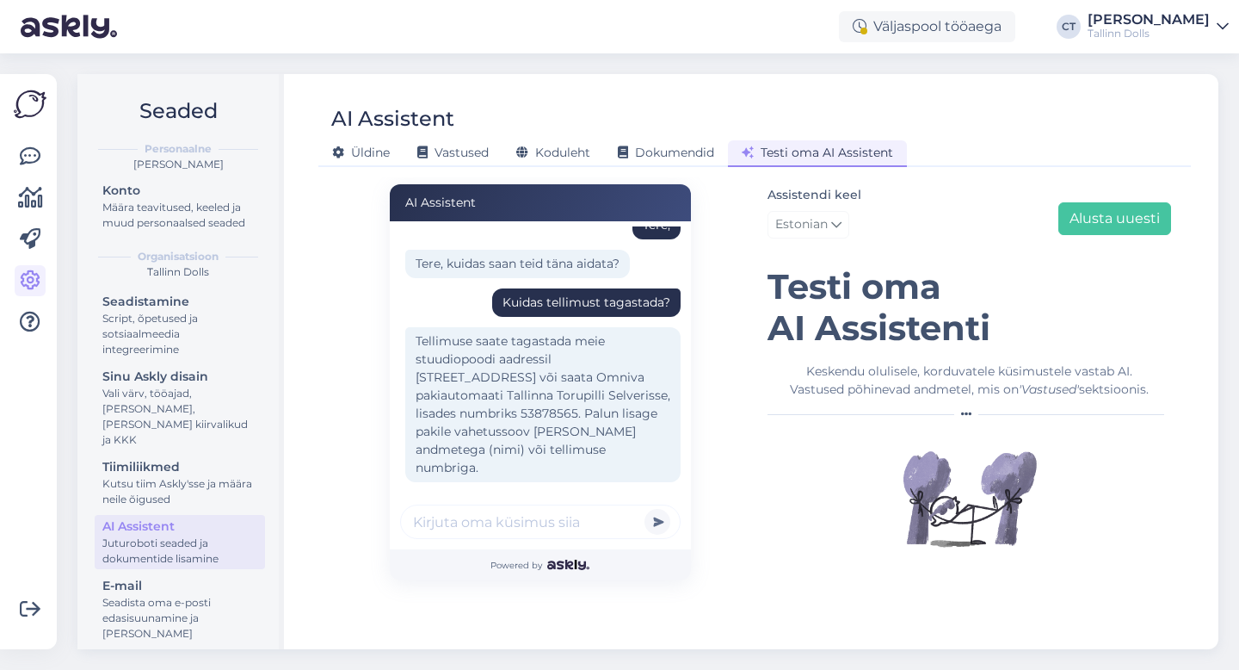
click at [321, 348] on div "AI Assistent Tere, Tere, kuidas saan teid täna aidata? Kuidas tellimust tagasta…" at bounding box center [754, 405] width 873 height 456
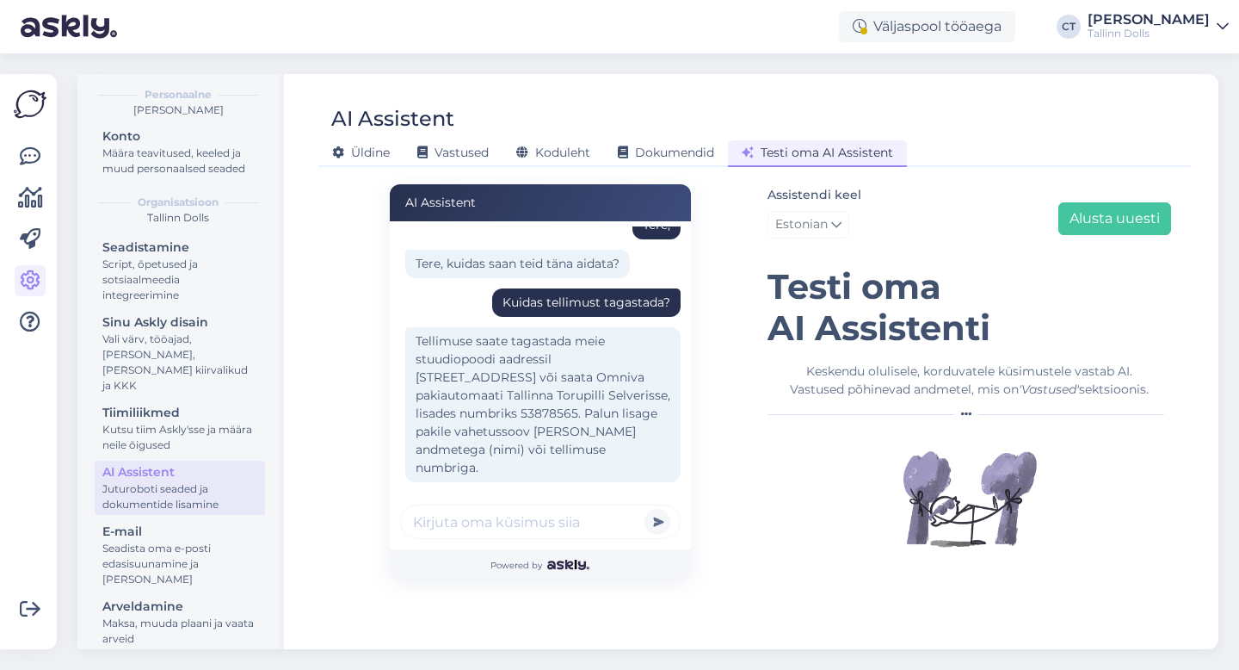
scroll to position [53, 0]
click at [535, 526] on input "text" at bounding box center [540, 521] width 281 height 34
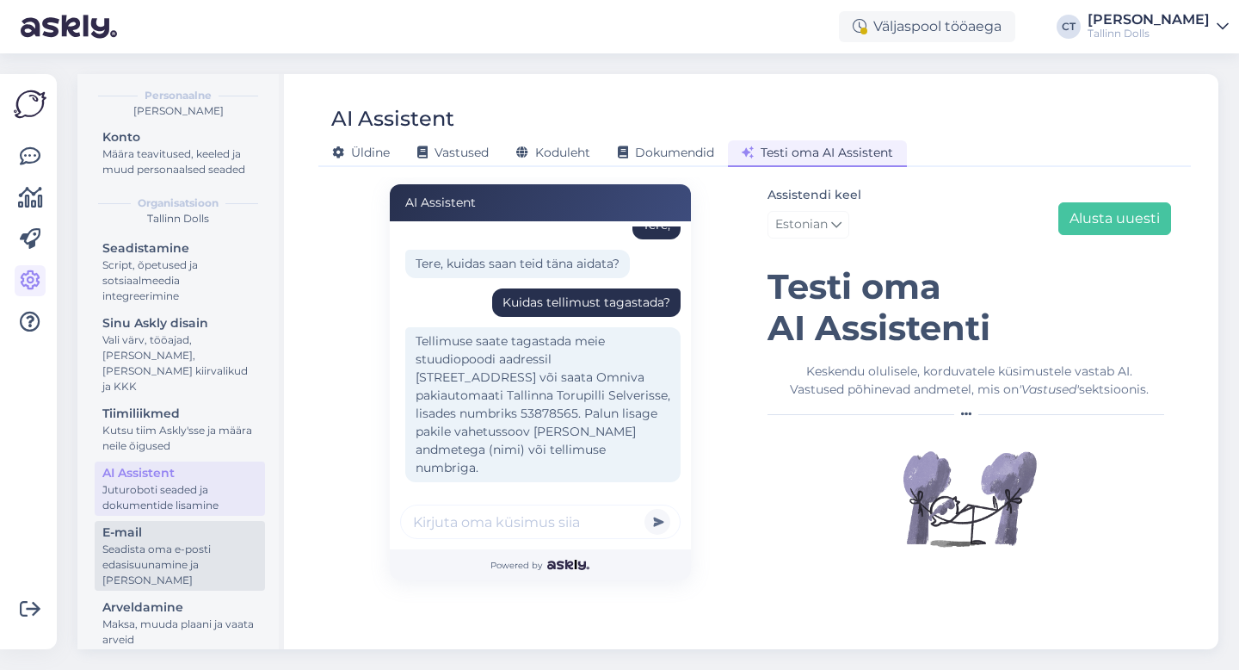
click at [155, 559] on div "Seadista oma e-posti edasisuunamine ja [PERSON_NAME]" at bounding box center [179, 564] width 155 height 46
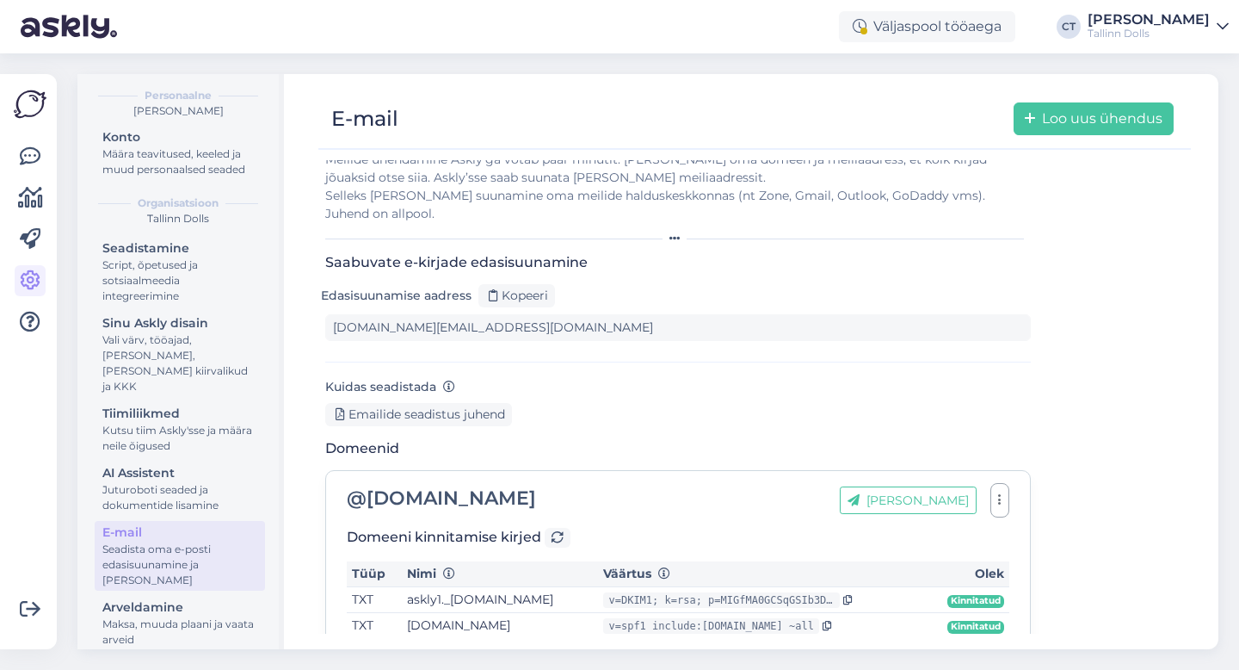
scroll to position [54, 0]
click at [150, 597] on div "Arveldamine" at bounding box center [179, 606] width 155 height 18
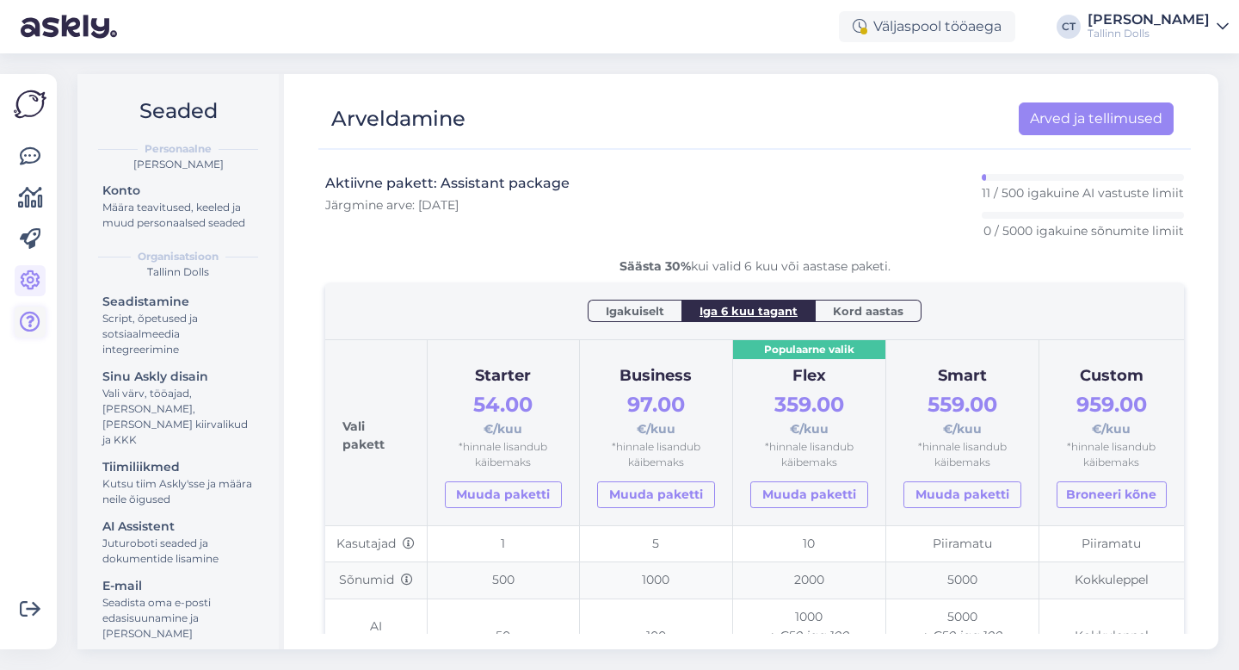
click at [32, 317] on icon at bounding box center [30, 322] width 21 height 21
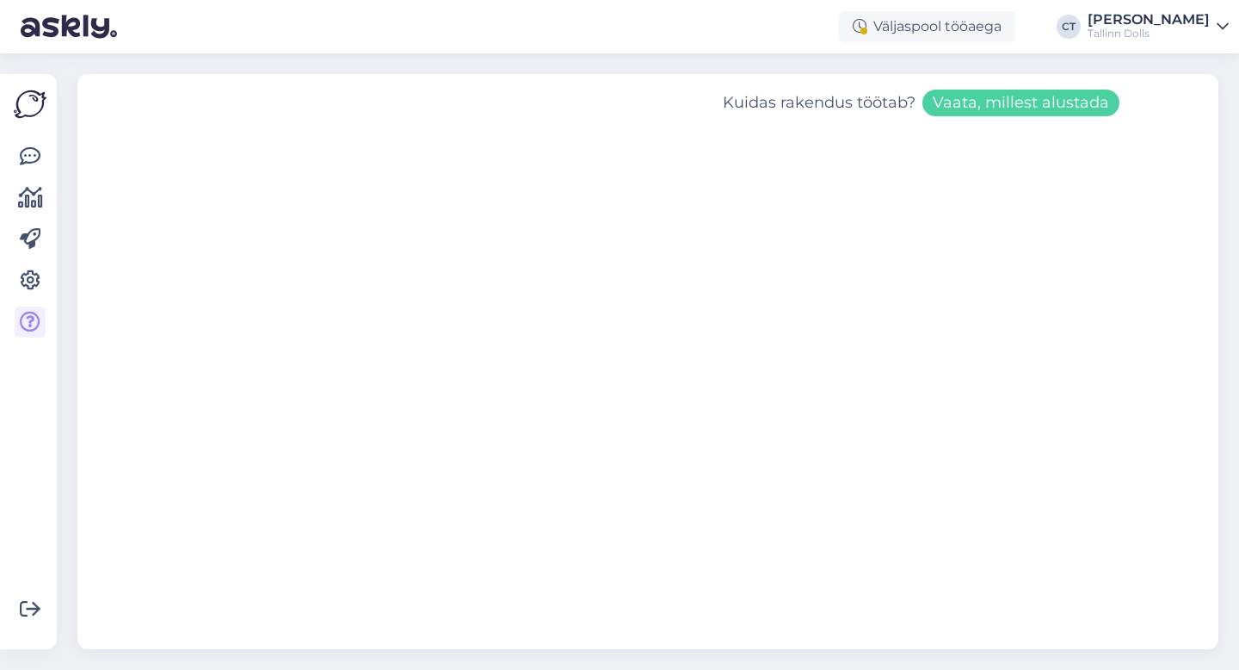
click at [1017, 103] on button "Vaata, millest alustada" at bounding box center [1021, 103] width 197 height 27
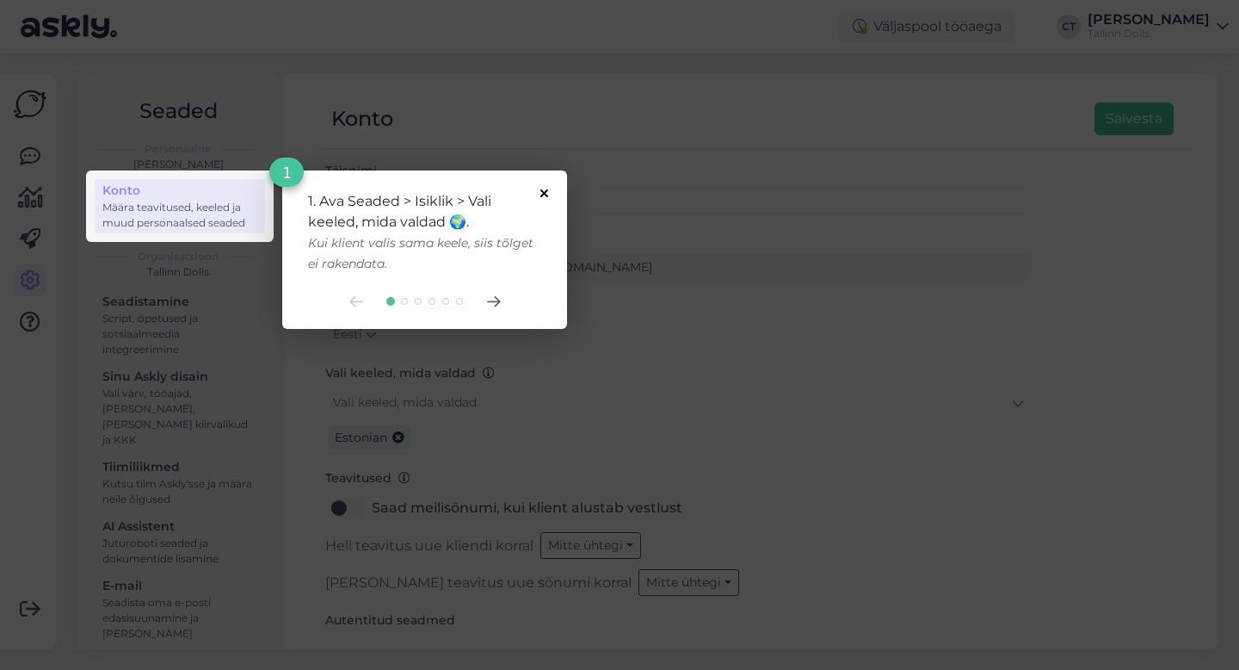
click at [542, 193] on icon at bounding box center [545, 193] width 8 height 8
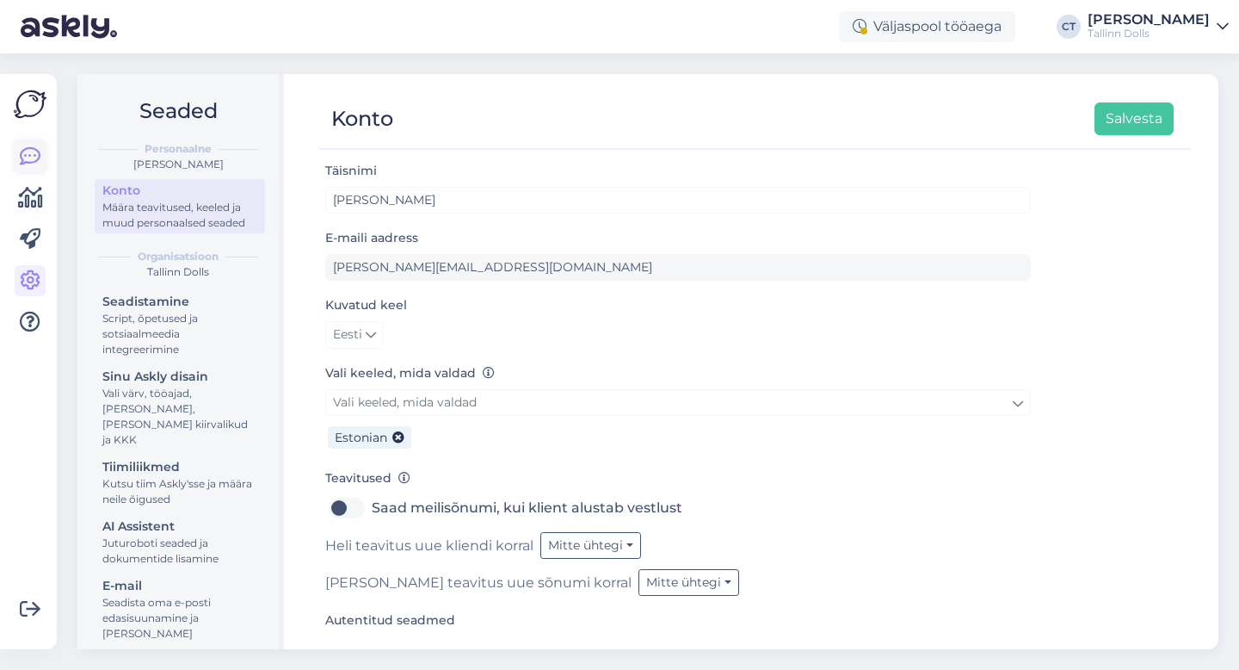
click at [15, 157] on link at bounding box center [30, 156] width 31 height 31
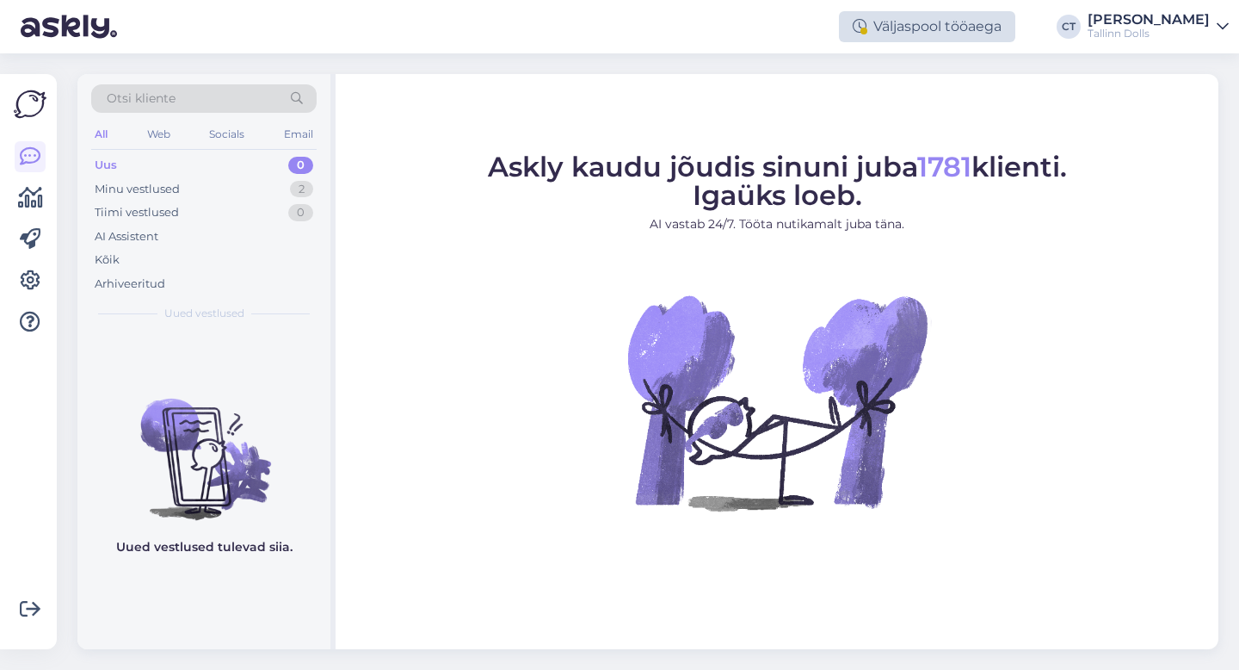
click at [958, 34] on div "Väljaspool tööaega" at bounding box center [927, 26] width 176 height 31
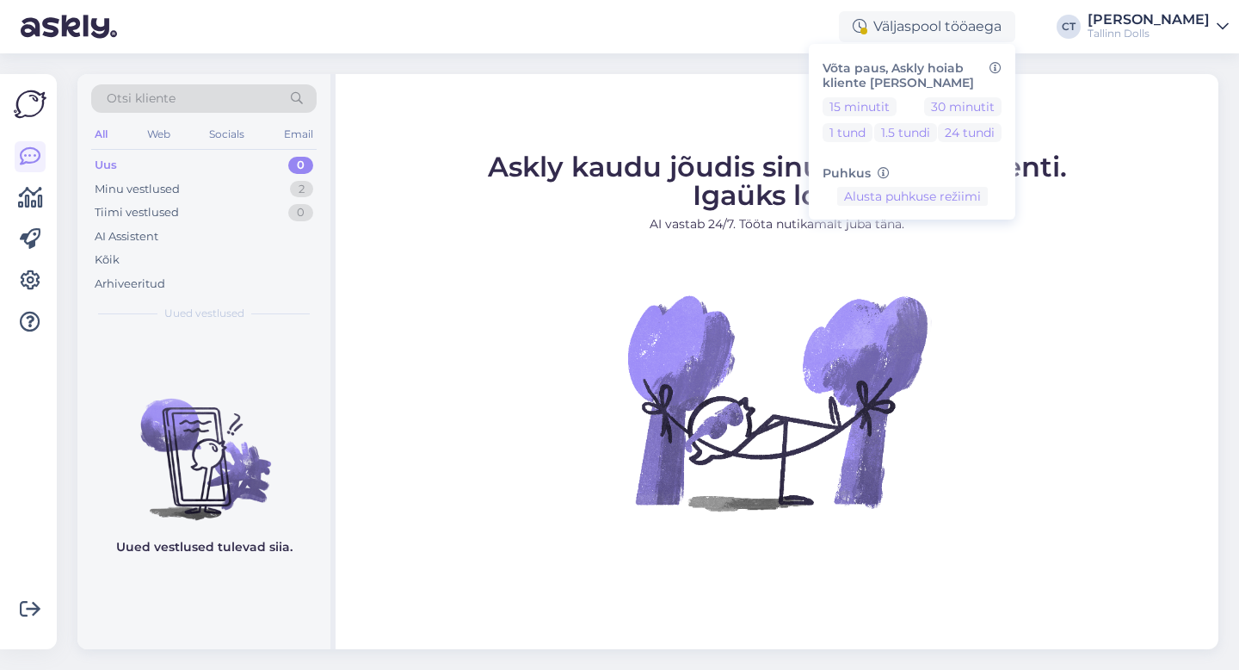
click at [898, 106] on div "15 minutit 30 minutit 1 tund 1.5 tundi 24 tundi" at bounding box center [912, 123] width 179 height 52
click at [973, 138] on button "24 tundi" at bounding box center [970, 132] width 64 height 19
click at [925, 254] on button "Lõpeta paus" at bounding box center [912, 250] width 87 height 19
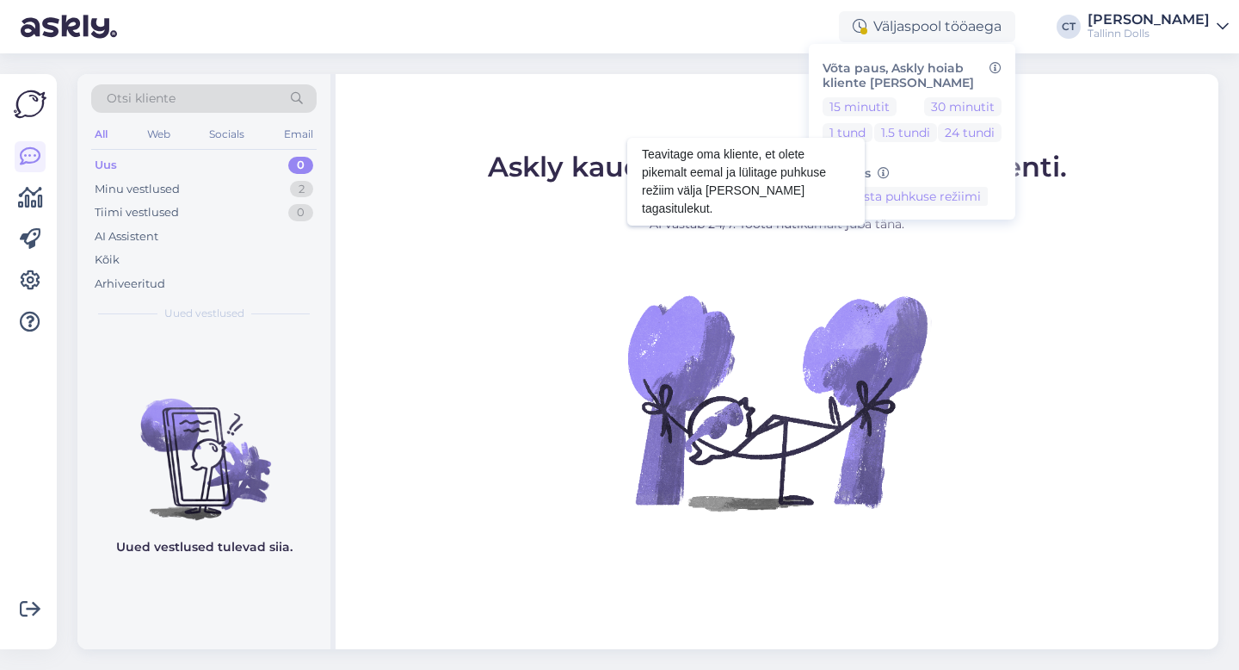
click at [878, 170] on icon at bounding box center [884, 174] width 12 height 12
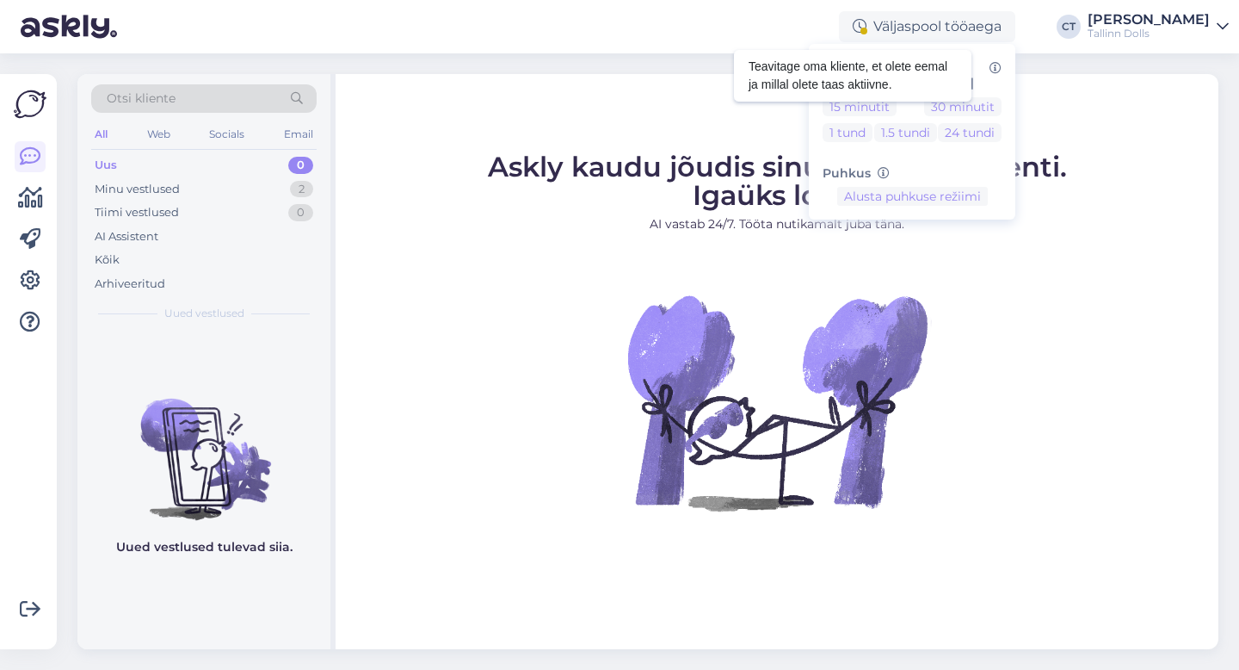
click at [991, 70] on icon at bounding box center [996, 69] width 12 height 12
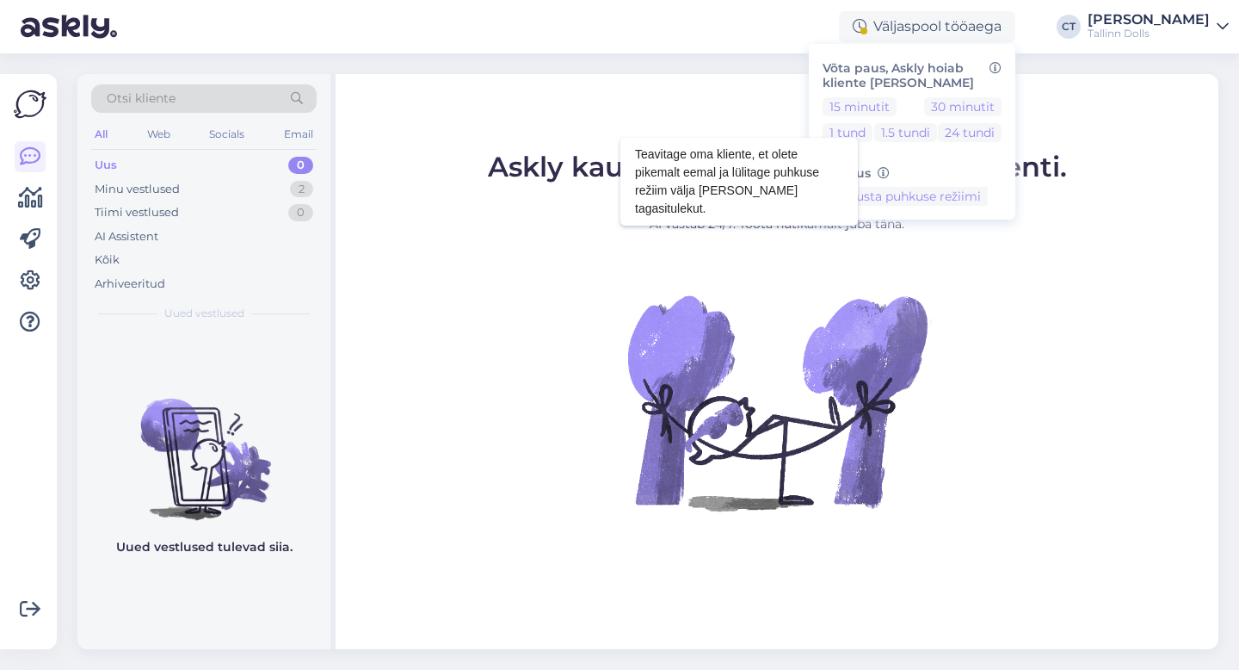
click at [878, 173] on icon at bounding box center [884, 174] width 12 height 12
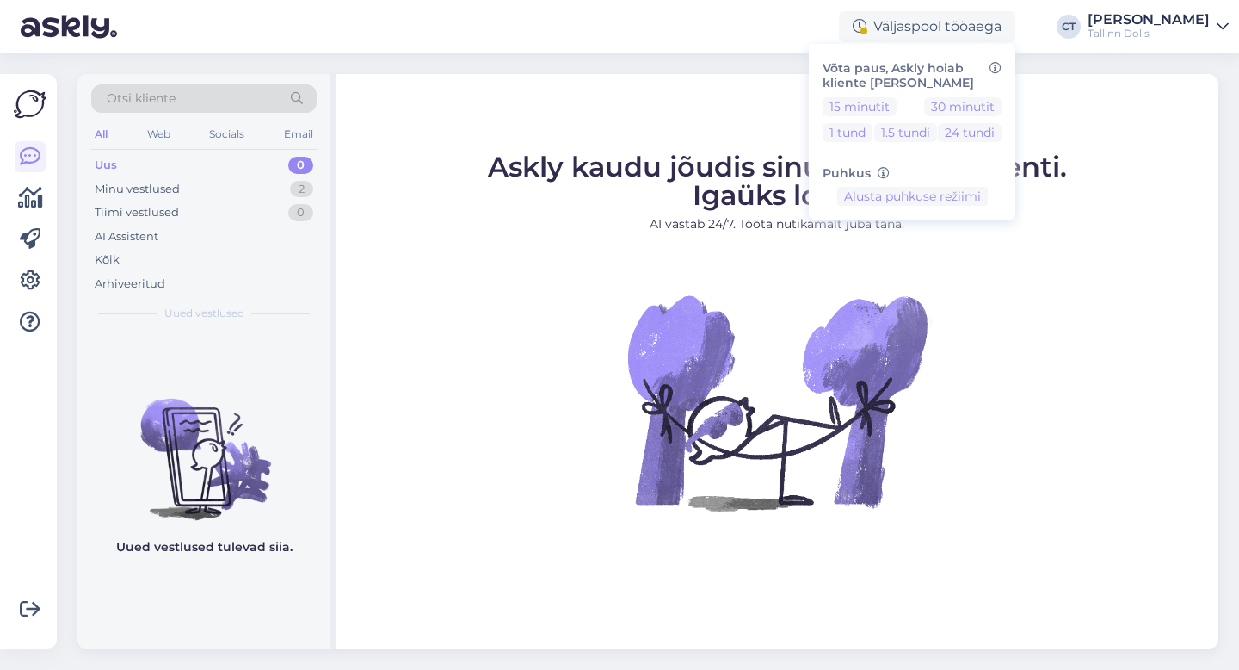
click at [1007, 304] on figure "Askly kaudu jõudis sinuni juba 1781 klienti. Igaüks loeb. AI vastab 24/7. Tööta…" at bounding box center [777, 355] width 852 height 404
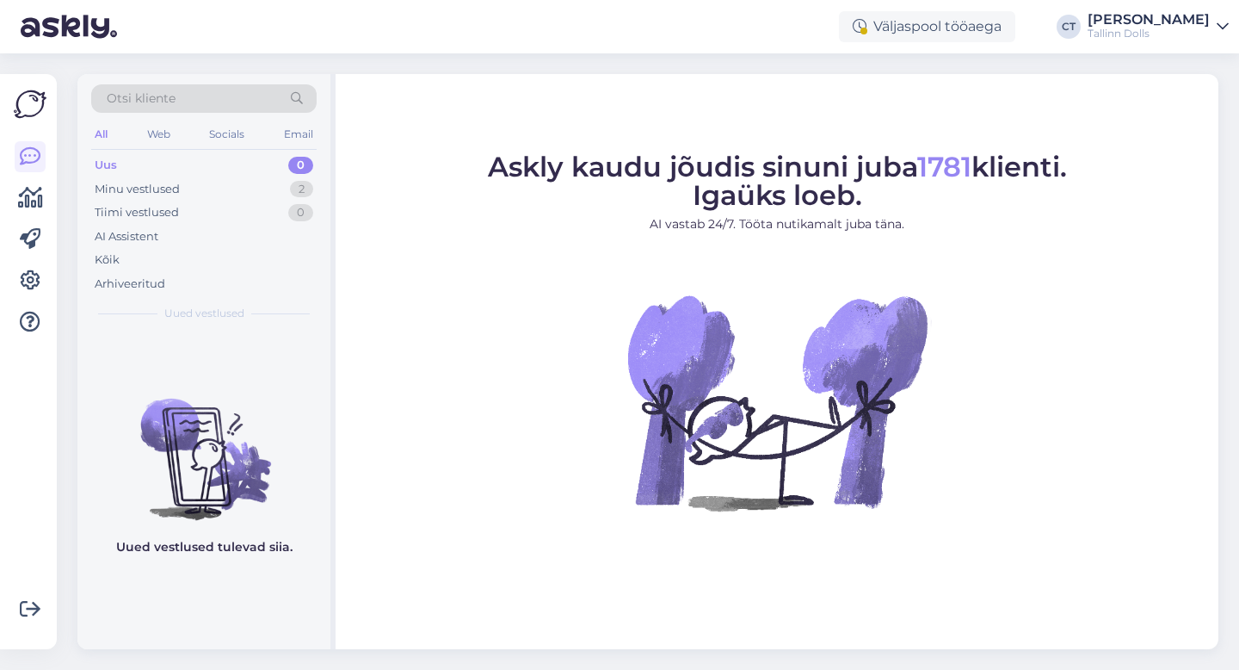
click at [1115, 31] on div "Tallinn Dolls" at bounding box center [1149, 34] width 122 height 14
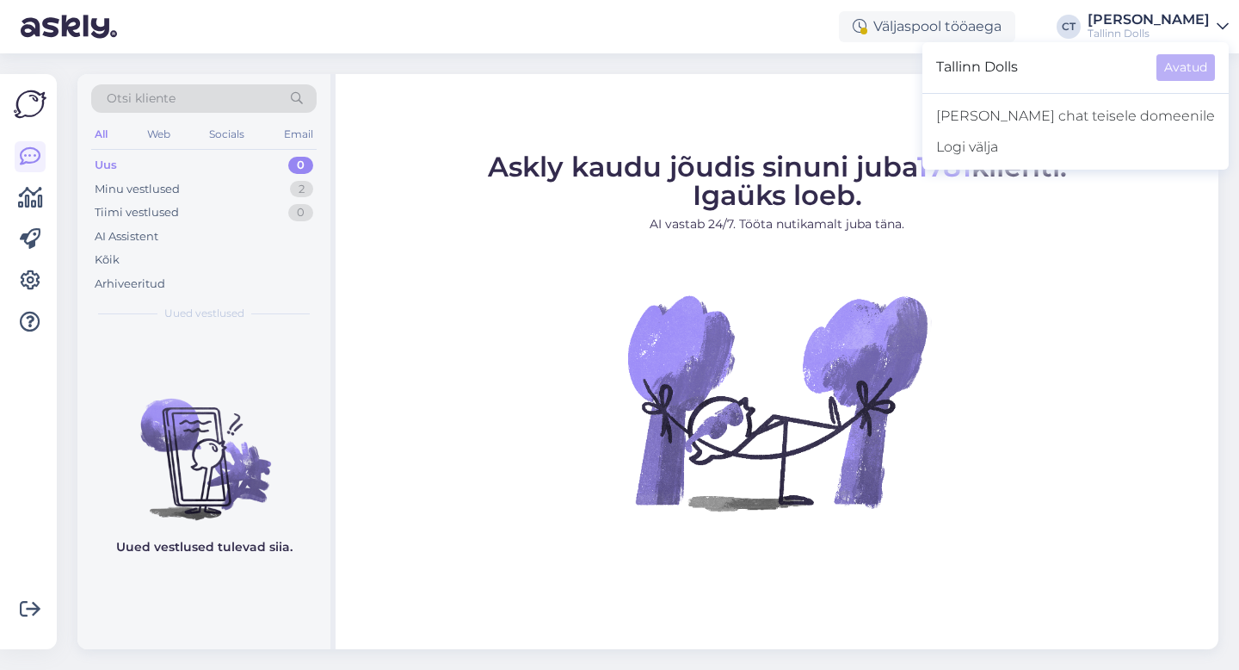
click at [929, 148] on div "Askly kaudu jõudis sinuni juba 1781 klienti. Igaüks loeb. AI vastab 24/7. Tööta…" at bounding box center [777, 361] width 883 height 575
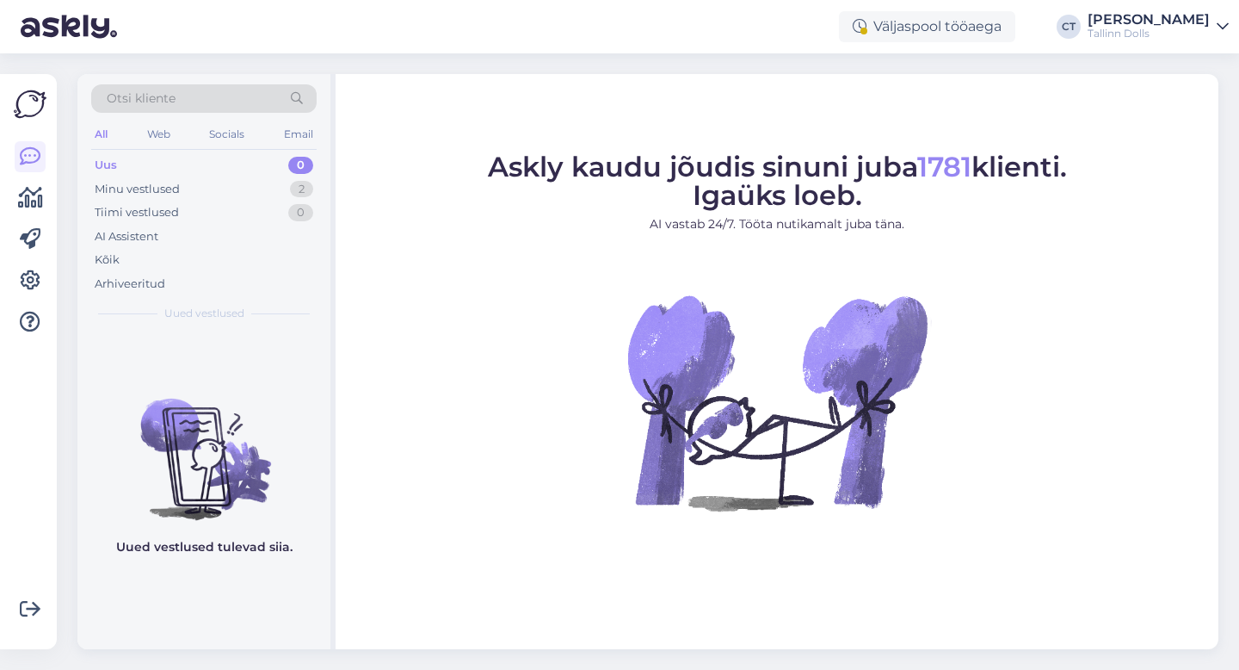
click at [145, 158] on div "Uus 0" at bounding box center [204, 165] width 226 height 24
click at [118, 166] on div "Uus 0" at bounding box center [204, 165] width 226 height 24
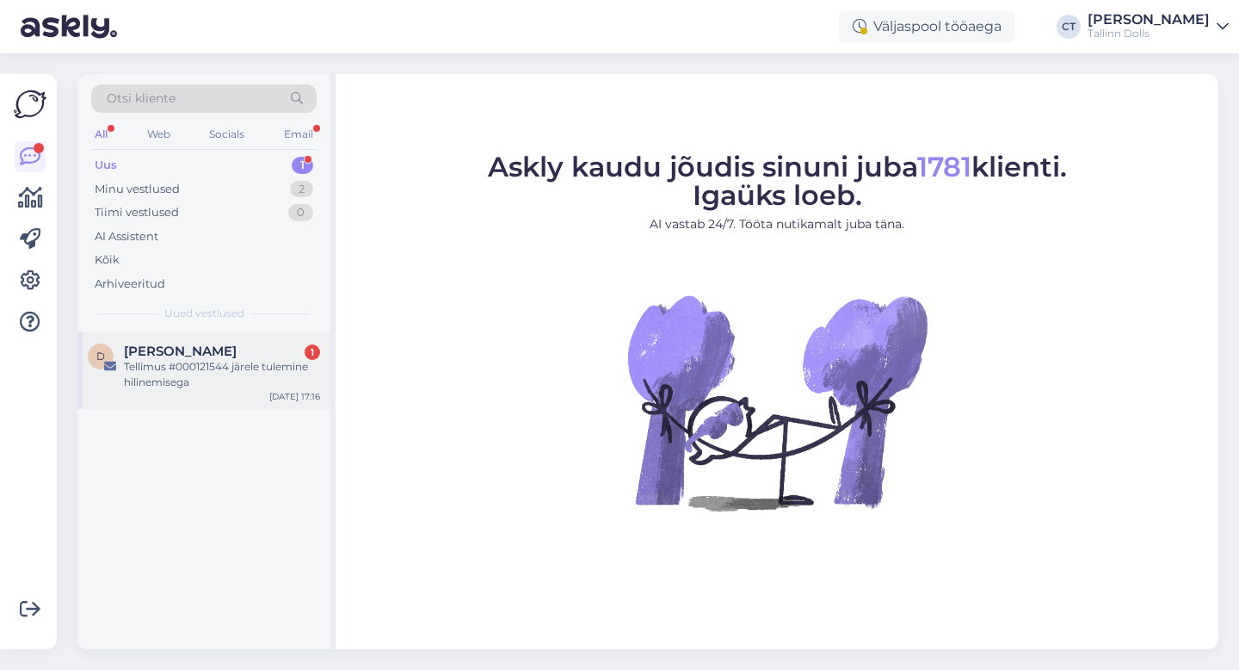
click at [189, 354] on span "Dagne-Anete Soontalu" at bounding box center [180, 350] width 113 height 15
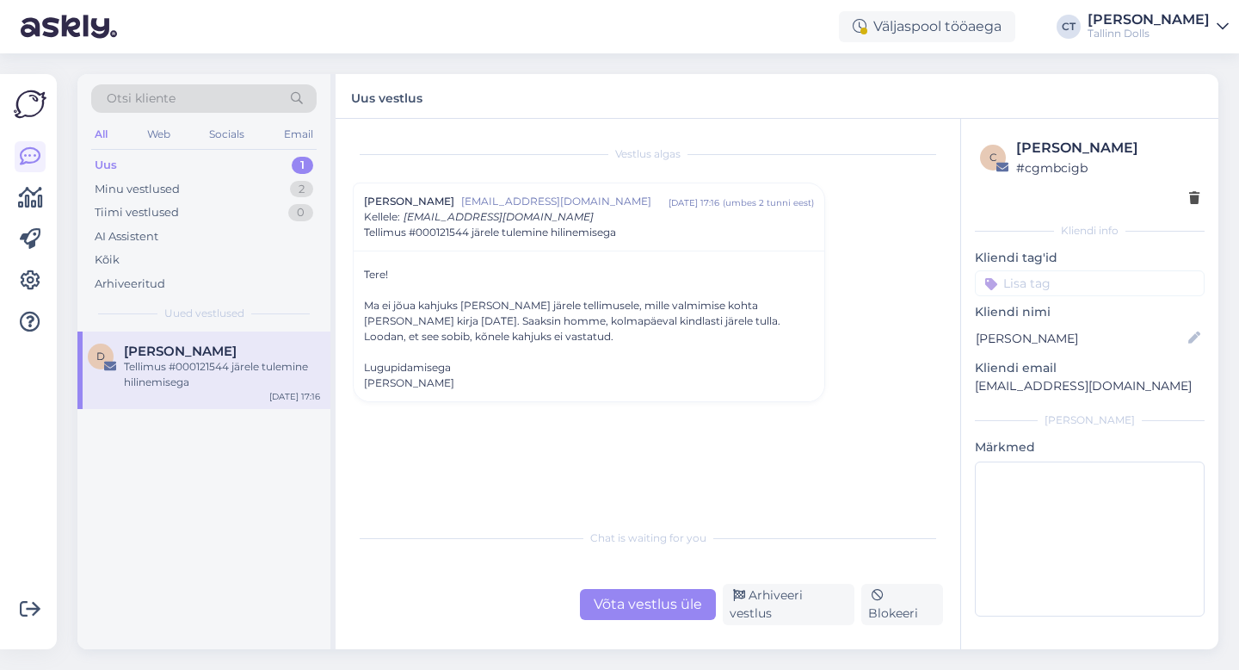
click at [630, 620] on div "Võta vestlus üle" at bounding box center [648, 604] width 136 height 31
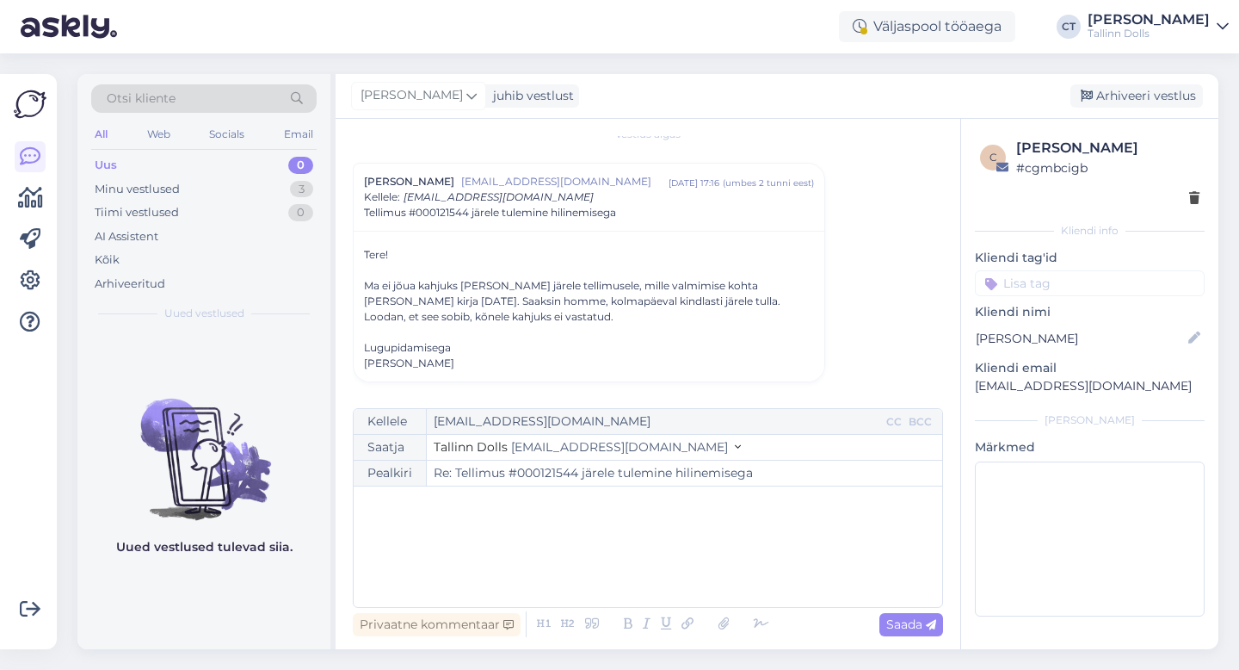
click at [632, 573] on div "﻿" at bounding box center [648, 546] width 572 height 103
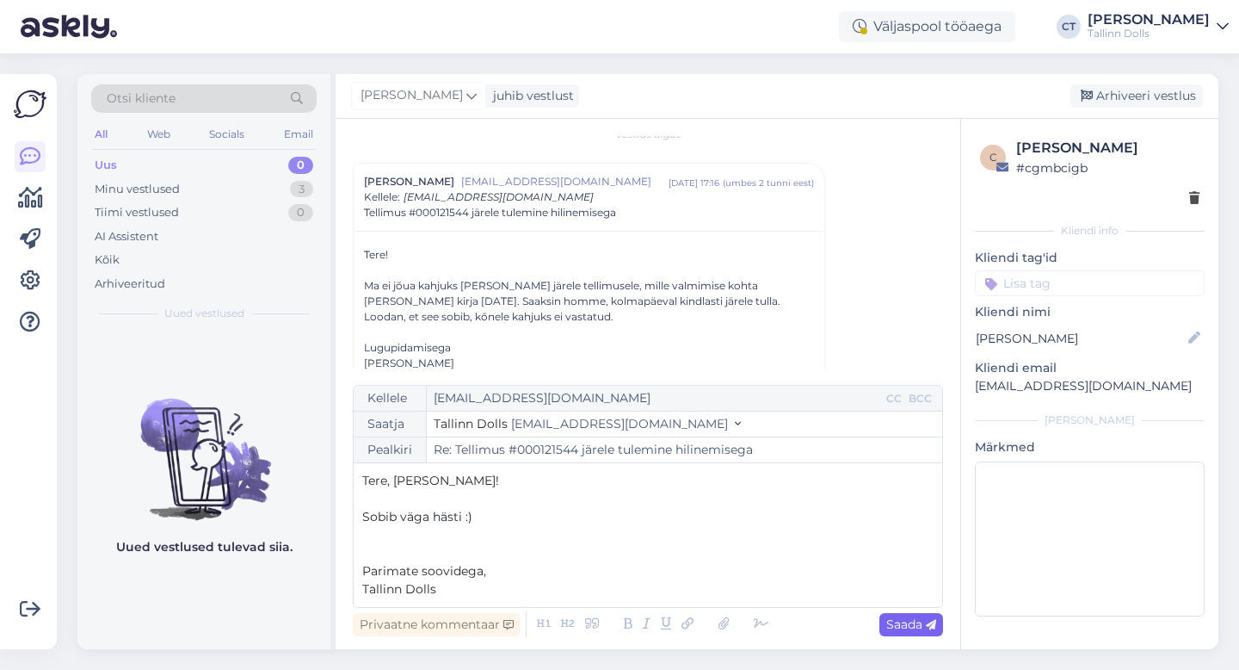
click at [907, 613] on div "Saada" at bounding box center [912, 624] width 64 height 23
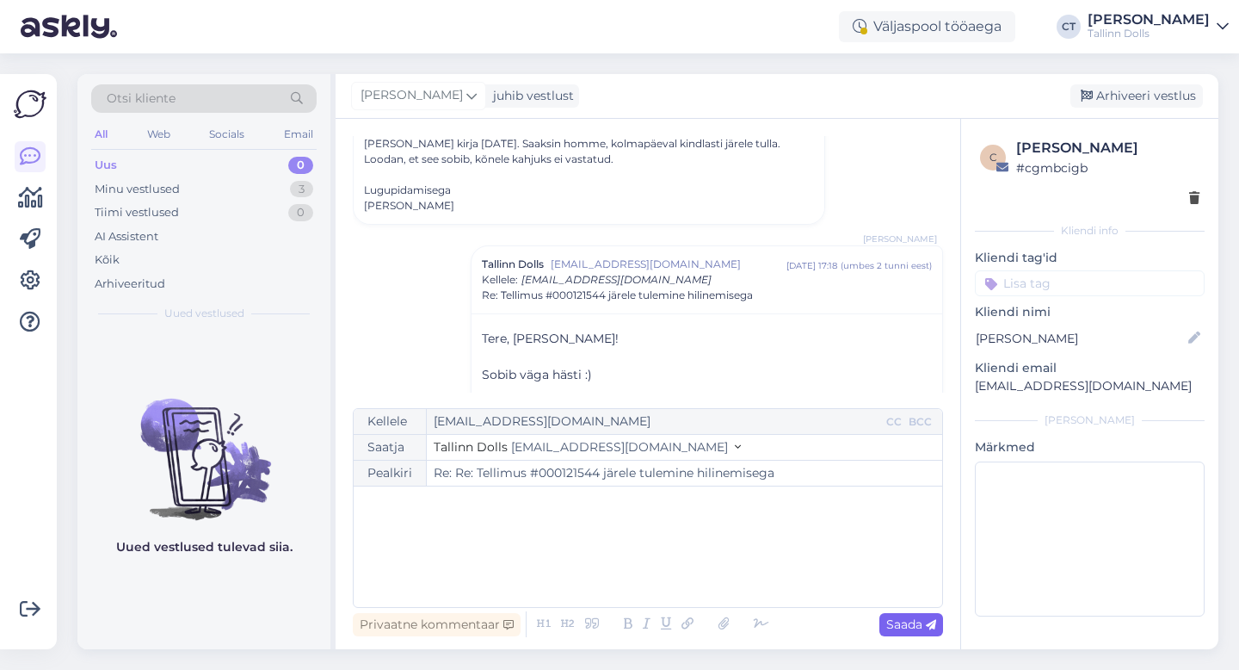
click at [907, 625] on span "Saada" at bounding box center [912, 623] width 50 height 15
type input "Re: Re: Re: Tellimus #000121544 järele tulemine hilinemisega"
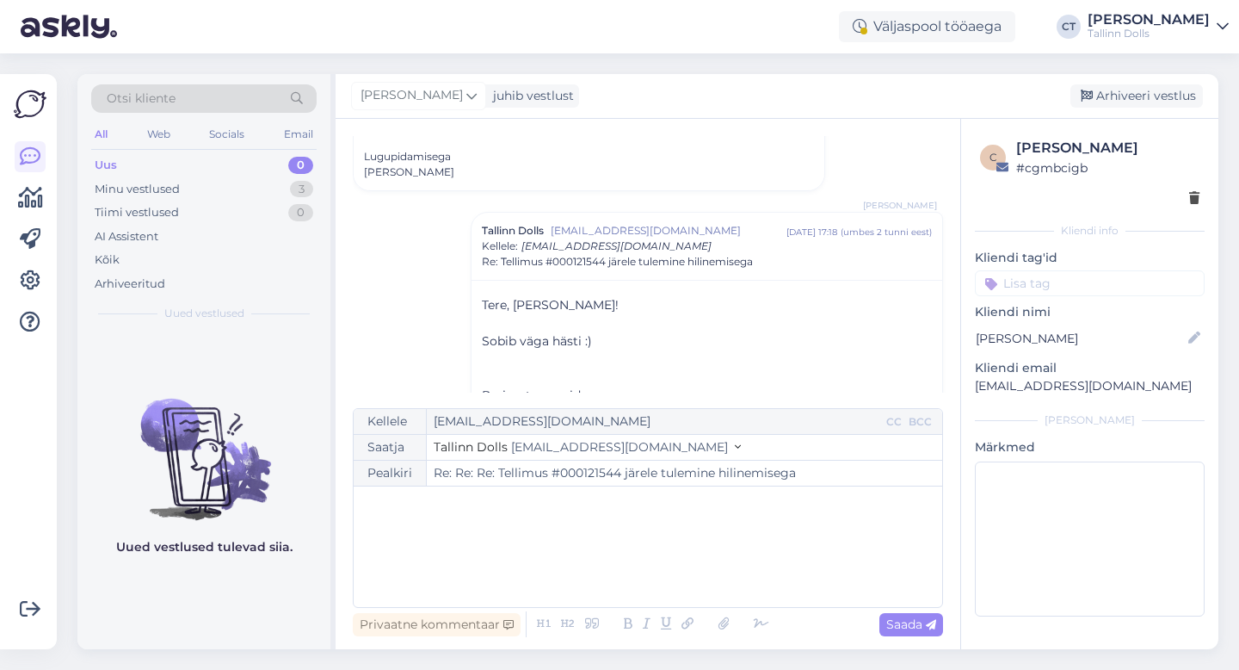
scroll to position [171, 0]
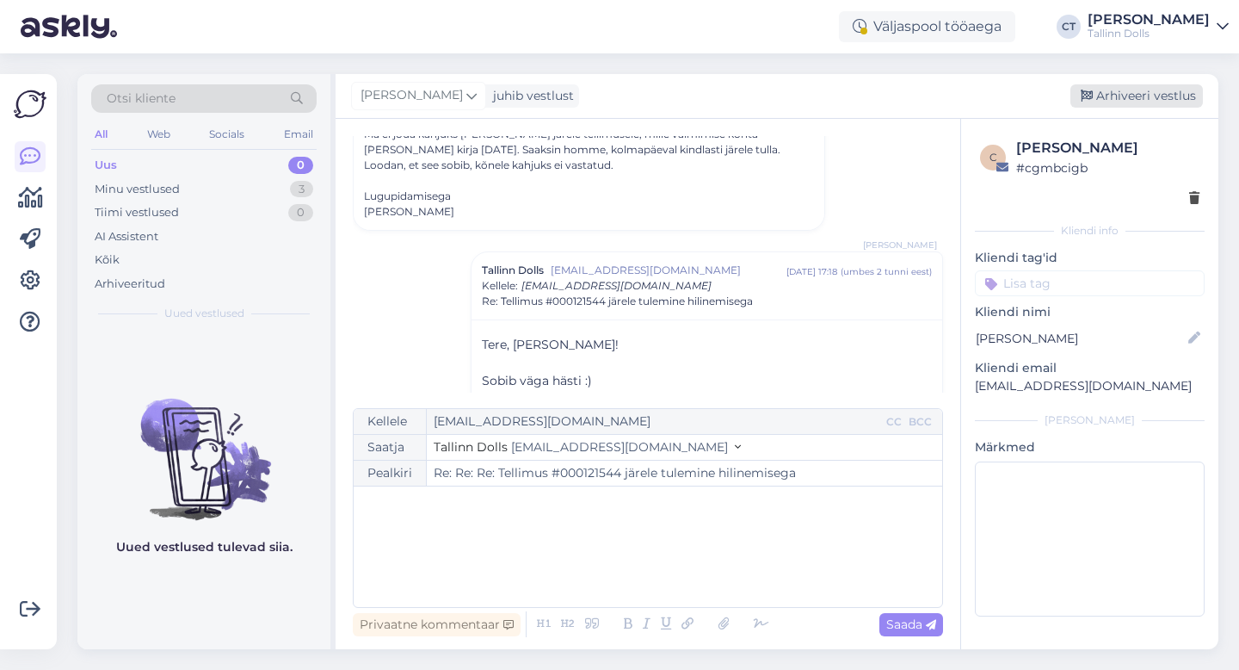
click at [1128, 103] on div "Arhiveeri vestlus" at bounding box center [1137, 95] width 133 height 23
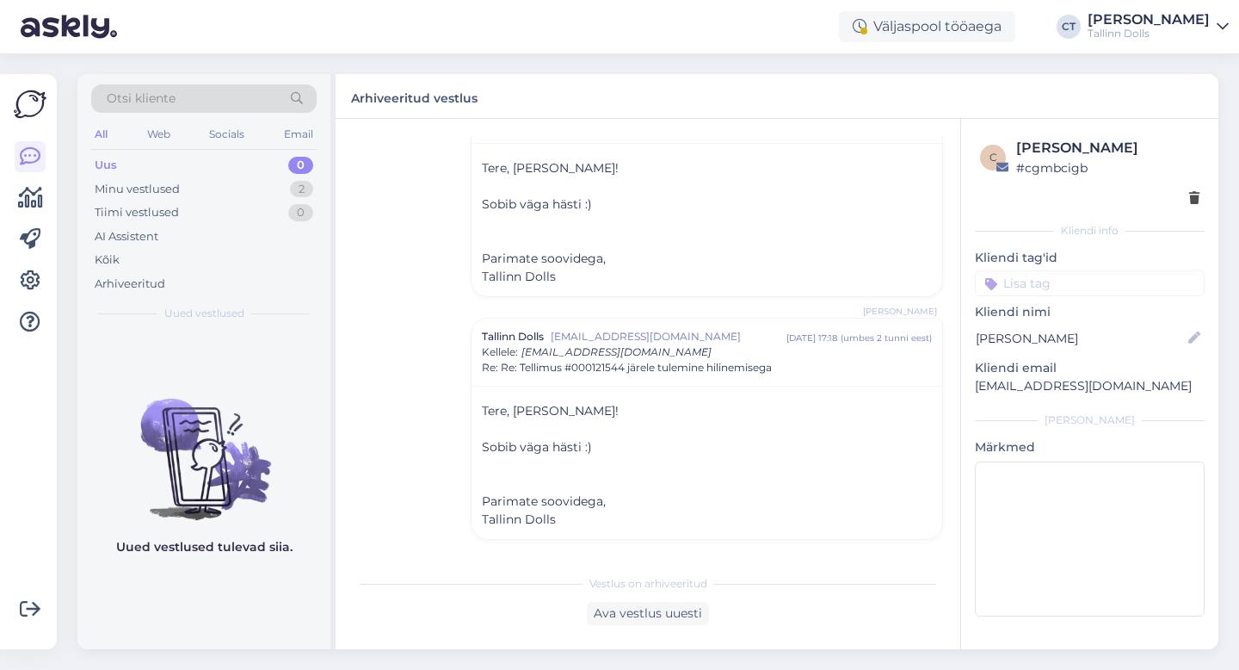
click at [204, 159] on div "Uus 0" at bounding box center [204, 165] width 226 height 24
click at [193, 199] on div "Minu vestlused 2" at bounding box center [204, 189] width 226 height 24
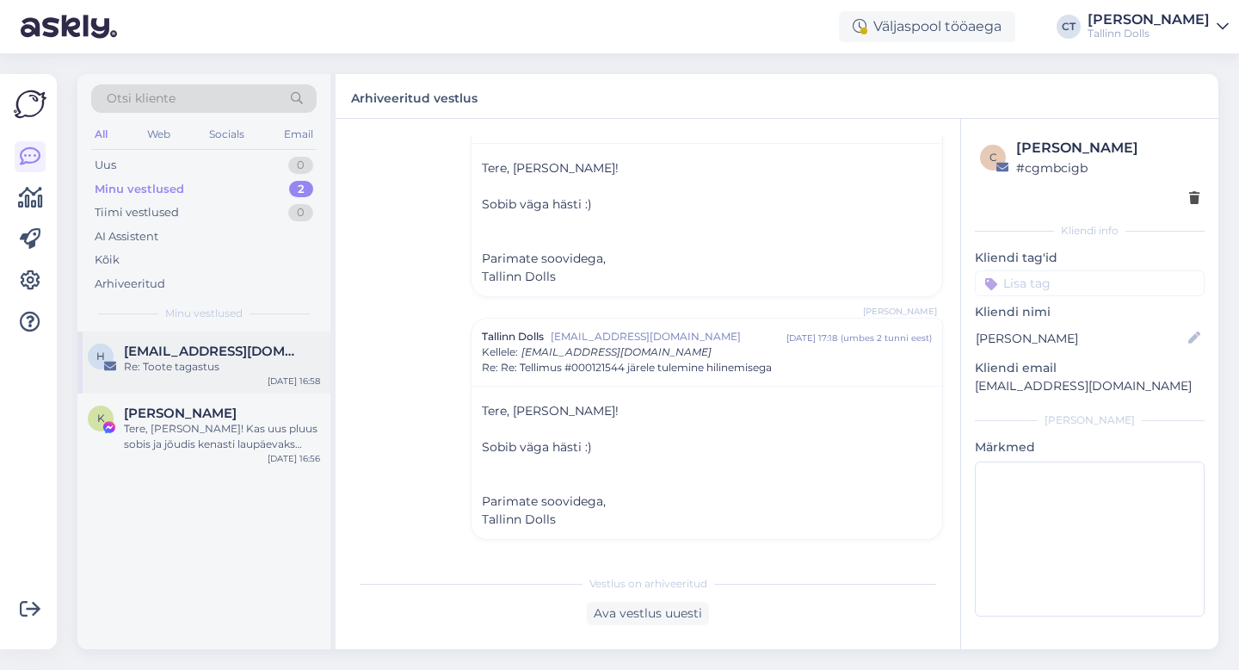
click at [184, 343] on span "[EMAIL_ADDRESS][DOMAIN_NAME]" at bounding box center [213, 350] width 179 height 15
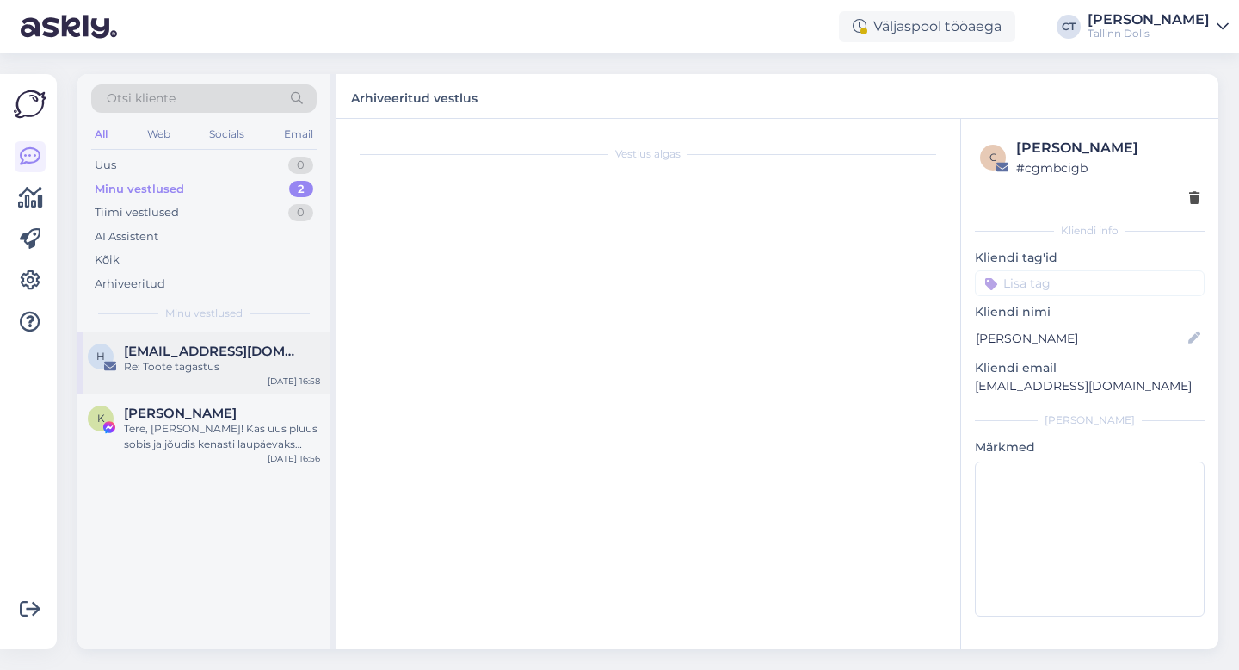
scroll to position [358, 0]
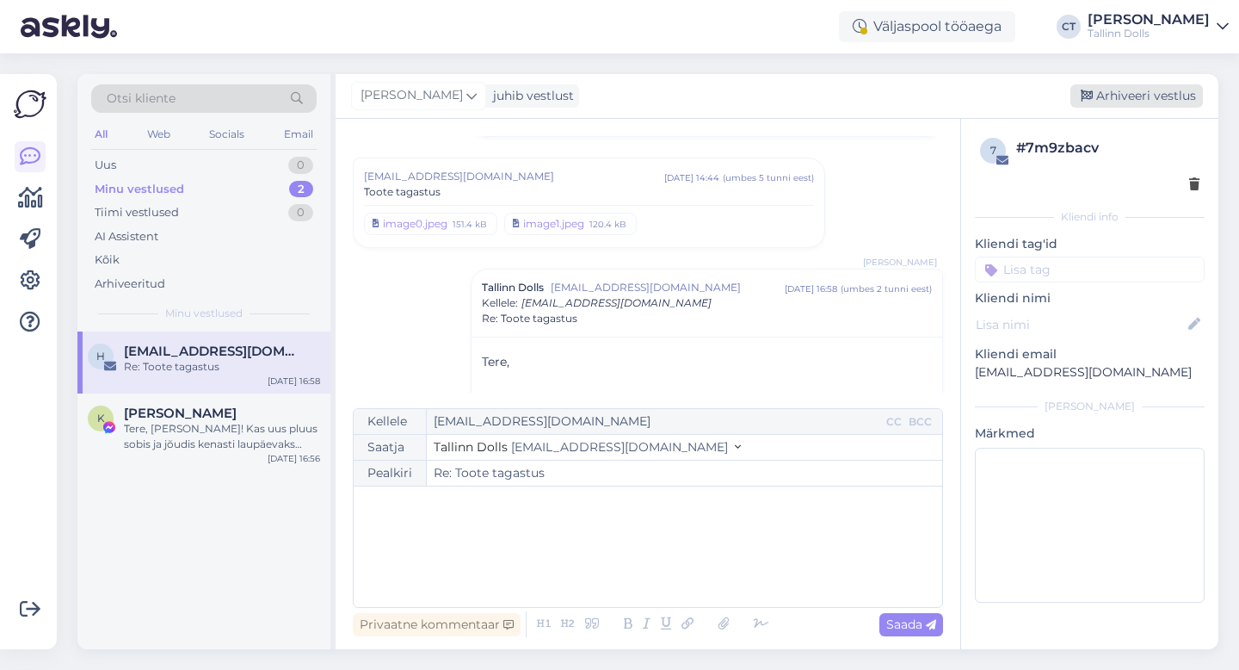
click at [1124, 93] on div "Arhiveeri vestlus" at bounding box center [1137, 95] width 133 height 23
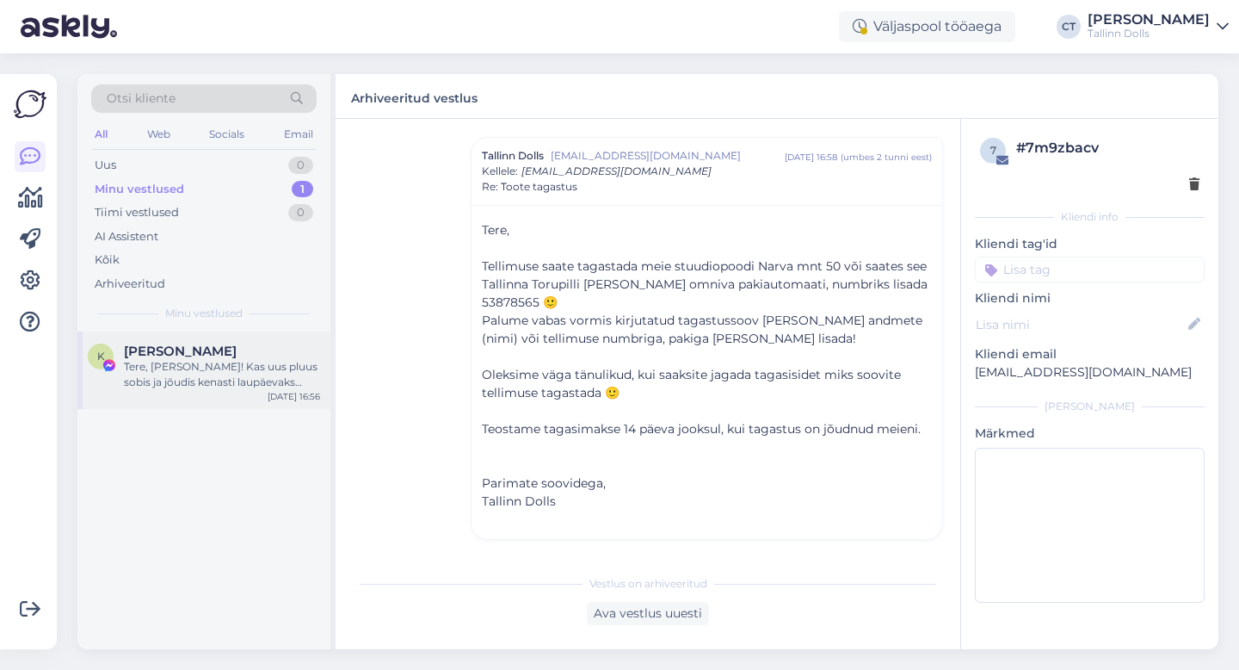
click at [243, 361] on div "Tere, [PERSON_NAME]! Kas uus pluus sobis ja jõudis kenasti laupäevaks [PERSON_N…" at bounding box center [222, 374] width 196 height 31
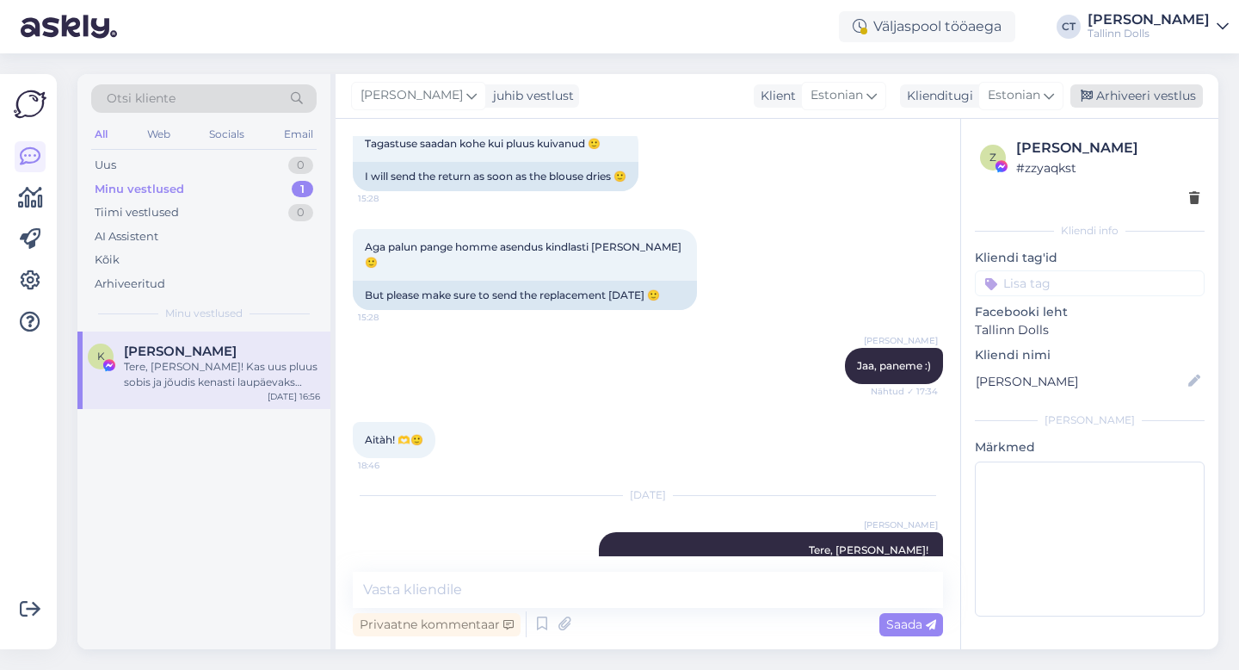
click at [1128, 94] on div "Arhiveeri vestlus" at bounding box center [1137, 95] width 133 height 23
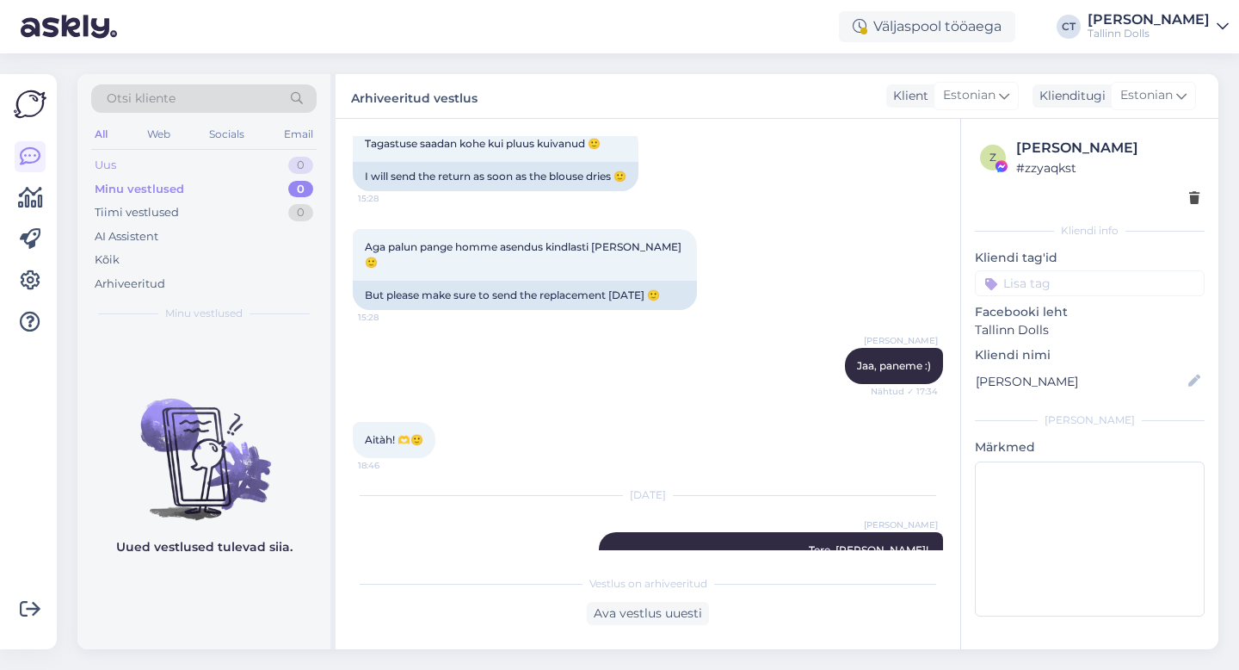
click at [164, 167] on div "Uus 0" at bounding box center [204, 165] width 226 height 24
click at [620, 403] on div "Aitàh! 🫶🙂 18:46" at bounding box center [648, 440] width 590 height 74
